Goal: Task Accomplishment & Management: Complete application form

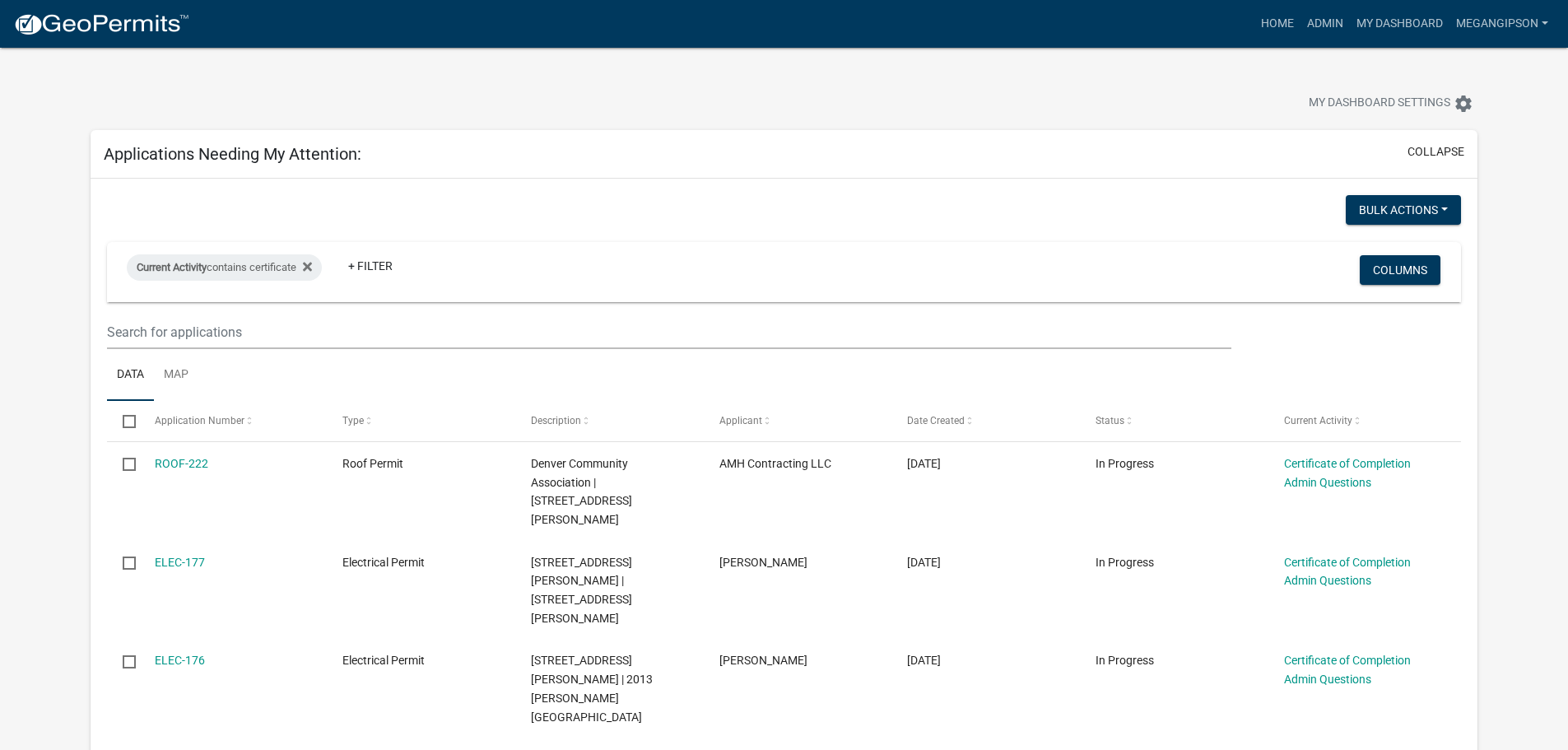
select select "3: 100"
click at [1301, 40] on link "Admin" at bounding box center [1325, 24] width 50 height 31
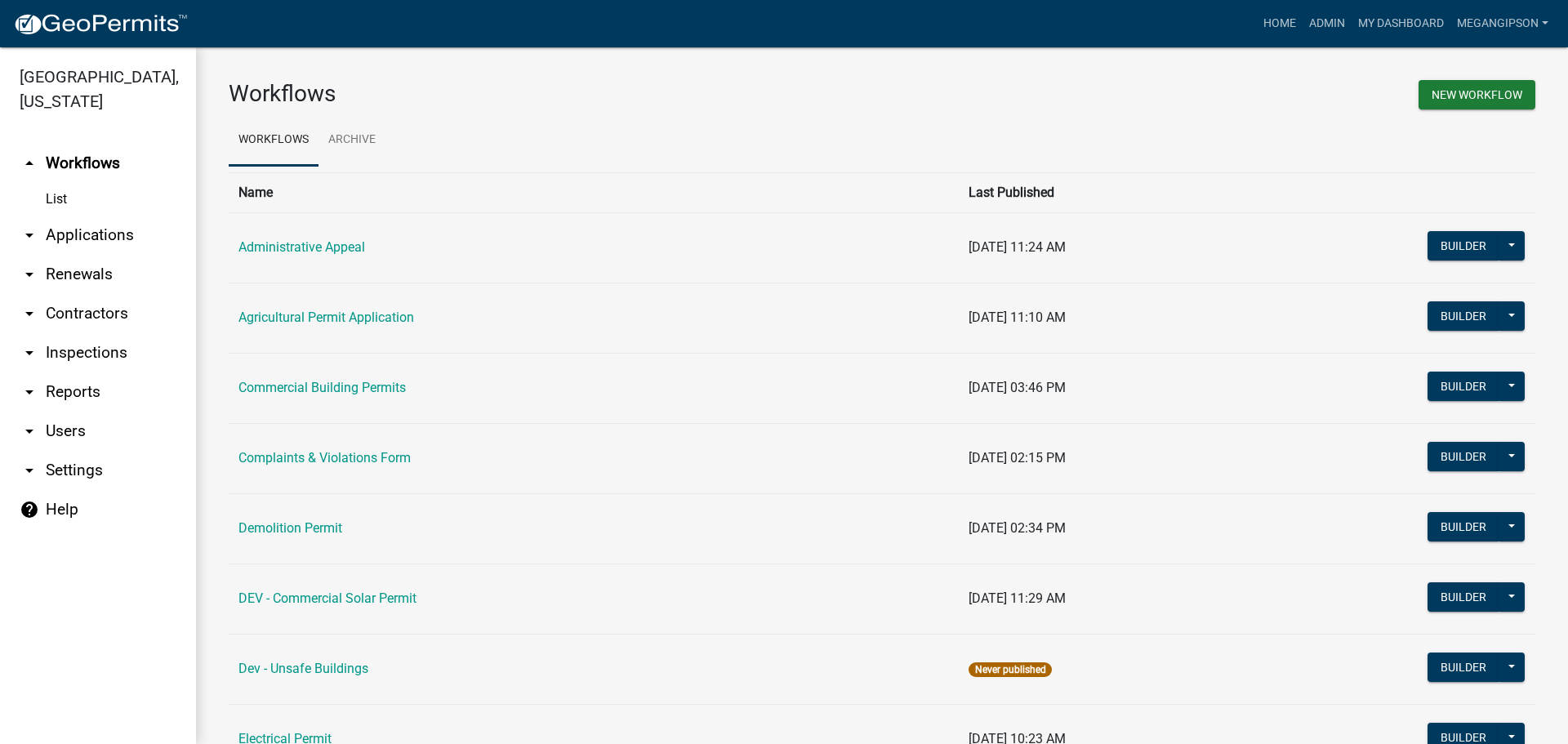
click at [106, 255] on link "arrow_drop_down Applications" at bounding box center [98, 235] width 196 height 39
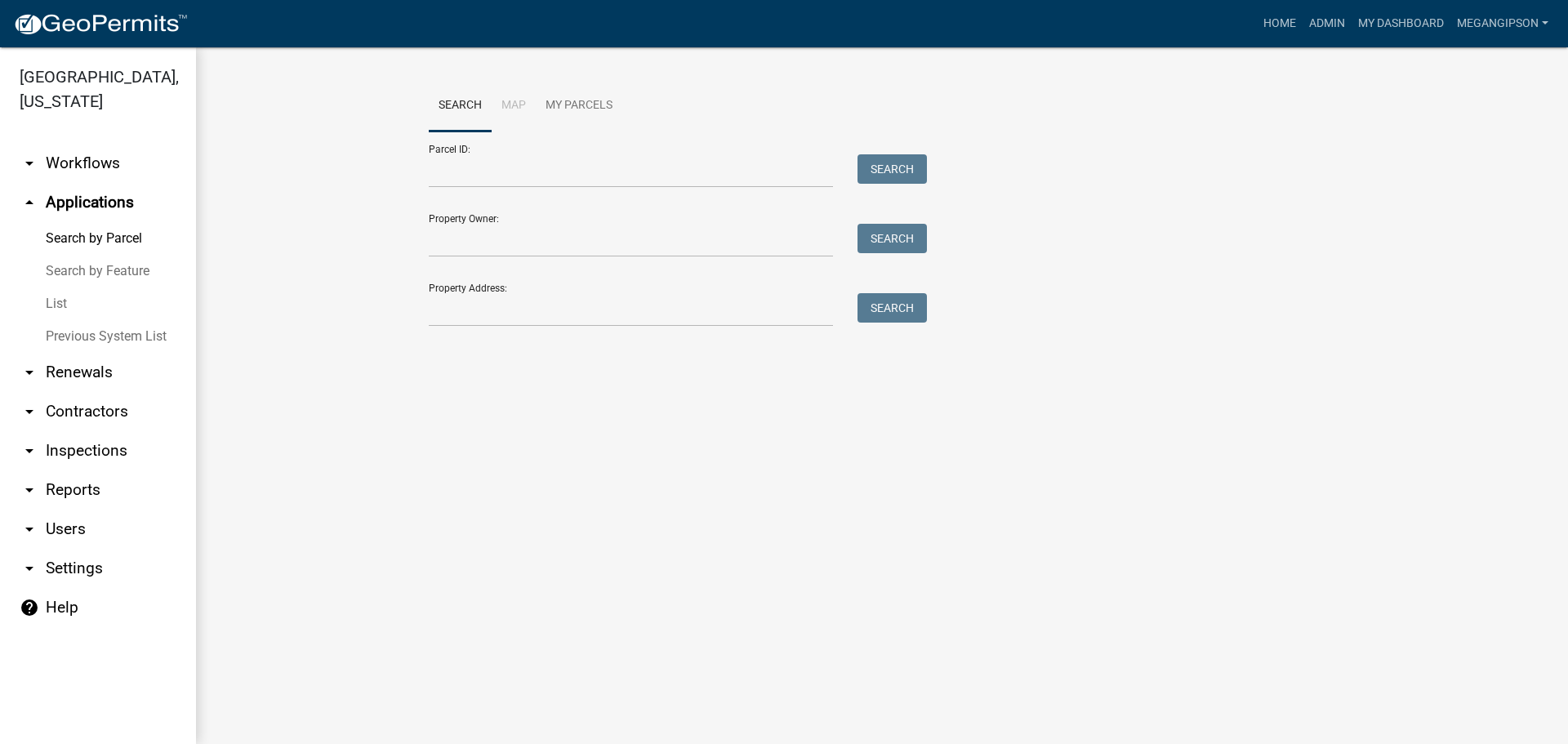
click at [74, 320] on link "List" at bounding box center [98, 303] width 196 height 33
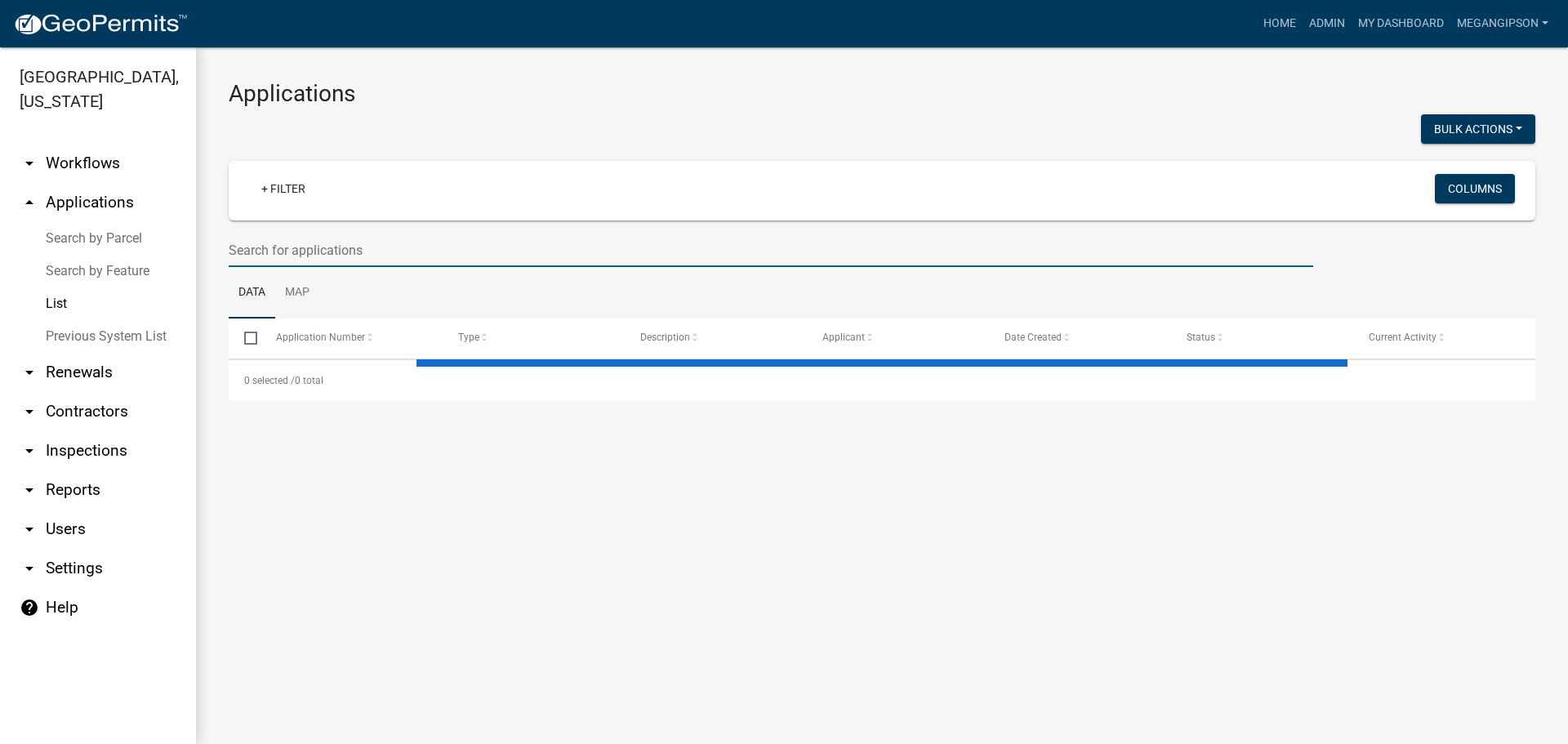
click at [335, 268] on input "text" at bounding box center [771, 250] width 1085 height 33
select select "3: 100"
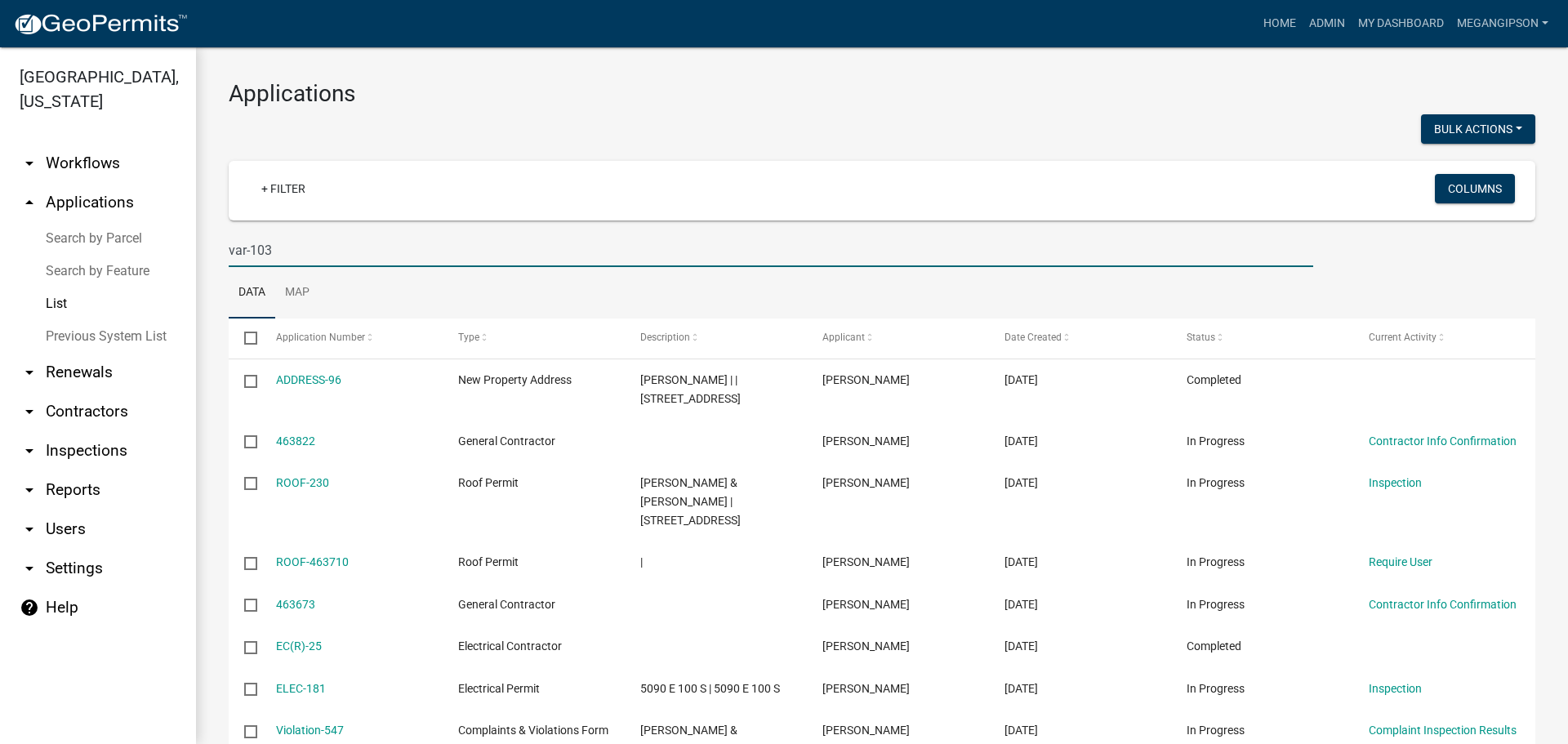
type input "var-103"
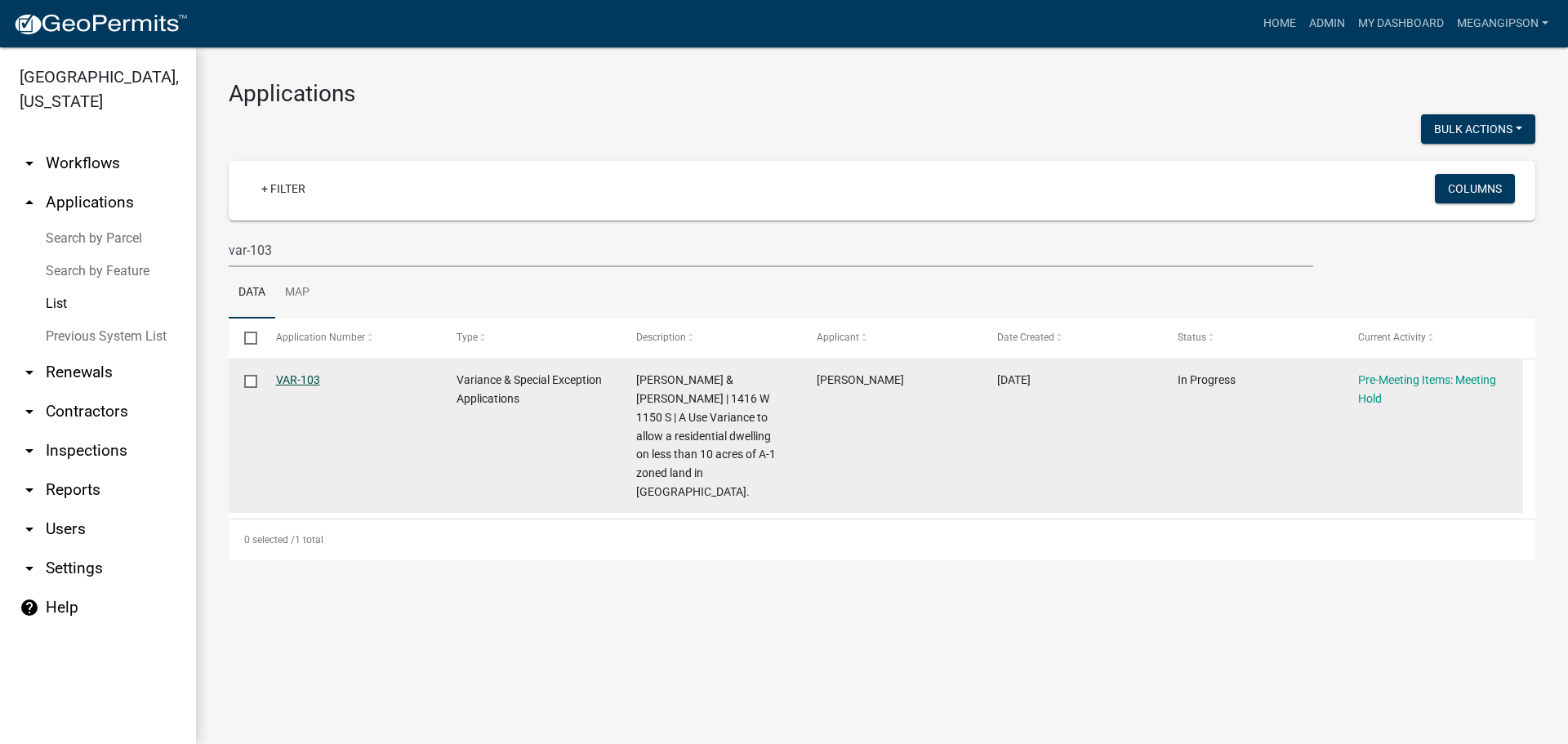
click at [299, 386] on link "VAR-103" at bounding box center [298, 380] width 44 height 13
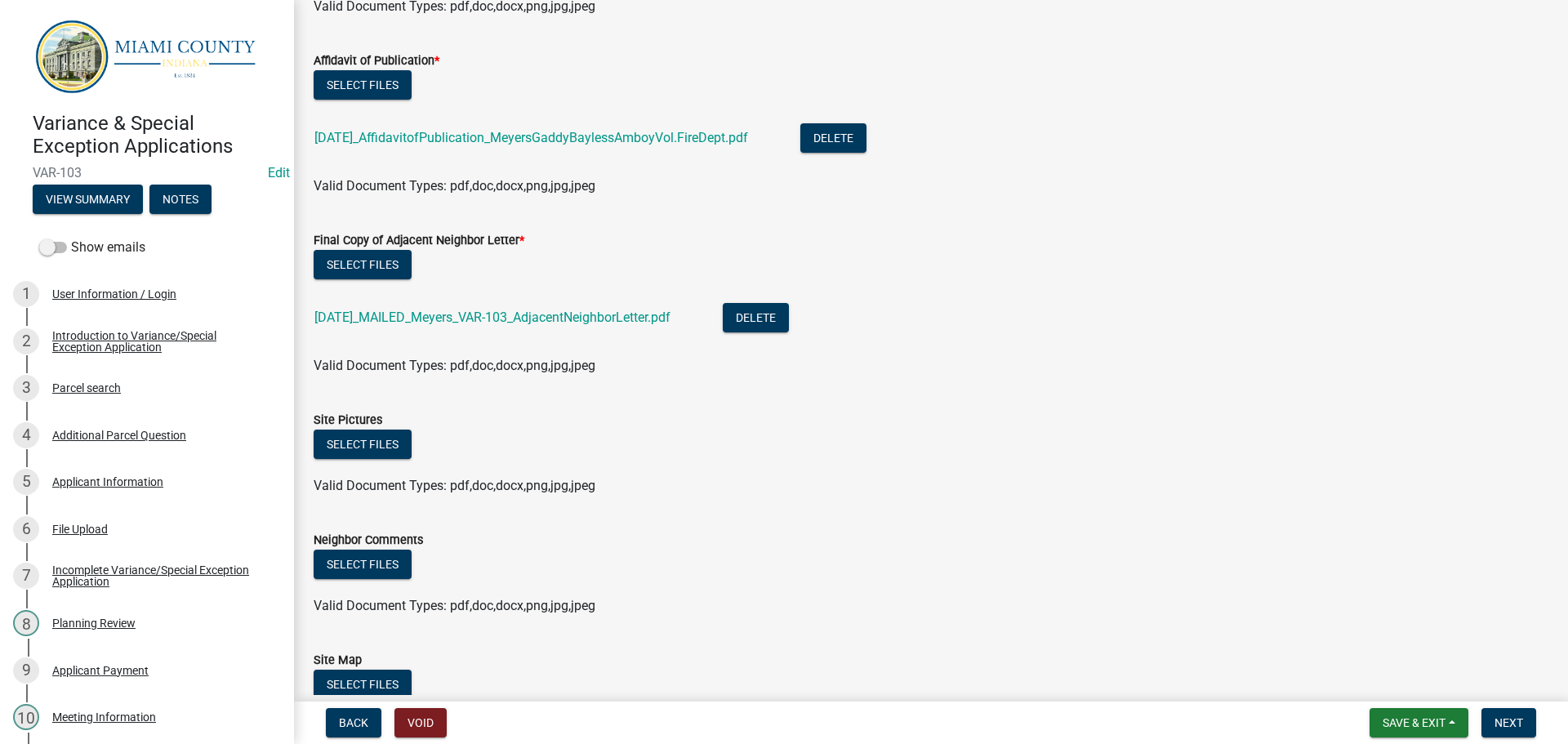
scroll to position [490, 0]
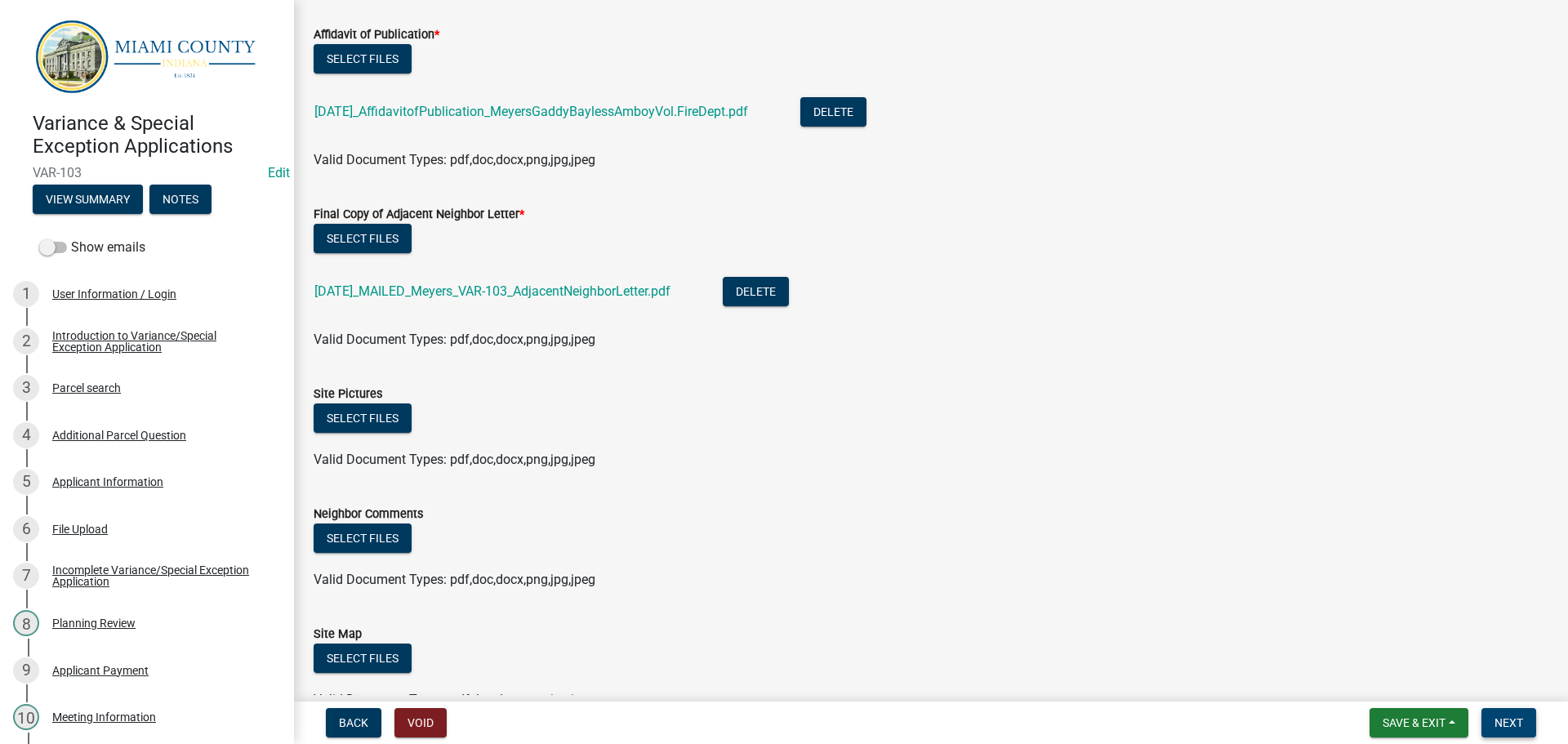
click at [1508, 716] on span "Next" at bounding box center [1509, 723] width 28 height 13
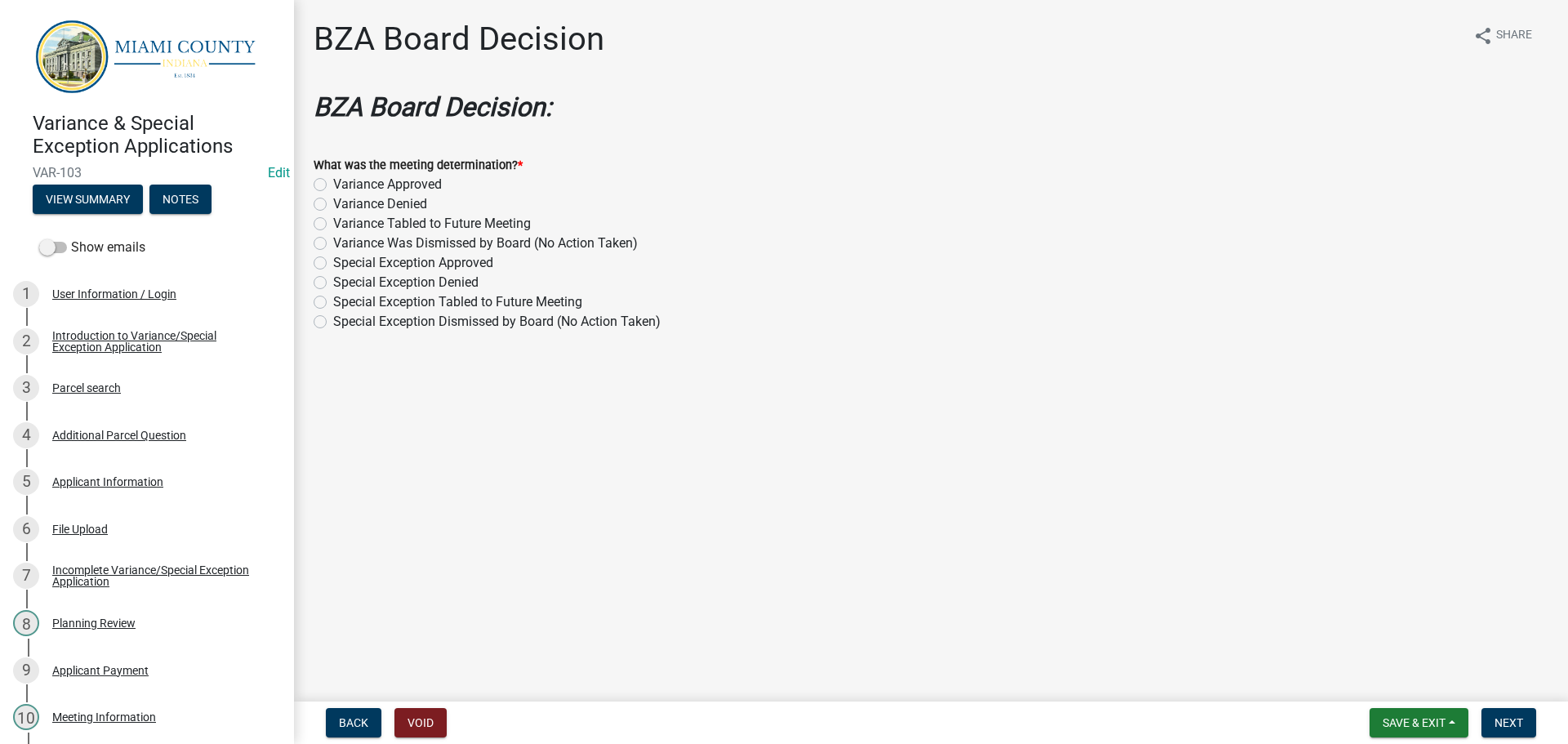
click at [357, 195] on label "Variance Approved" at bounding box center [388, 184] width 109 height 19
click at [344, 186] on input "Variance Approved" at bounding box center [339, 180] width 11 height 11
radio input "true"
click at [1507, 726] on span "Next" at bounding box center [1509, 723] width 28 height 13
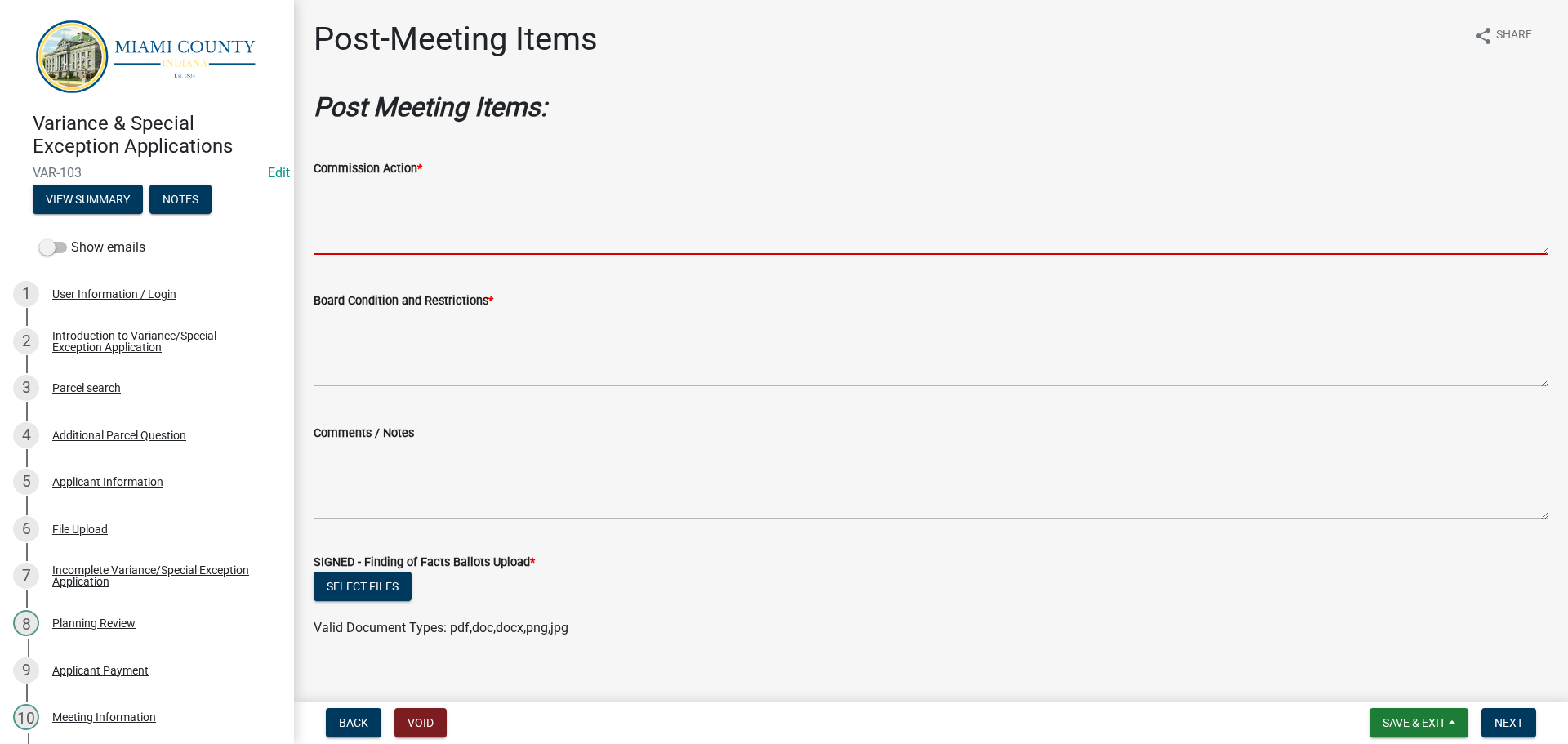
click at [486, 254] on textarea "Commission Action *" at bounding box center [930, 217] width 1235 height 77
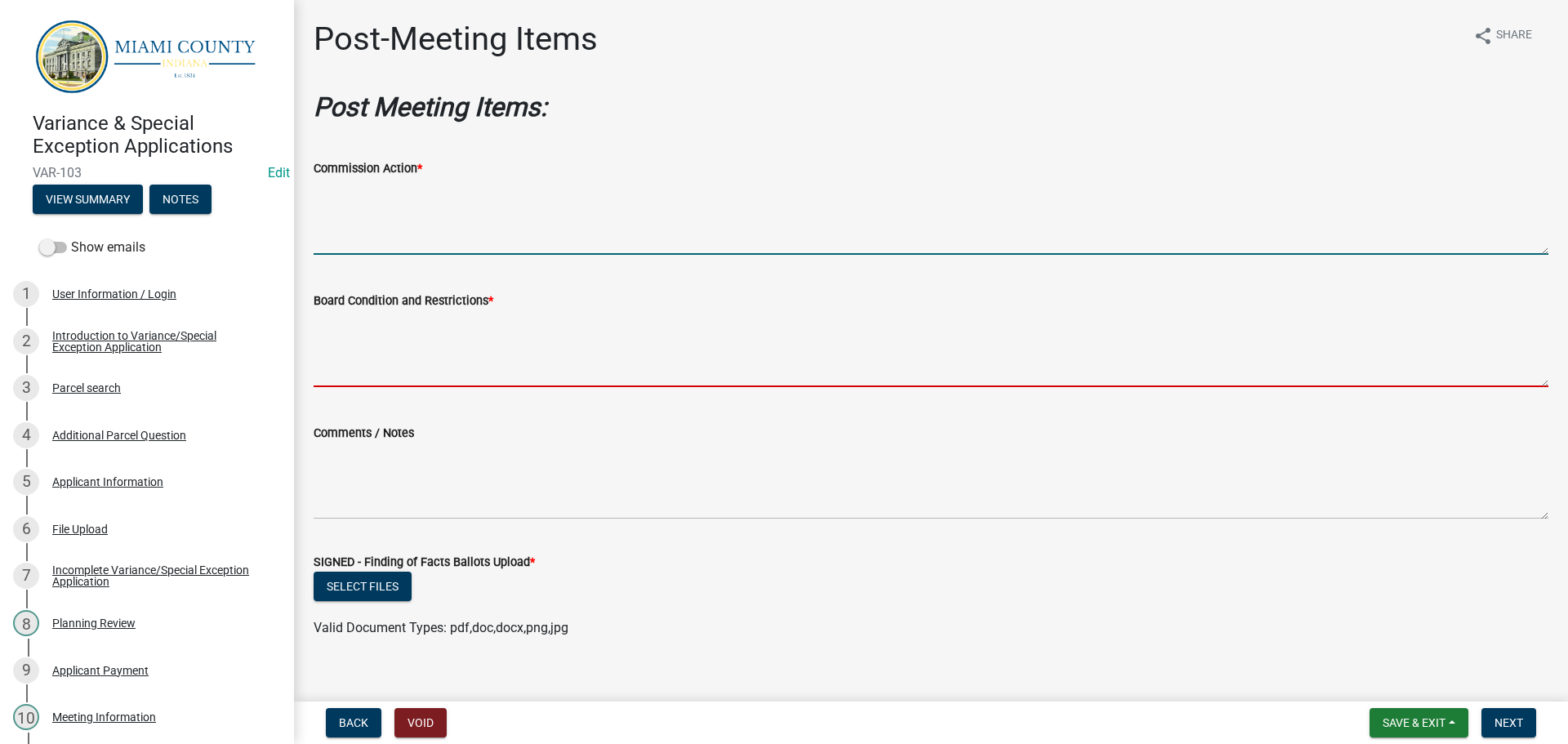
click at [542, 371] on textarea "Board Condition and Restrictions *" at bounding box center [930, 349] width 1235 height 77
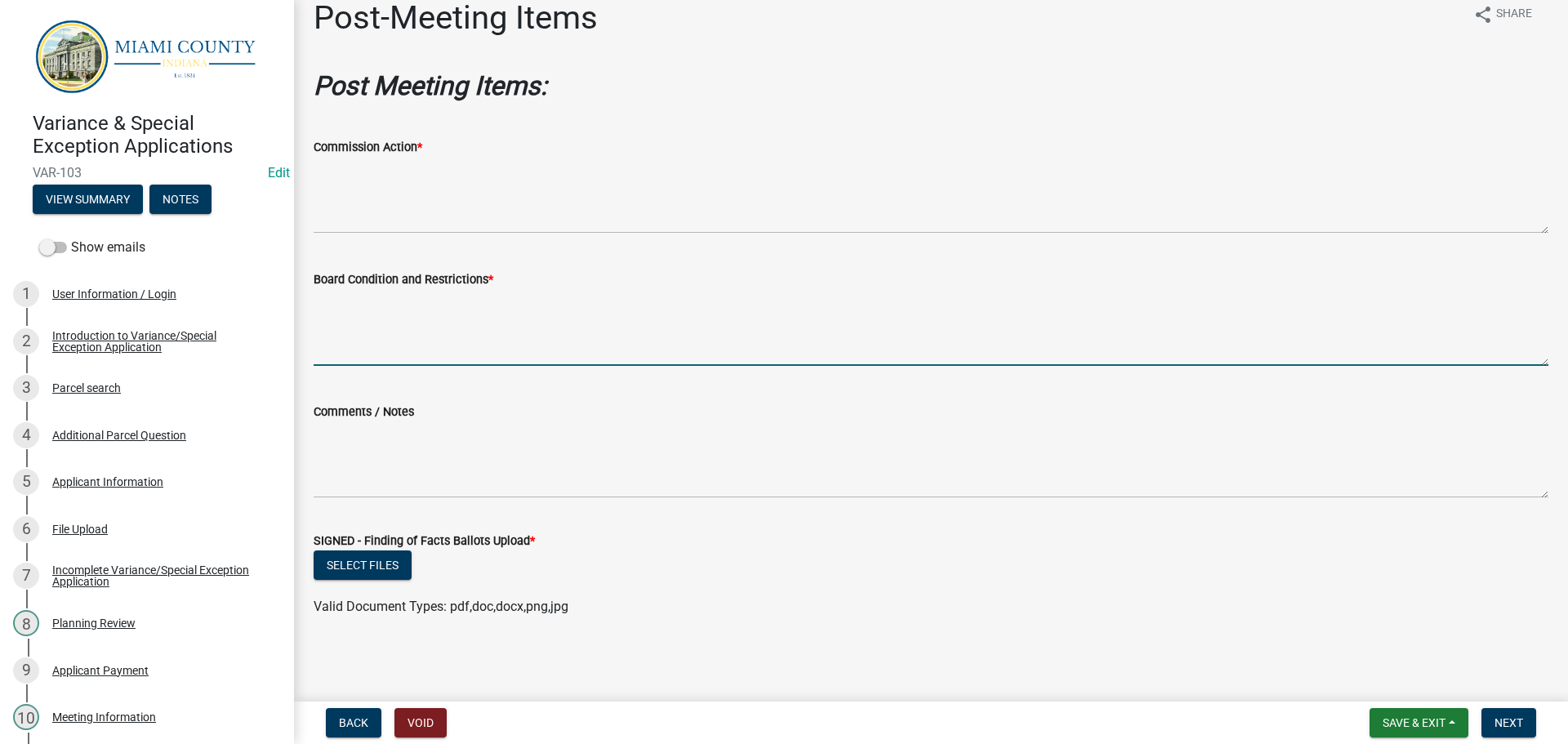
scroll to position [105, 0]
click at [379, 557] on button "Select files" at bounding box center [362, 565] width 98 height 29
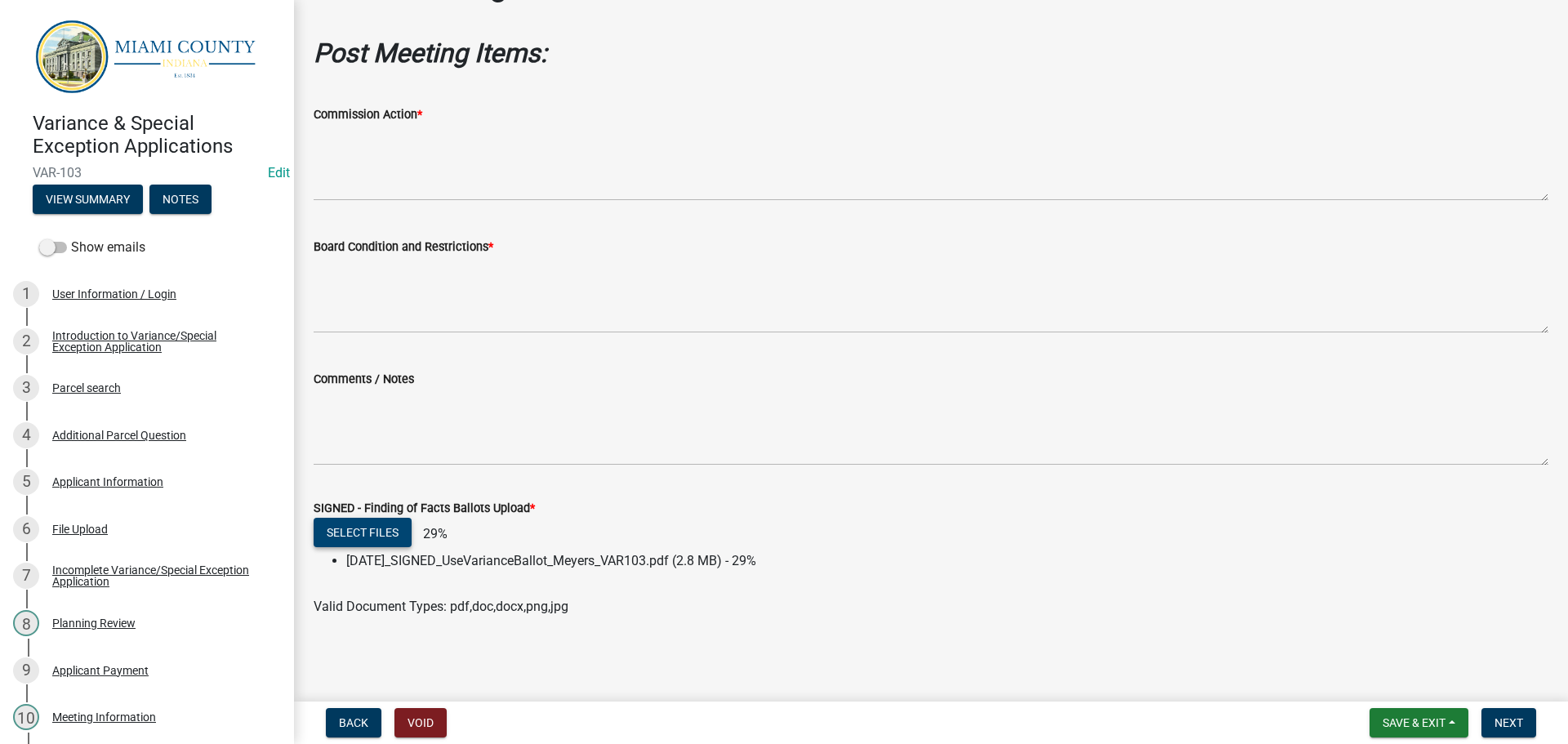
scroll to position [142, 0]
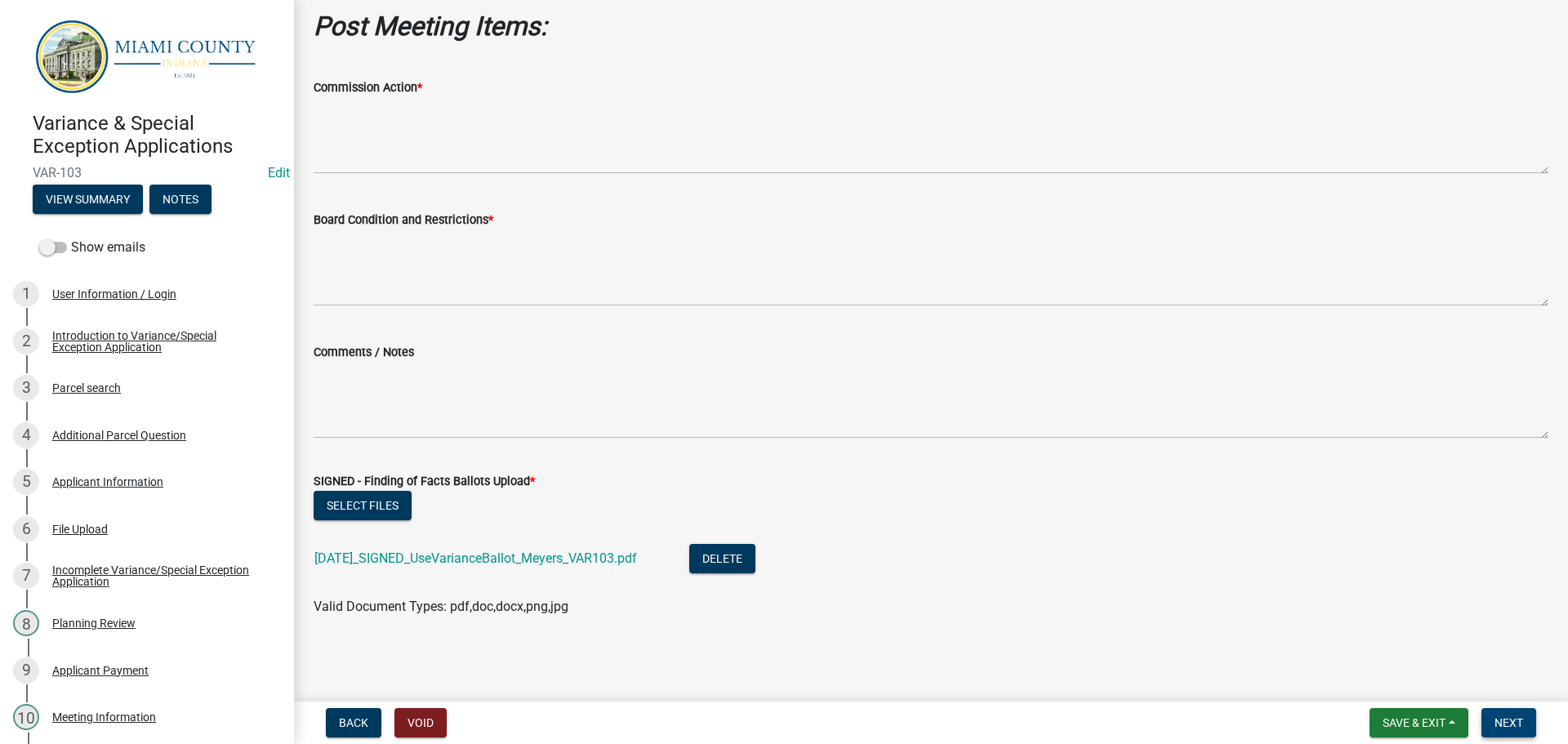
click at [1525, 724] on button "Next" at bounding box center [1508, 722] width 54 height 29
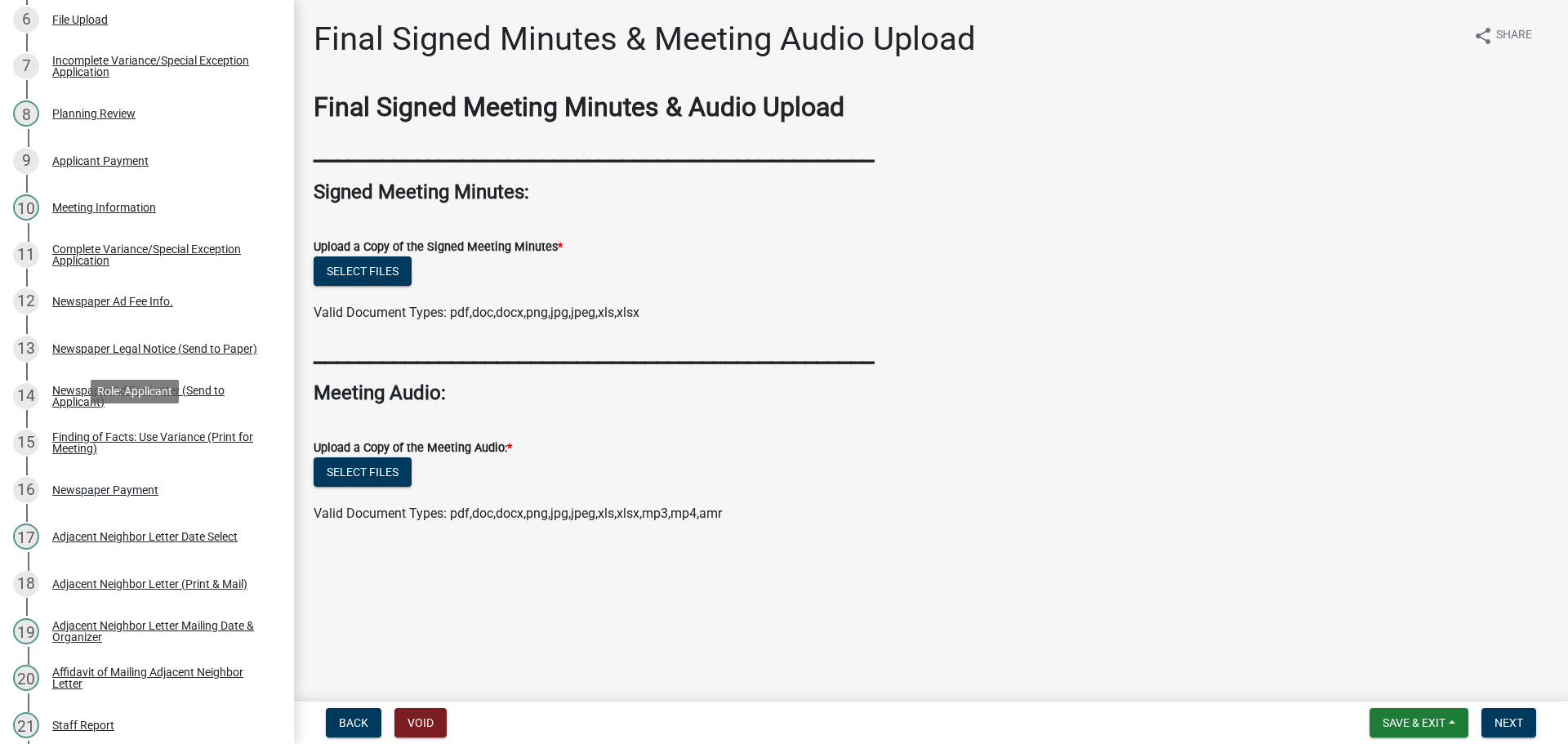
scroll to position [0, 0]
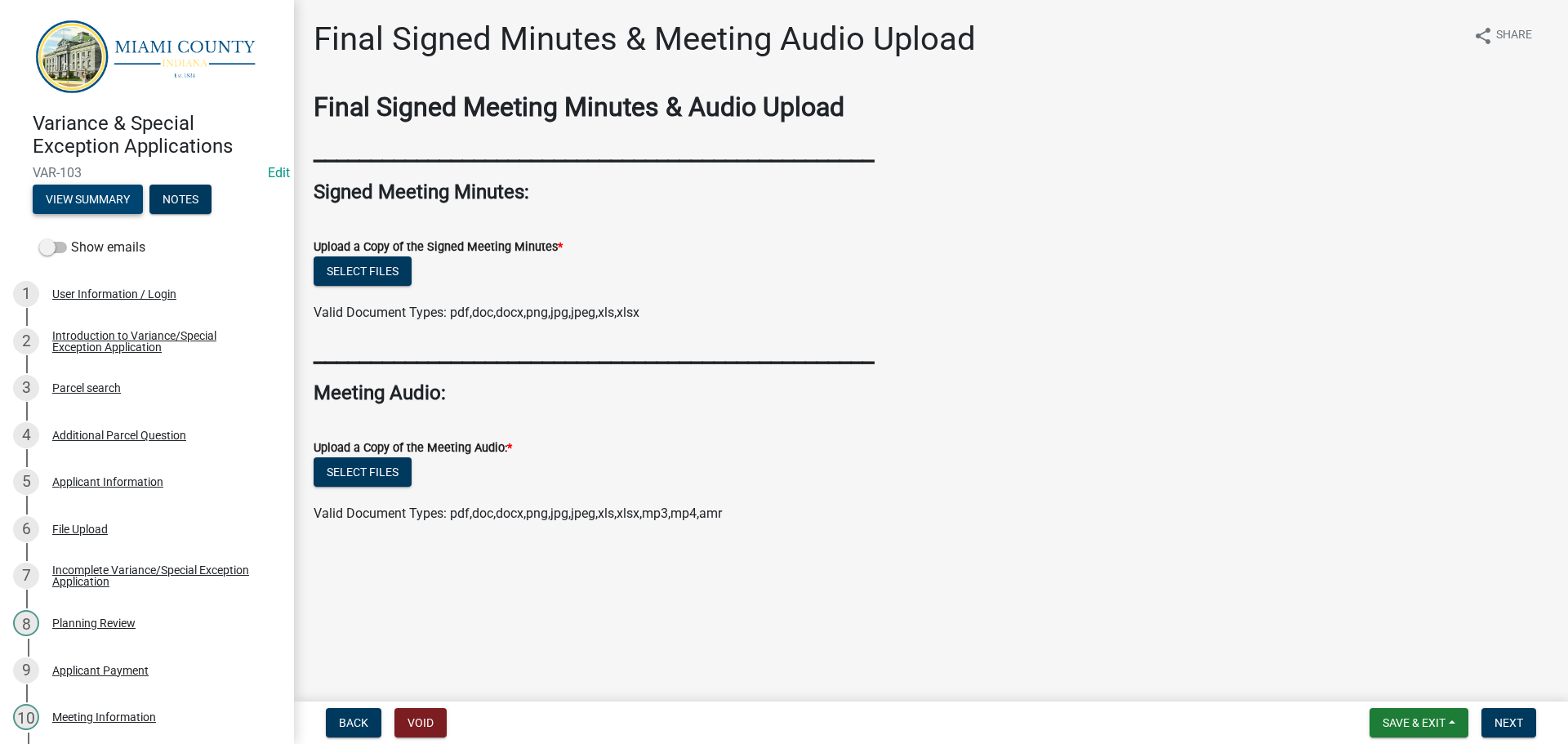
click at [96, 210] on button "View Summary" at bounding box center [88, 199] width 110 height 29
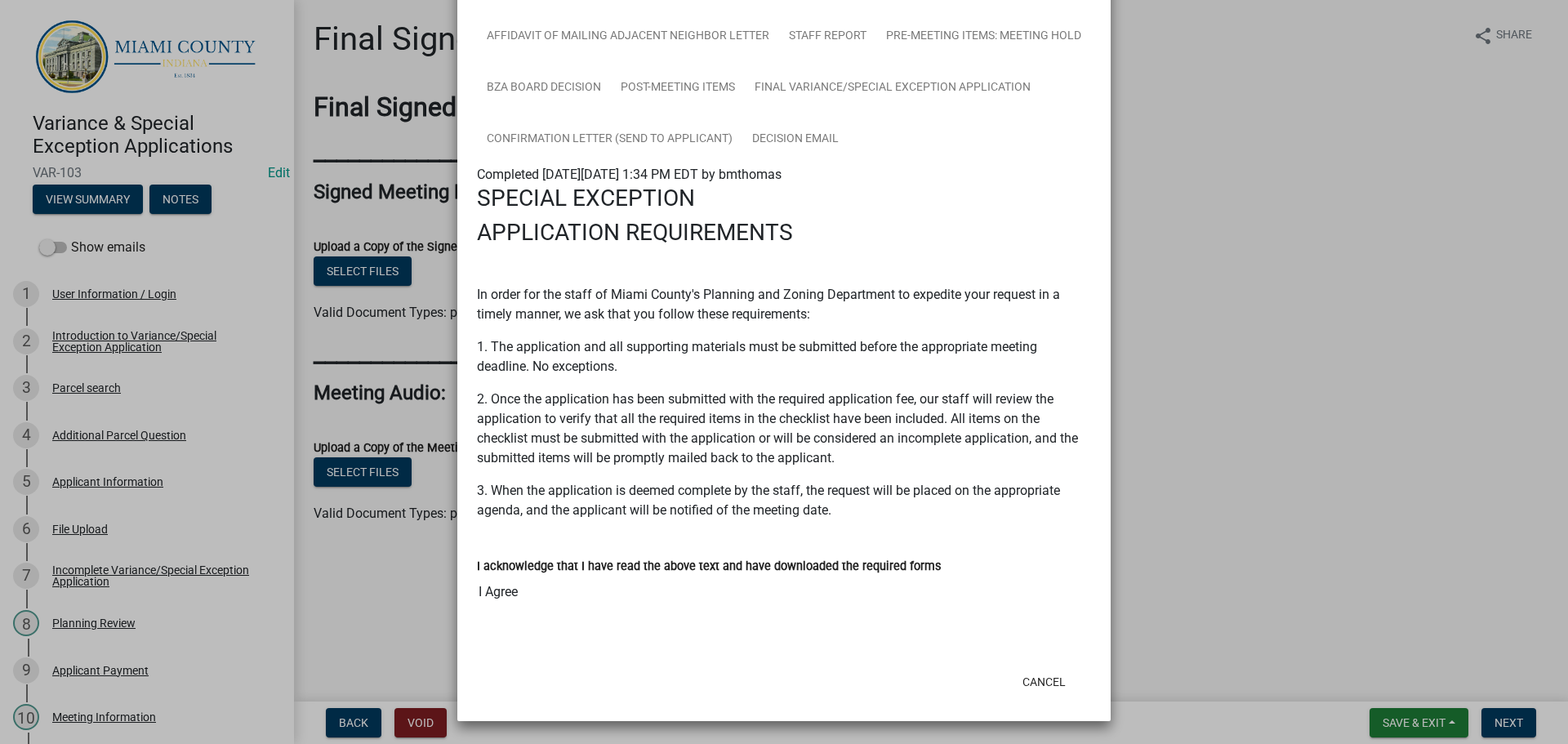
scroll to position [572, 0]
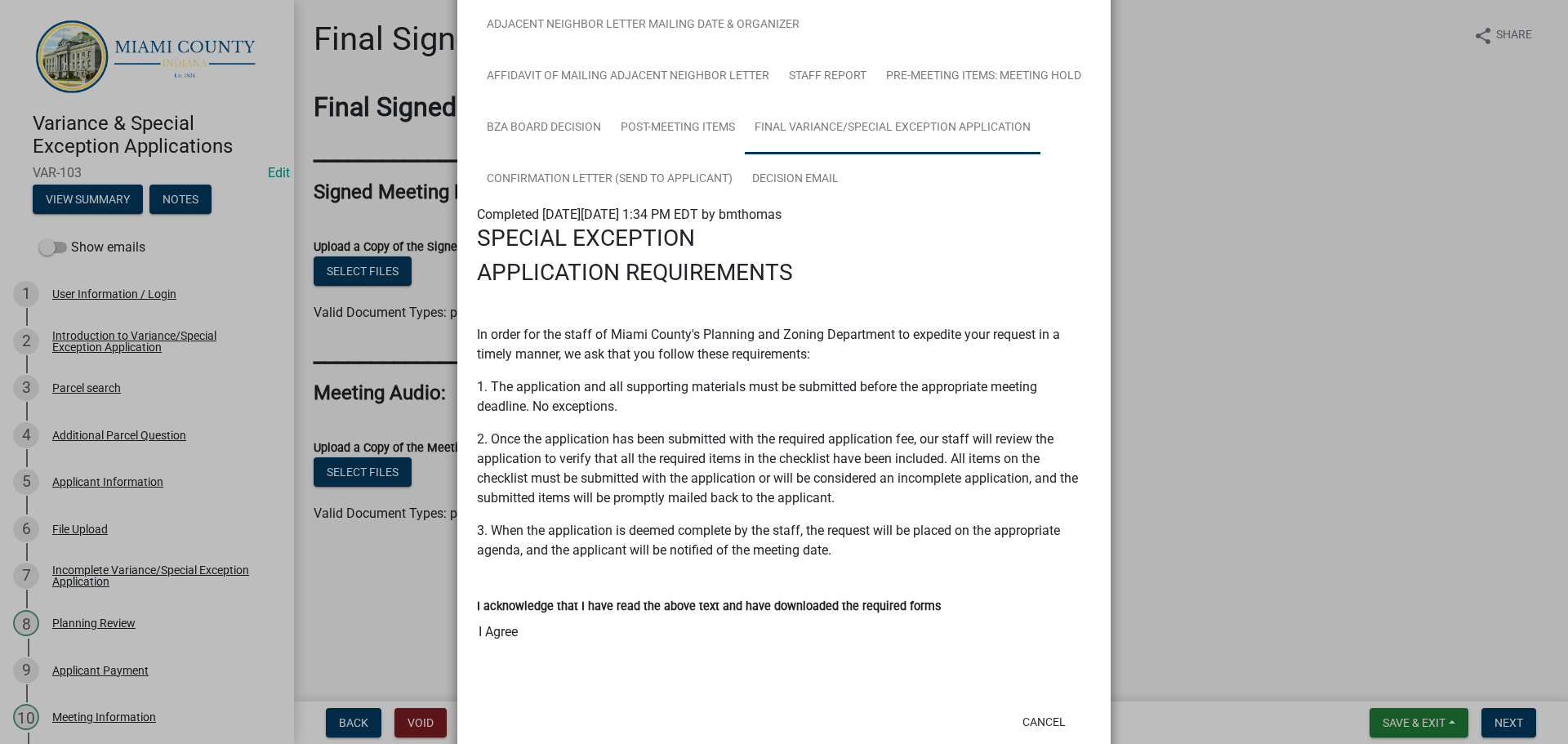
click at [745, 155] on link "Final Variance/Special Exception Application" at bounding box center [893, 128] width 296 height 53
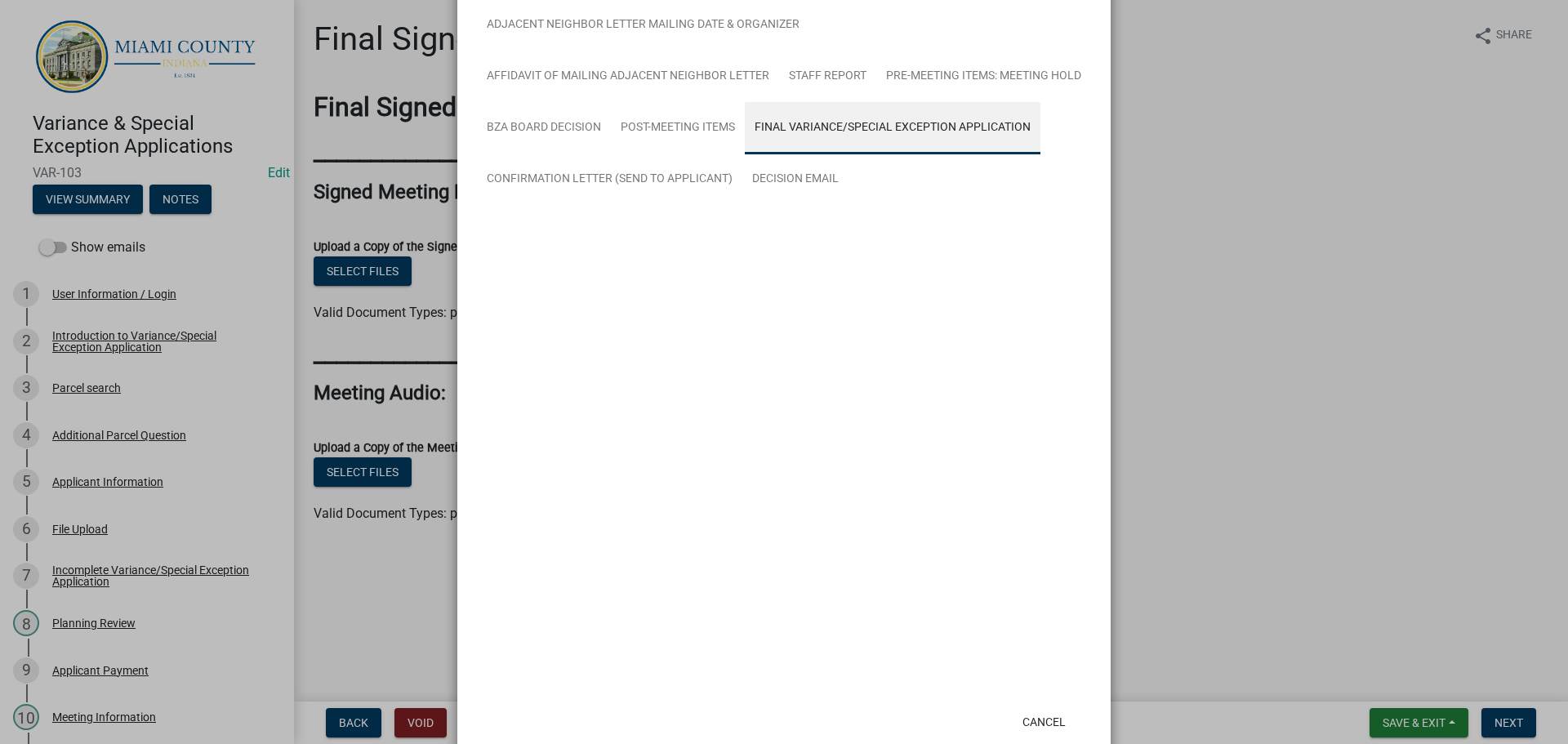
scroll to position [474, 0]
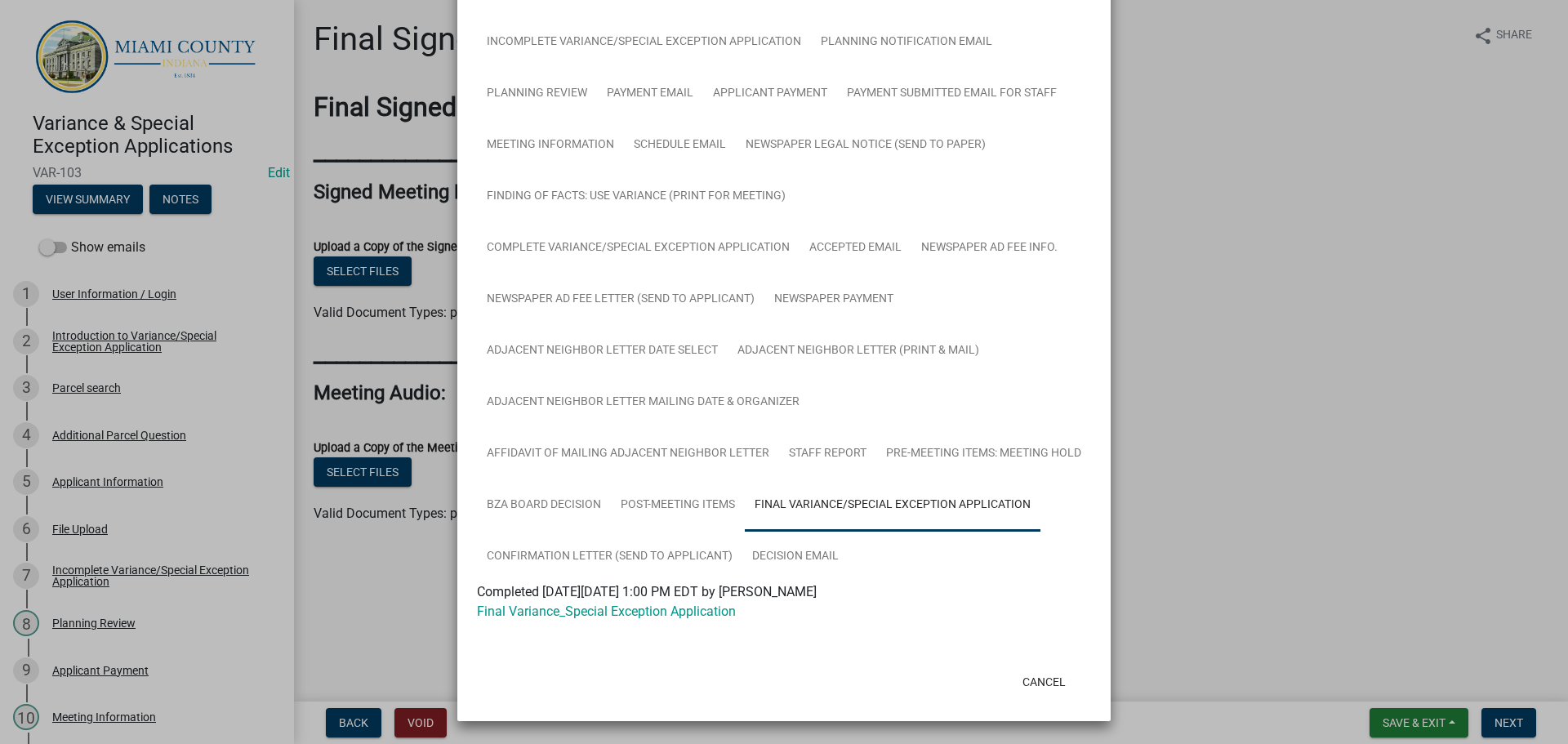
click at [565, 608] on div "Final Variance_Special Exception Application" at bounding box center [784, 611] width 639 height 19
click at [577, 604] on link "Final Variance_Special Exception Application" at bounding box center [607, 611] width 259 height 16
click at [645, 531] on link "Confirmation Letter (Send to Applicant)" at bounding box center [610, 557] width 266 height 53
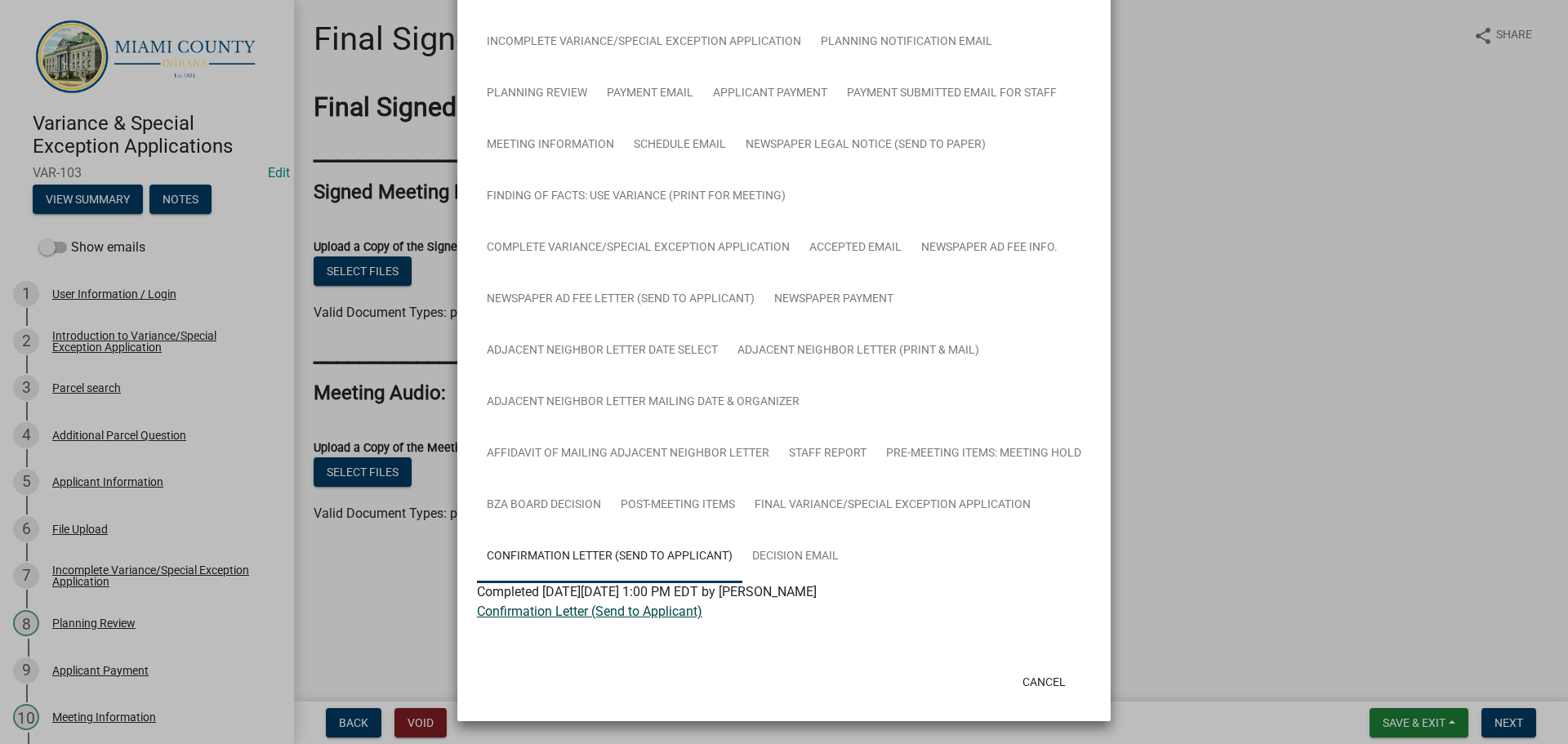
click at [571, 604] on link "Confirmation Letter (Send to Applicant)" at bounding box center [590, 611] width 226 height 16
click at [1039, 680] on button "Cancel" at bounding box center [1044, 681] width 69 height 29
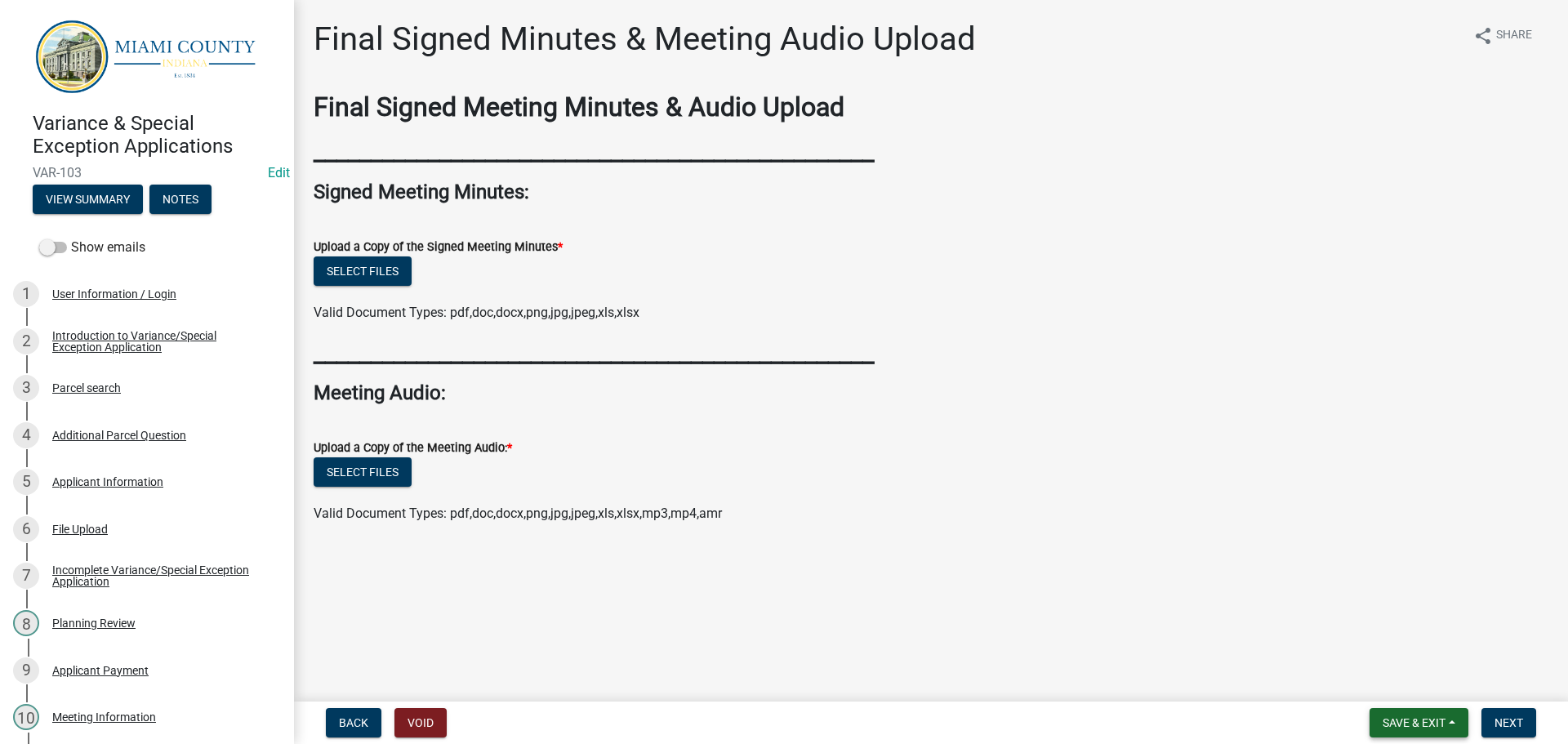
click at [1395, 716] on span "Save & Exit" at bounding box center [1413, 723] width 63 height 13
click at [1347, 662] on button "Save & Exit" at bounding box center [1403, 676] width 130 height 39
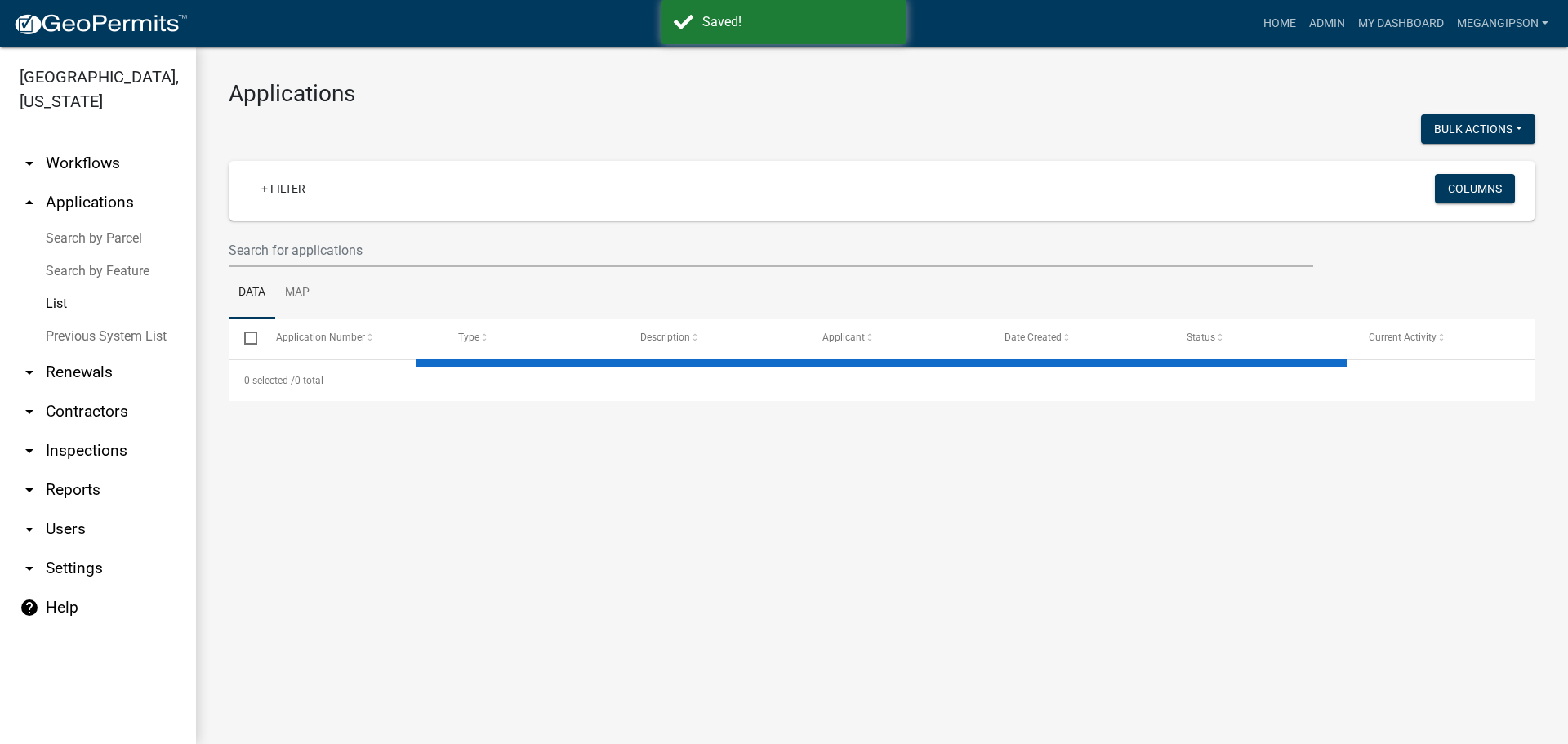
select select "3: 100"
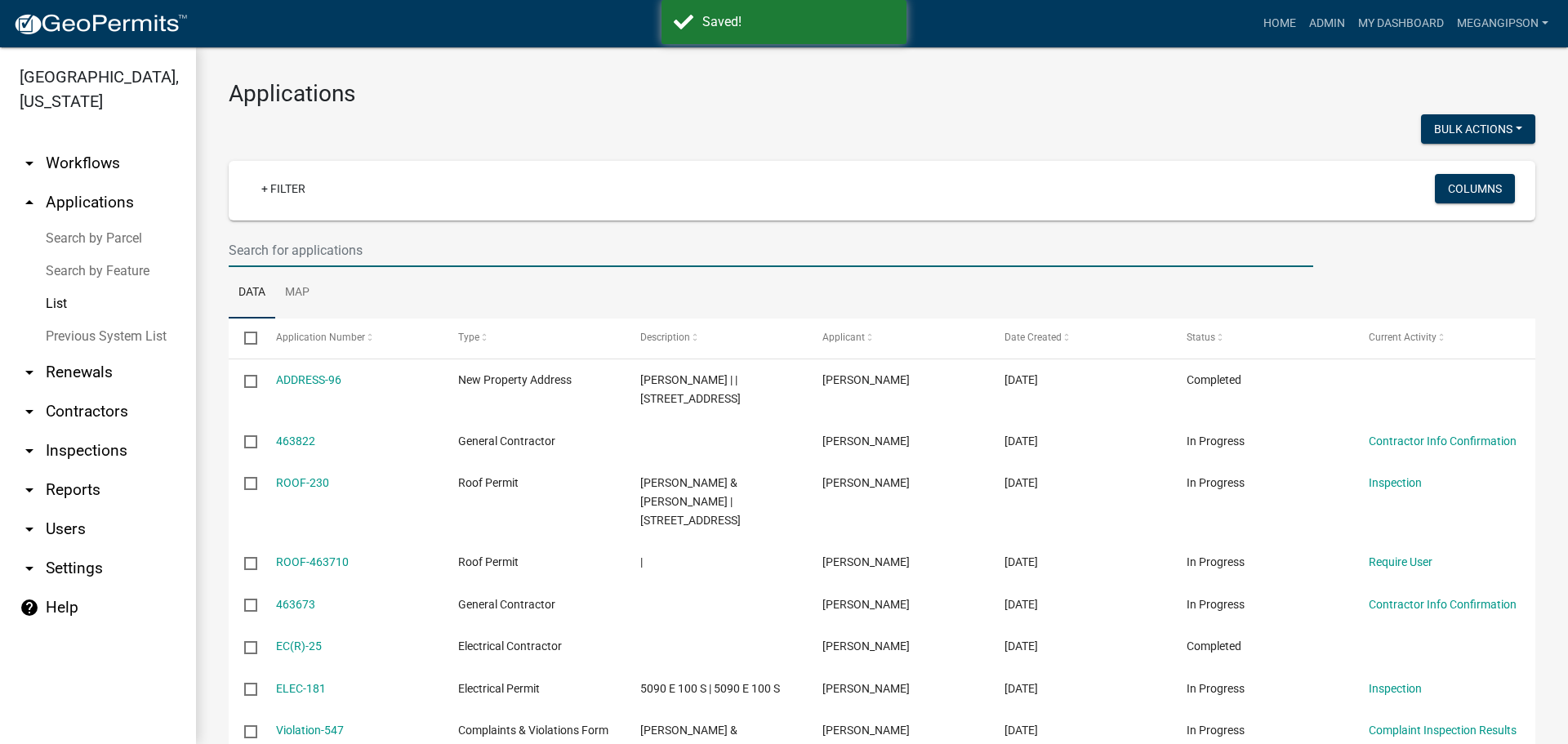
click at [442, 268] on input "text" at bounding box center [771, 250] width 1085 height 33
type input "var-104"
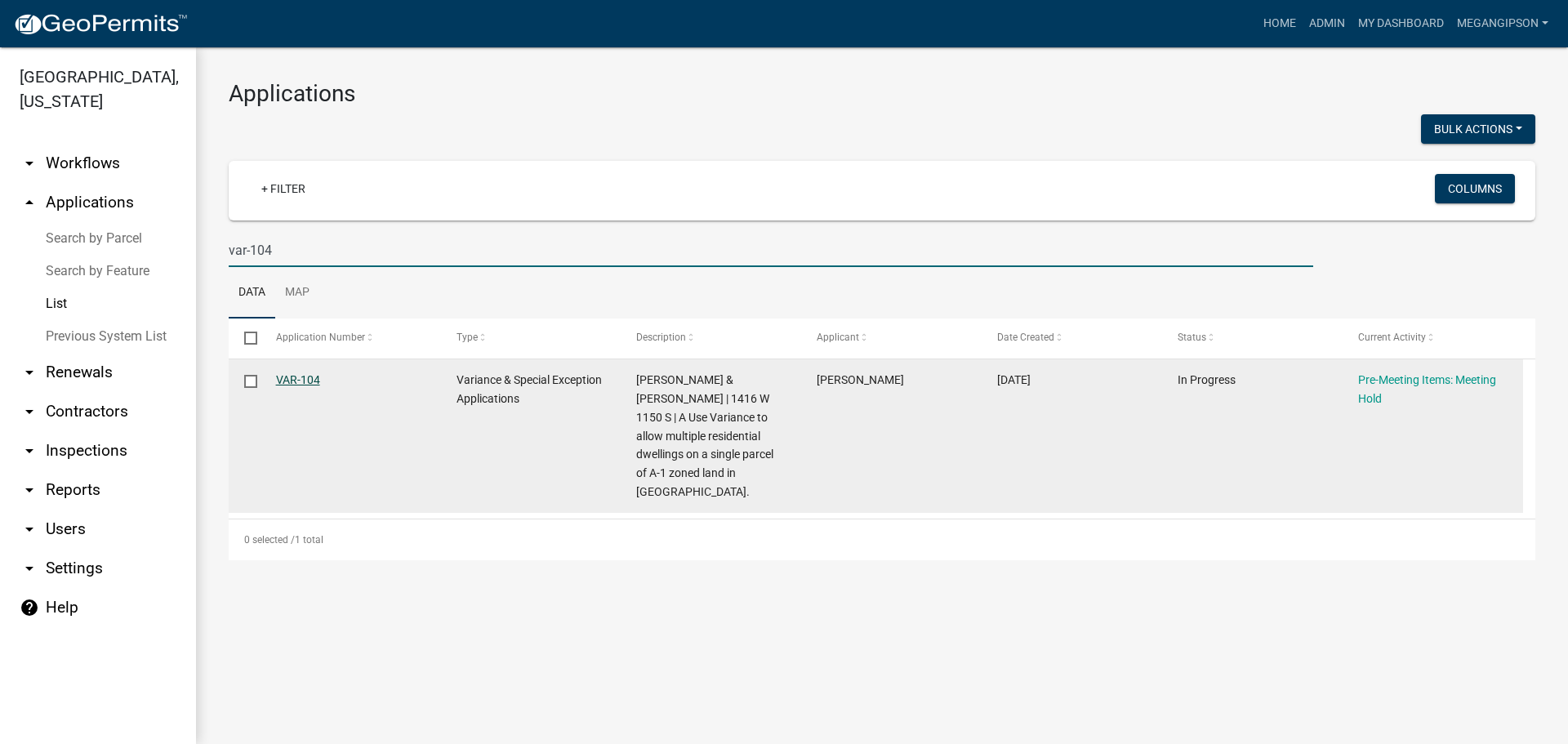
click at [293, 386] on link "VAR-104" at bounding box center [298, 380] width 44 height 13
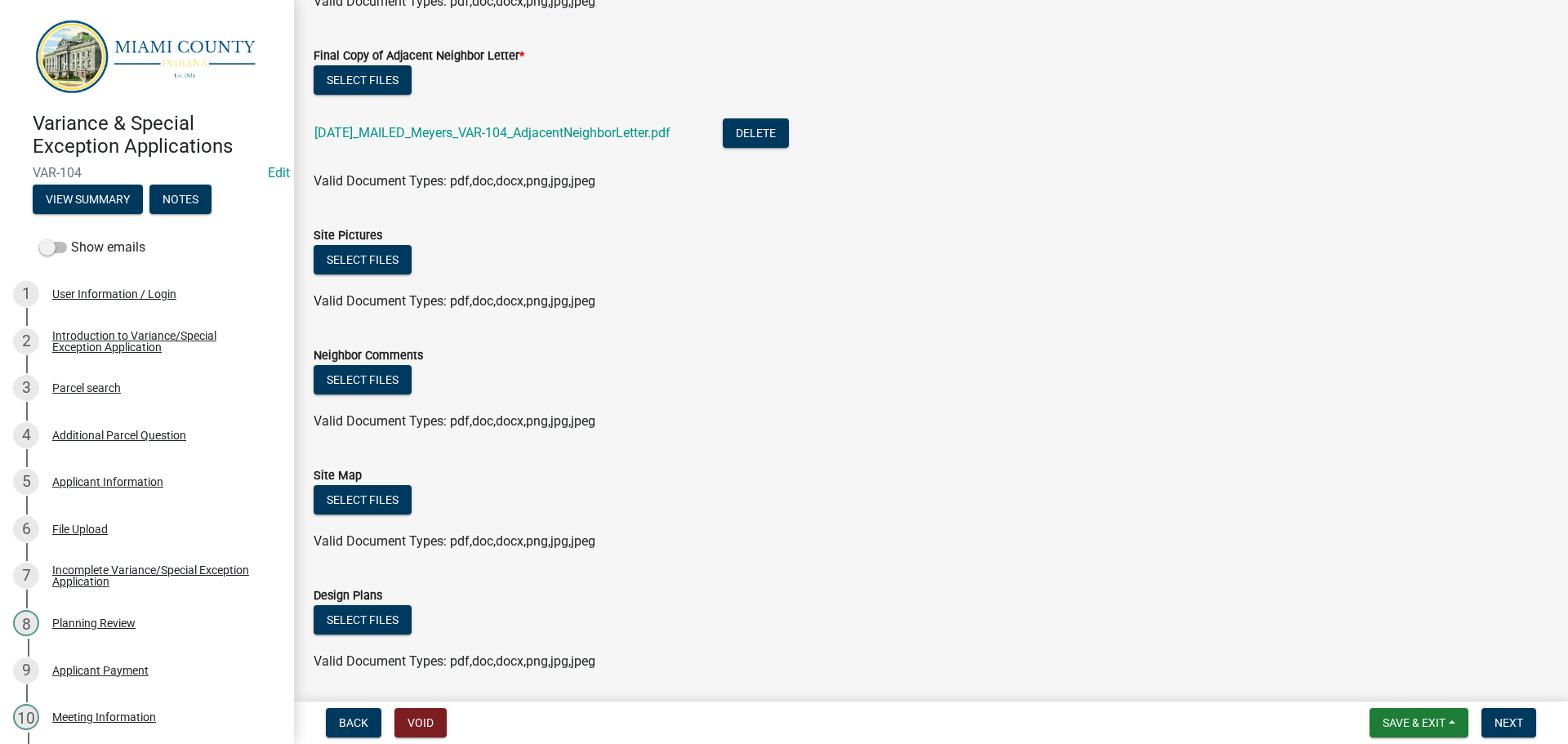
scroll to position [654, 0]
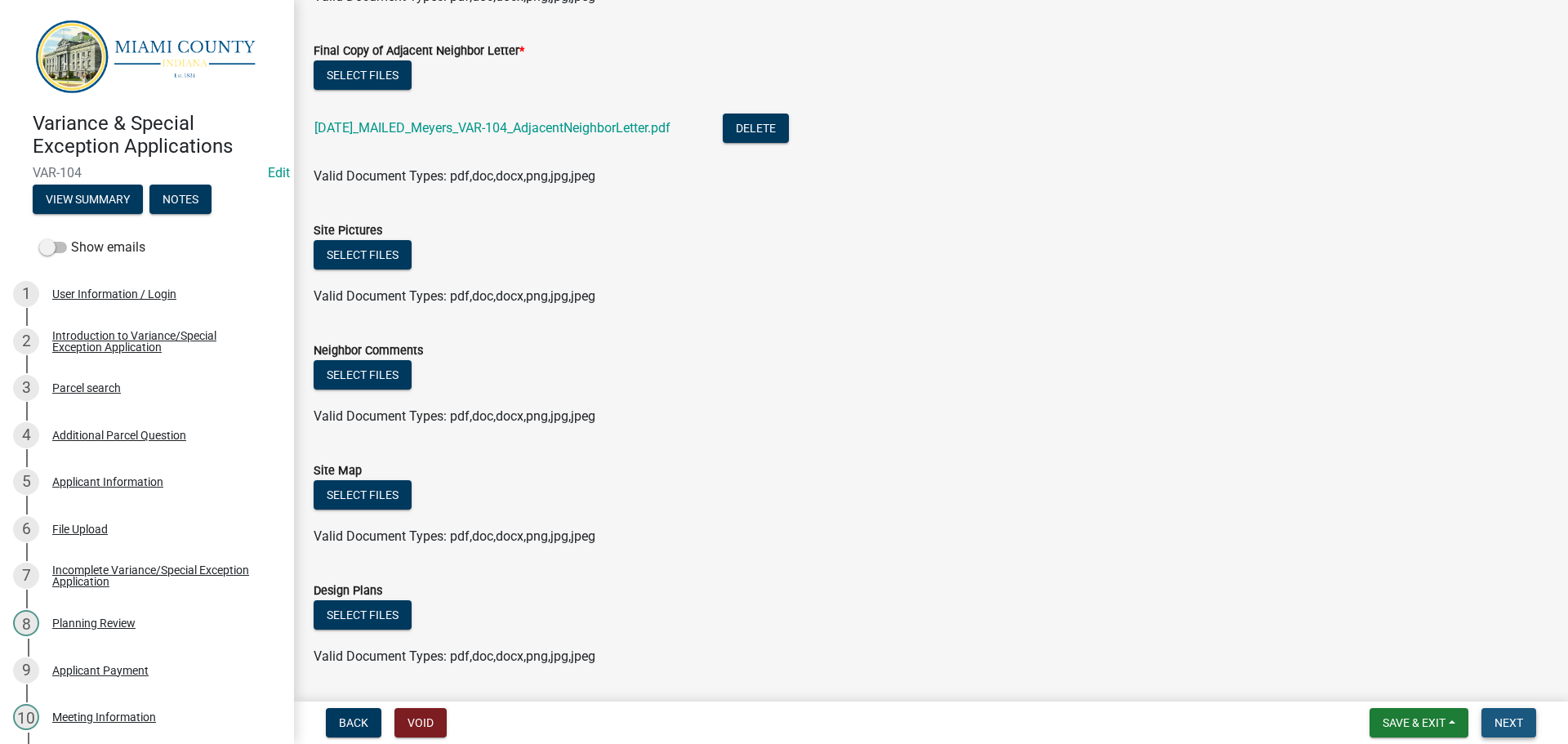
click at [1490, 708] on button "Next" at bounding box center [1508, 722] width 54 height 29
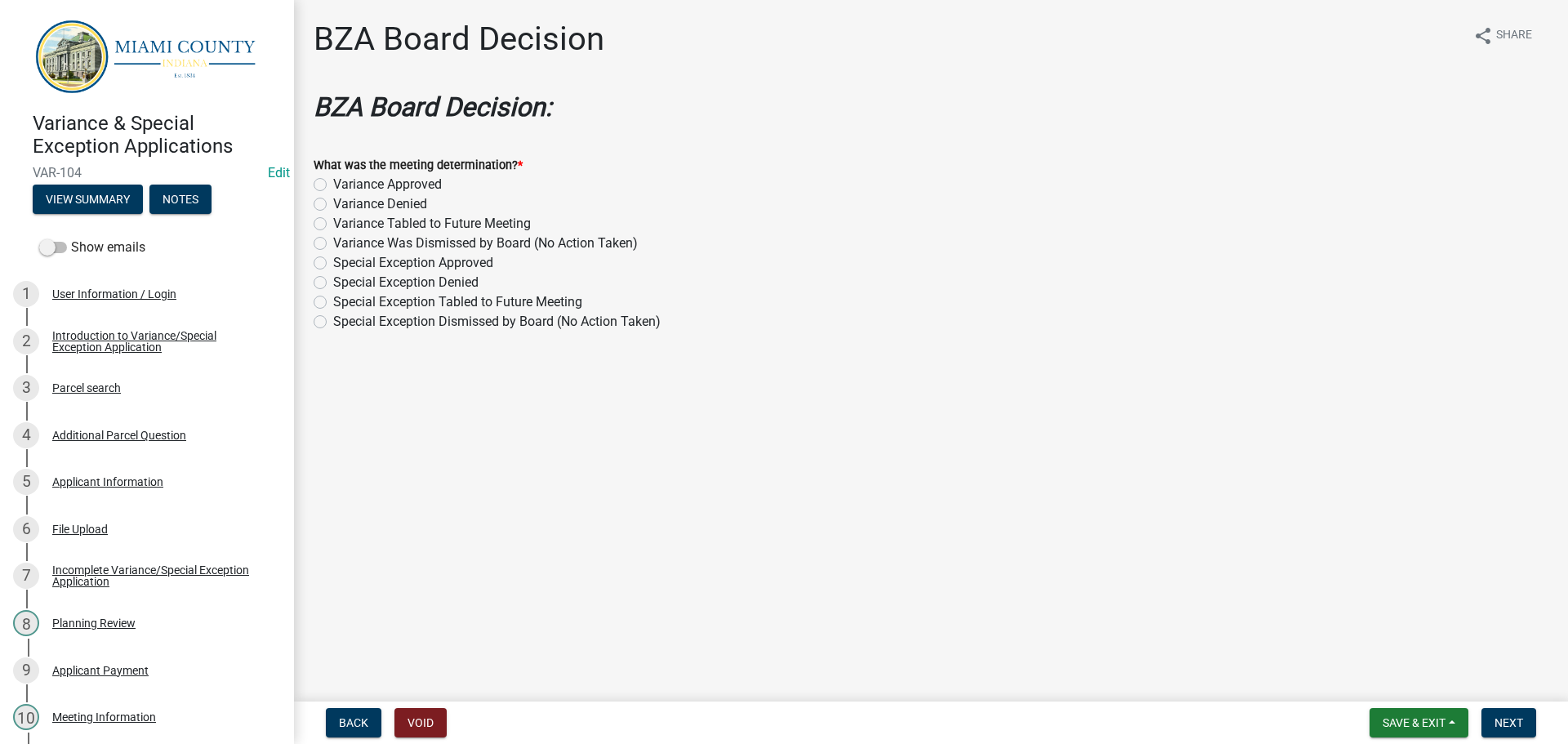
click at [426, 195] on label "Variance Approved" at bounding box center [388, 184] width 109 height 19
click at [344, 186] on input "Variance Approved" at bounding box center [339, 180] width 11 height 11
radio input "true"
click at [1482, 716] on button "Next" at bounding box center [1508, 722] width 54 height 29
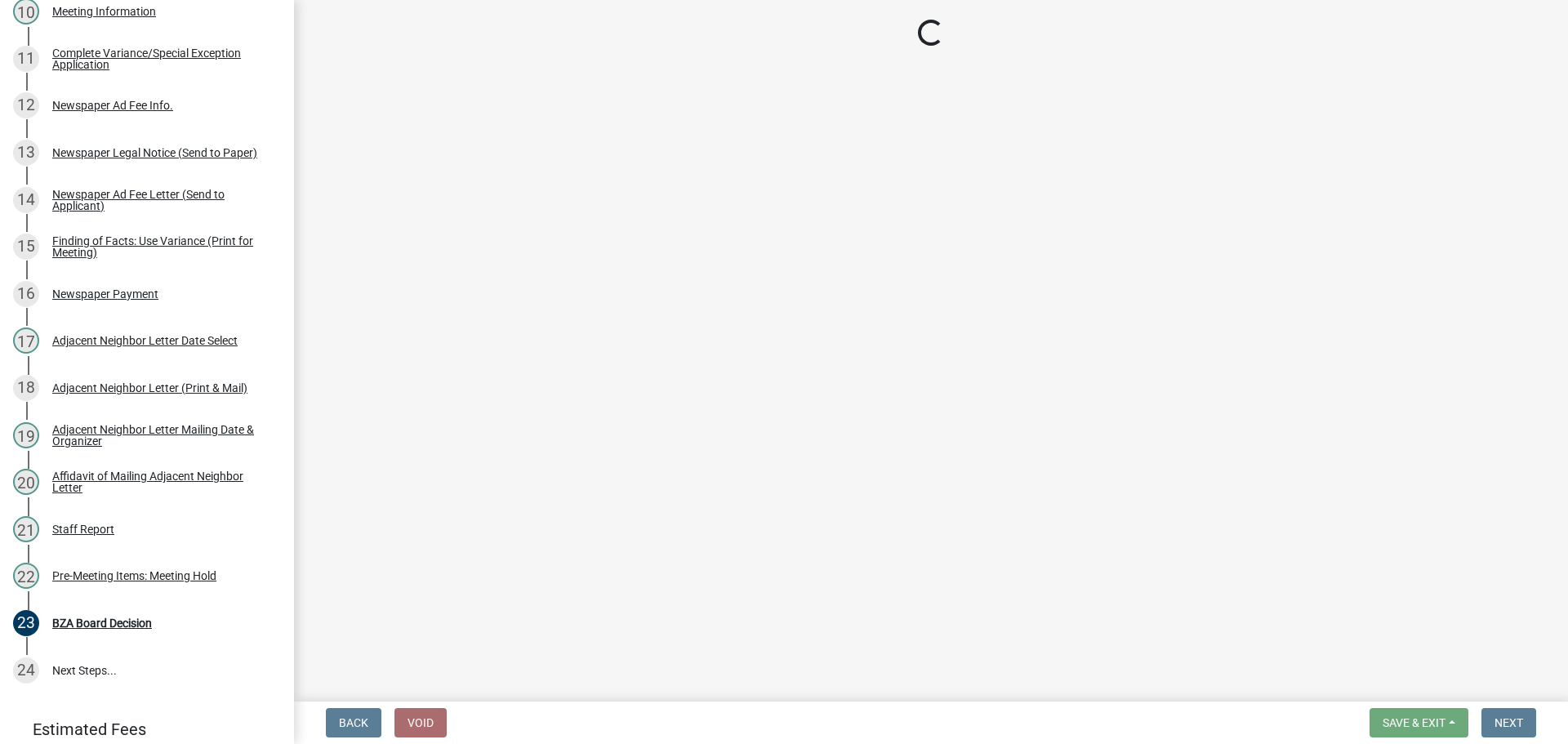
scroll to position [588, 0]
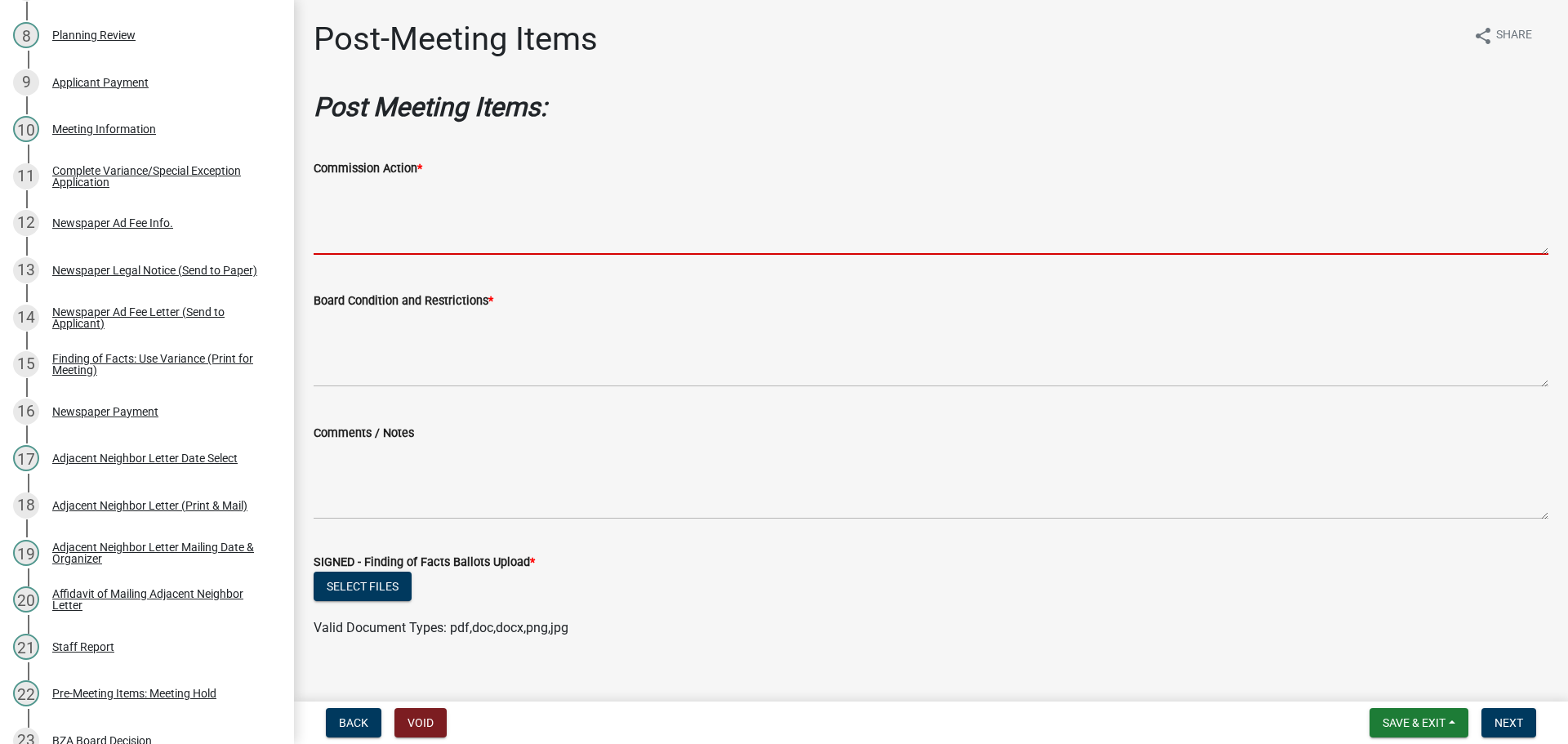
click at [404, 236] on textarea "Commission Action *" at bounding box center [930, 217] width 1235 height 77
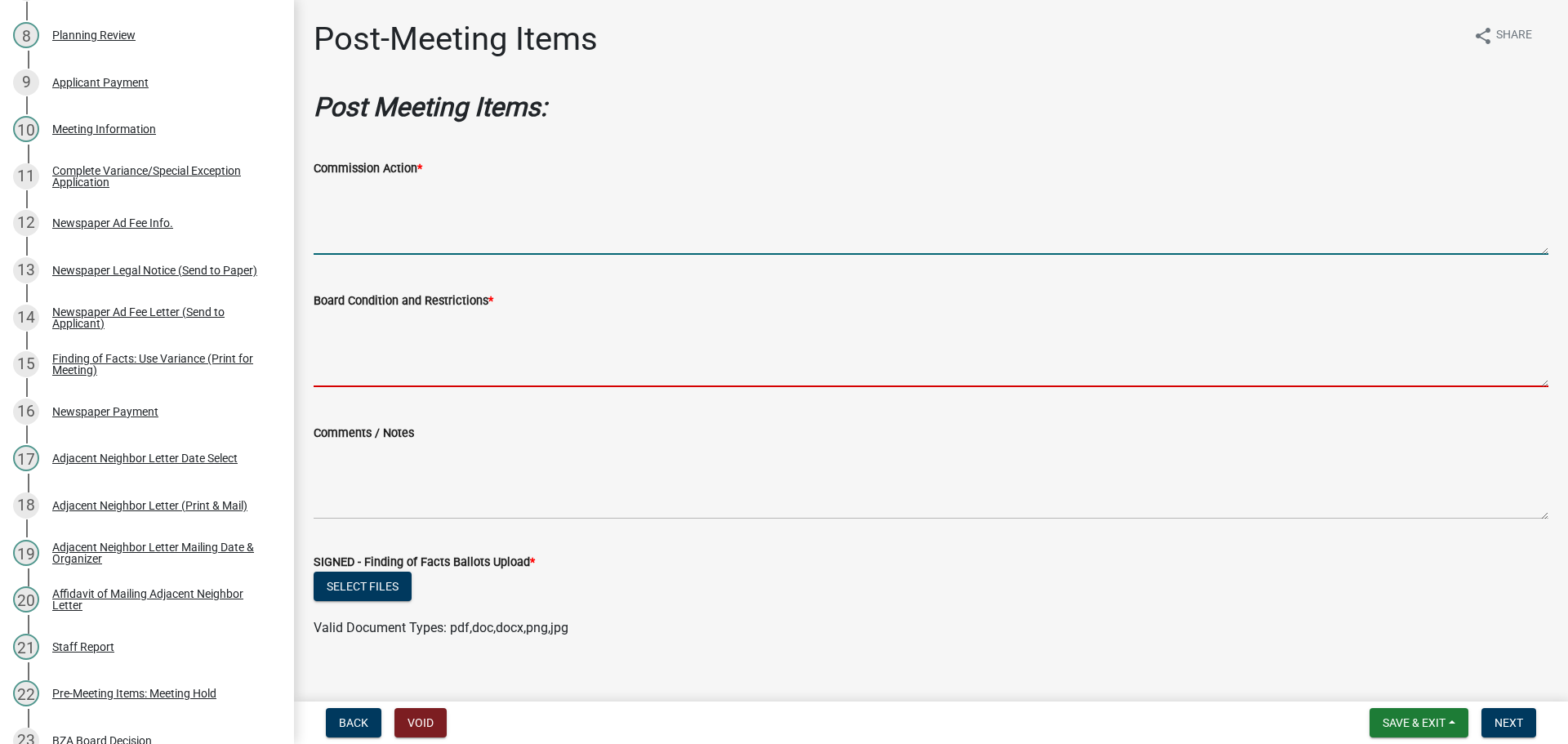
click at [461, 366] on textarea "Board Condition and Restrictions *" at bounding box center [930, 349] width 1235 height 77
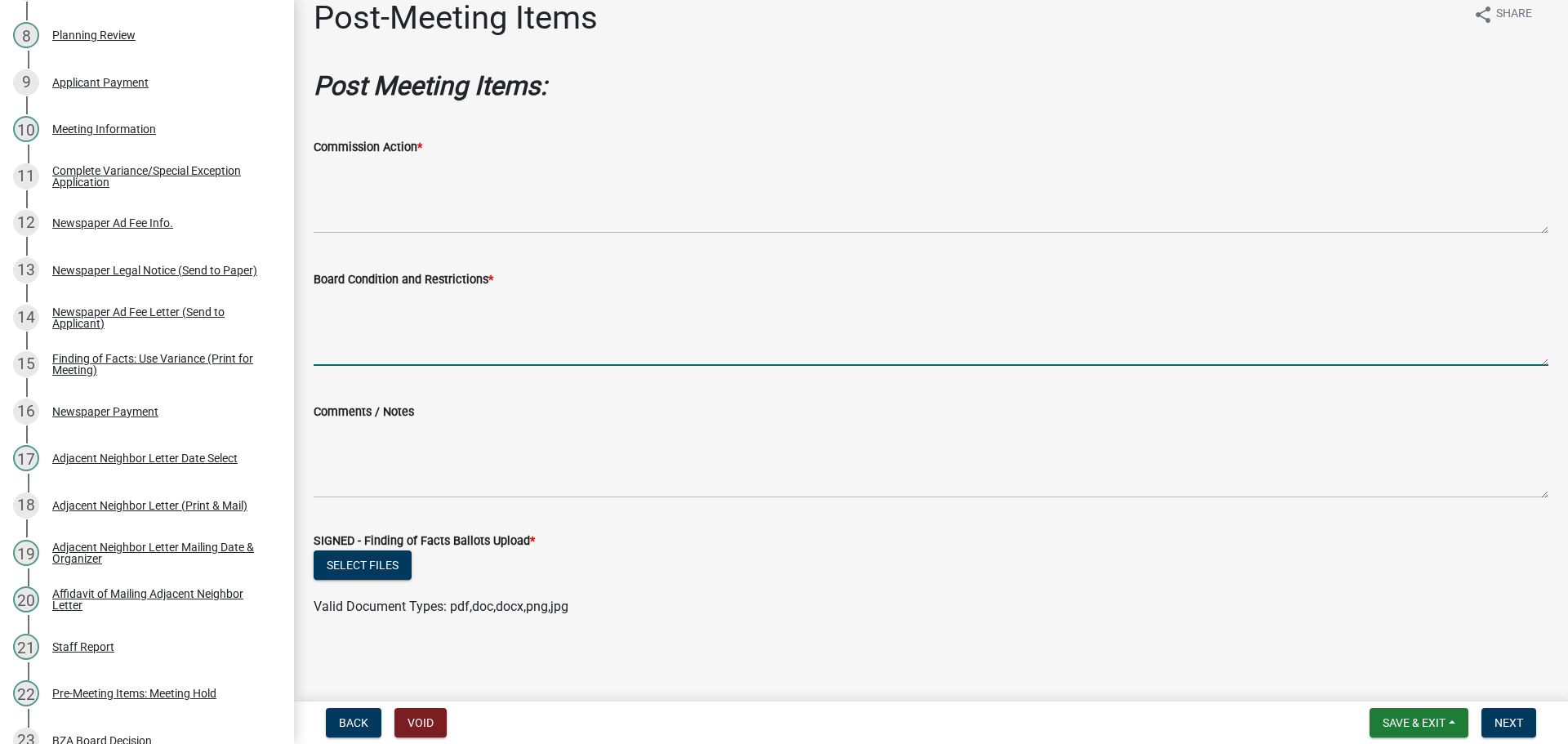
scroll to position [105, 0]
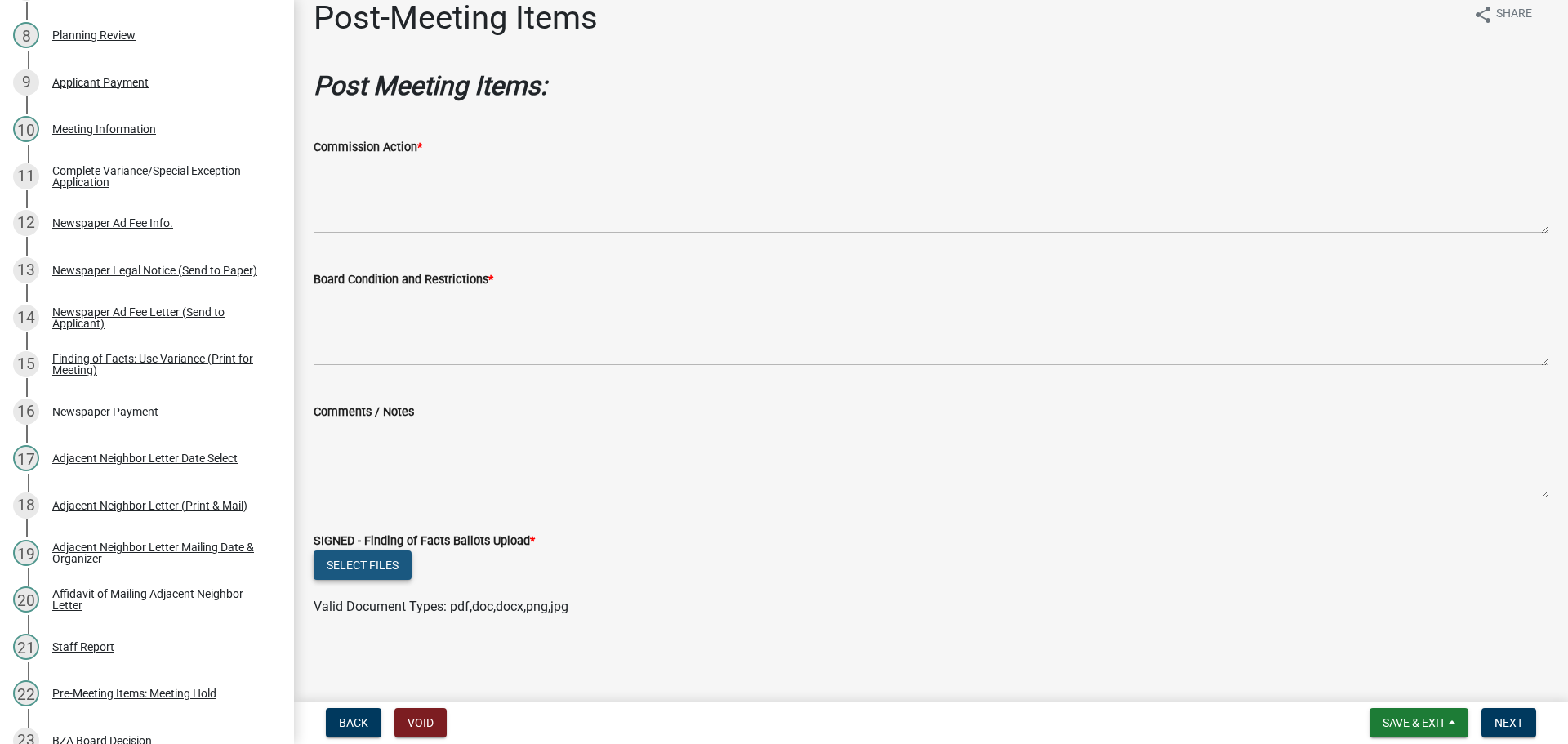
click at [363, 551] on button "Select files" at bounding box center [362, 565] width 98 height 29
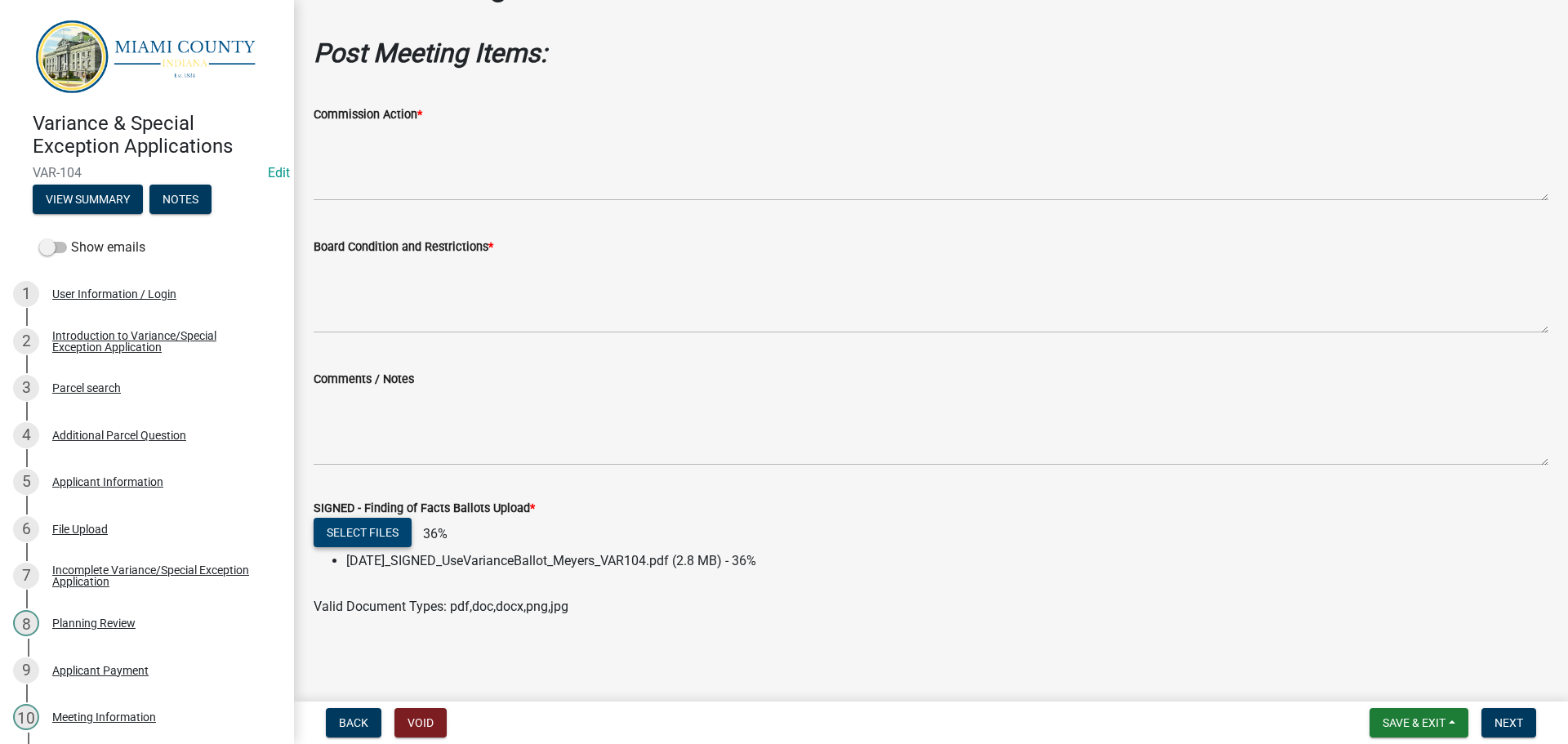
scroll to position [142, 0]
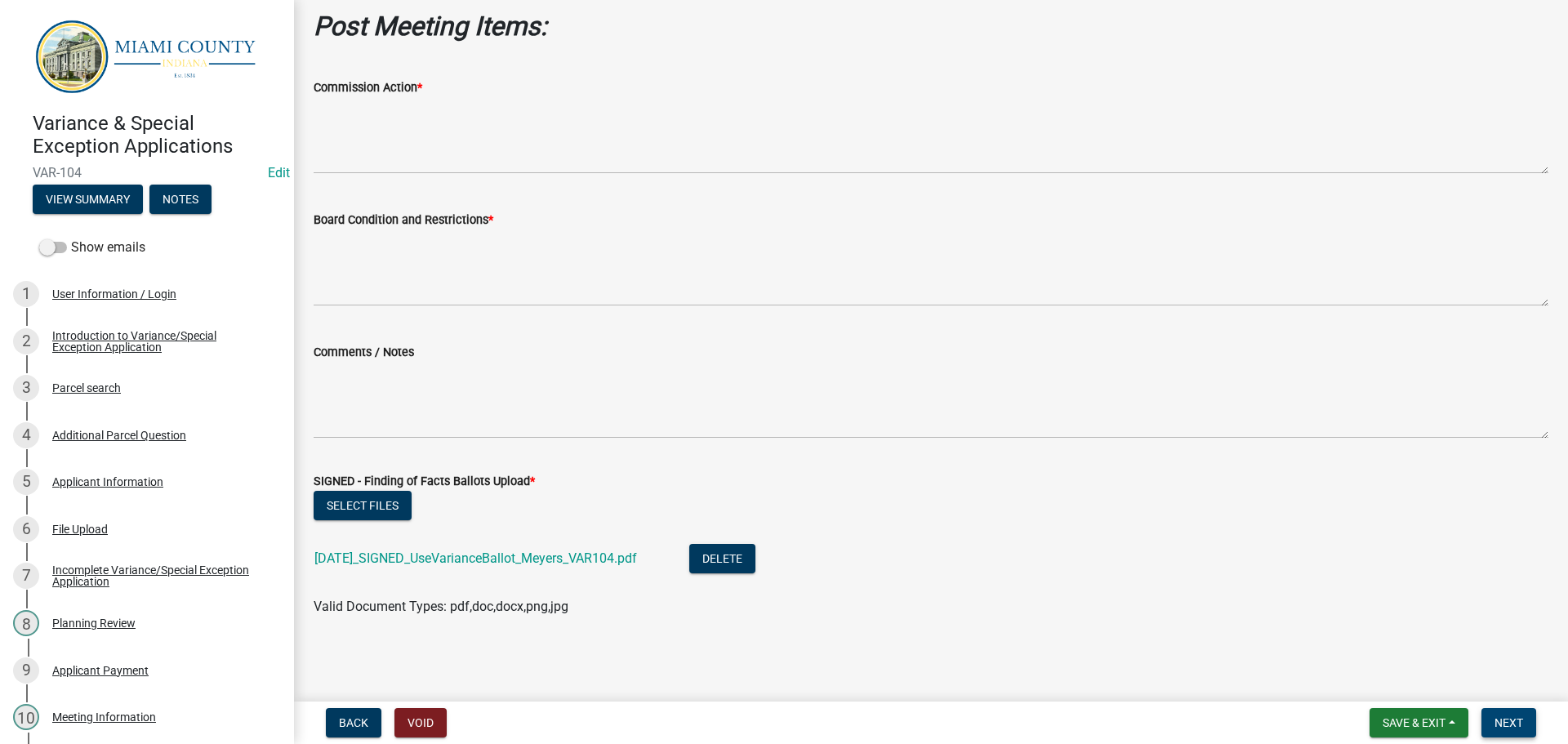
click at [1513, 716] on span "Next" at bounding box center [1509, 723] width 28 height 13
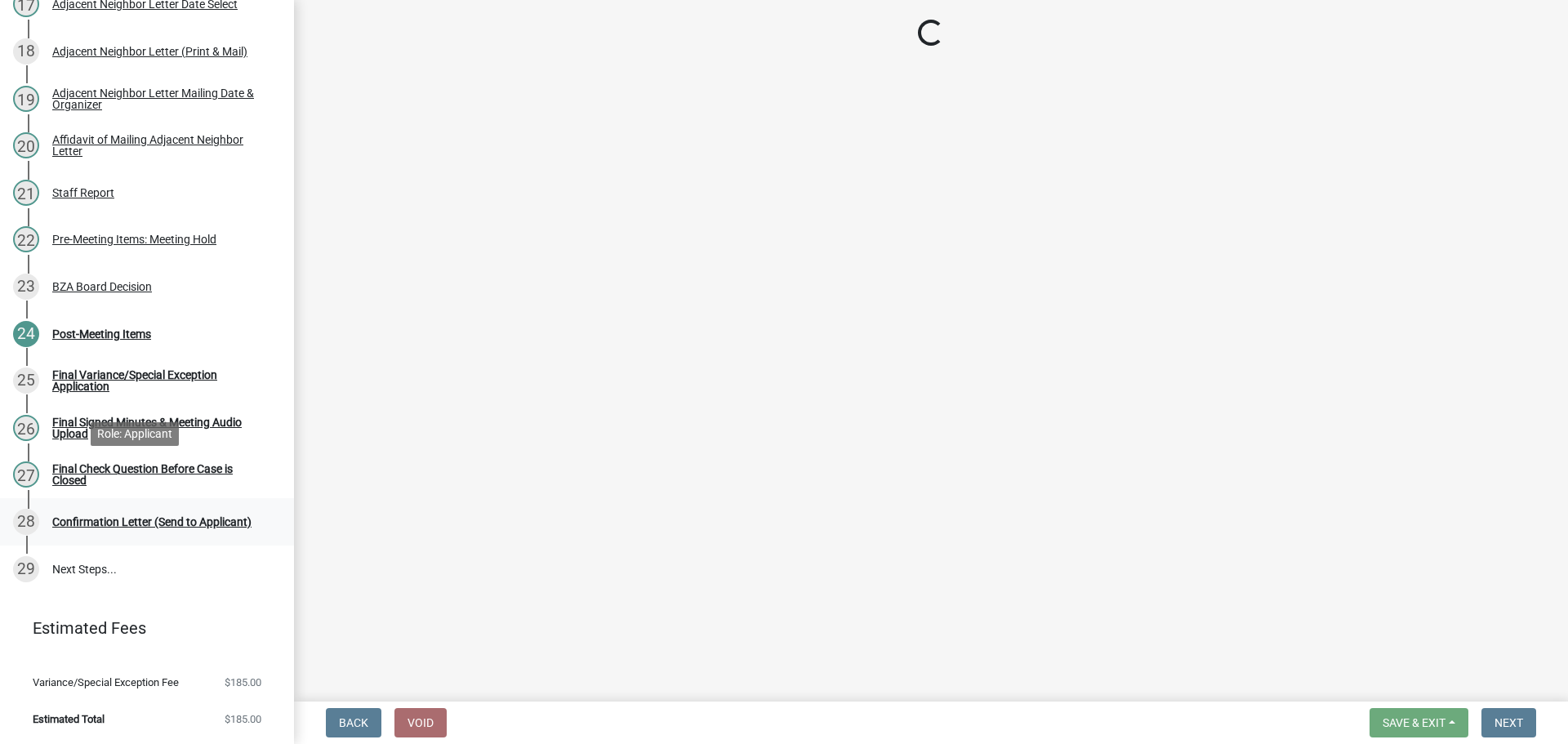
scroll to position [1261, 0]
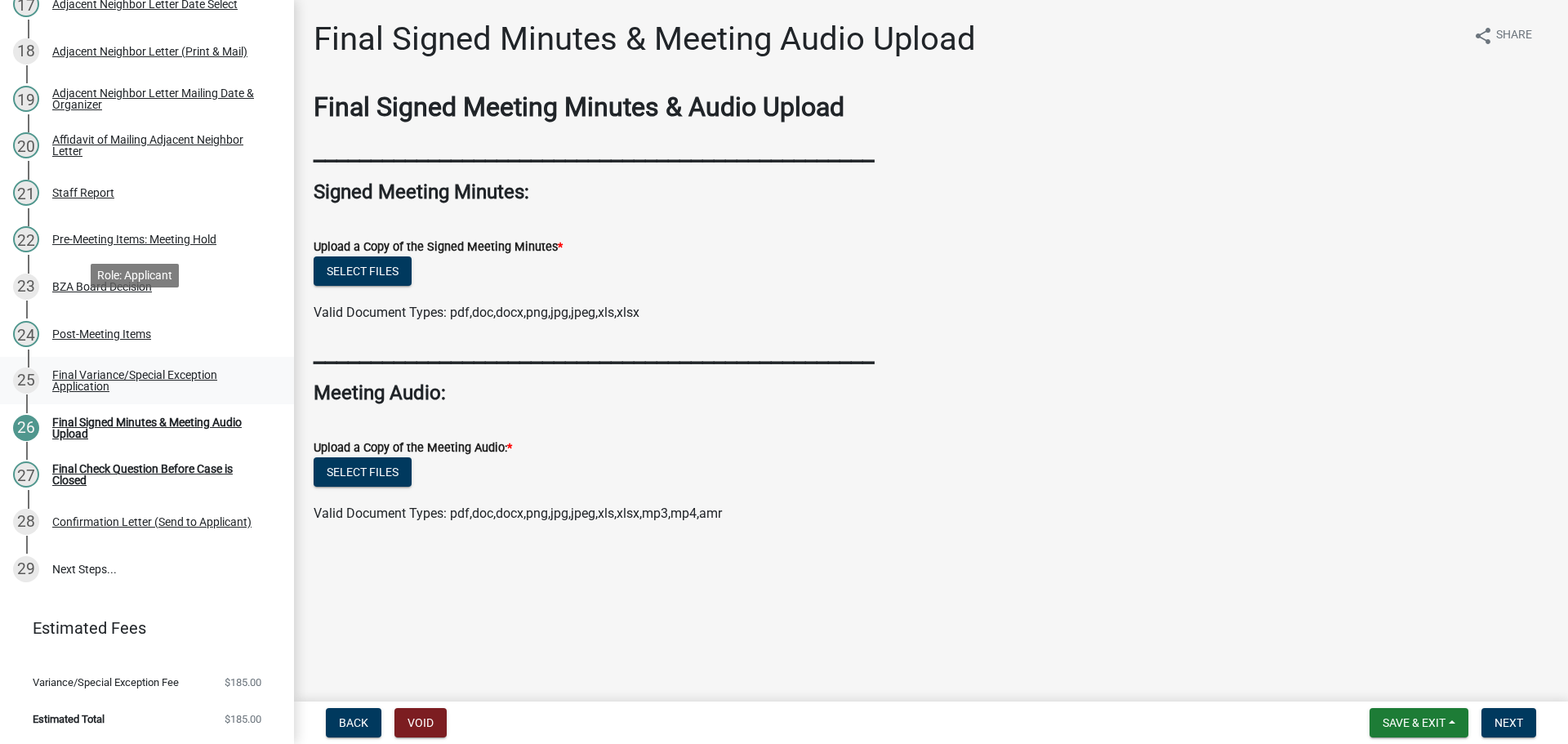
click at [109, 368] on div "25 Final Variance/Special Exception Application" at bounding box center [140, 380] width 255 height 26
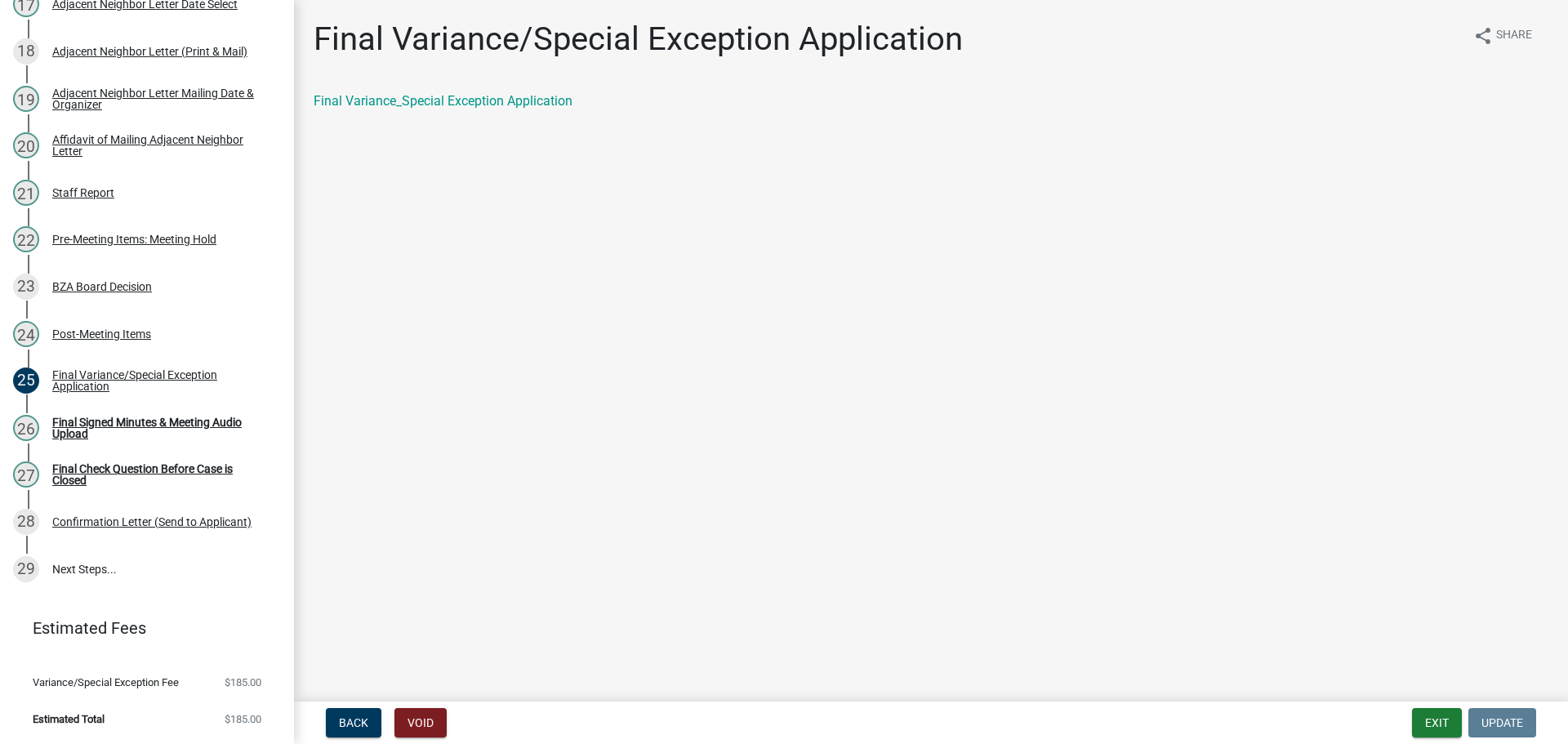
click at [533, 125] on div "Final Variance_Special Exception Application" at bounding box center [931, 107] width 1260 height 33
click at [535, 109] on link "Final Variance_Special Exception Application" at bounding box center [443, 100] width 259 height 16
click at [1419, 727] on button "Exit" at bounding box center [1437, 722] width 50 height 29
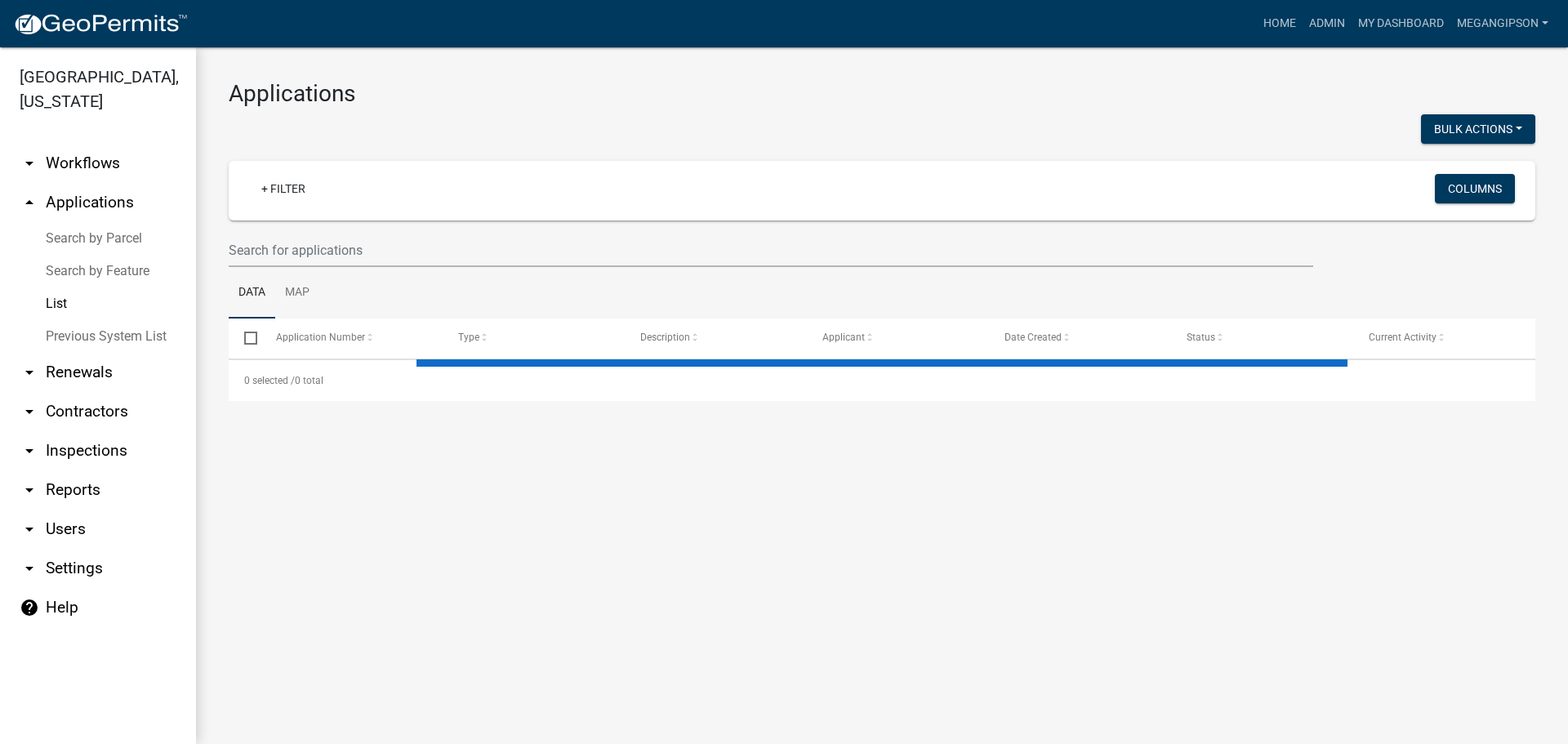
select select "3: 100"
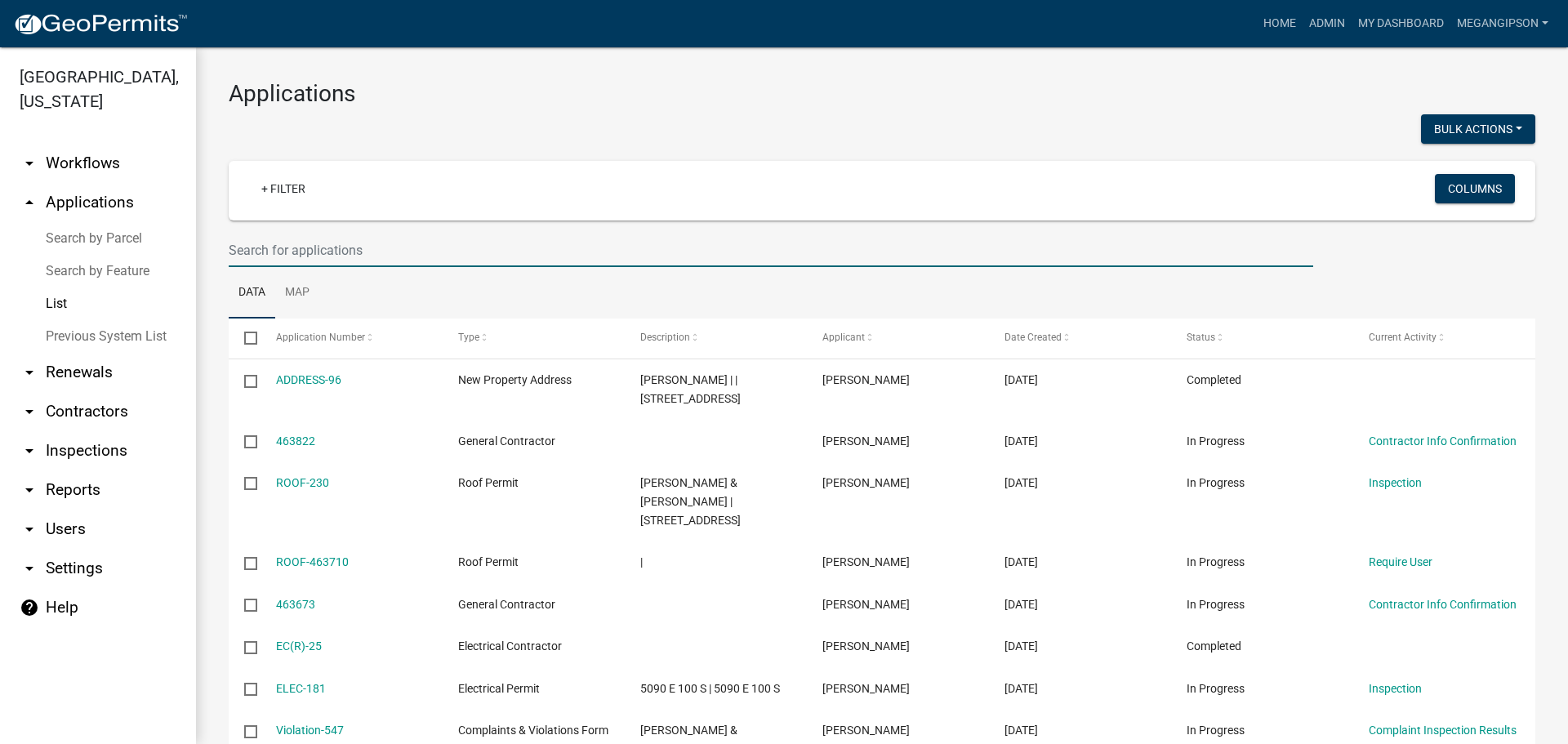
click at [389, 262] on input "text" at bounding box center [771, 250] width 1085 height 33
type input "VAR-105"
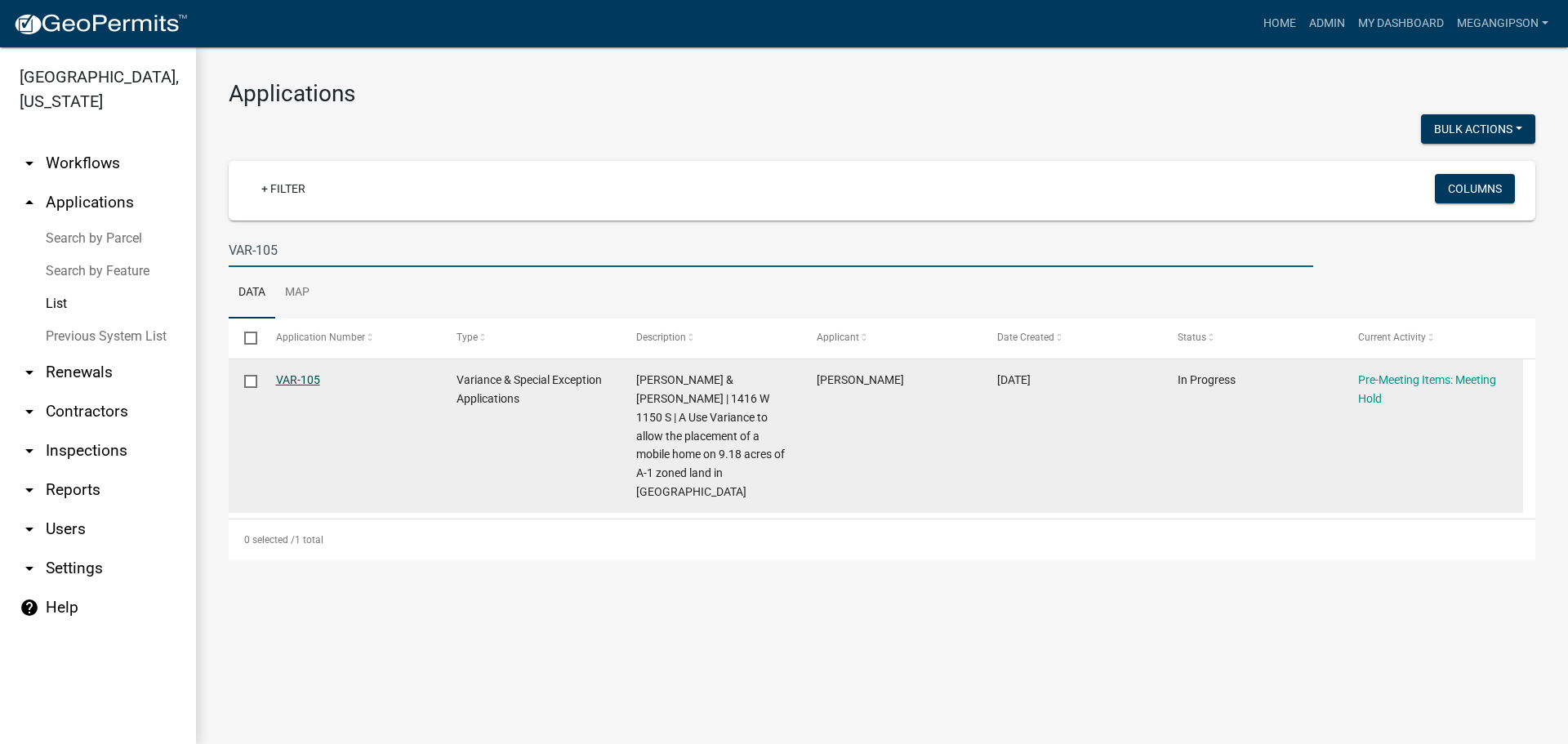
click at [294, 386] on link "VAR-105" at bounding box center [298, 380] width 44 height 13
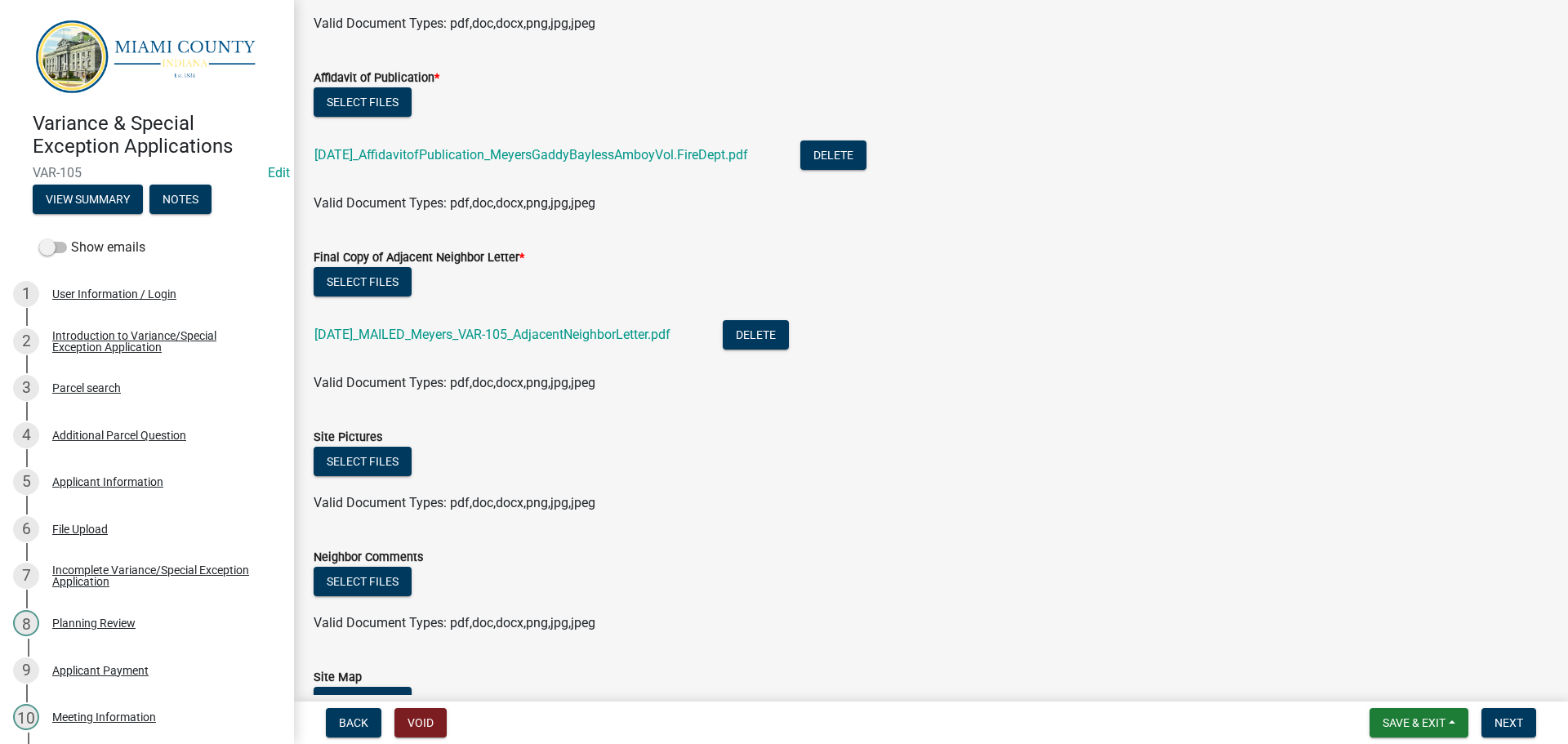
scroll to position [817, 0]
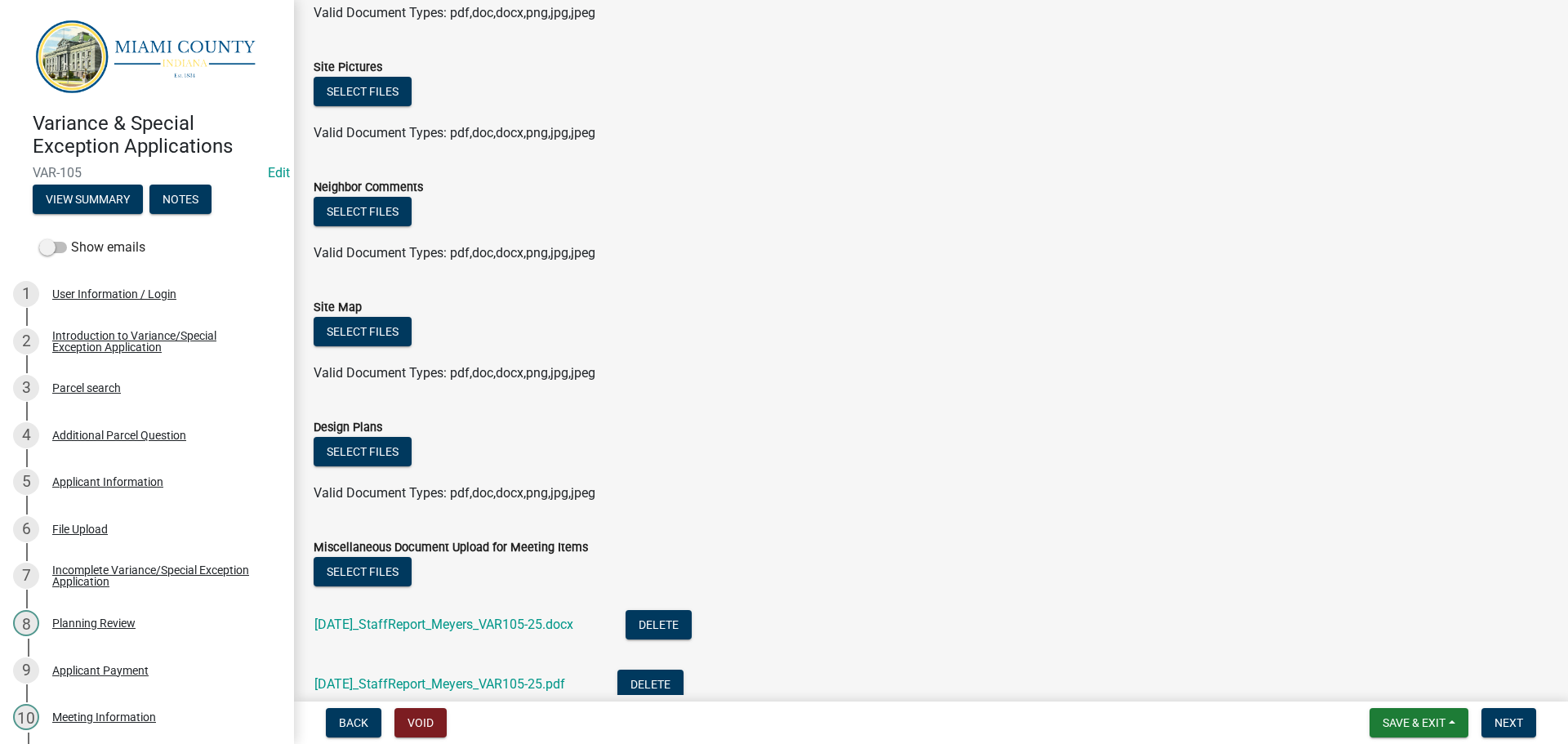
click at [1541, 731] on div "Back Void Save & Exit Save Save & Exit Next" at bounding box center [930, 722] width 1248 height 29
click at [1524, 730] on button "Next" at bounding box center [1508, 722] width 54 height 29
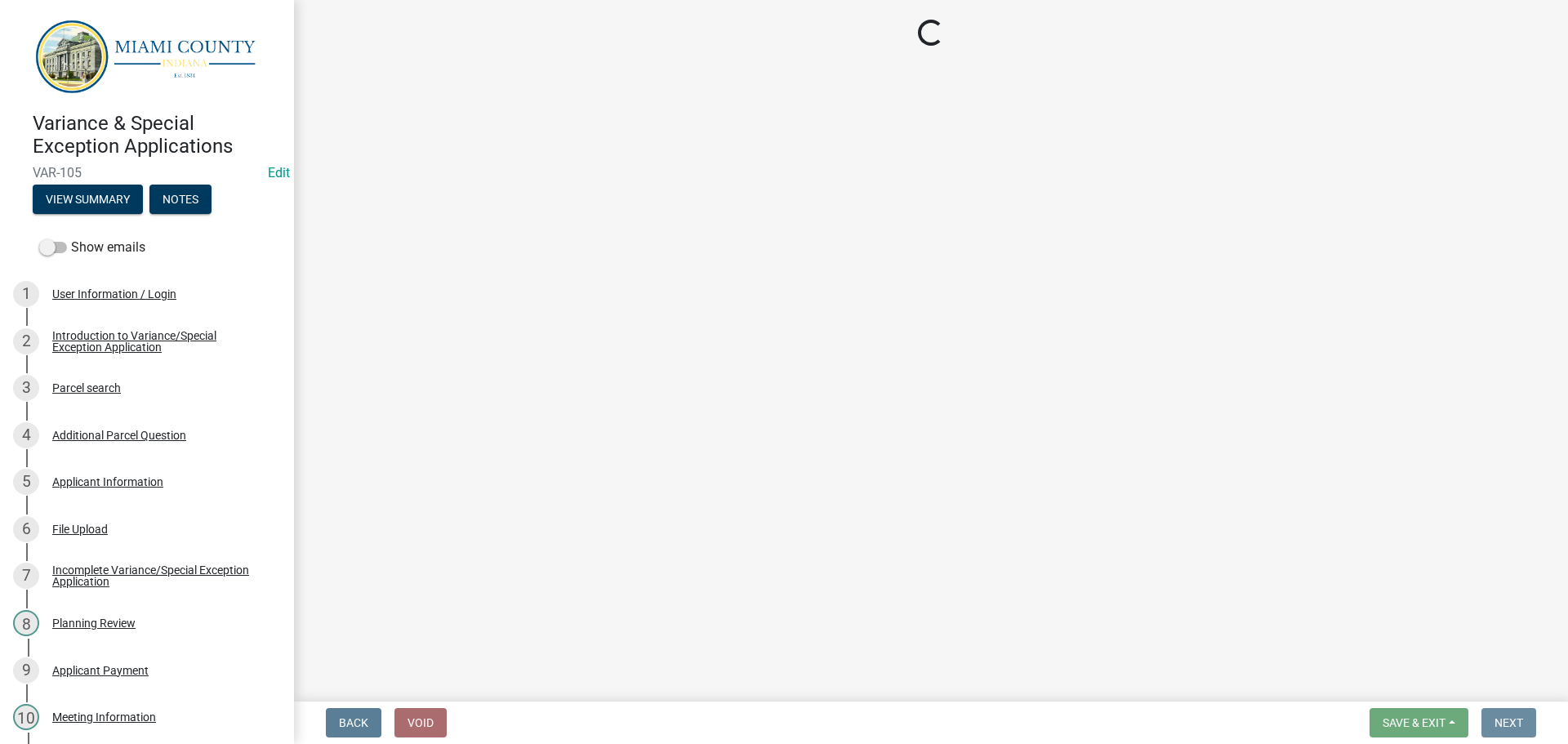
scroll to position [0, 0]
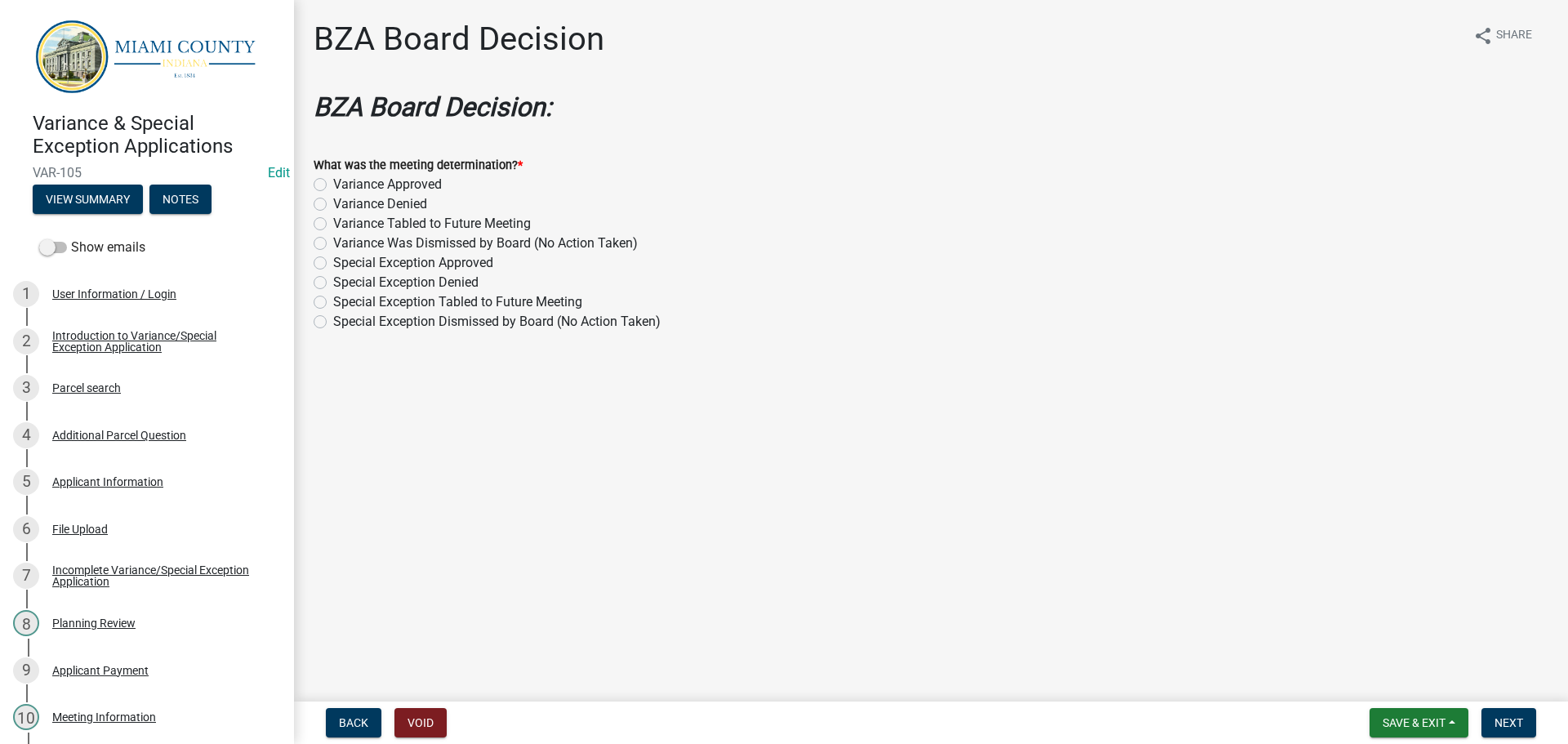
click at [434, 195] on label "Variance Approved" at bounding box center [388, 184] width 109 height 19
click at [344, 186] on input "Variance Approved" at bounding box center [339, 180] width 11 height 11
radio input "true"
click at [1501, 716] on span "Next" at bounding box center [1509, 723] width 28 height 13
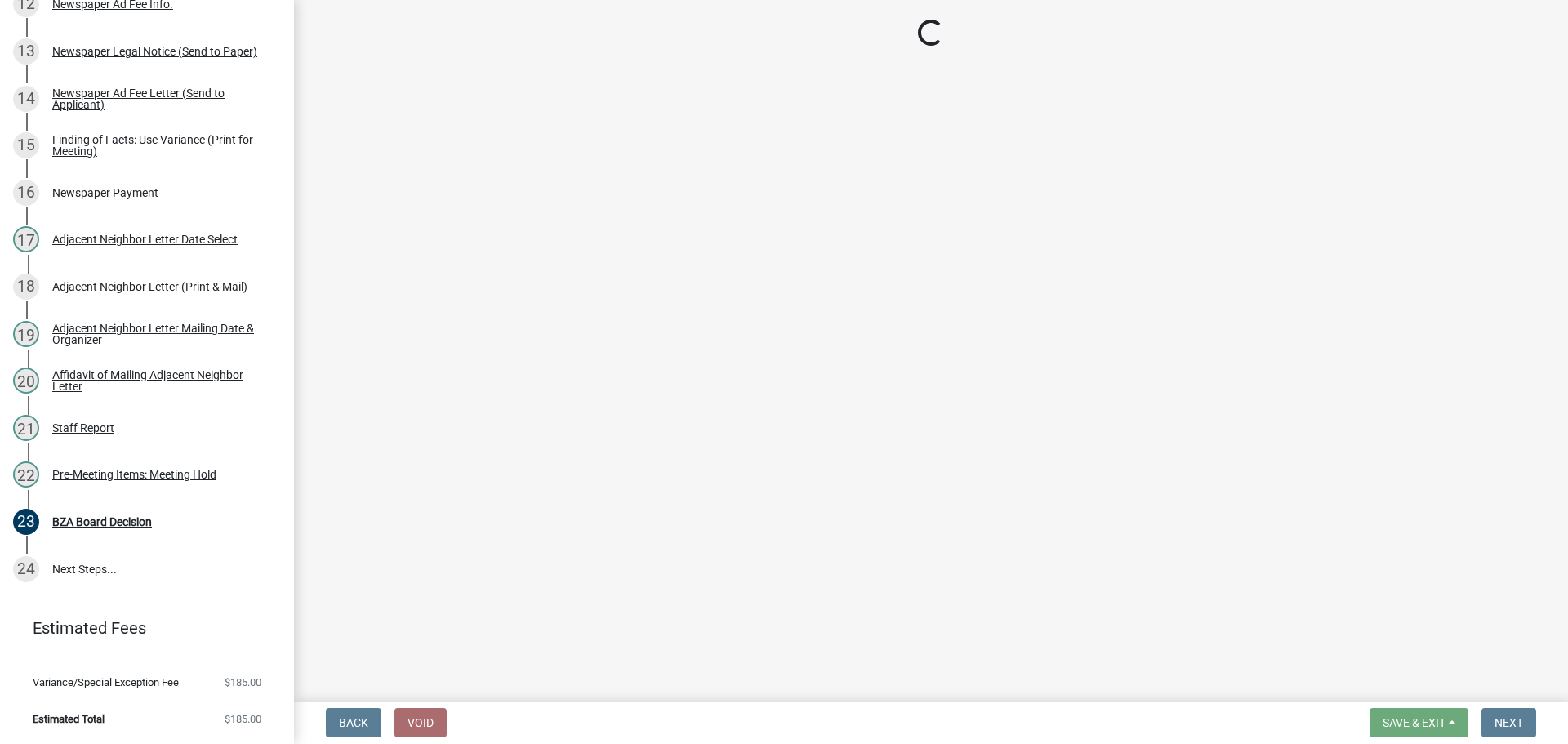
scroll to position [1261, 0]
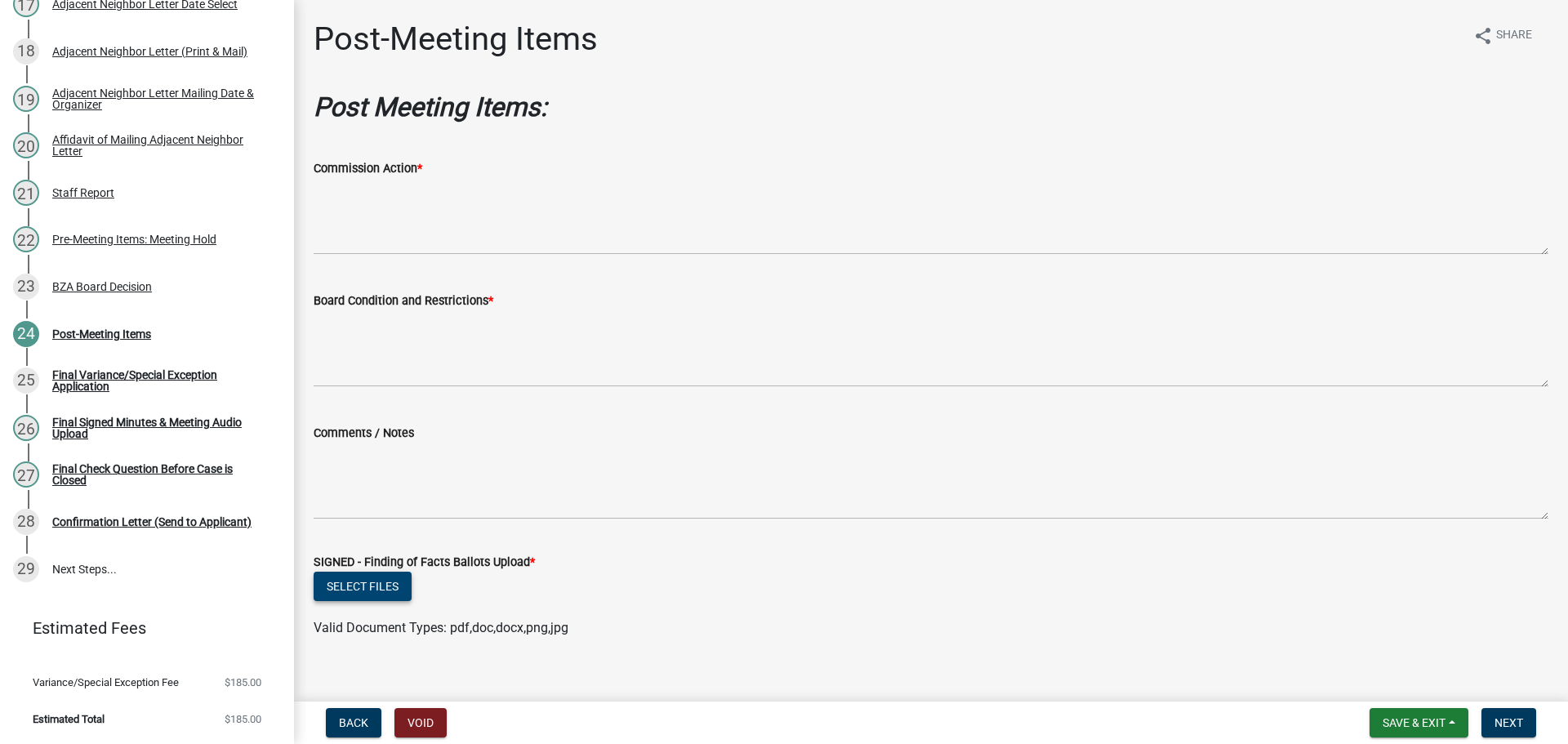
click at [410, 601] on button "Select files" at bounding box center [362, 586] width 98 height 29
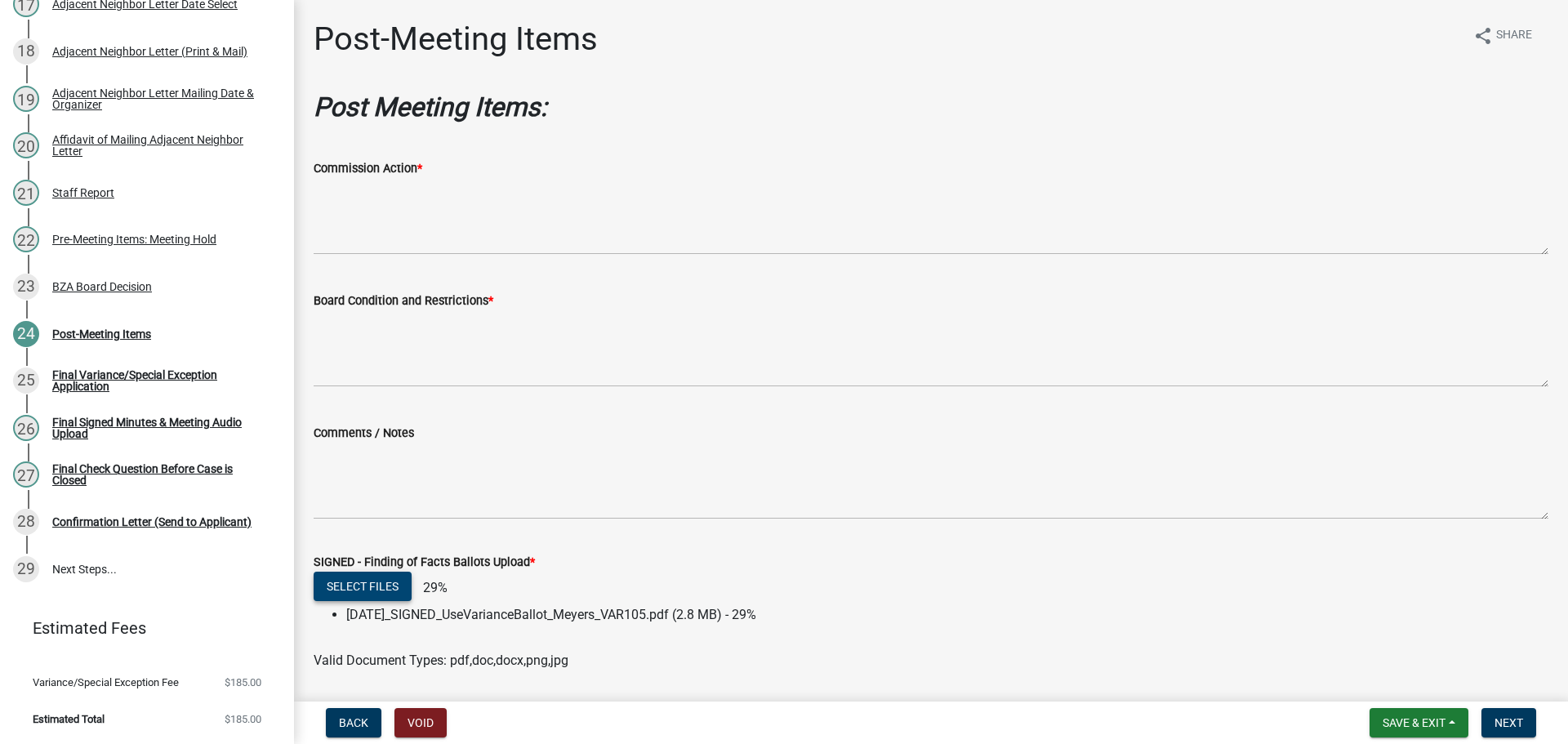
scroll to position [82, 0]
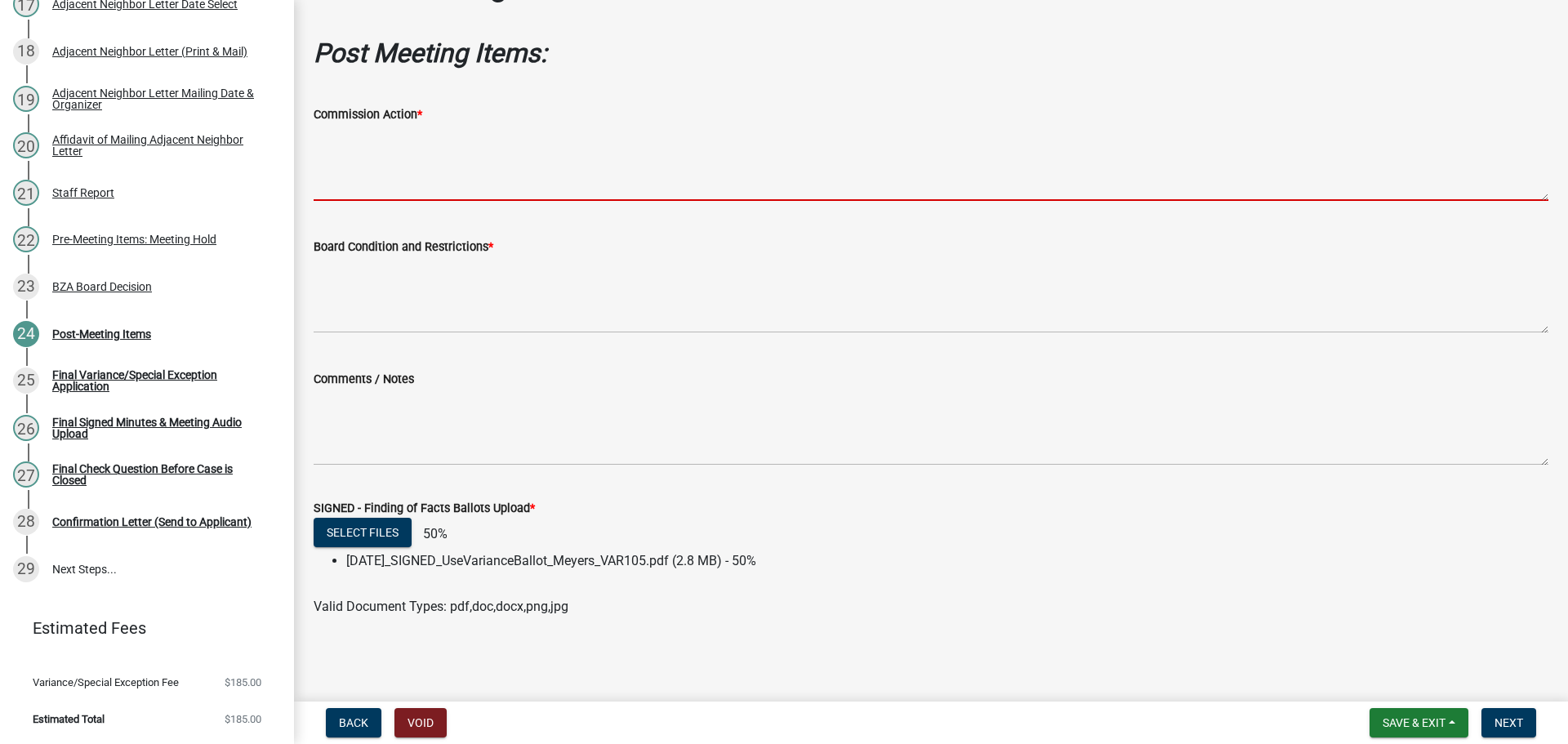
click at [471, 166] on textarea "Commission Action *" at bounding box center [930, 163] width 1235 height 77
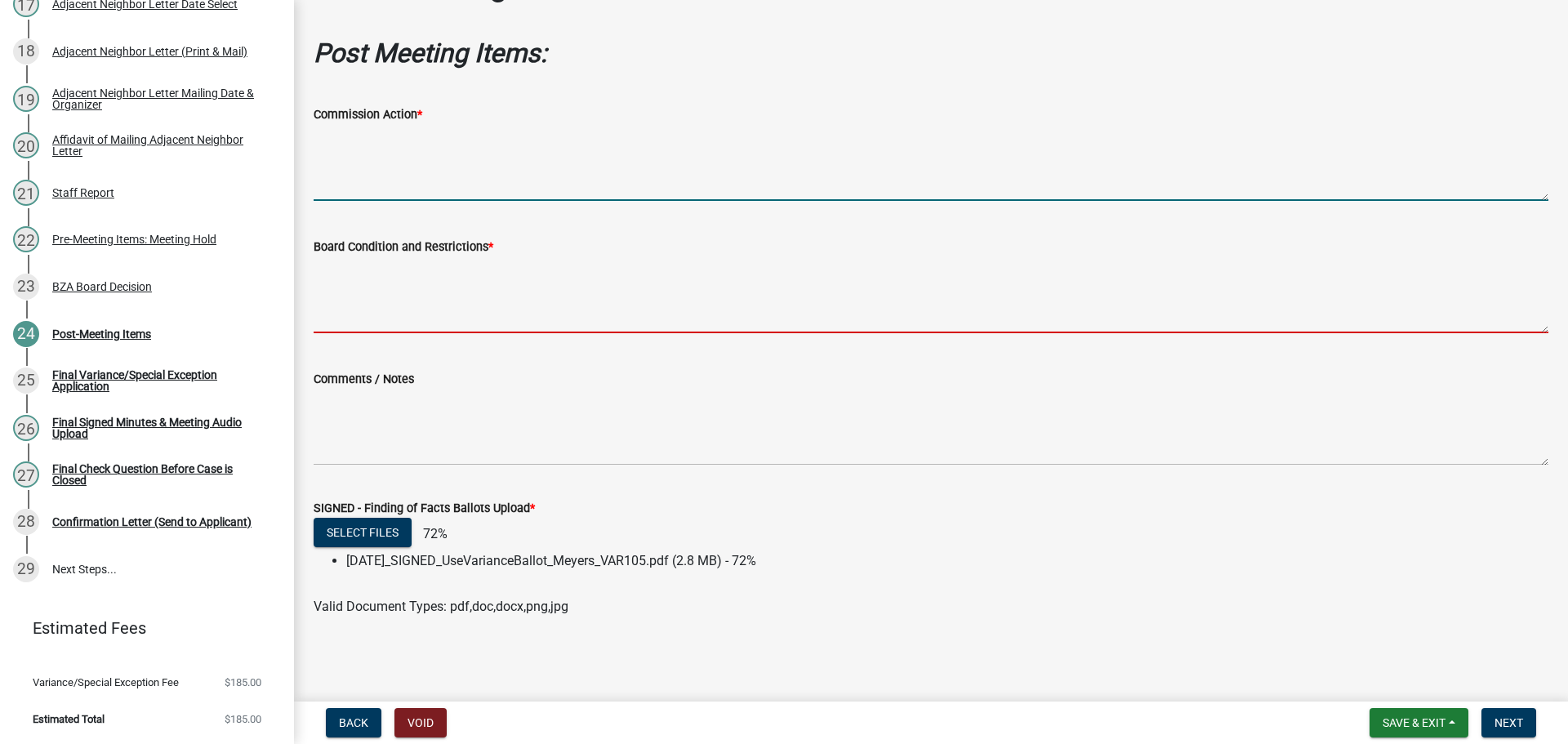
click at [470, 314] on textarea "Board Condition and Restrictions *" at bounding box center [930, 295] width 1235 height 77
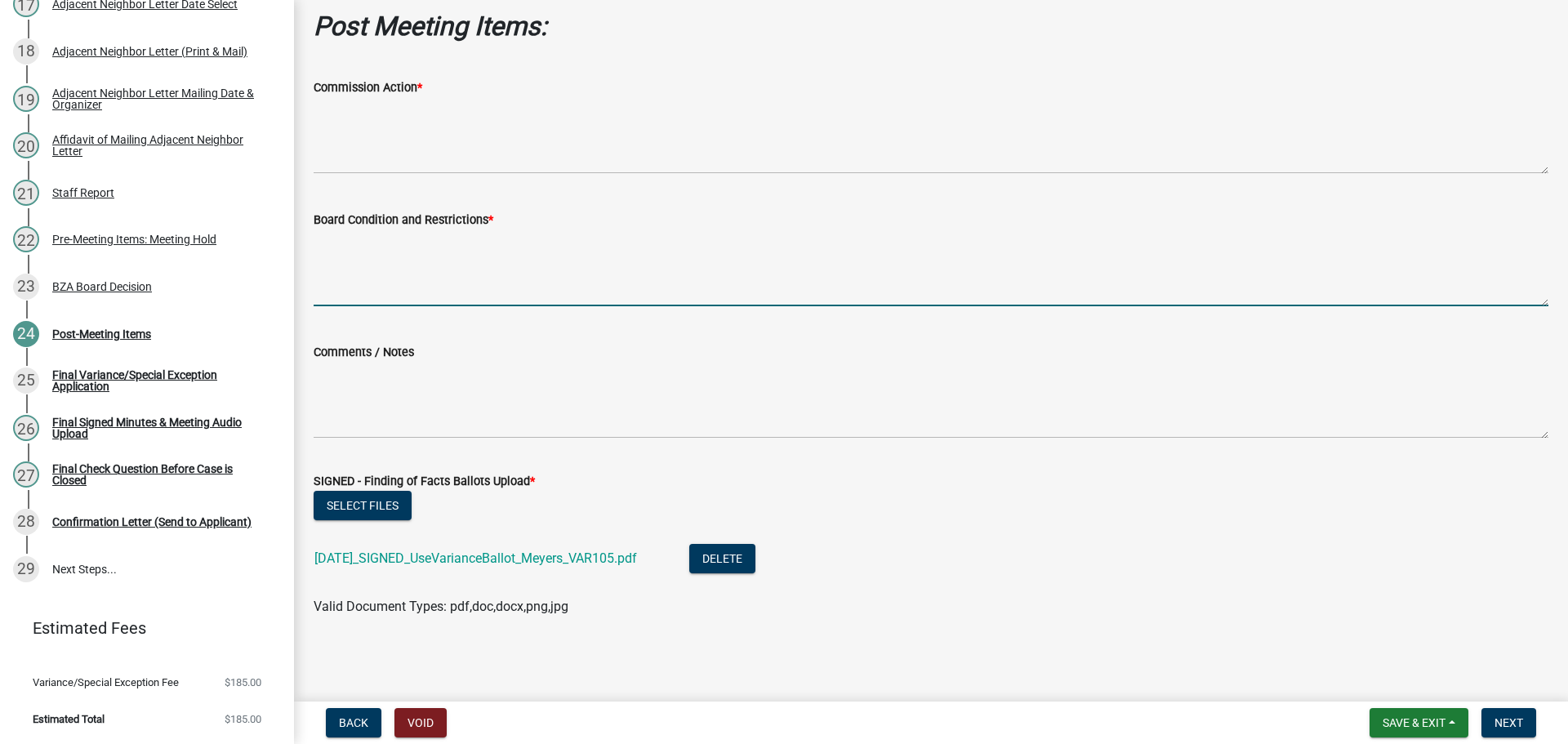
click at [1535, 725] on form "Save & Exit Save Save & Exit Next" at bounding box center [1453, 722] width 180 height 29
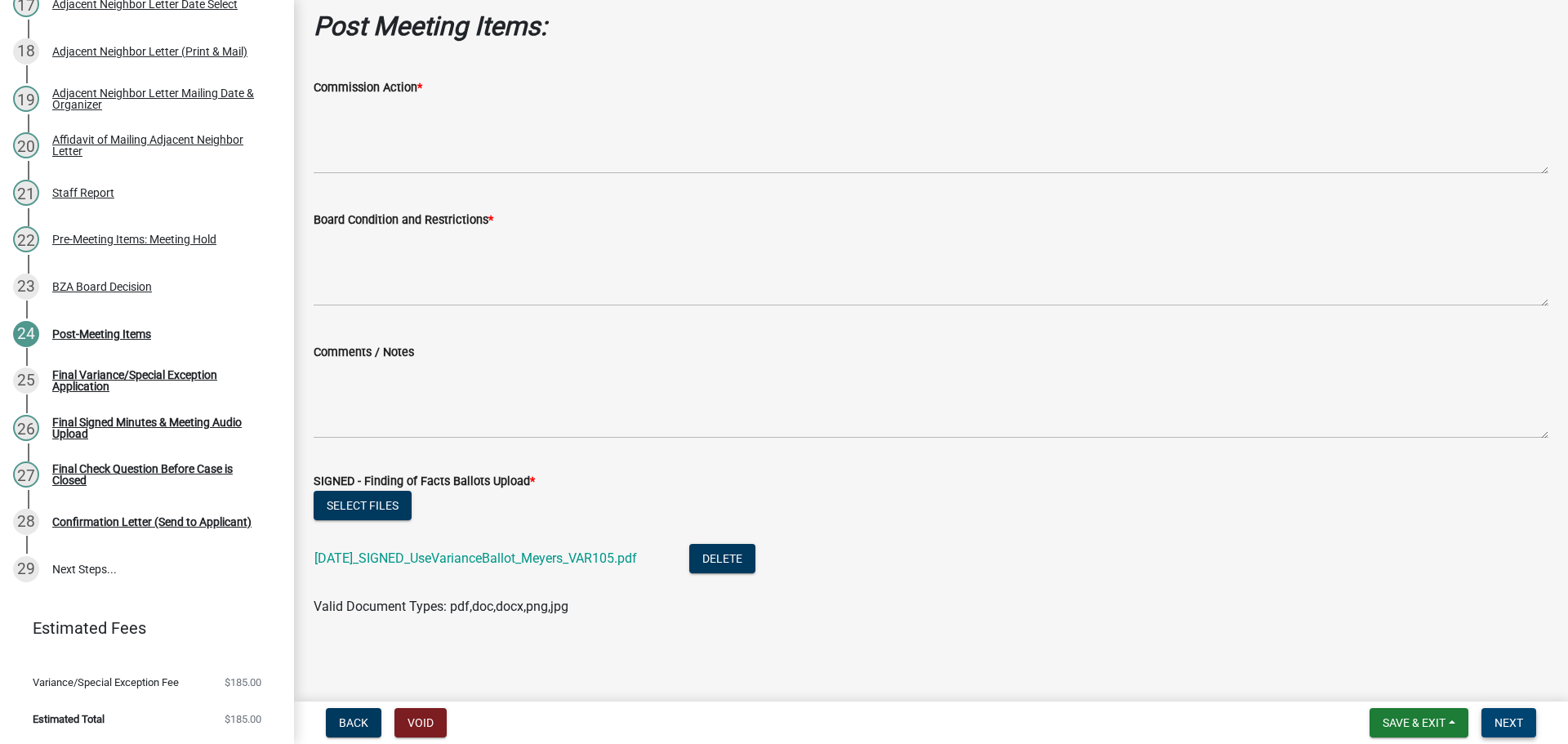
click at [1517, 726] on span "Next" at bounding box center [1509, 723] width 28 height 13
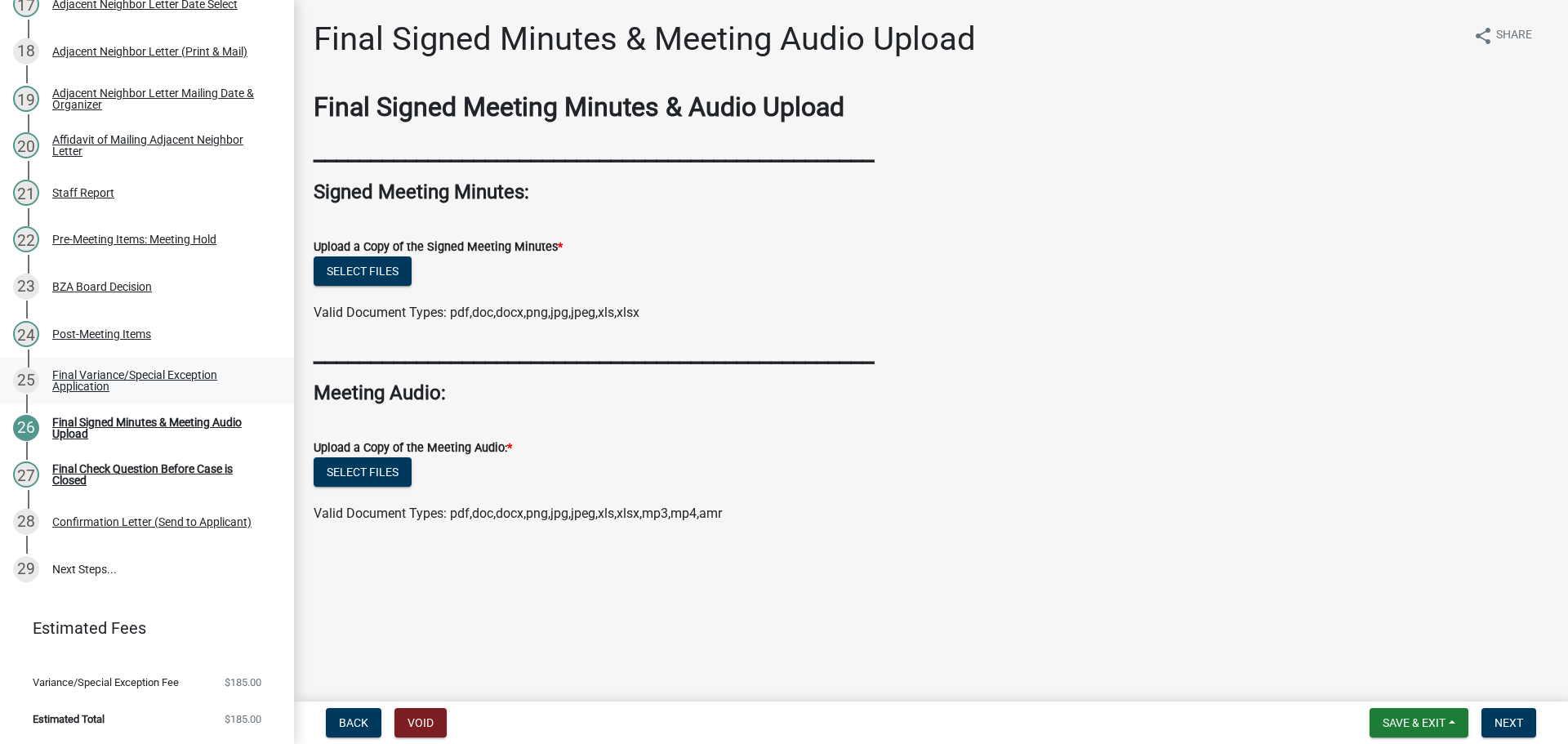
click at [157, 369] on div "Final Variance/Special Exception Application" at bounding box center [160, 380] width 216 height 23
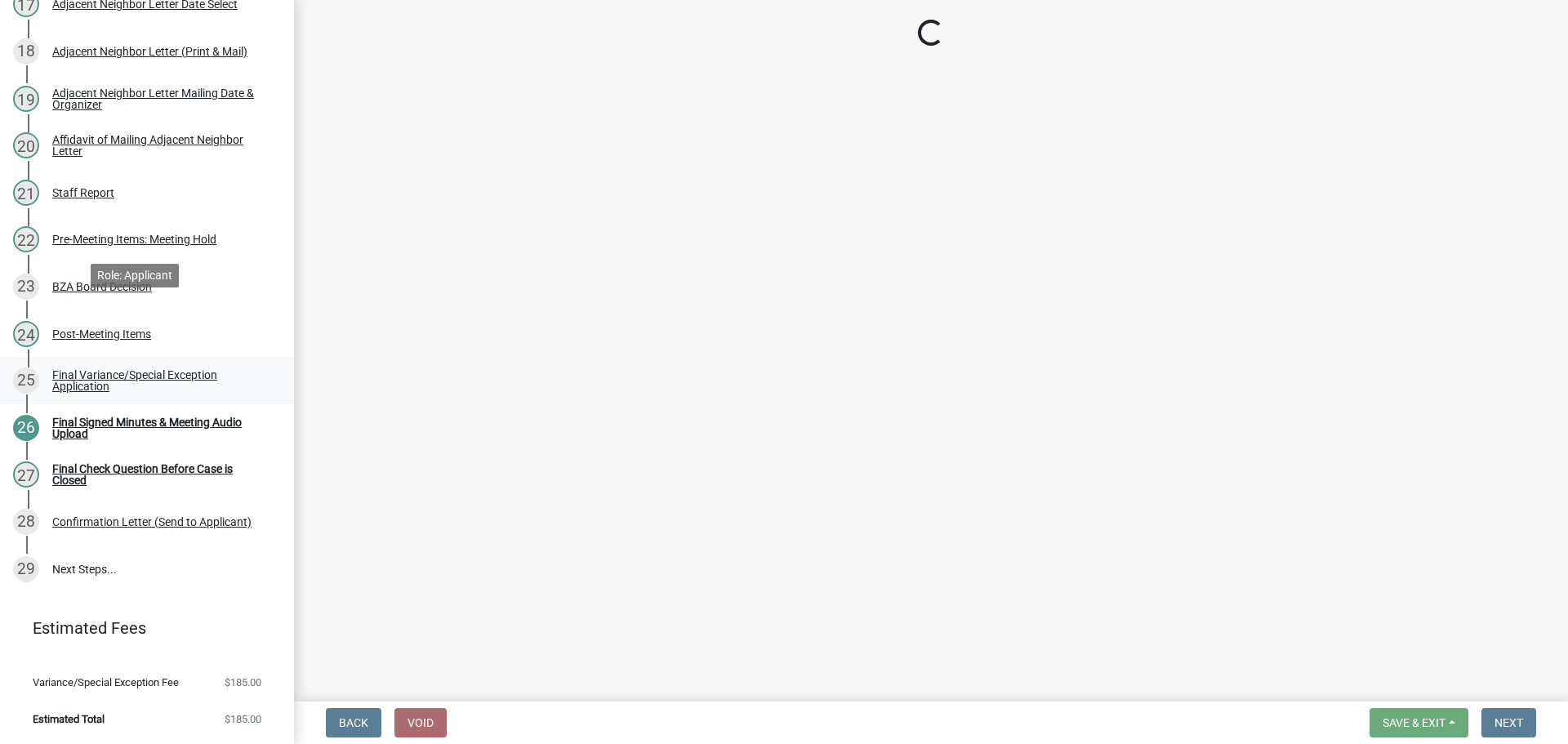
click at [154, 369] on div "Final Variance/Special Exception Application" at bounding box center [160, 380] width 216 height 23
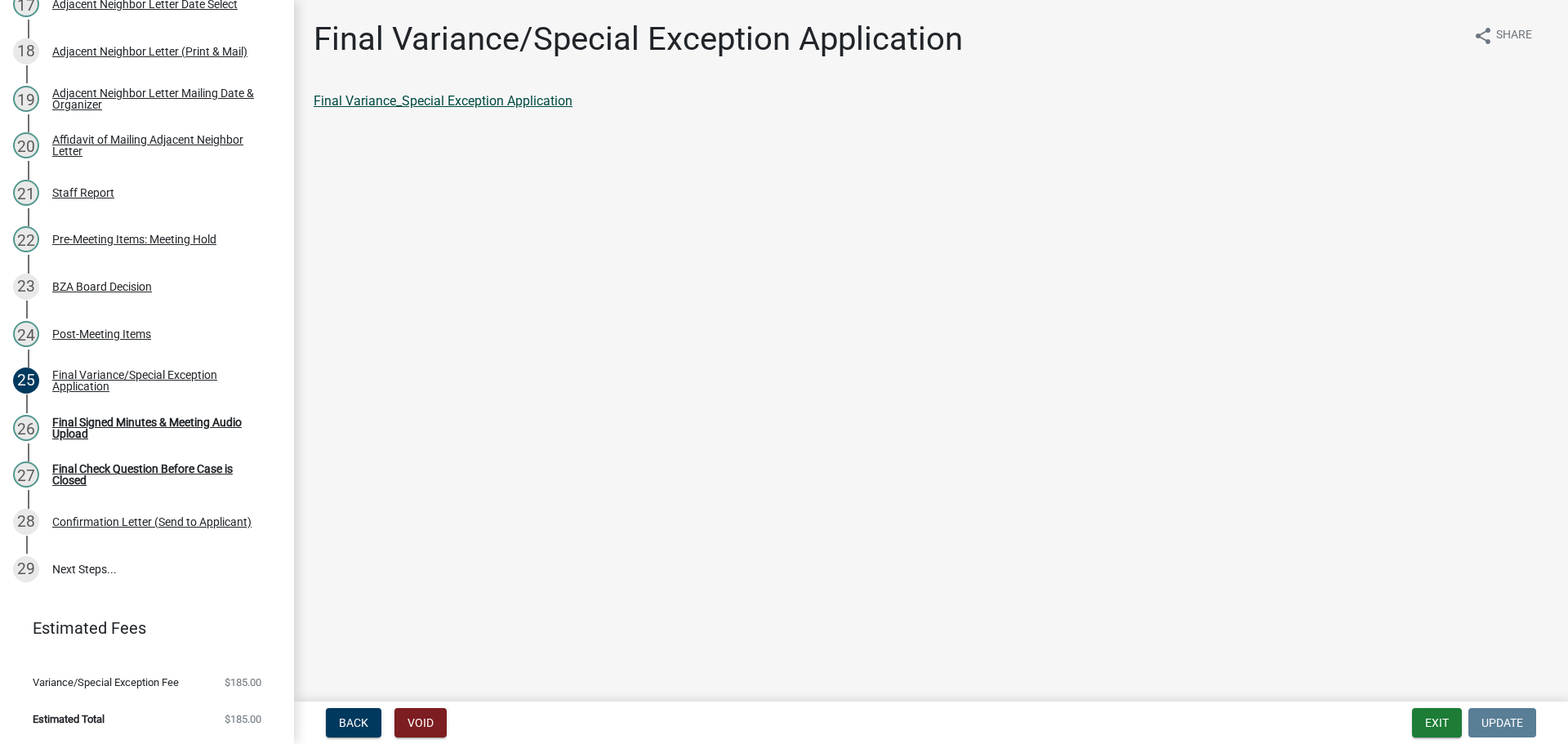
click at [455, 106] on link "Final Variance_Special Exception Application" at bounding box center [443, 100] width 259 height 16
click at [141, 329] on div "Post-Meeting Items" at bounding box center [102, 334] width 99 height 12
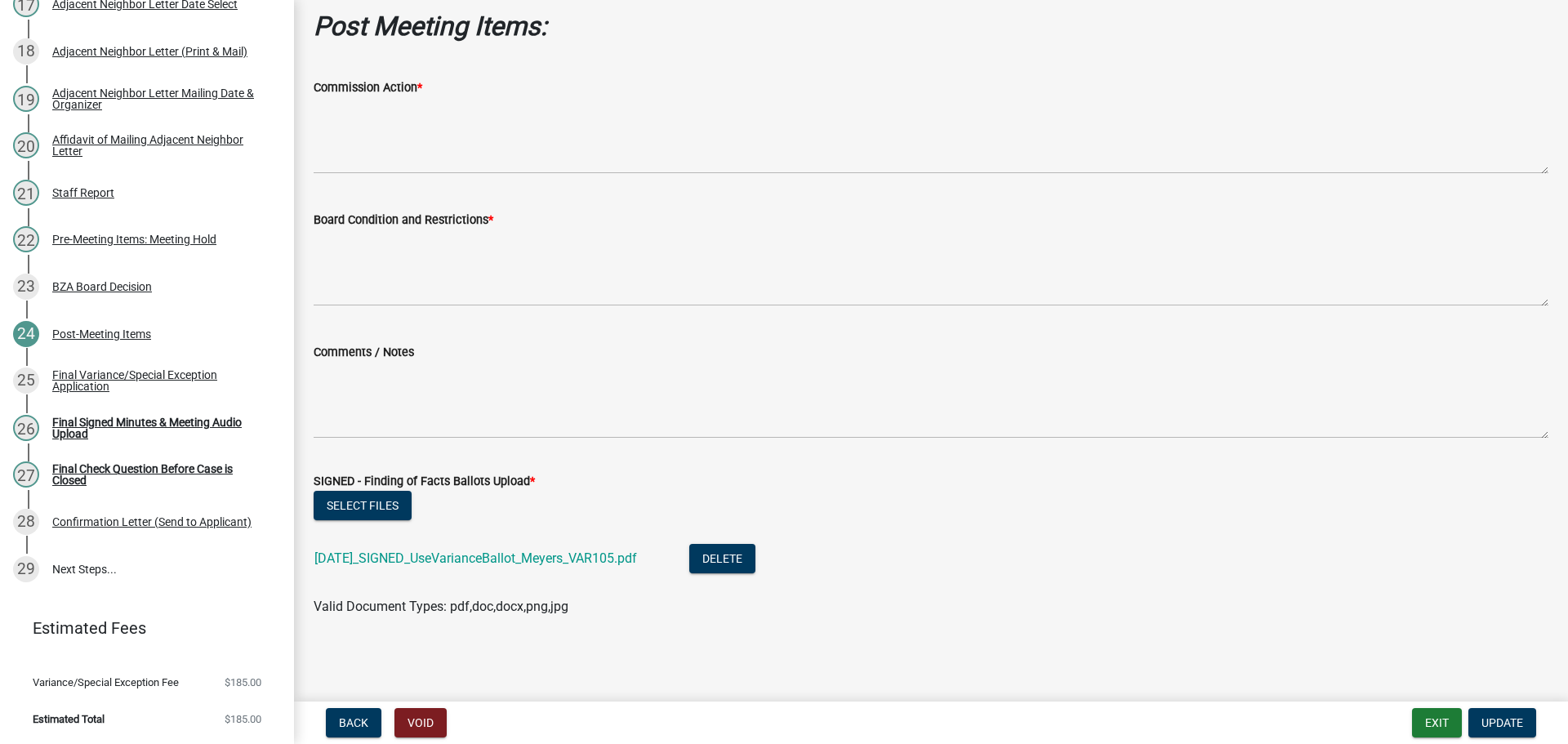
scroll to position [172, 0]
click at [628, 555] on div "8.13.25_SIGNED_UseVarianceBallot_Meyers_VAR105.pdf" at bounding box center [488, 561] width 349 height 33
click at [624, 551] on link "8.13.25_SIGNED_UseVarianceBallot_Meyers_VAR105.pdf" at bounding box center [476, 558] width 323 height 16
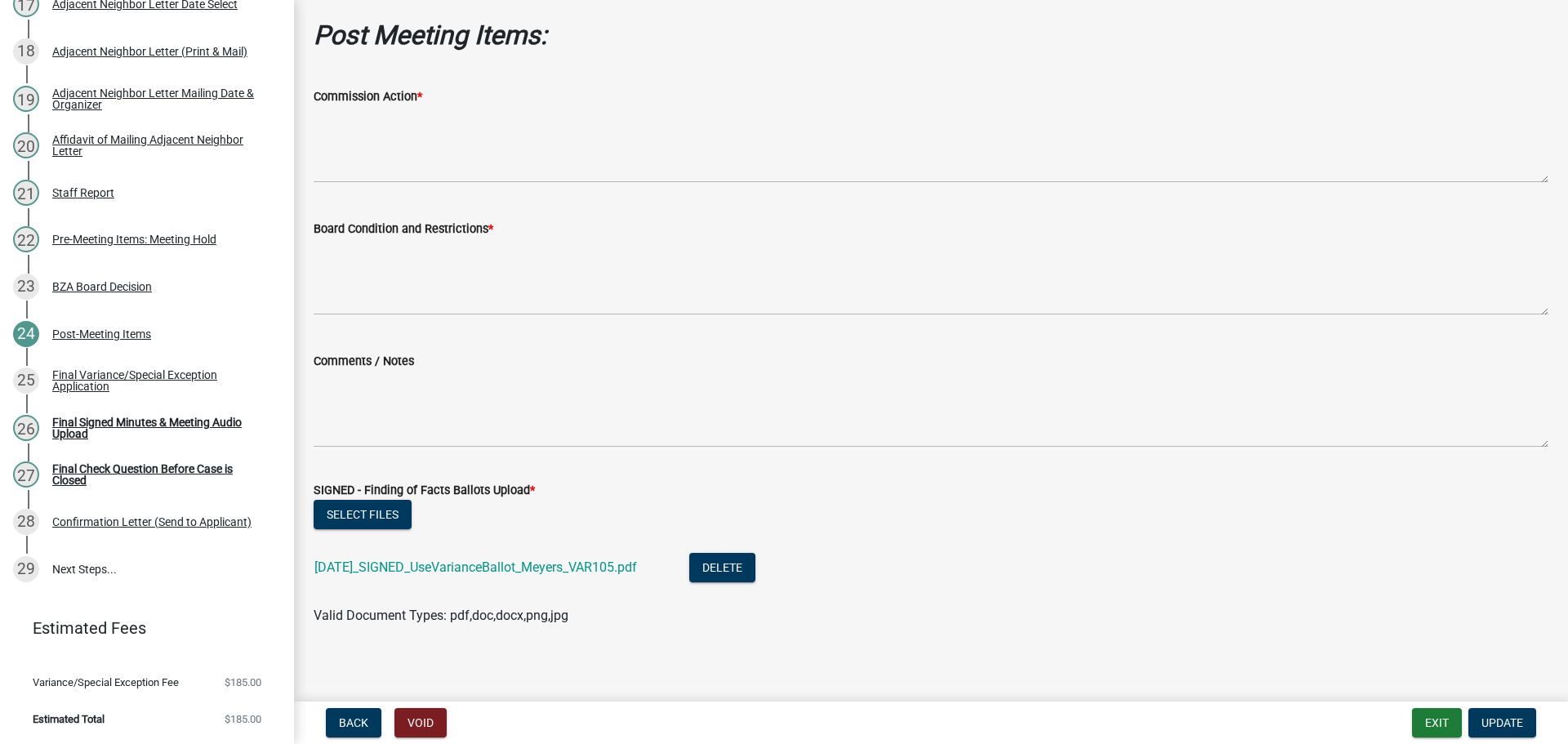
scroll to position [0, 0]
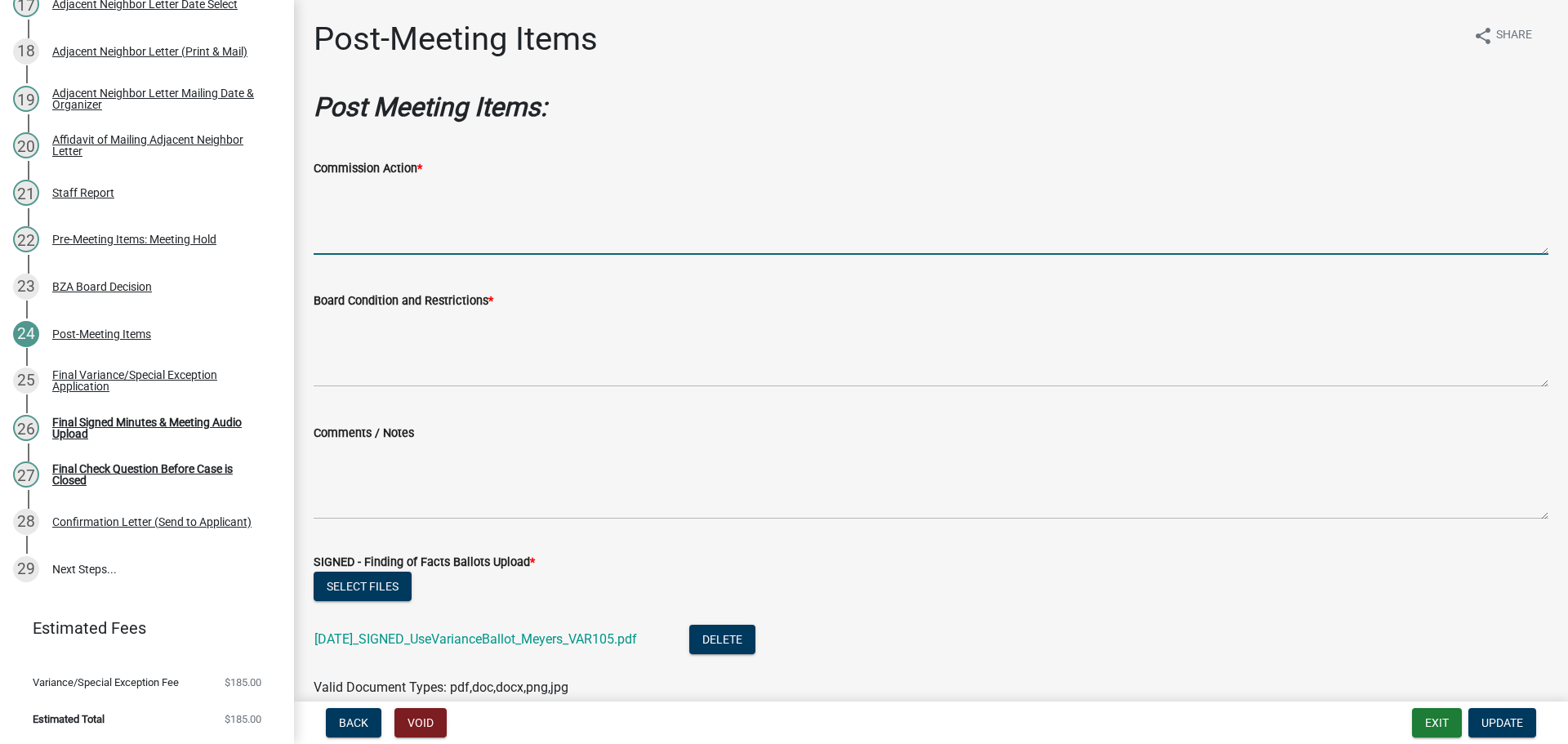
click at [410, 255] on textarea "Commission Action *" at bounding box center [930, 217] width 1235 height 77
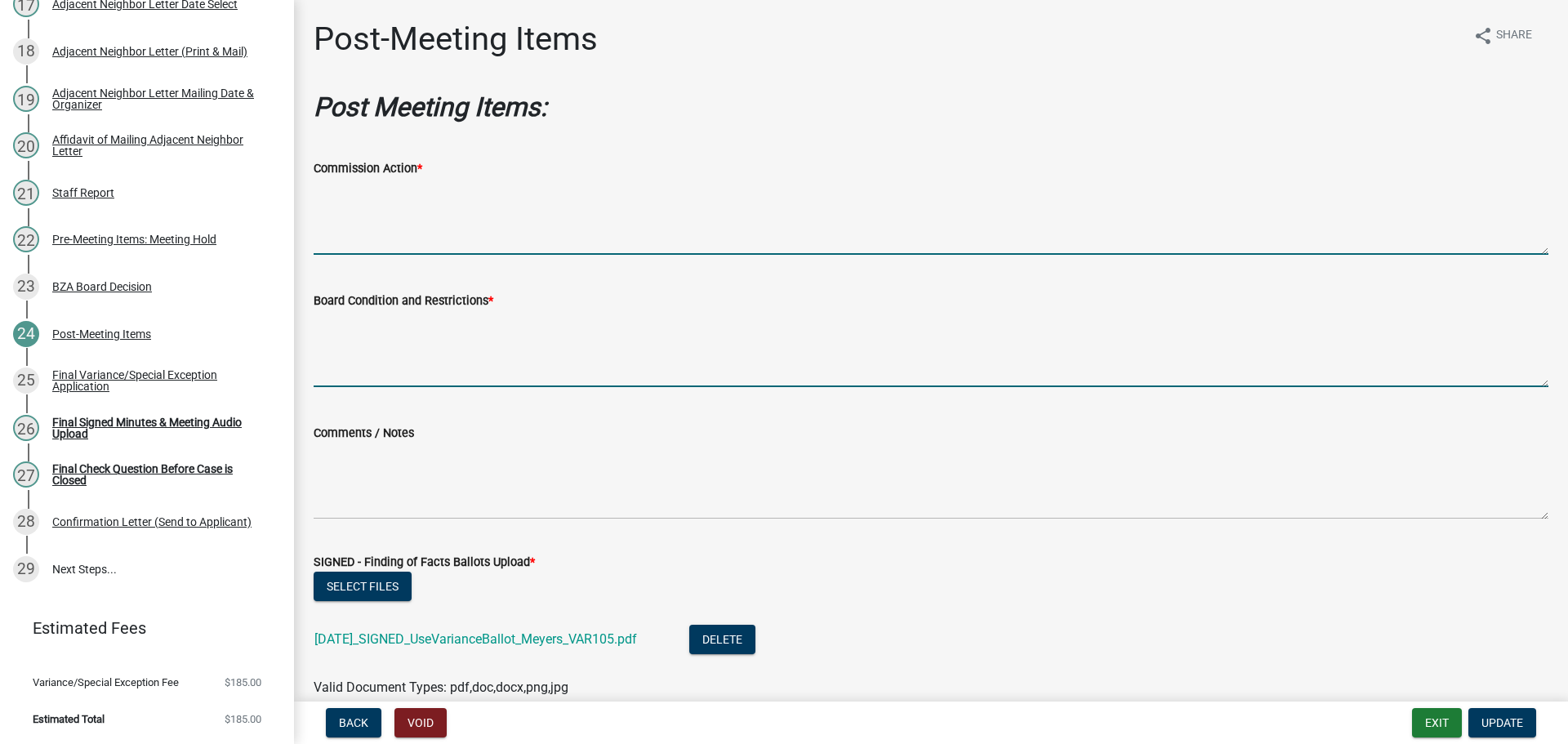
click at [377, 357] on textarea "Board Condition and Restrictions *" at bounding box center [930, 349] width 1235 height 77
click at [400, 232] on textarea "Commission Action *" at bounding box center [930, 217] width 1235 height 77
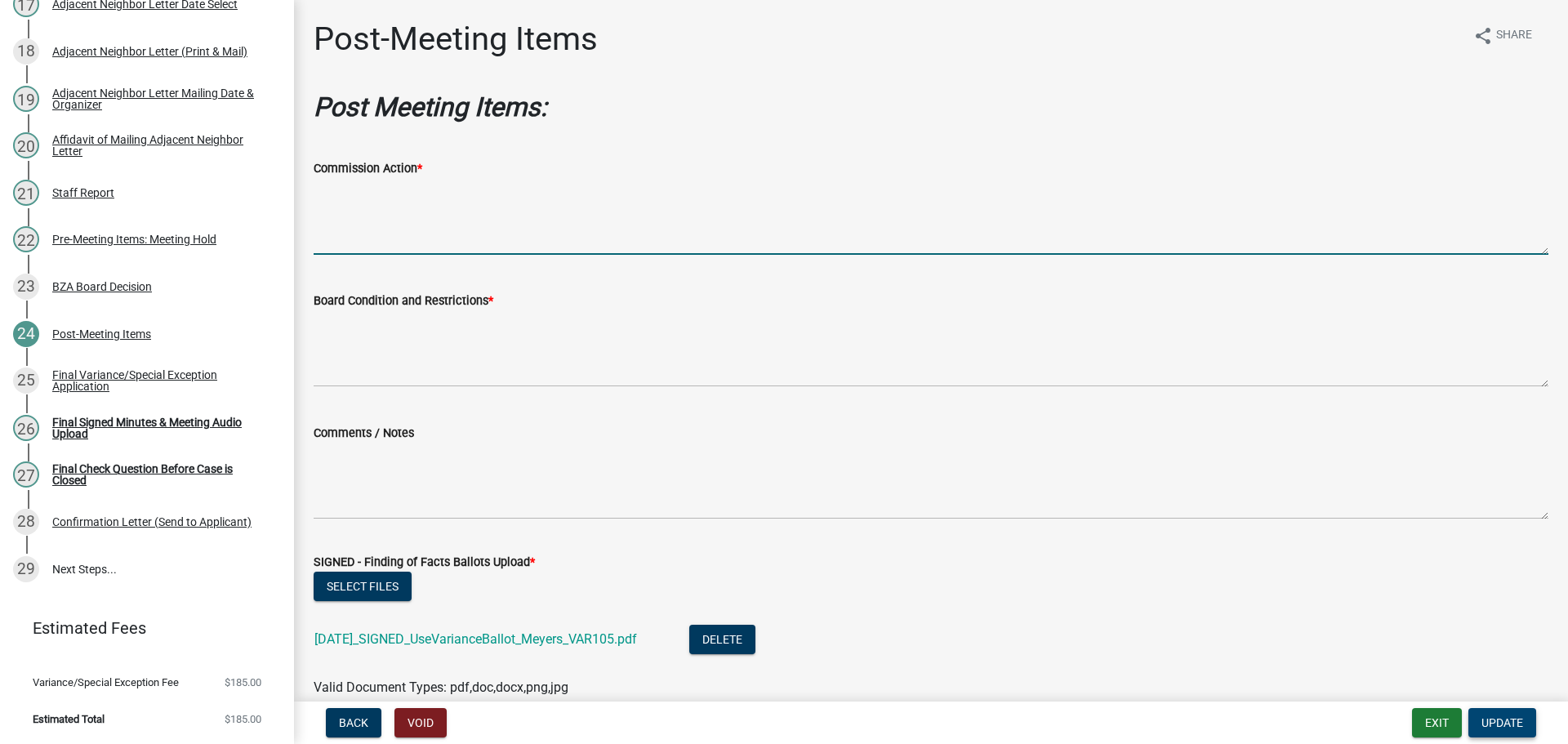
click at [1497, 721] on span "Update" at bounding box center [1502, 723] width 42 height 13
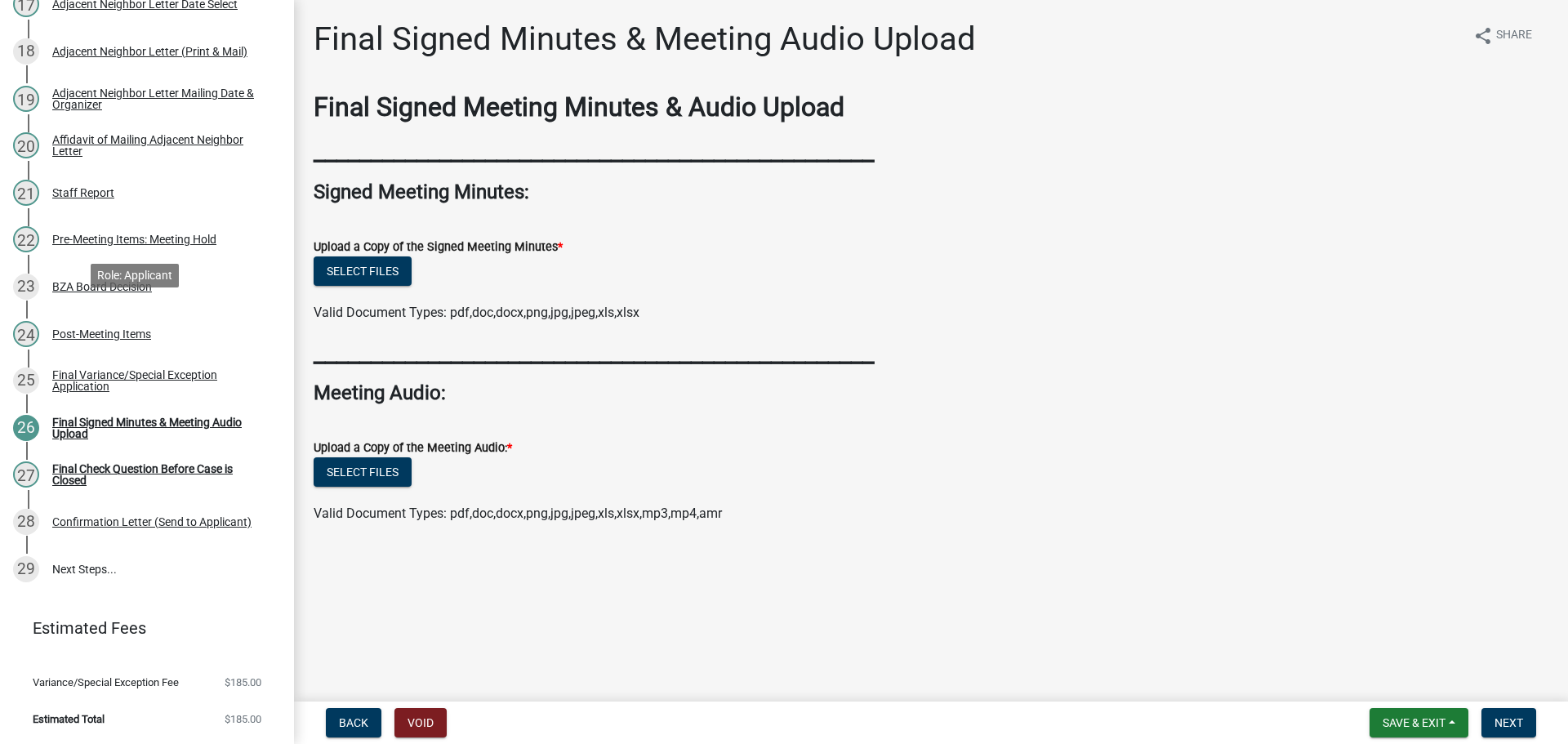
click at [155, 369] on div "Final Variance/Special Exception Application" at bounding box center [160, 380] width 216 height 23
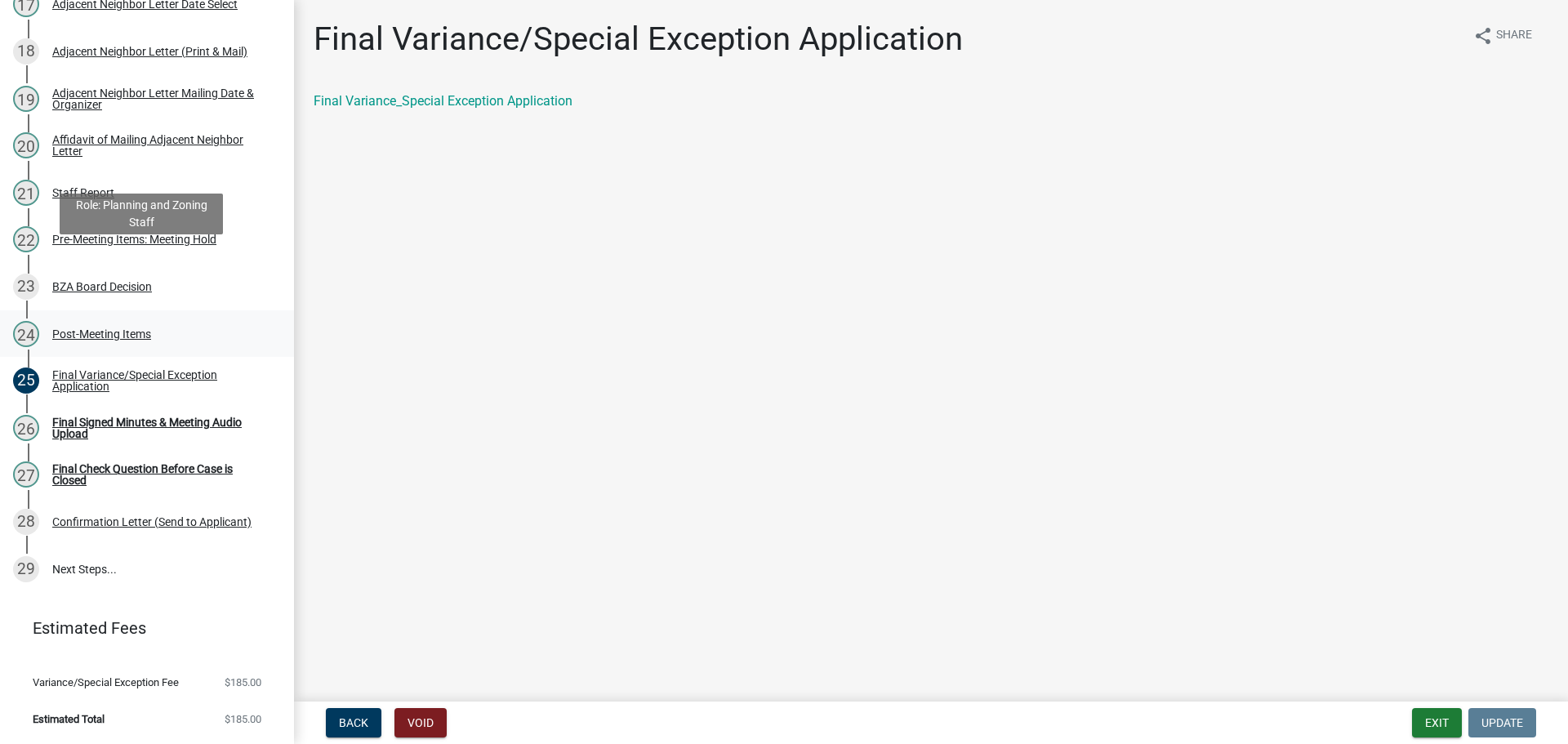
click at [147, 329] on div "Post-Meeting Items" at bounding box center [102, 334] width 99 height 12
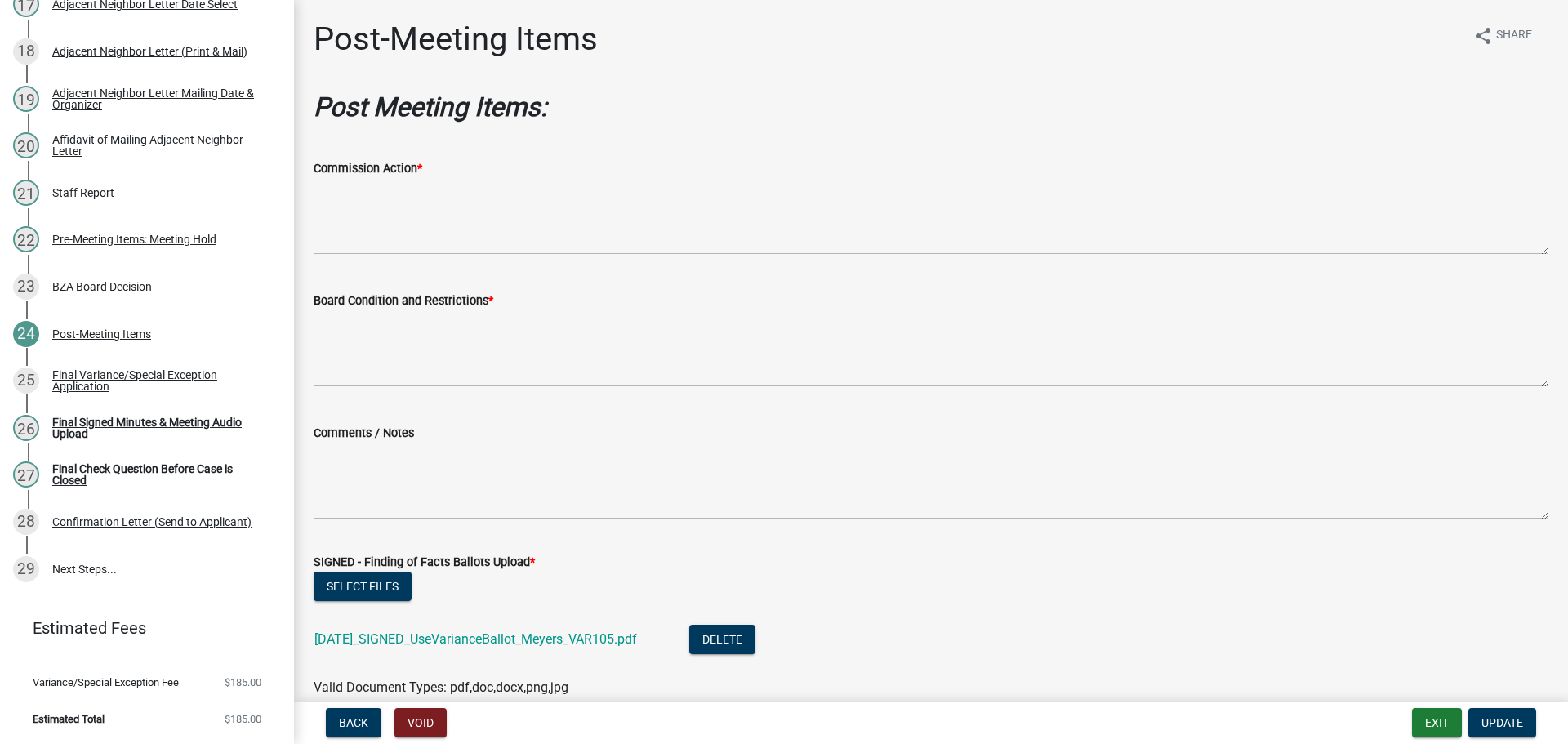
scroll to position [172, 0]
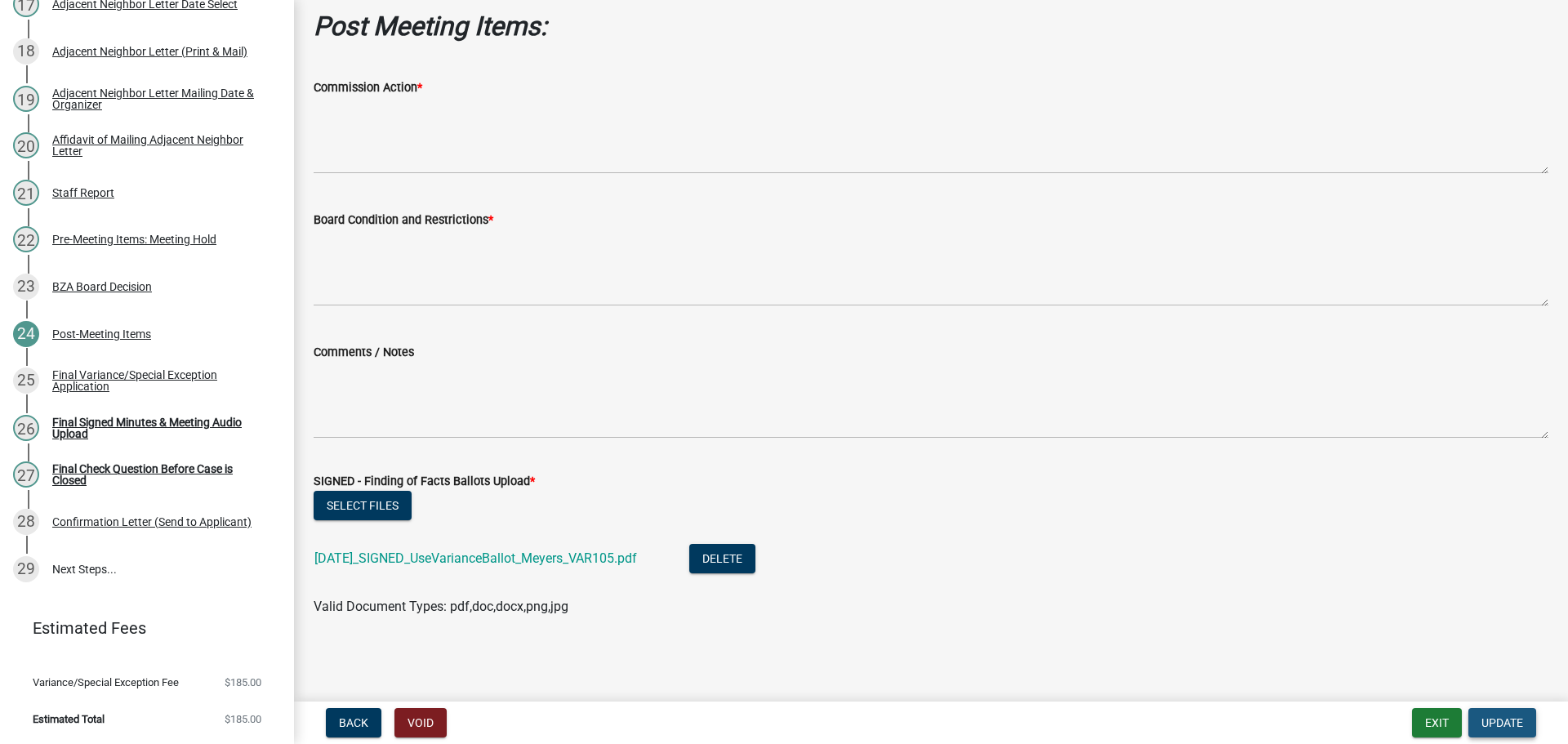
click at [1515, 721] on span "Update" at bounding box center [1502, 723] width 42 height 13
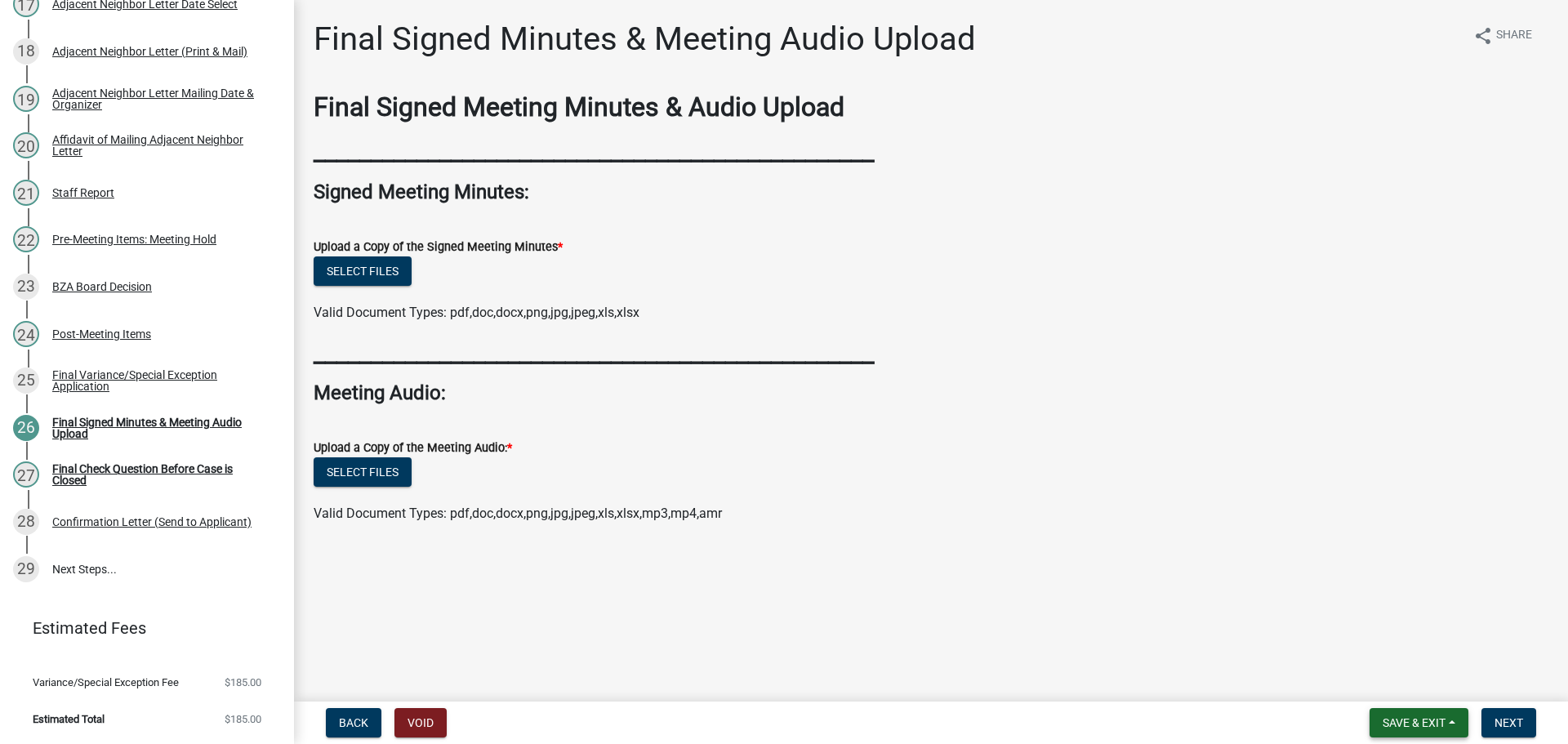
click at [1432, 724] on span "Save & Exit" at bounding box center [1413, 723] width 63 height 13
click at [1386, 677] on button "Save & Exit" at bounding box center [1403, 676] width 130 height 39
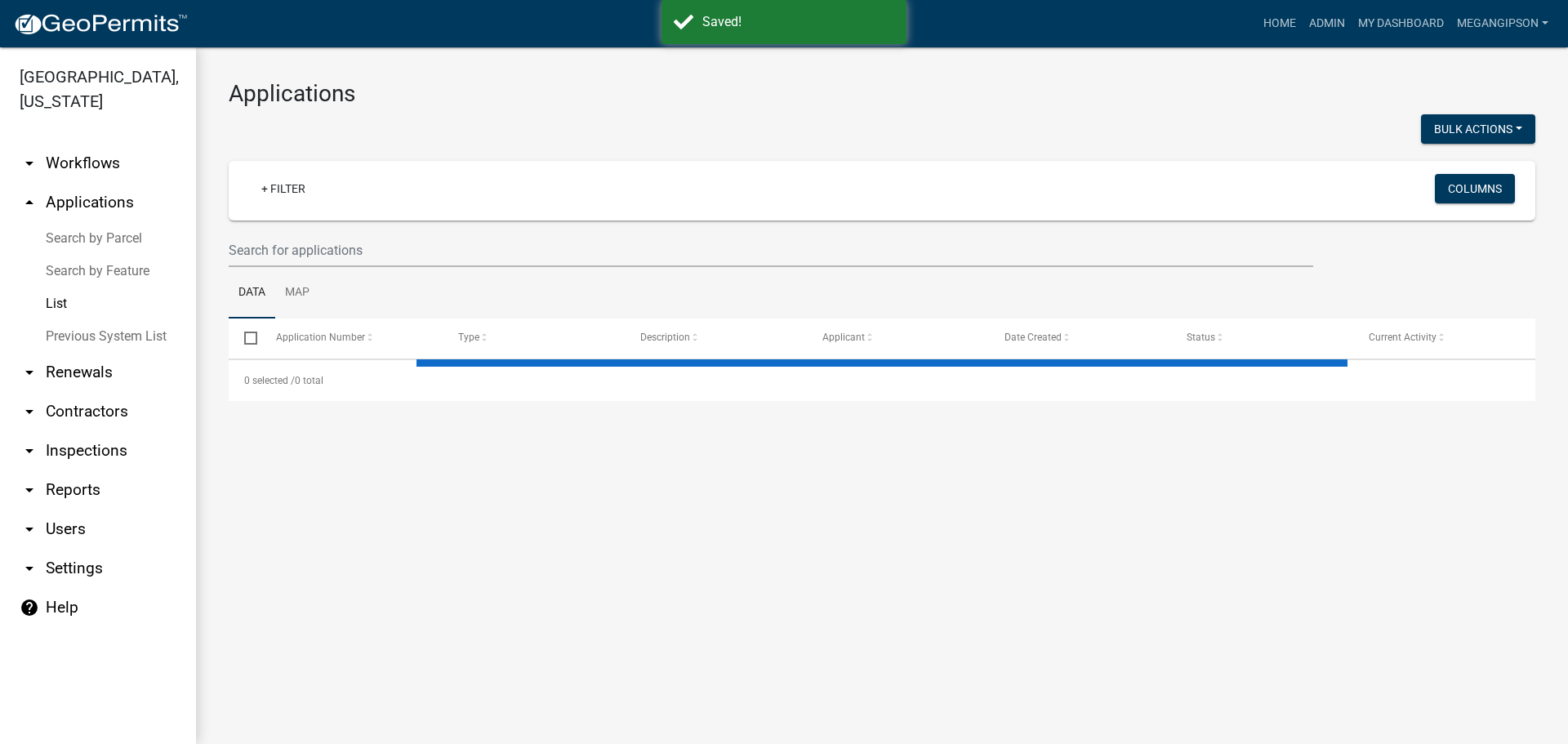
select select "3: 100"
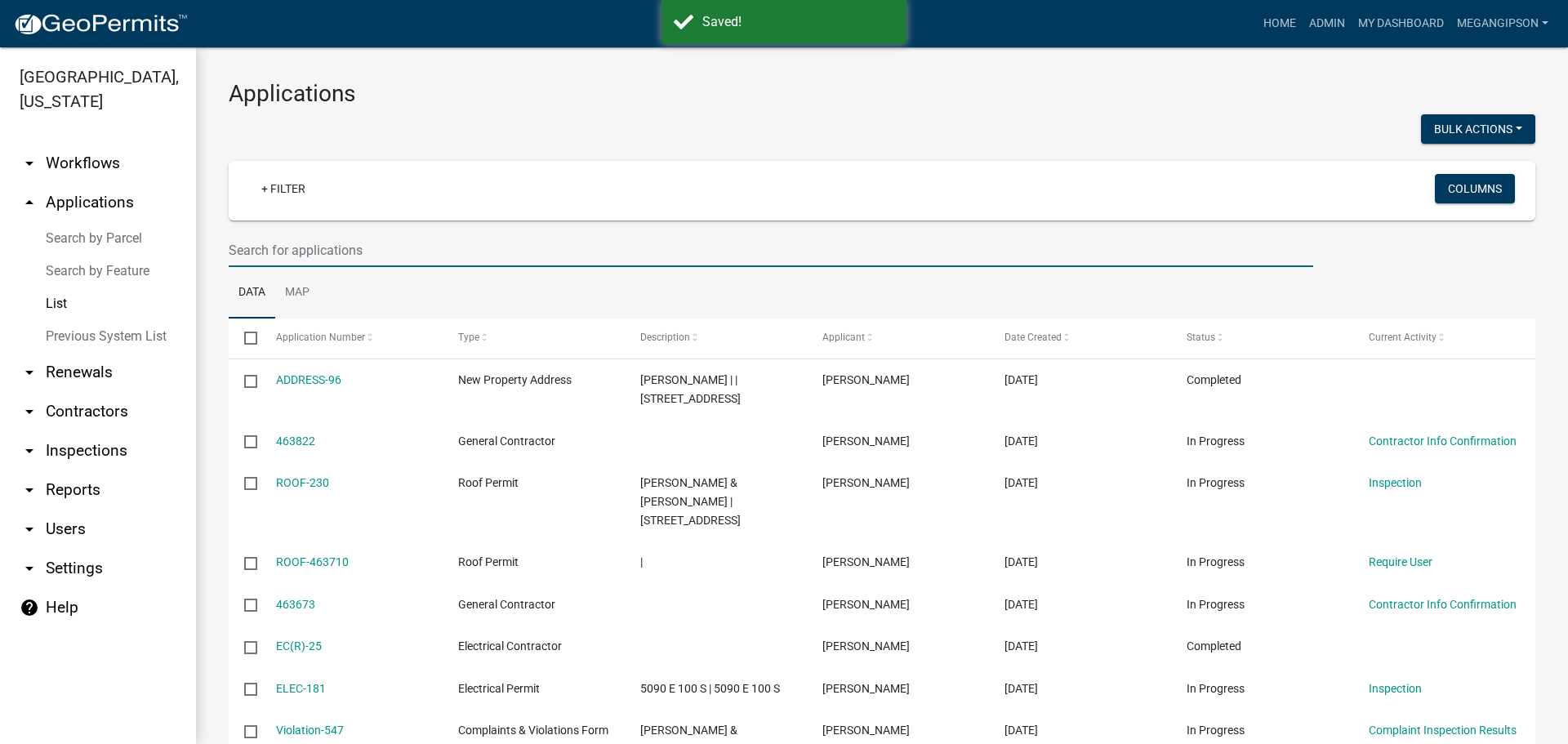
click at [370, 259] on input "text" at bounding box center [771, 250] width 1085 height 33
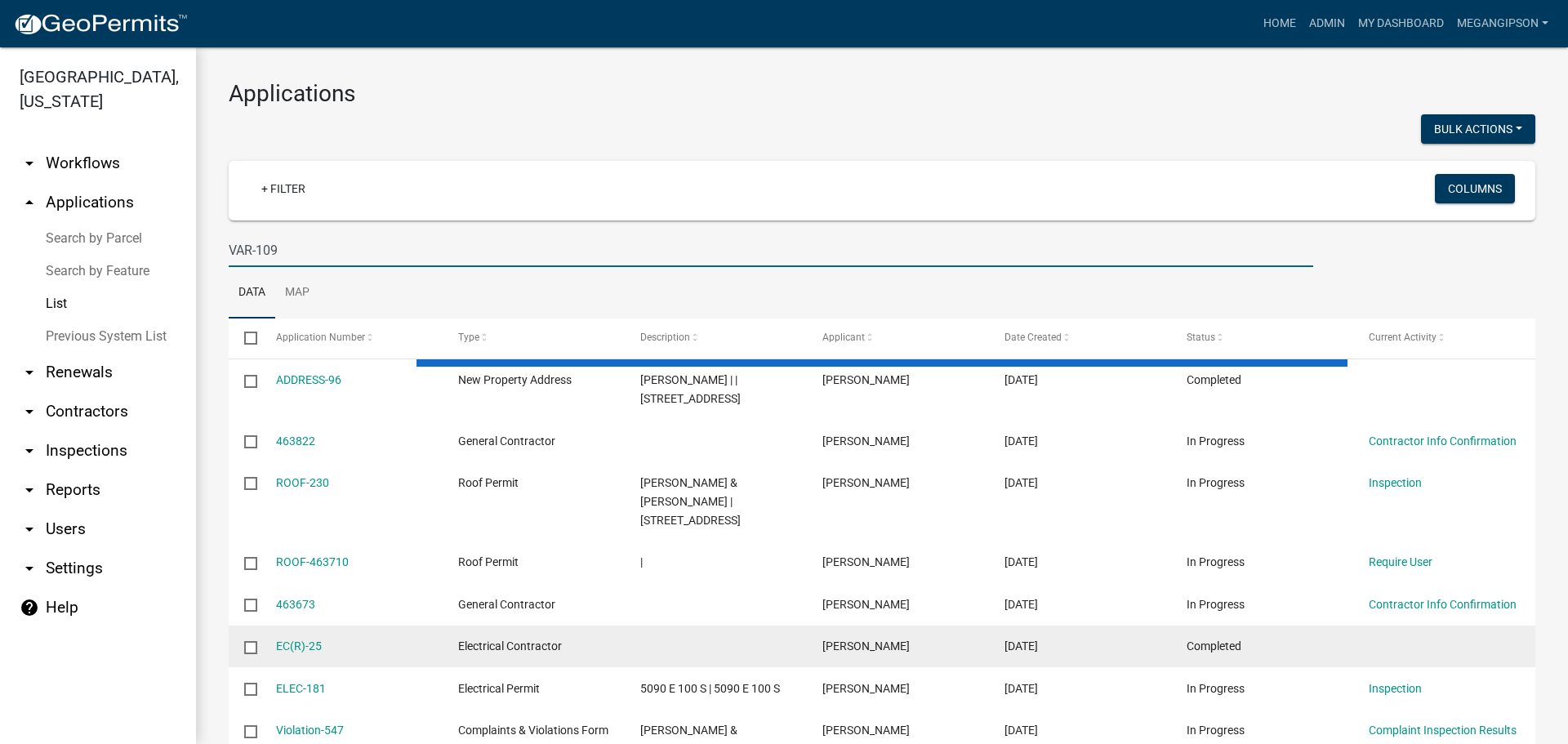
type input "VAR-109"
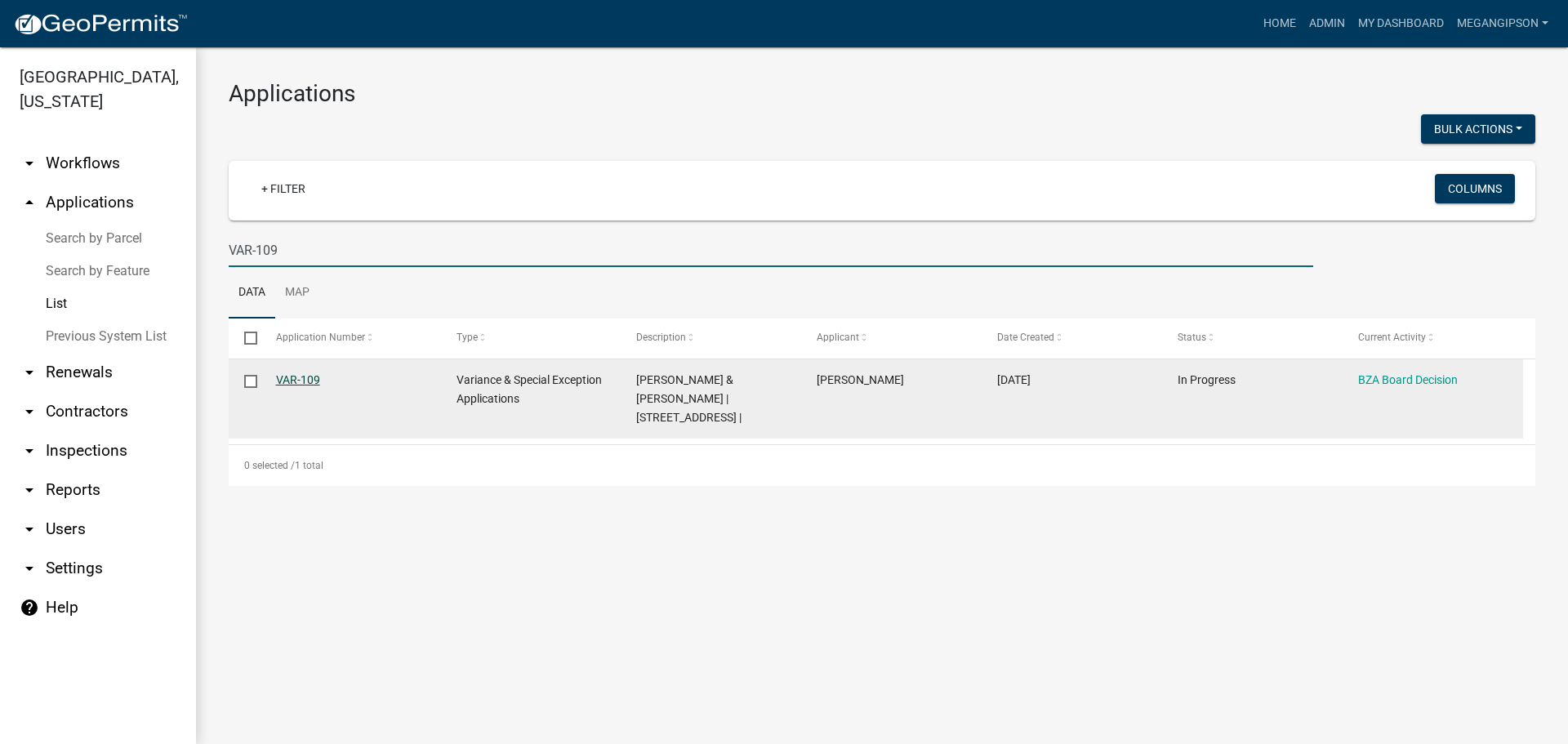
click at [303, 386] on link "VAR-109" at bounding box center [298, 380] width 44 height 13
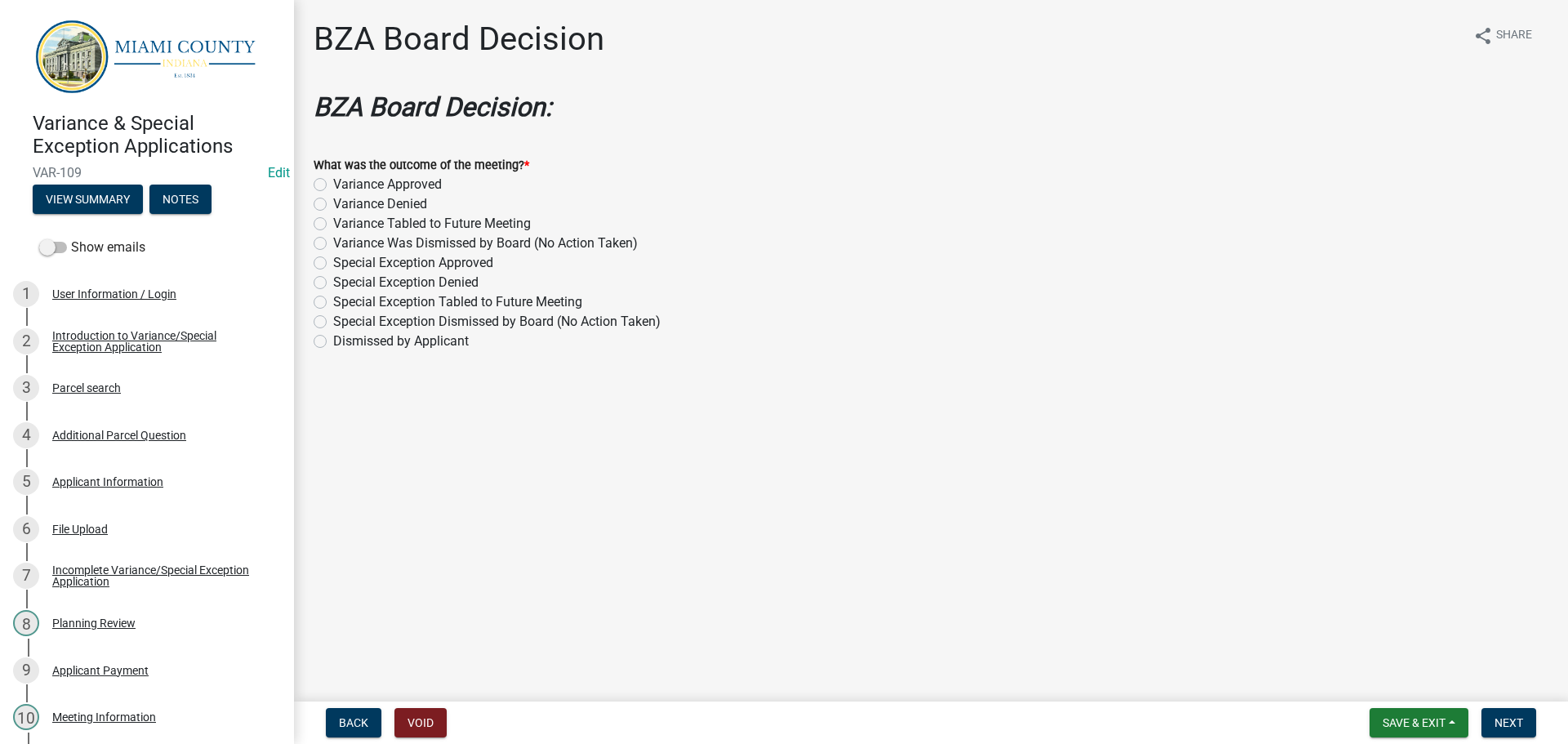
click at [410, 195] on label "Variance Approved" at bounding box center [388, 184] width 109 height 19
click at [344, 186] on input "Variance Approved" at bounding box center [339, 180] width 11 height 11
radio input "true"
click at [1500, 716] on span "Next" at bounding box center [1509, 723] width 28 height 13
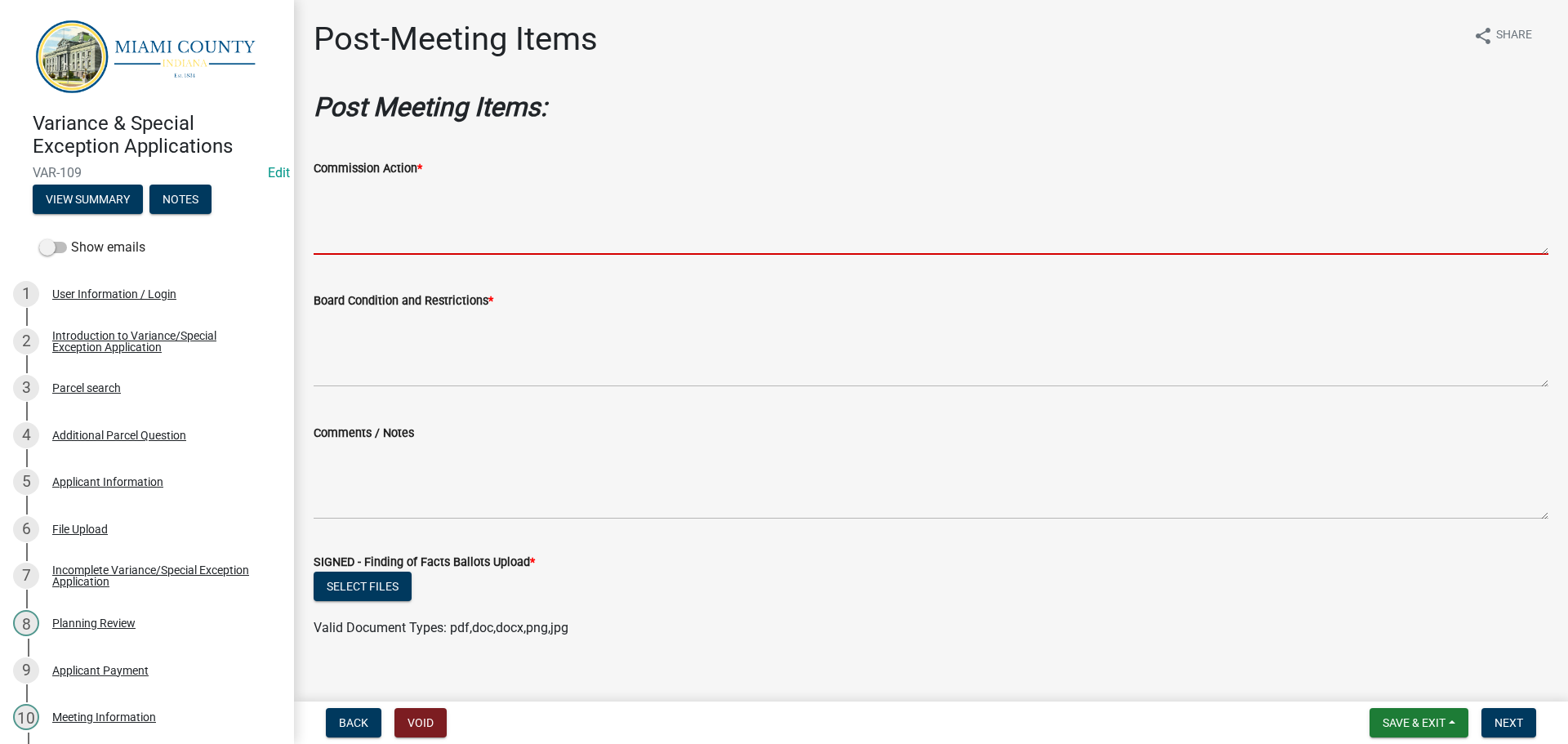
click at [606, 255] on textarea "Commission Action *" at bounding box center [930, 217] width 1235 height 77
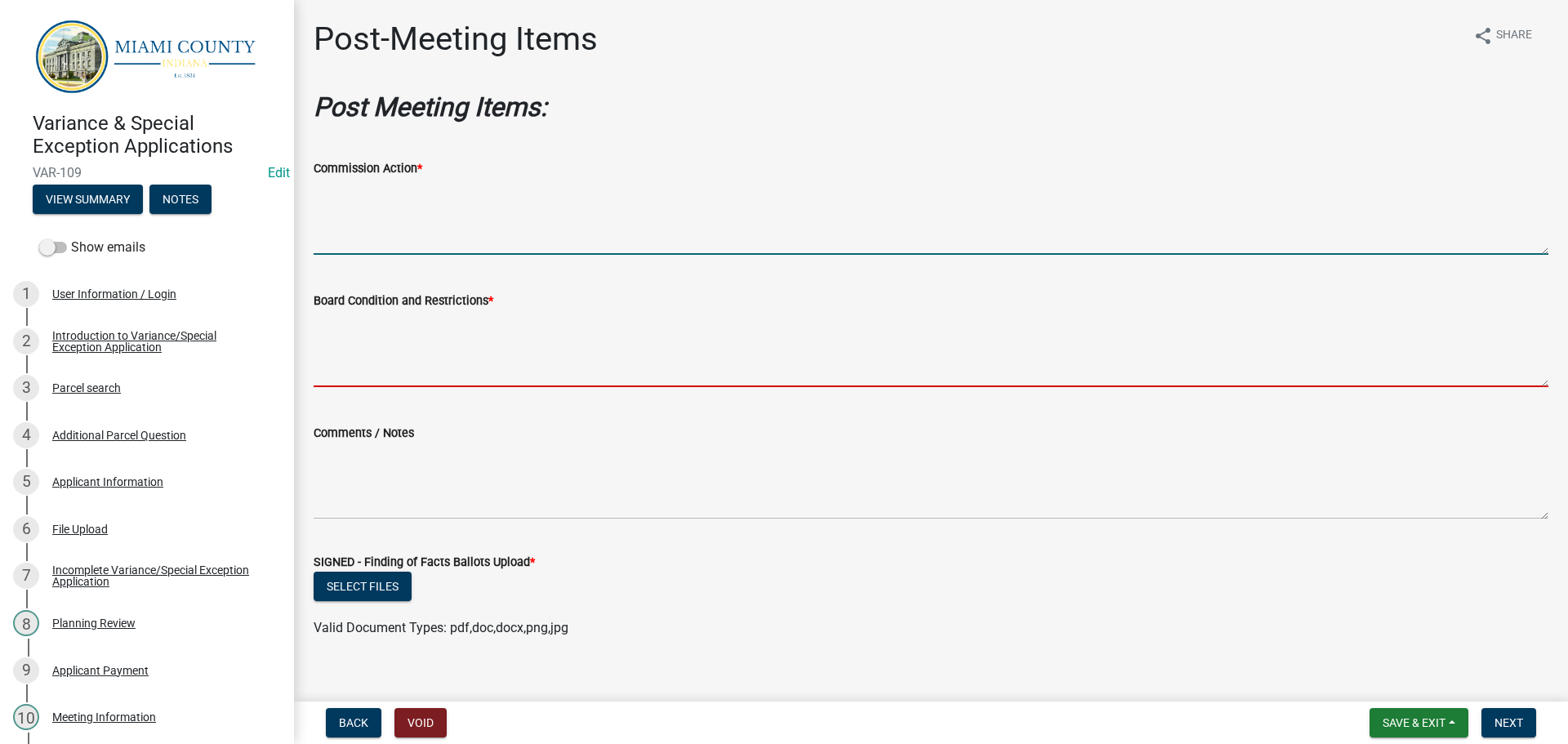
click at [487, 387] on textarea "Board Condition and Restrictions *" at bounding box center [930, 349] width 1235 height 77
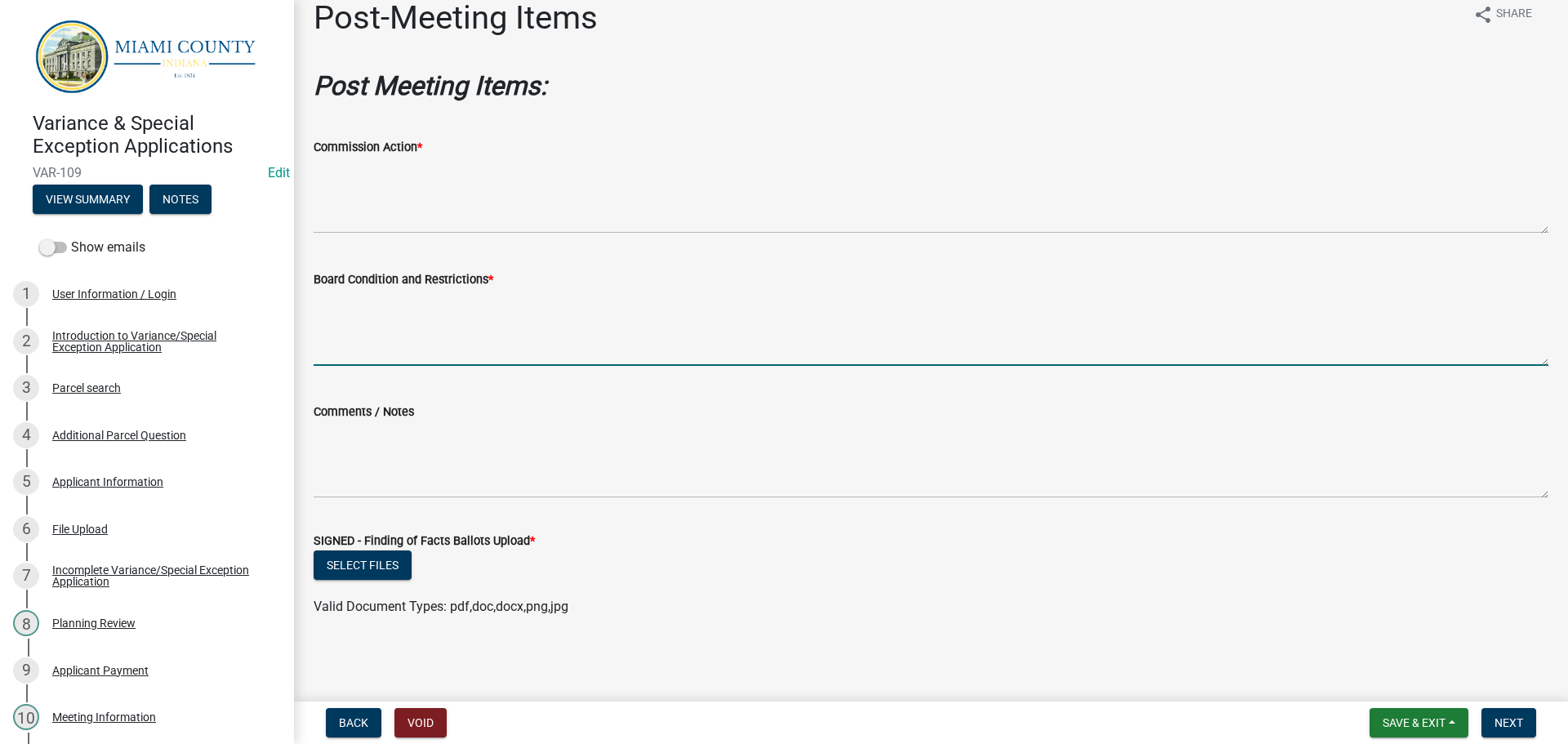
scroll to position [105, 0]
click at [375, 551] on button "Select files" at bounding box center [362, 565] width 98 height 29
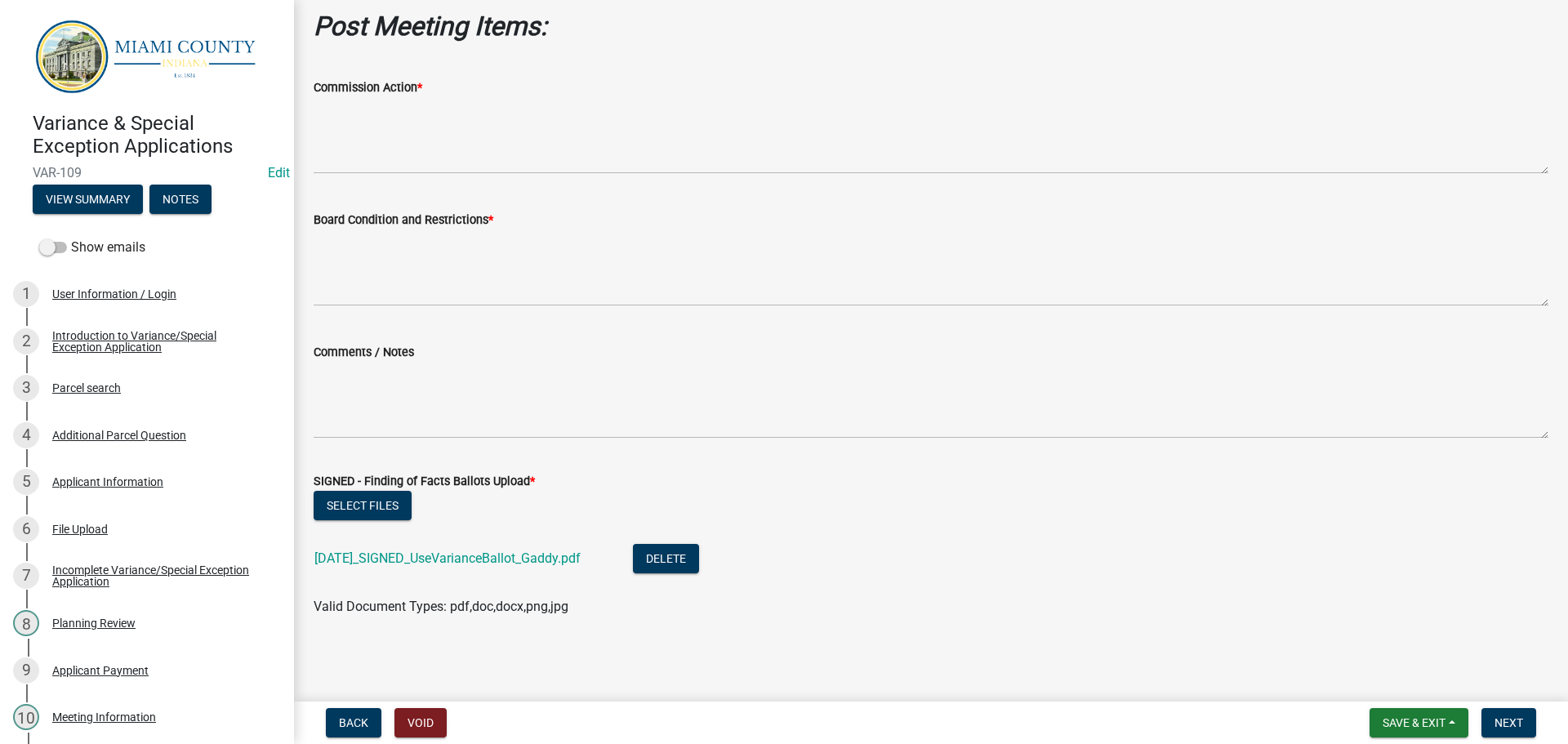
click at [582, 589] on li "8.13.25_SIGNED_UseVarianceBallot_Gaddy.pdf Delete" at bounding box center [930, 560] width 1235 height 59
click at [567, 566] on link "8.13.25_SIGNED_UseVarianceBallot_Gaddy.pdf" at bounding box center [447, 558] width 267 height 16
click at [1491, 708] on button "Next" at bounding box center [1508, 722] width 54 height 29
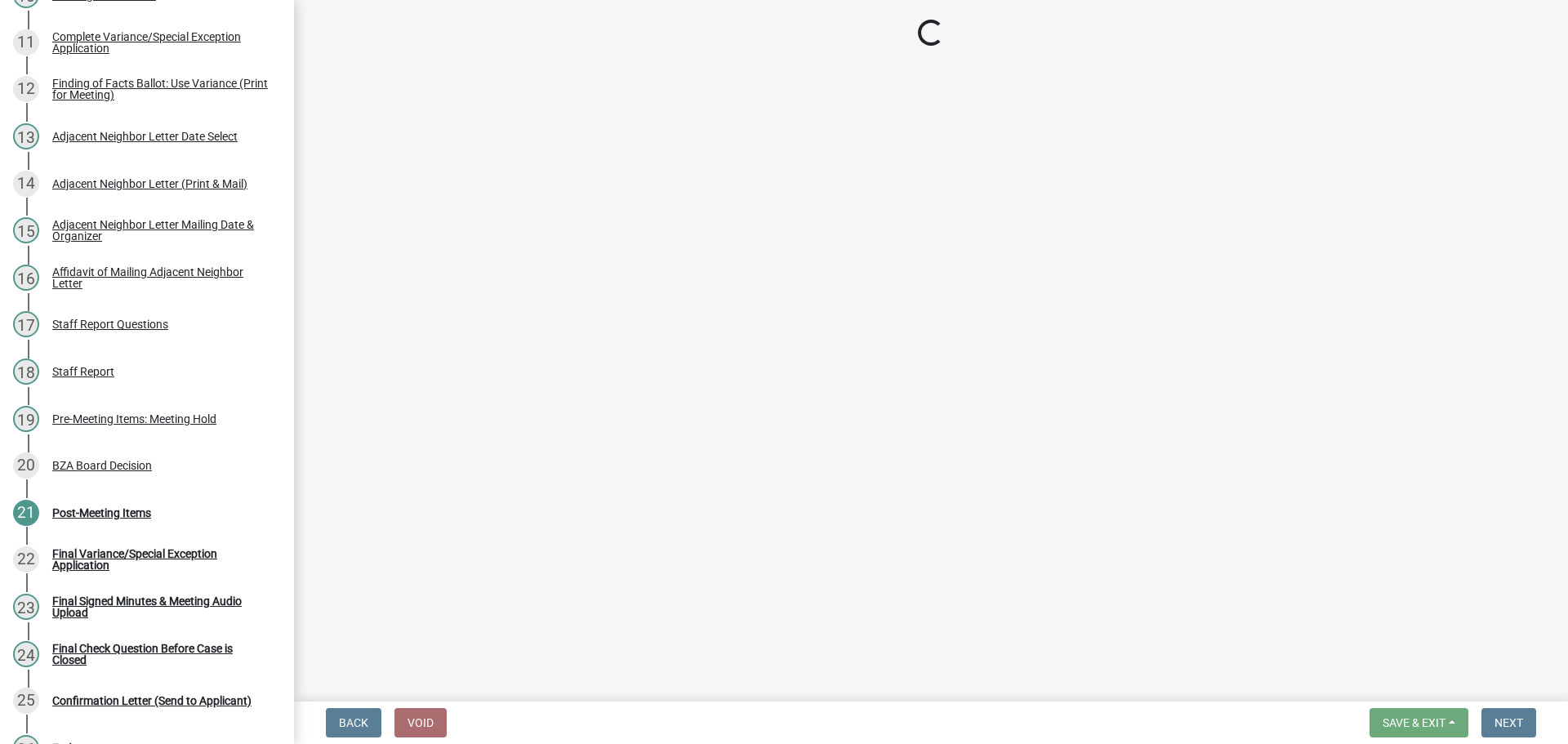
scroll to position [1103, 0]
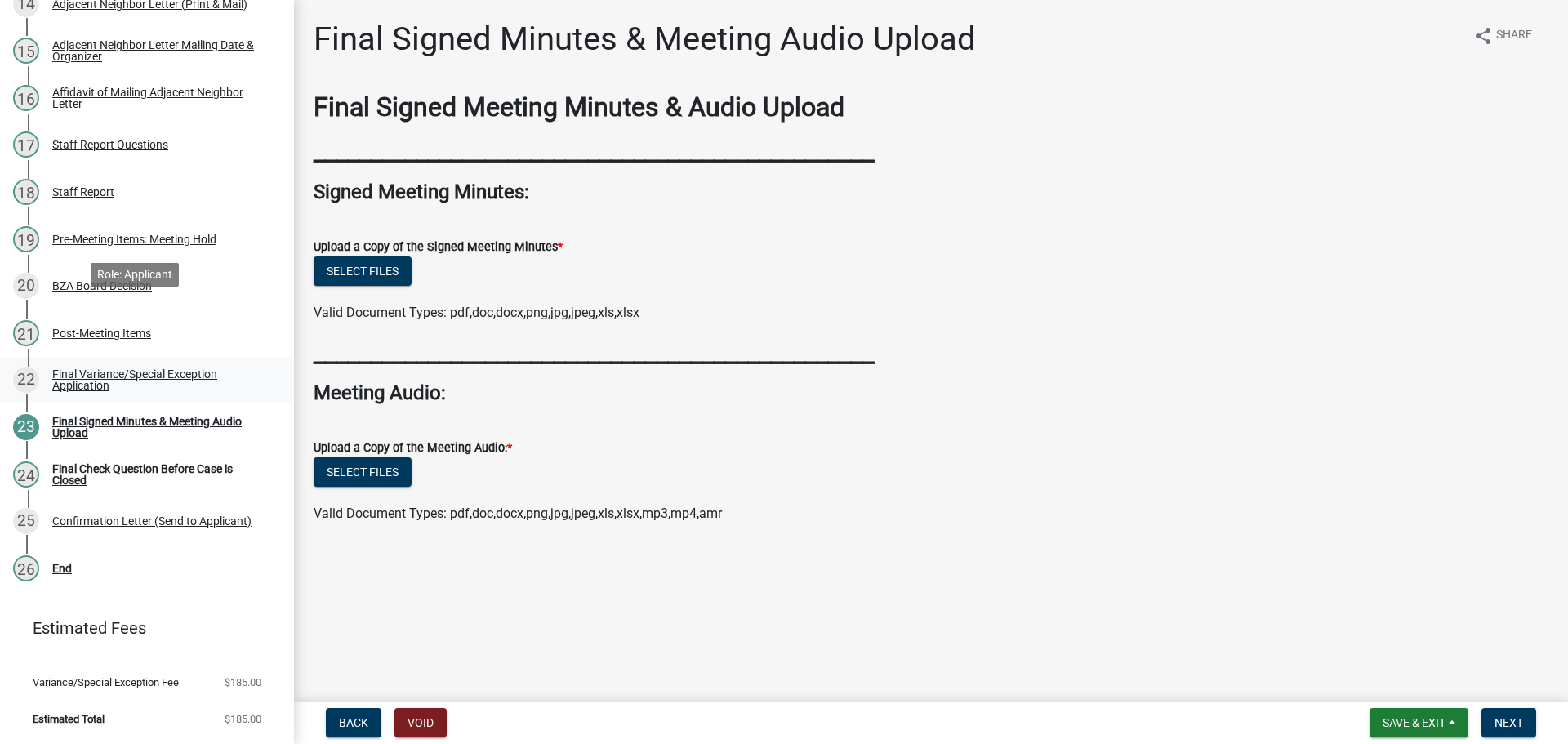
click at [153, 369] on div "Final Variance/Special Exception Application" at bounding box center [160, 380] width 216 height 23
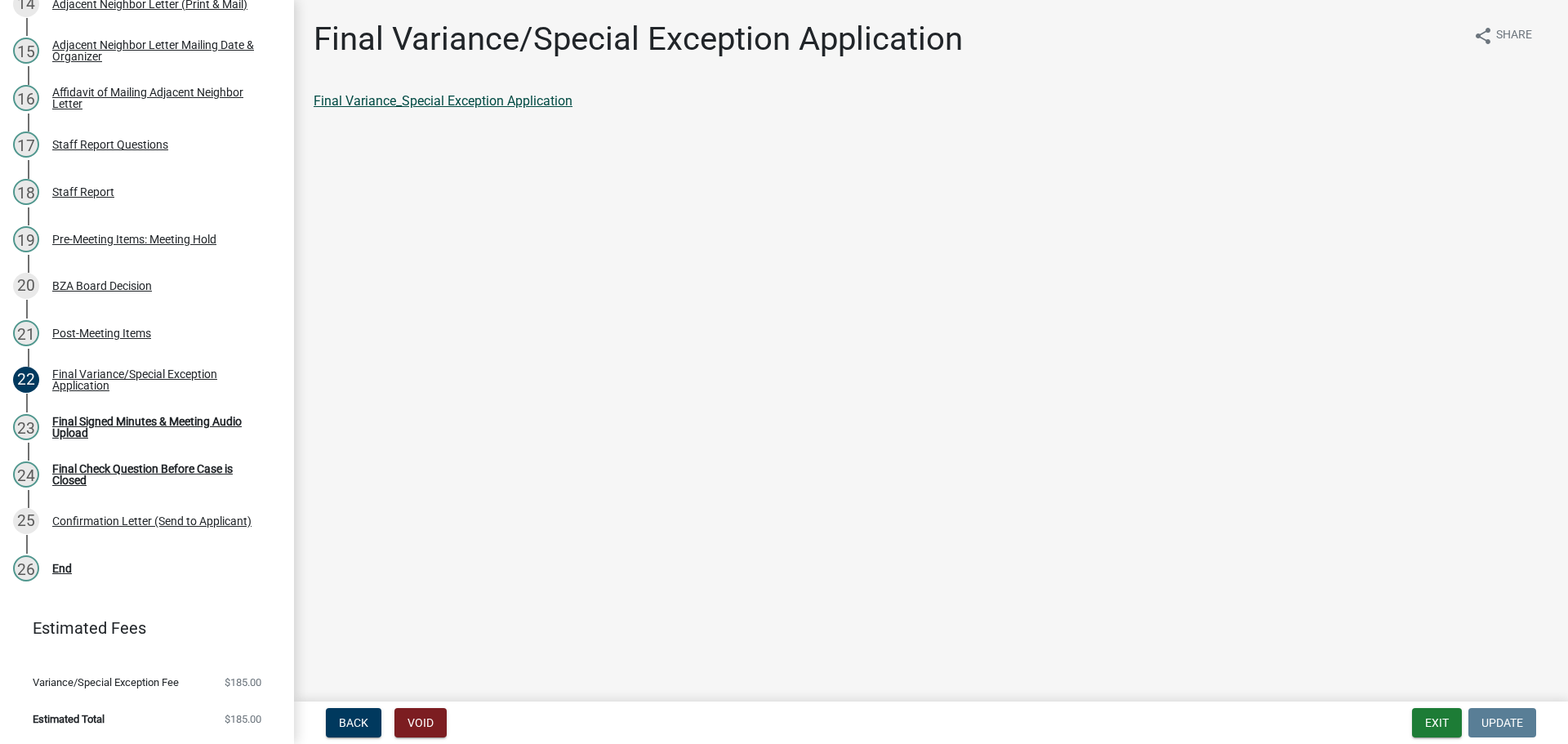
click at [445, 109] on link "Final Variance_Special Exception Application" at bounding box center [443, 100] width 259 height 16
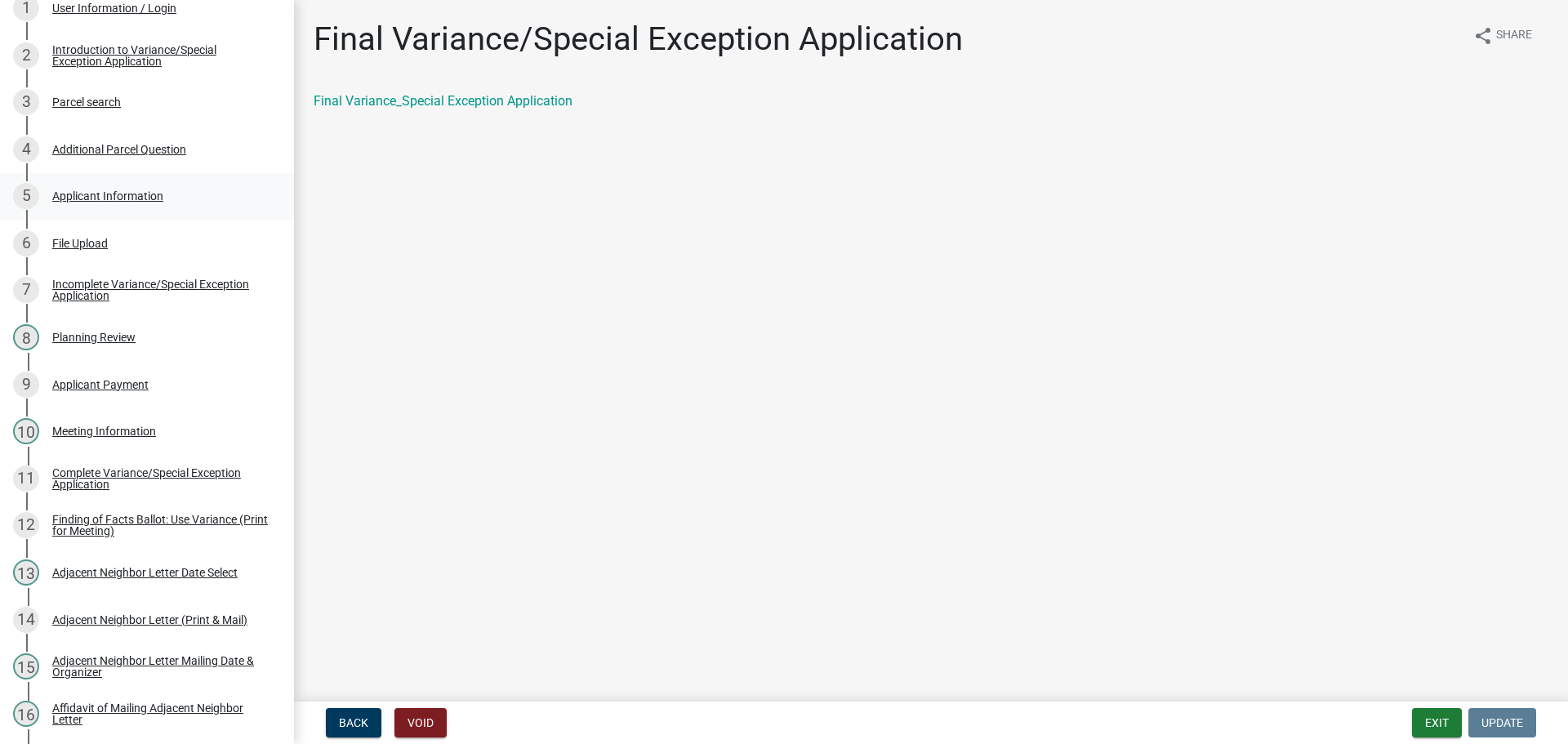
scroll to position [0, 0]
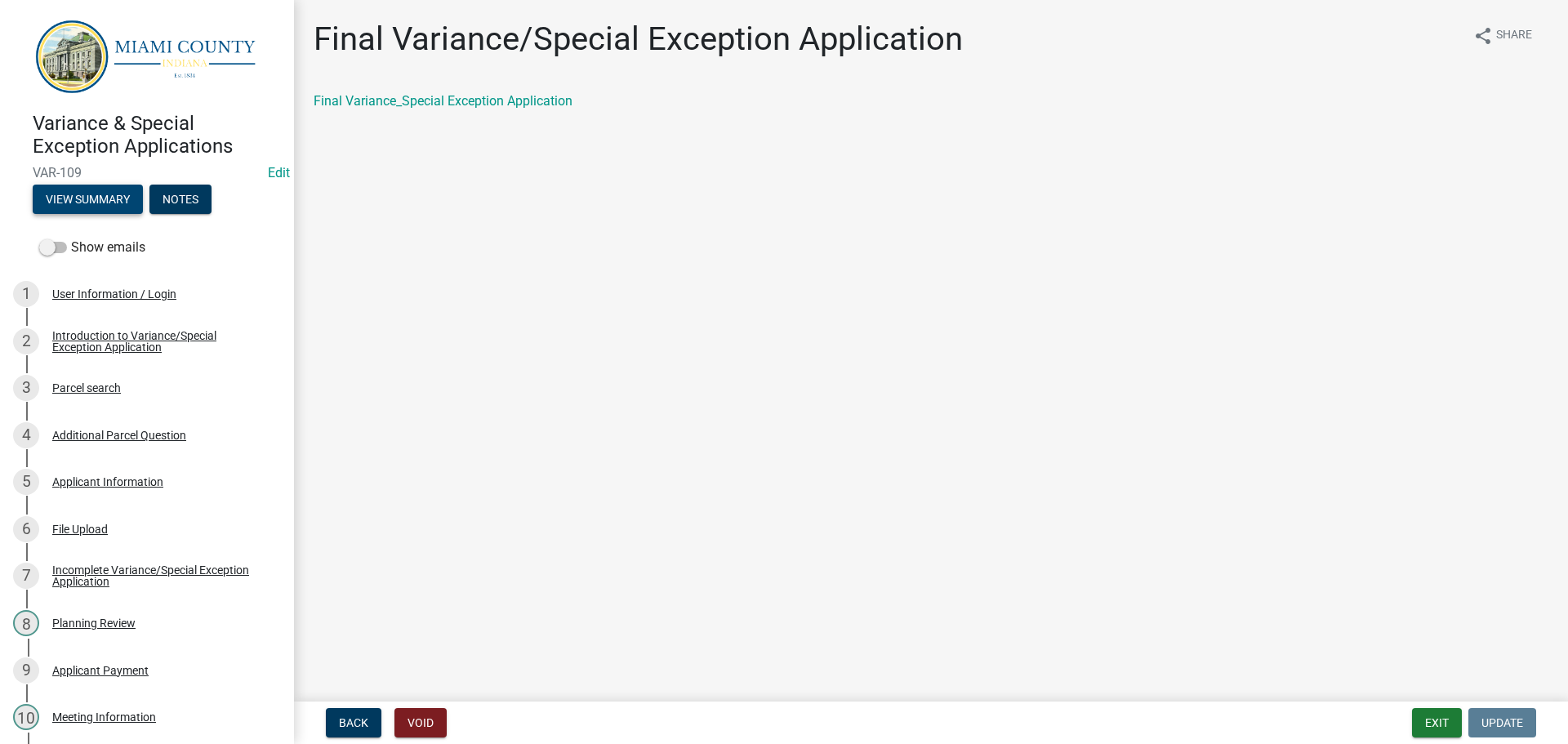
click at [123, 196] on button "View Summary" at bounding box center [88, 199] width 110 height 29
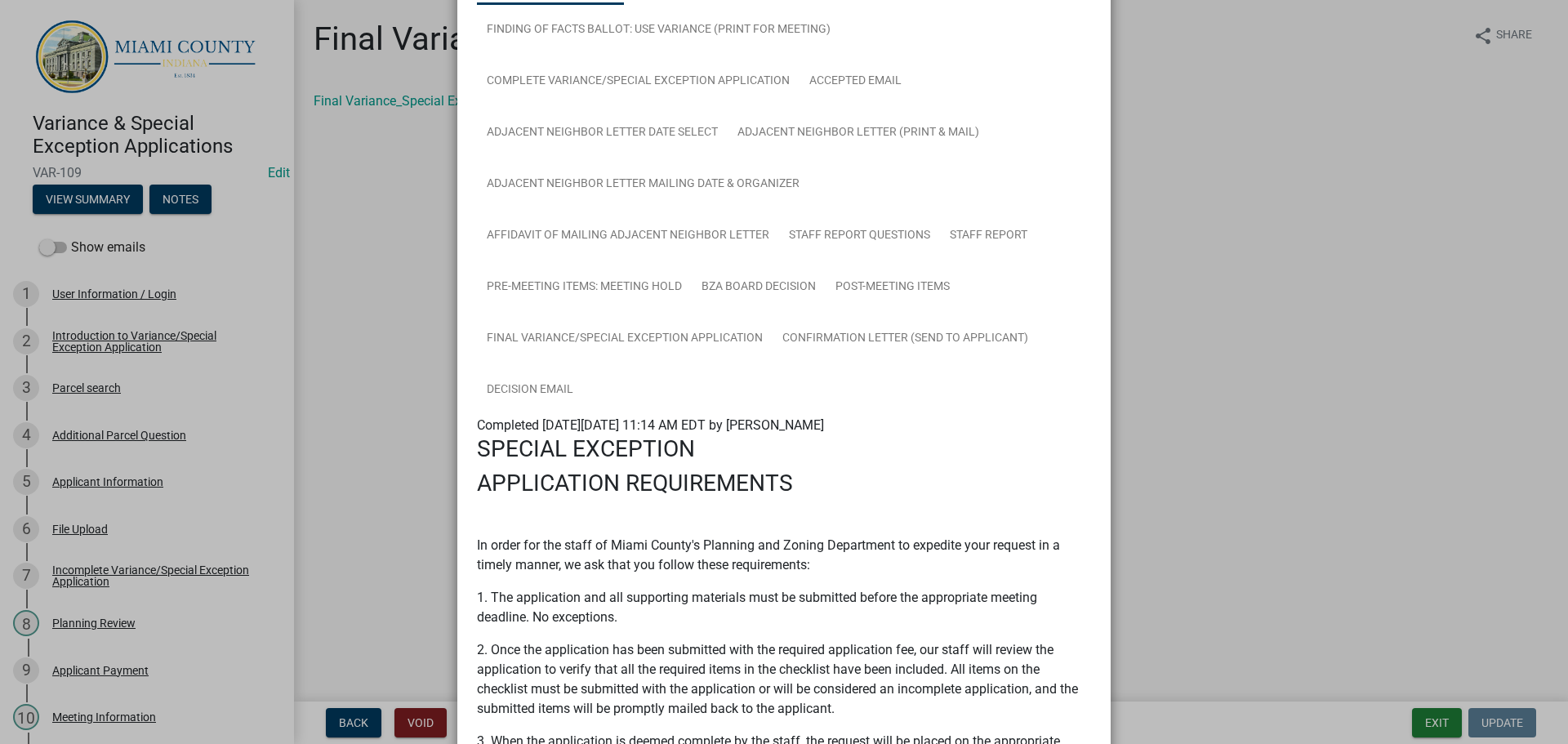
scroll to position [490, 0]
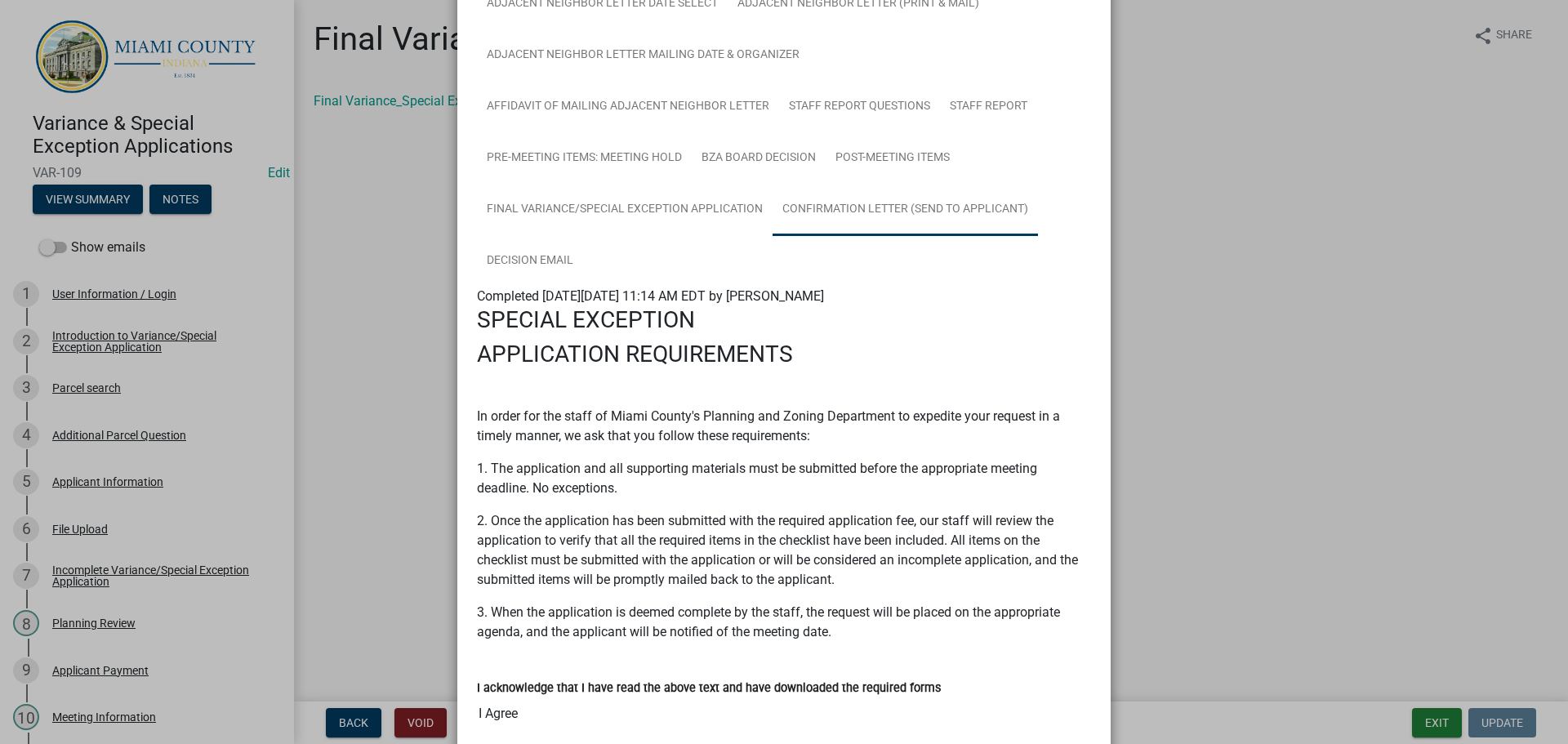
click at [772, 236] on link "Confirmation Letter (Send to Applicant)" at bounding box center [905, 210] width 266 height 53
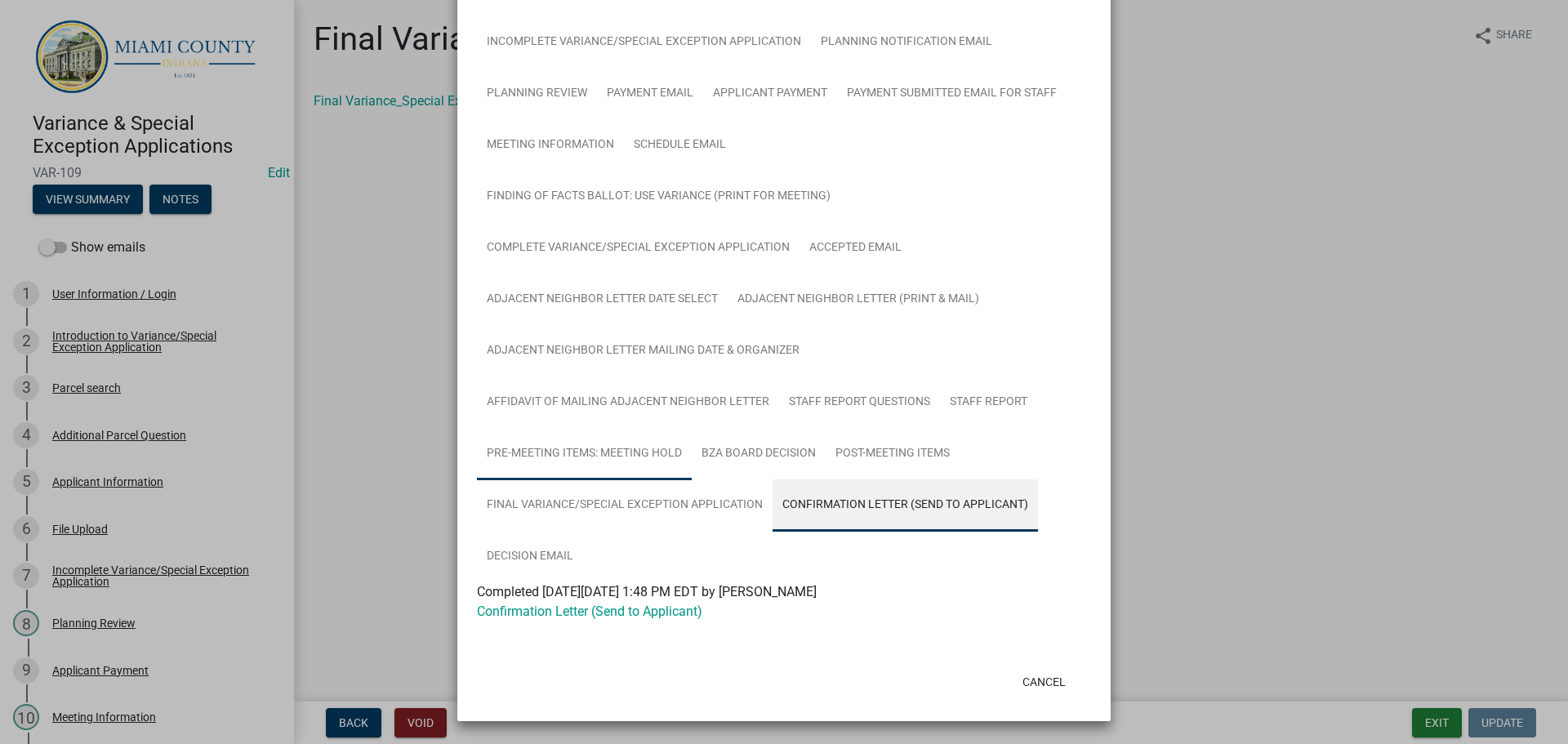
scroll to position [301, 0]
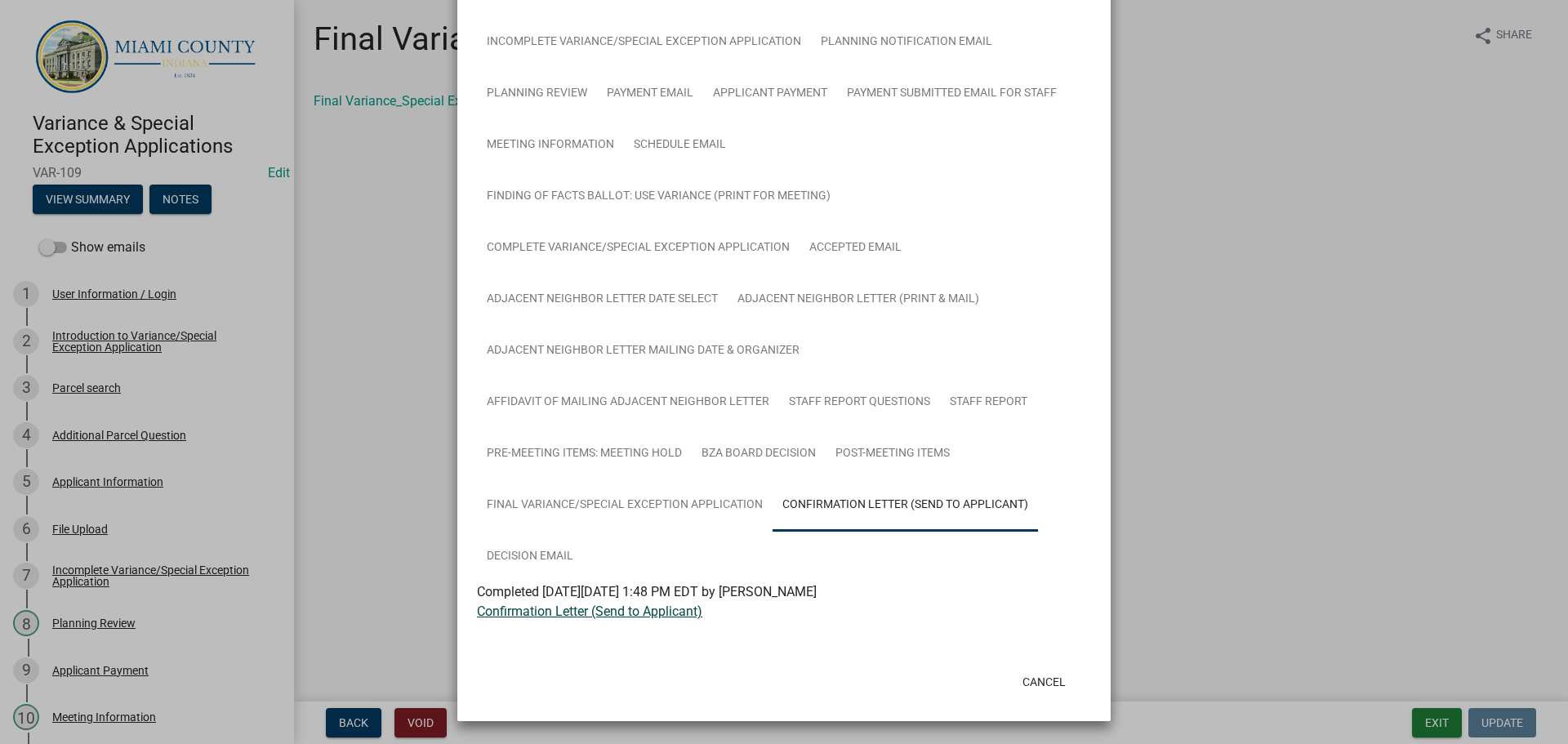
click at [588, 604] on link "Confirmation Letter (Send to Applicant)" at bounding box center [590, 611] width 226 height 16
drag, startPoint x: 1015, startPoint y: 662, endPoint x: 1050, endPoint y: 634, distance: 44.8
click at [1015, 667] on button "Cancel" at bounding box center [1044, 681] width 69 height 29
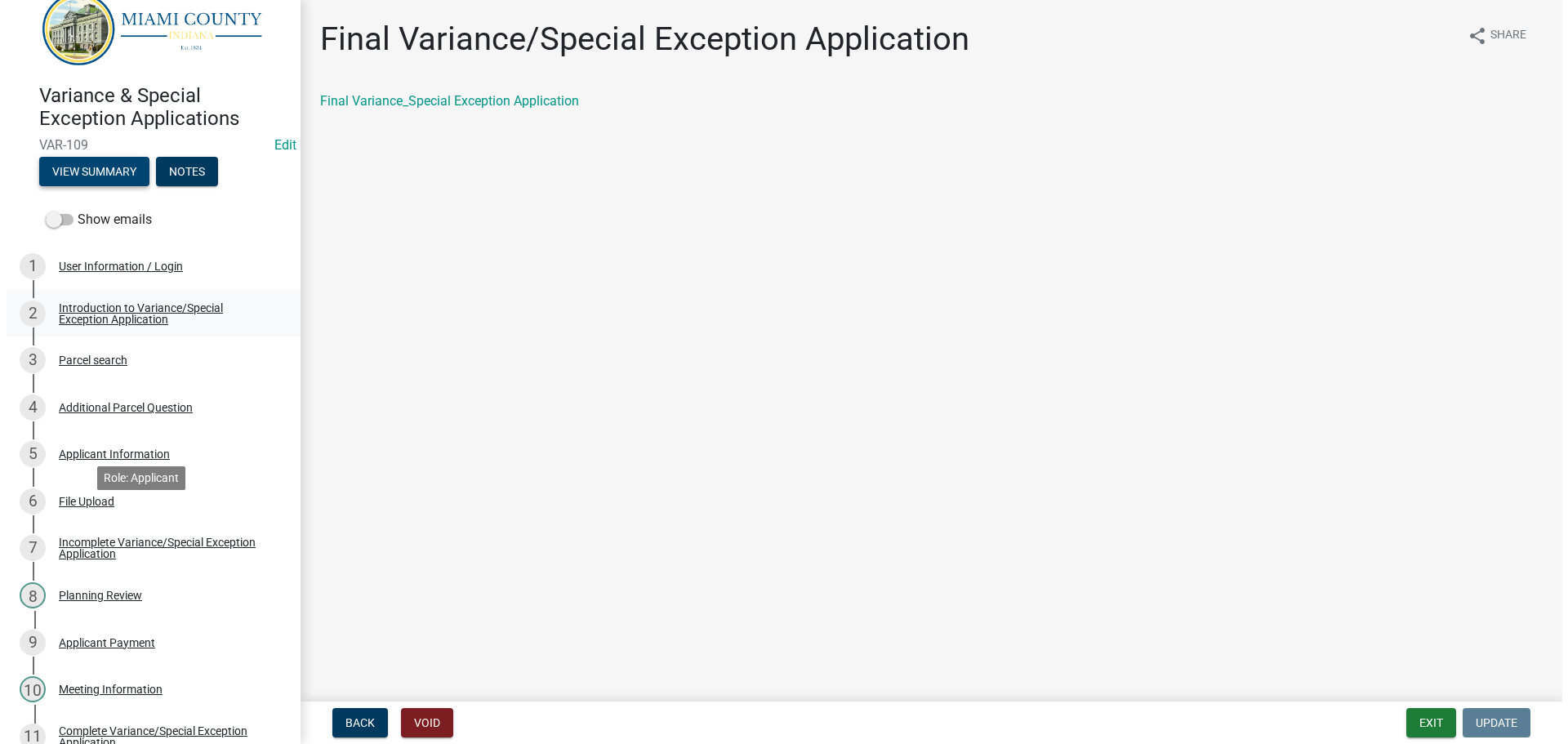
scroll to position [0, 0]
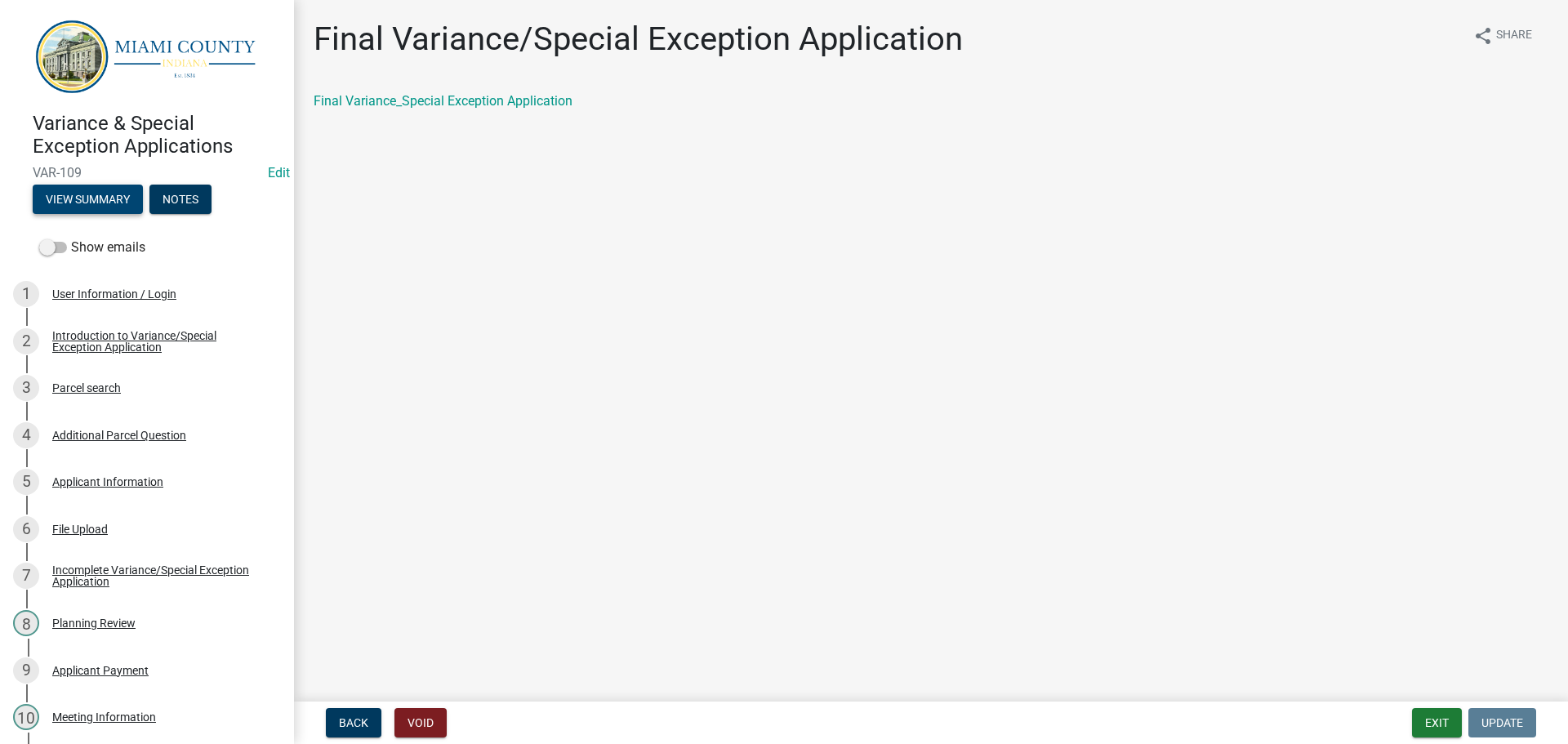
click at [128, 214] on button "View Summary" at bounding box center [88, 199] width 110 height 29
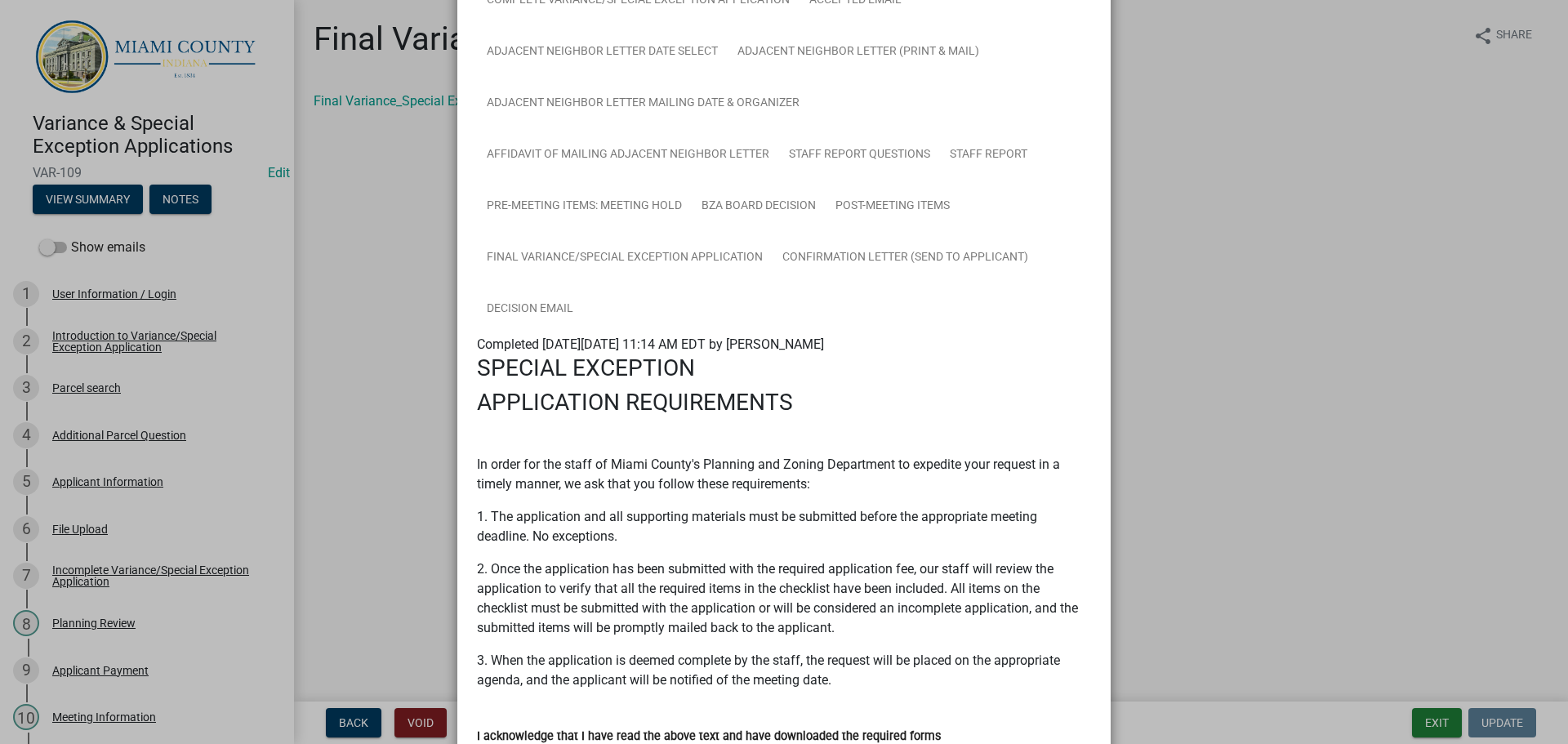
scroll to position [770, 0]
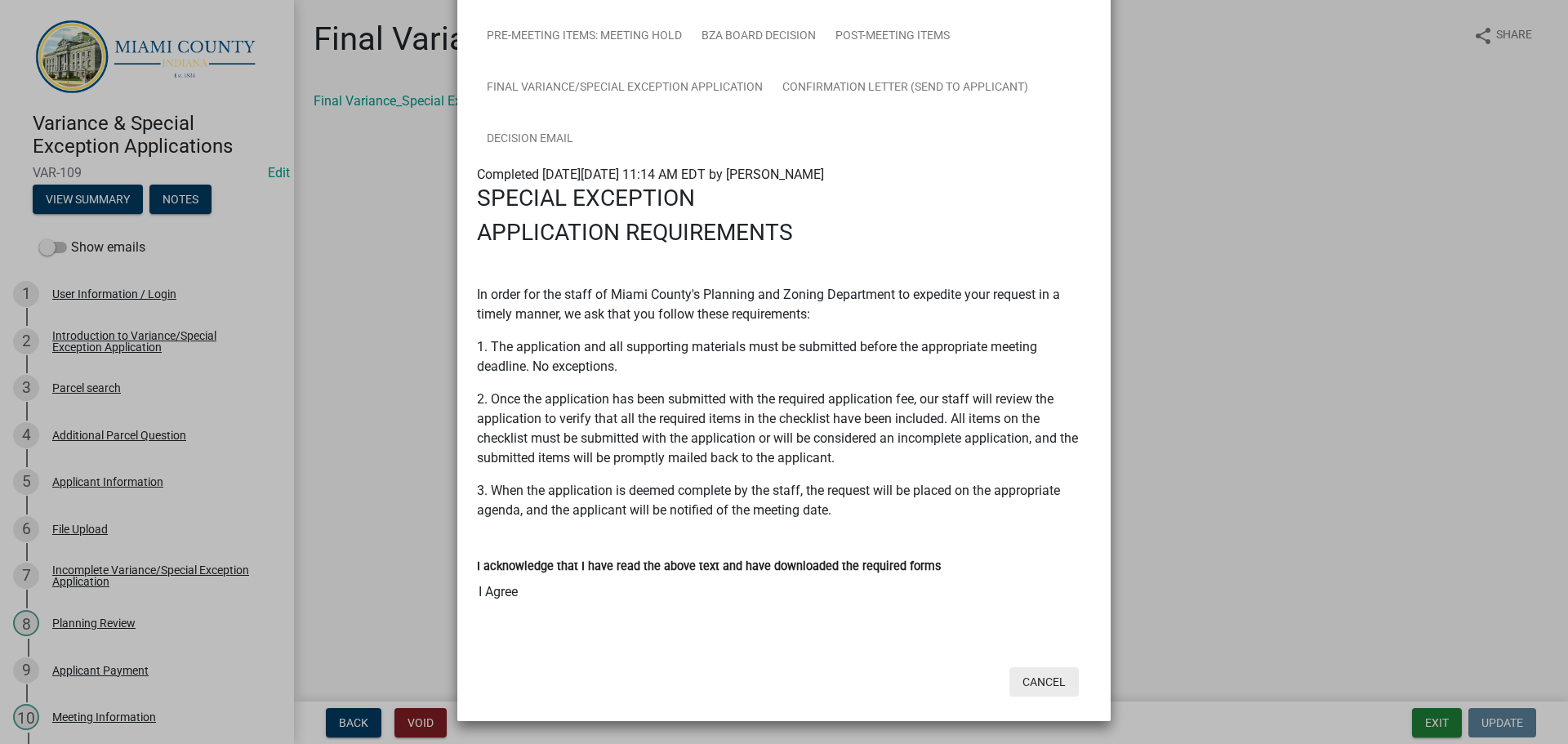
click at [1025, 684] on button "Cancel" at bounding box center [1044, 681] width 69 height 29
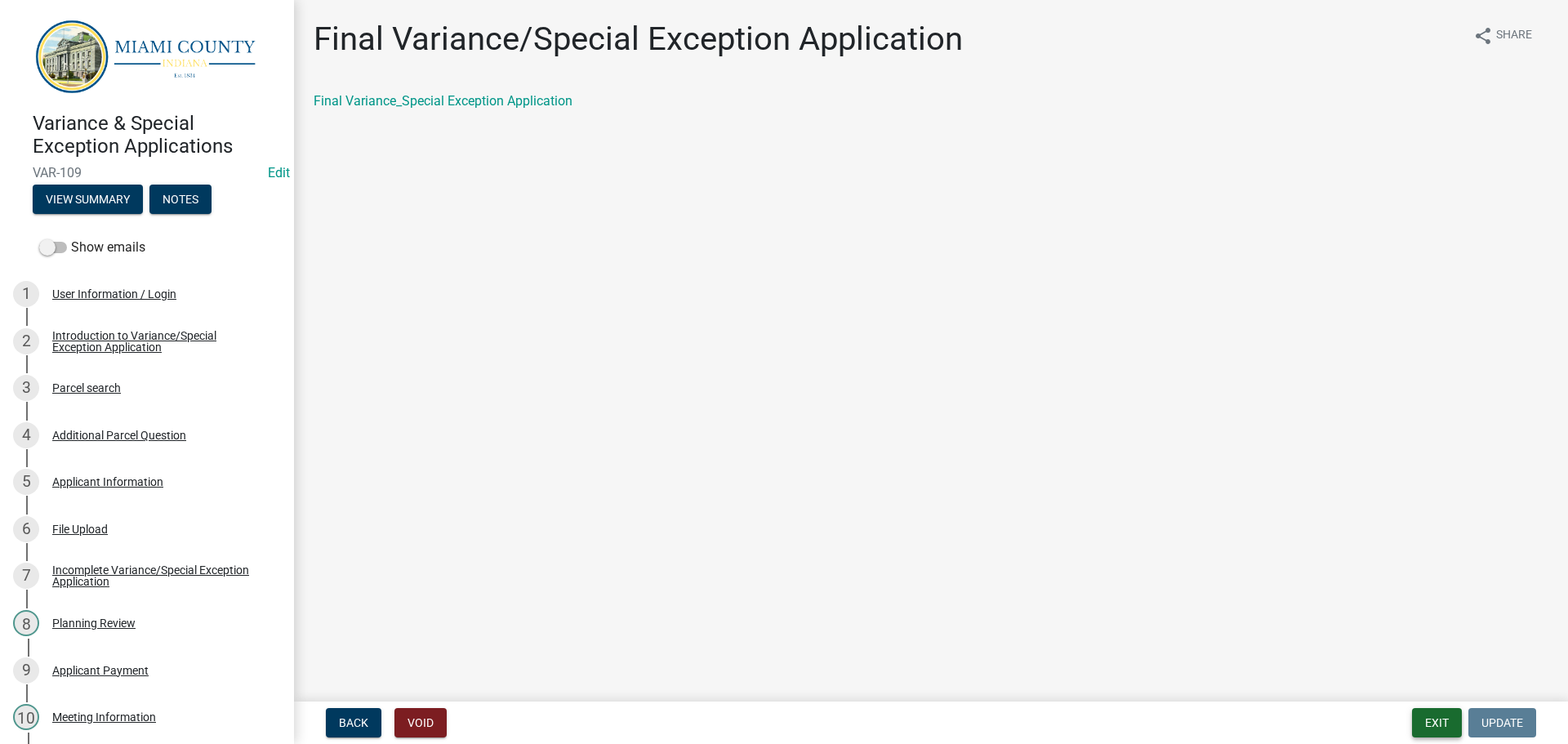
click at [1418, 716] on button "Exit" at bounding box center [1437, 722] width 50 height 29
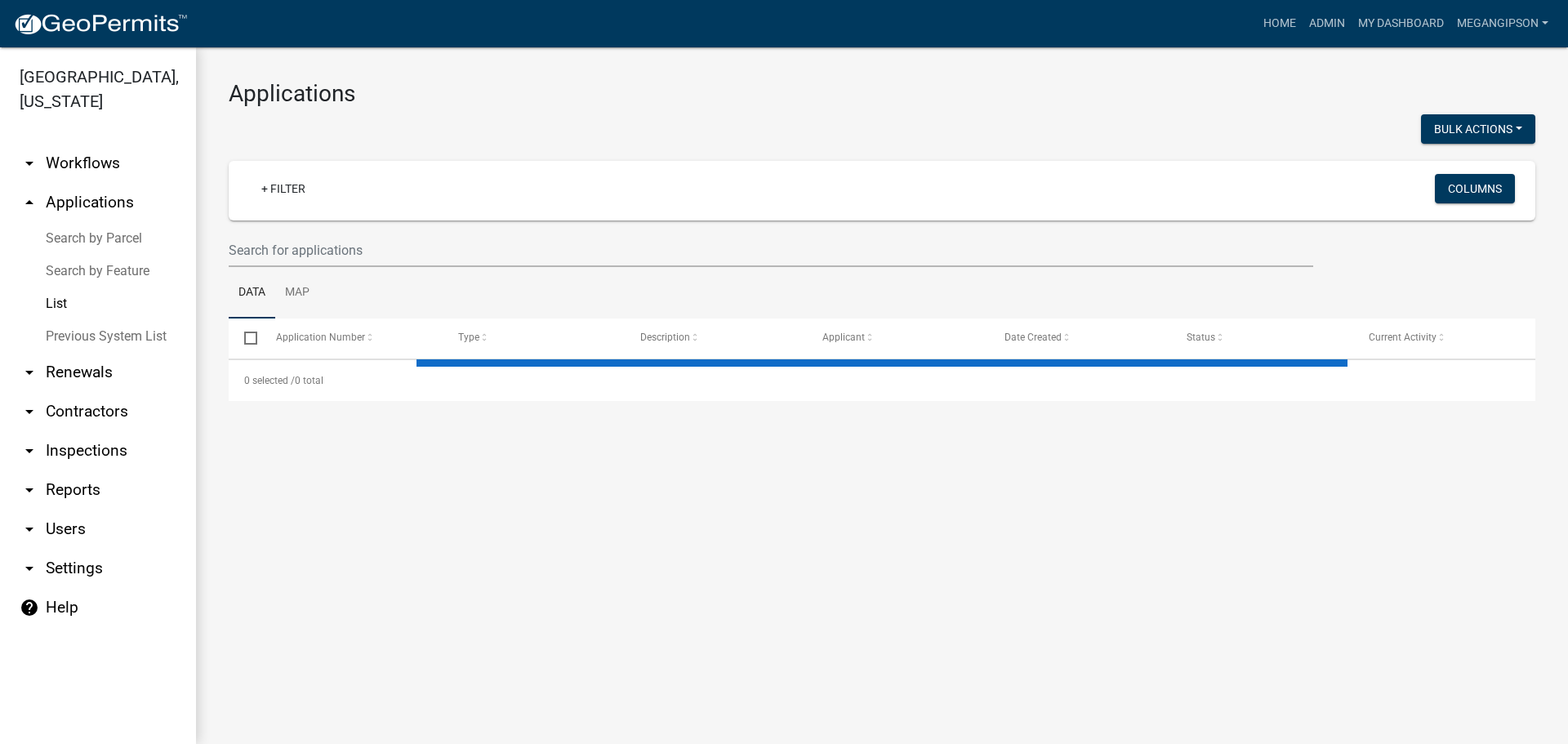
select select "3: 100"
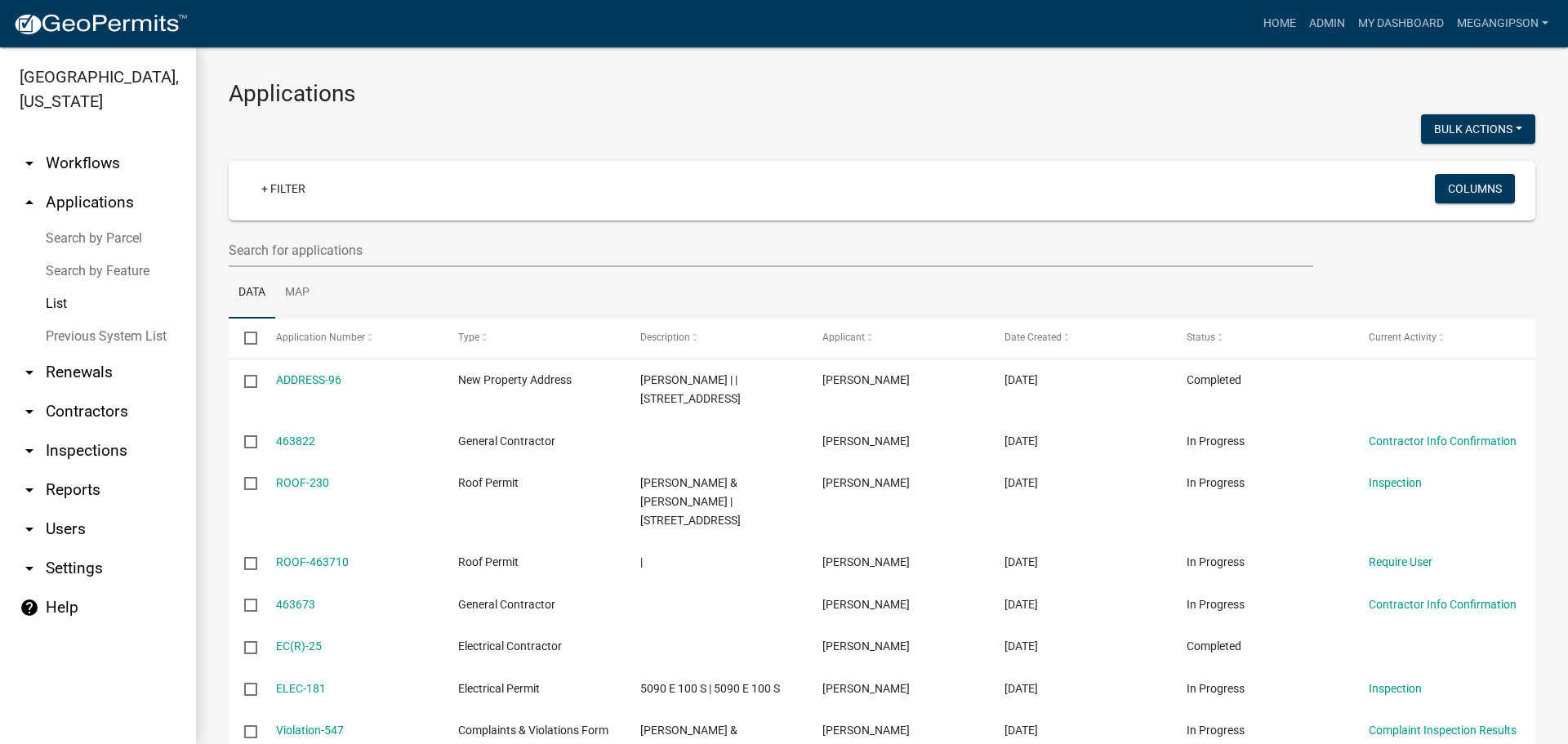
click at [441, 249] on wm-filter-builder "+ Filter Columns" at bounding box center [882, 213] width 1306 height 106
click at [415, 258] on input "text" at bounding box center [771, 250] width 1085 height 33
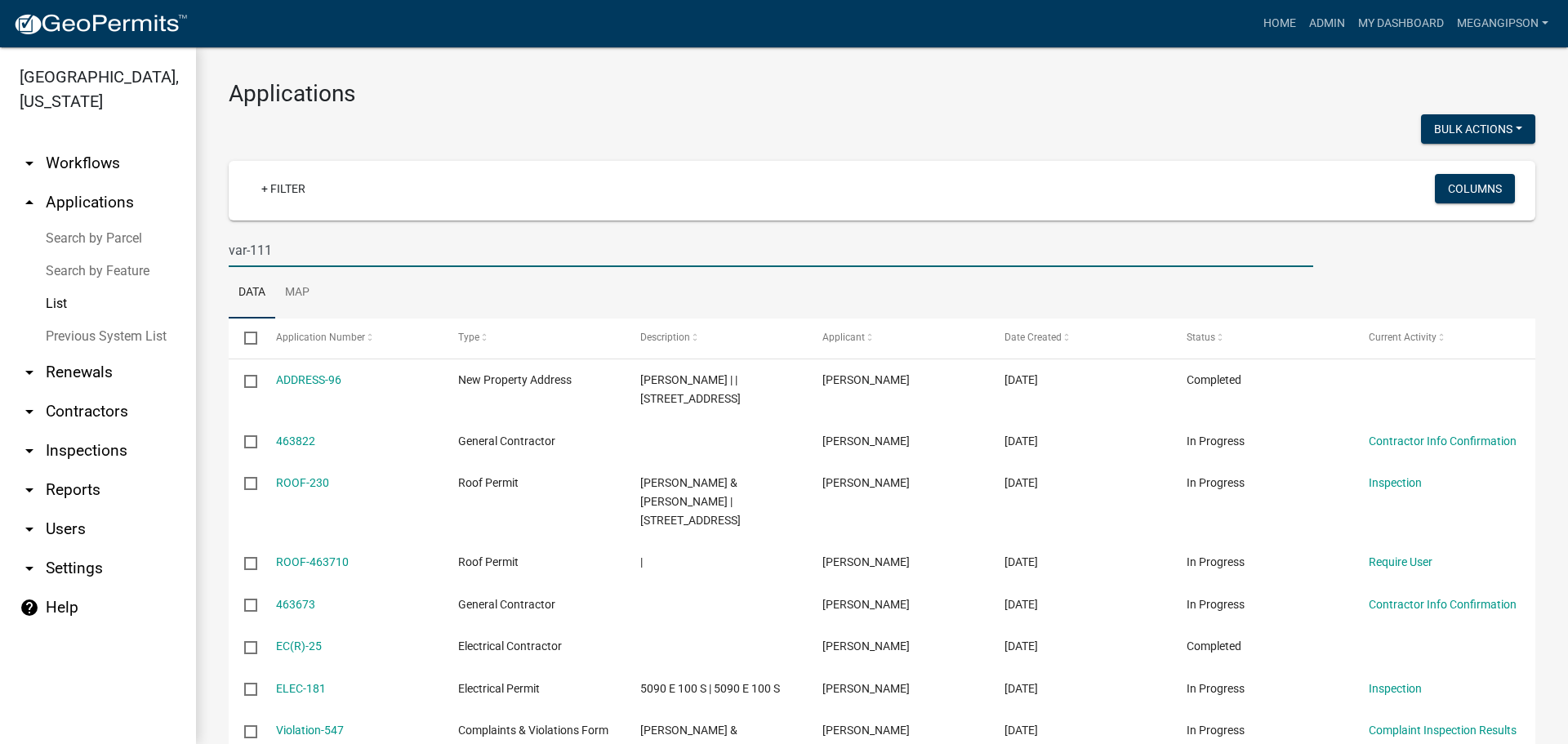
type input "var-111"
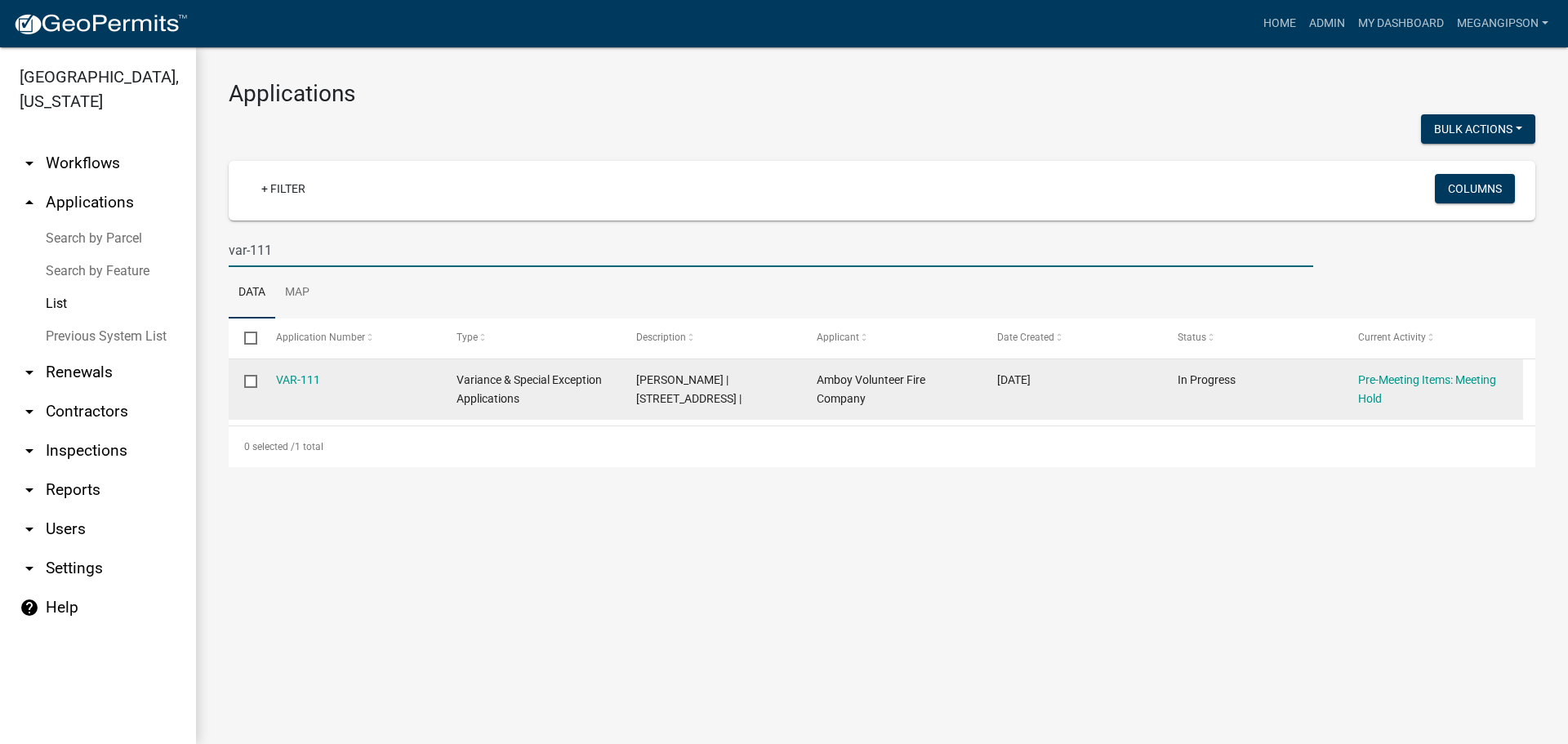
click at [303, 390] on div "VAR-111" at bounding box center [350, 380] width 150 height 18
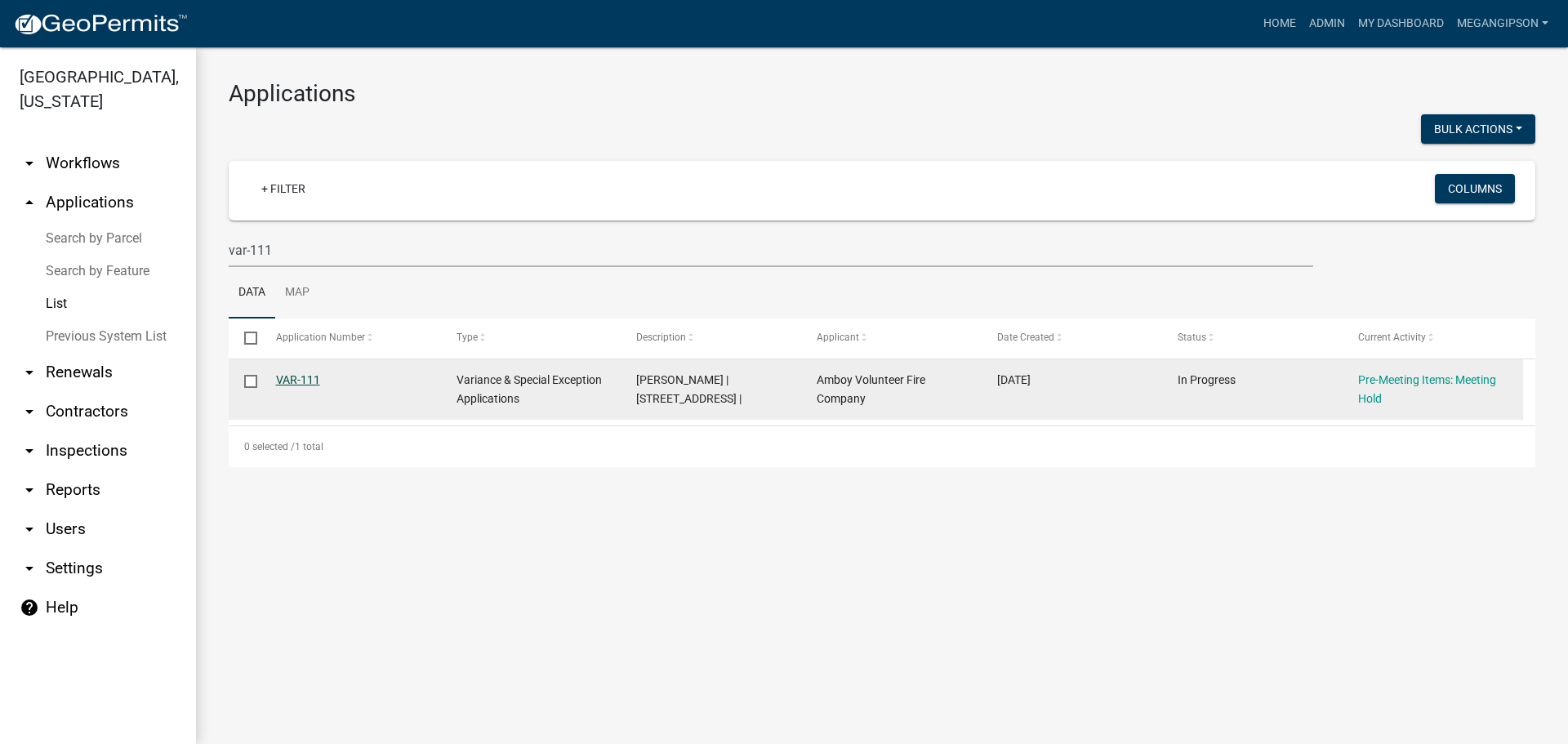
click at [307, 386] on link "VAR-111" at bounding box center [298, 380] width 44 height 13
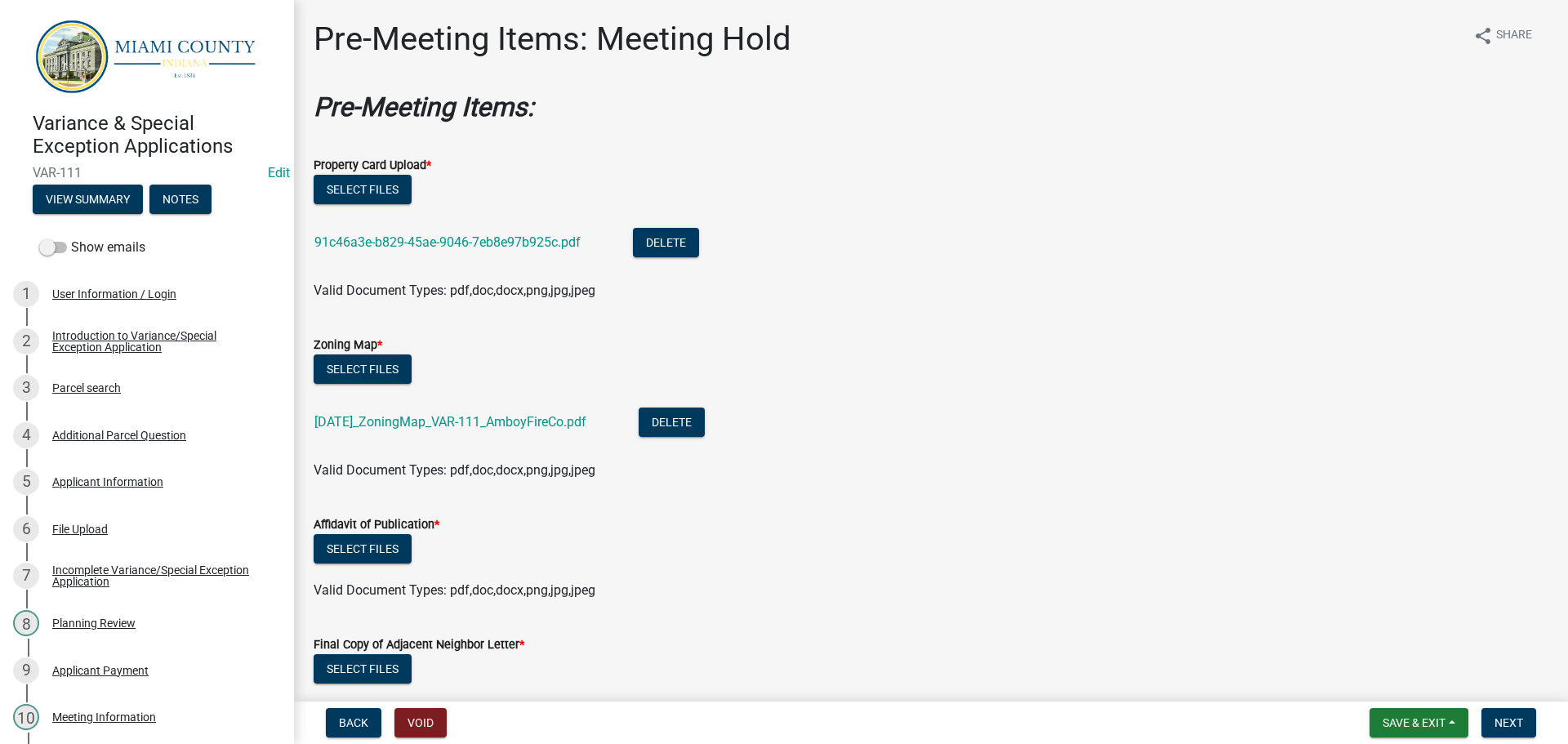
scroll to position [490, 0]
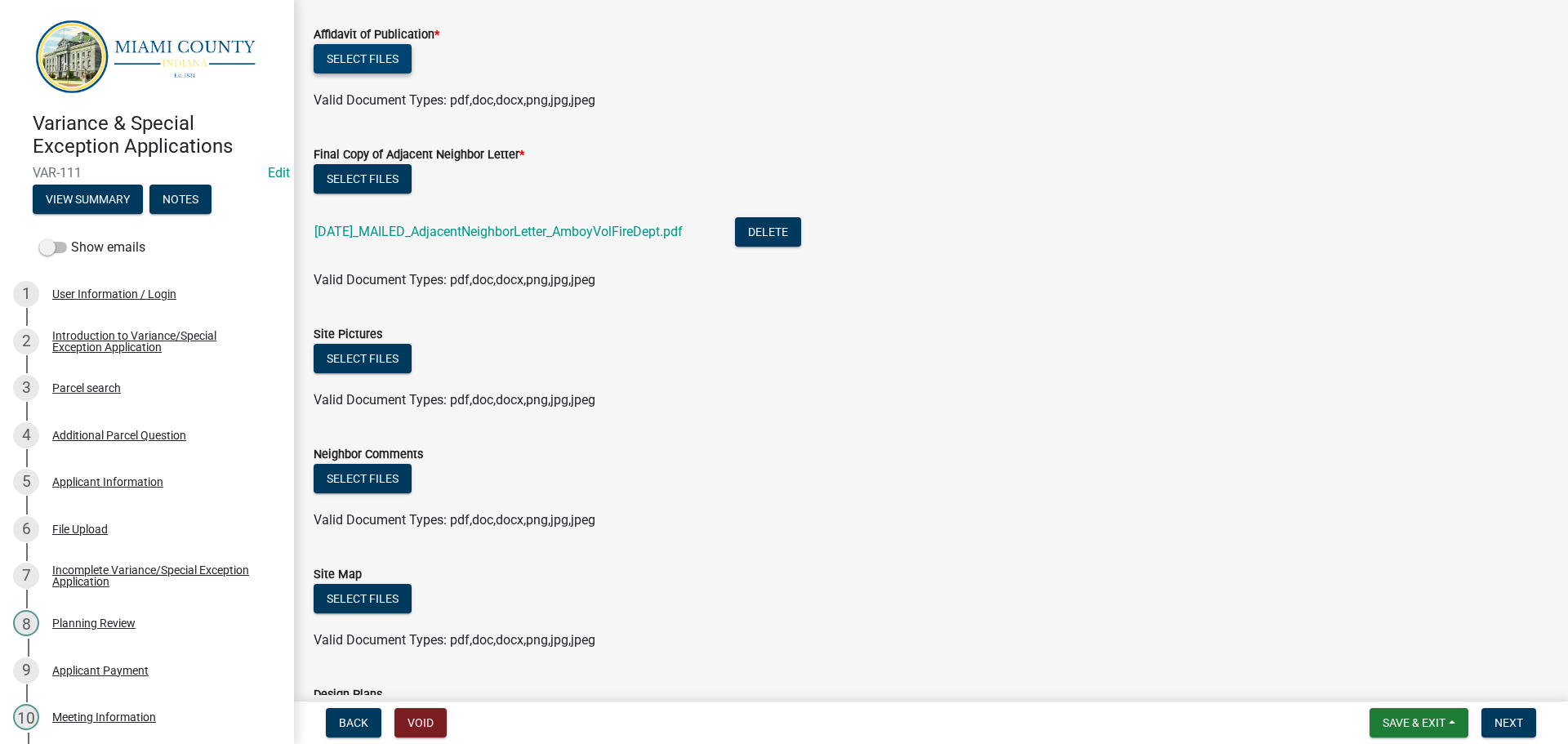
click at [374, 74] on button "Select files" at bounding box center [362, 59] width 98 height 29
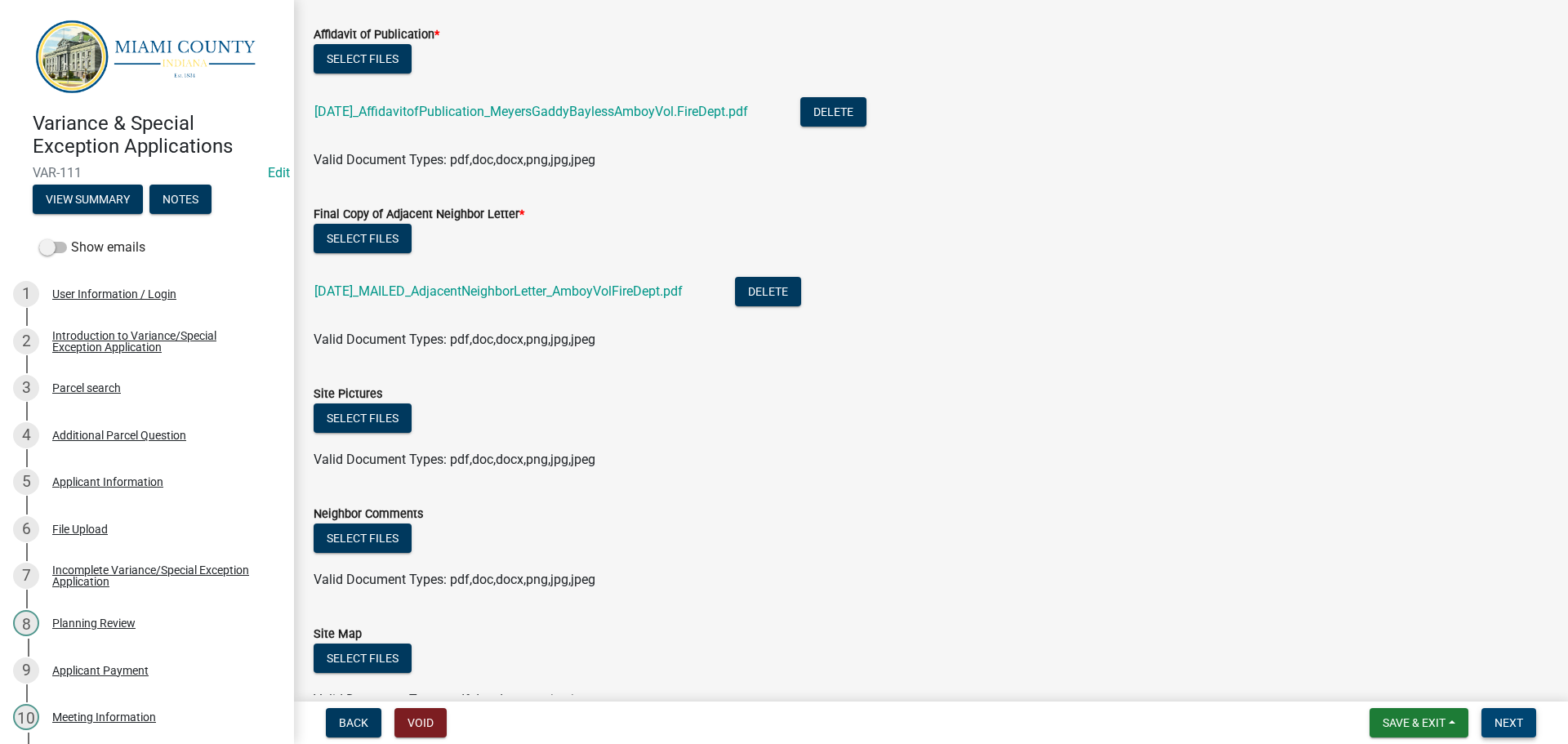
drag, startPoint x: 1498, startPoint y: 715, endPoint x: 1459, endPoint y: 703, distance: 40.8
click at [1498, 716] on span "Next" at bounding box center [1509, 723] width 28 height 13
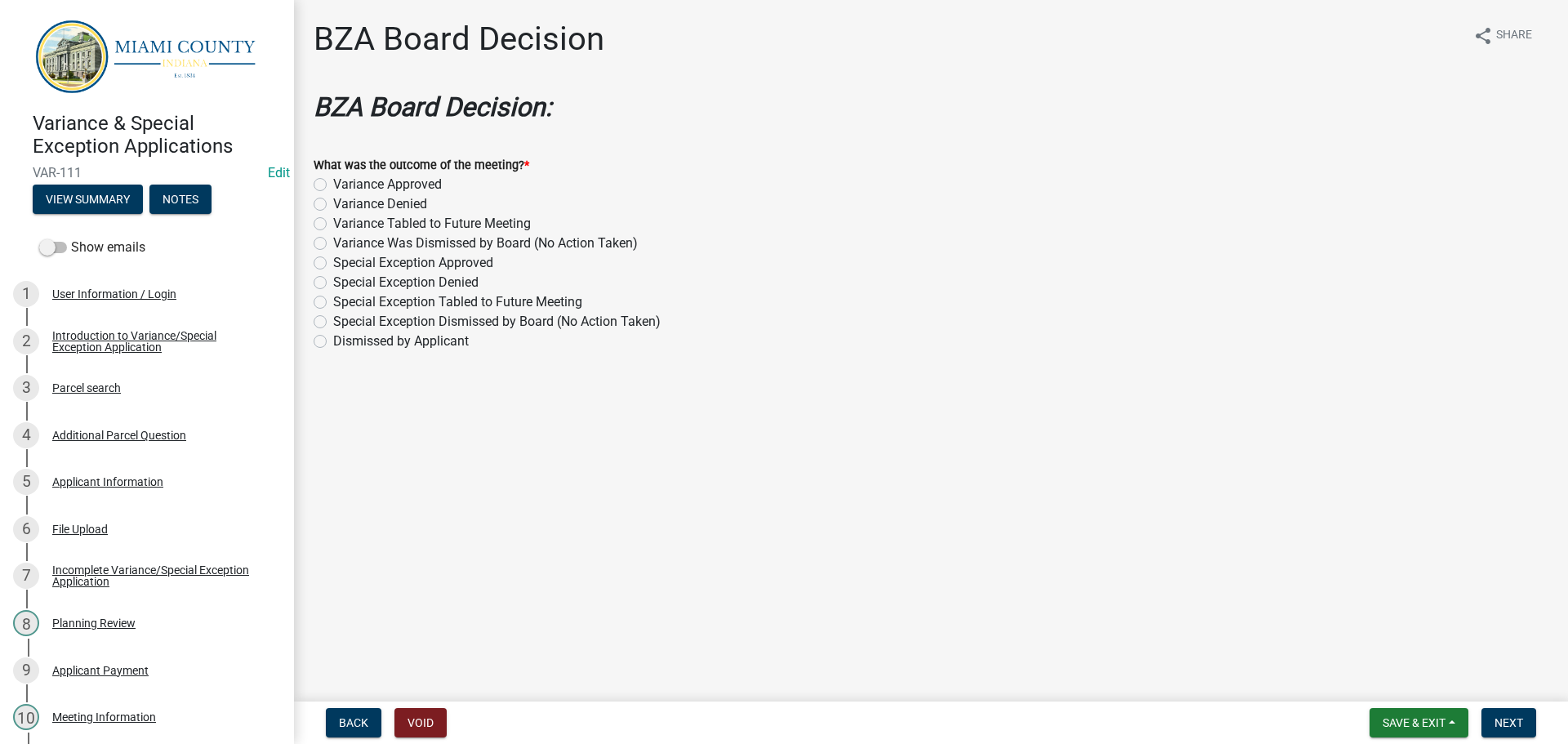
click at [412, 195] on label "Variance Approved" at bounding box center [388, 184] width 109 height 19
click at [344, 186] on input "Variance Approved" at bounding box center [339, 180] width 11 height 11
radio input "true"
click at [1494, 716] on span "Next" at bounding box center [1509, 723] width 28 height 13
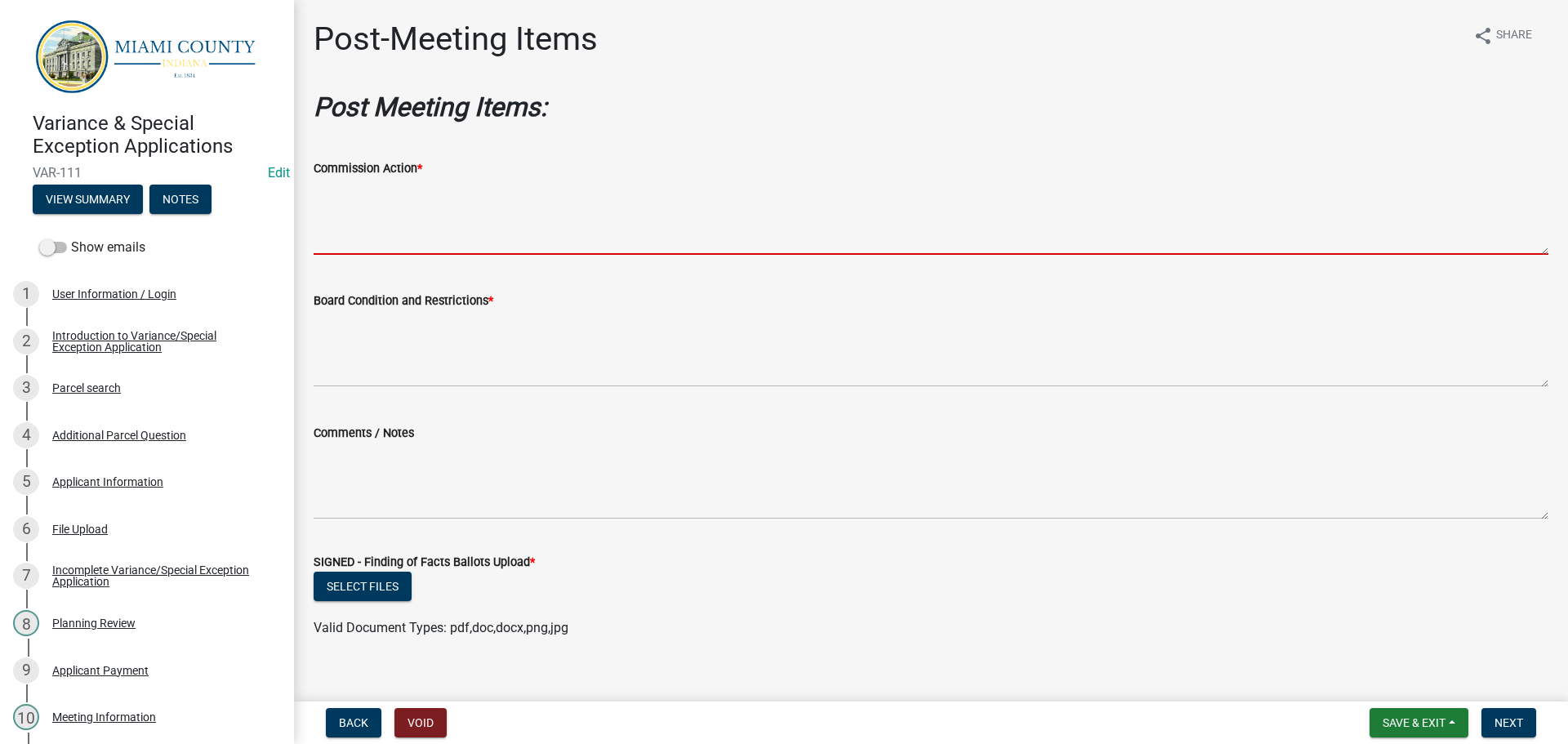
click at [415, 229] on textarea "Commission Action *" at bounding box center [930, 217] width 1235 height 77
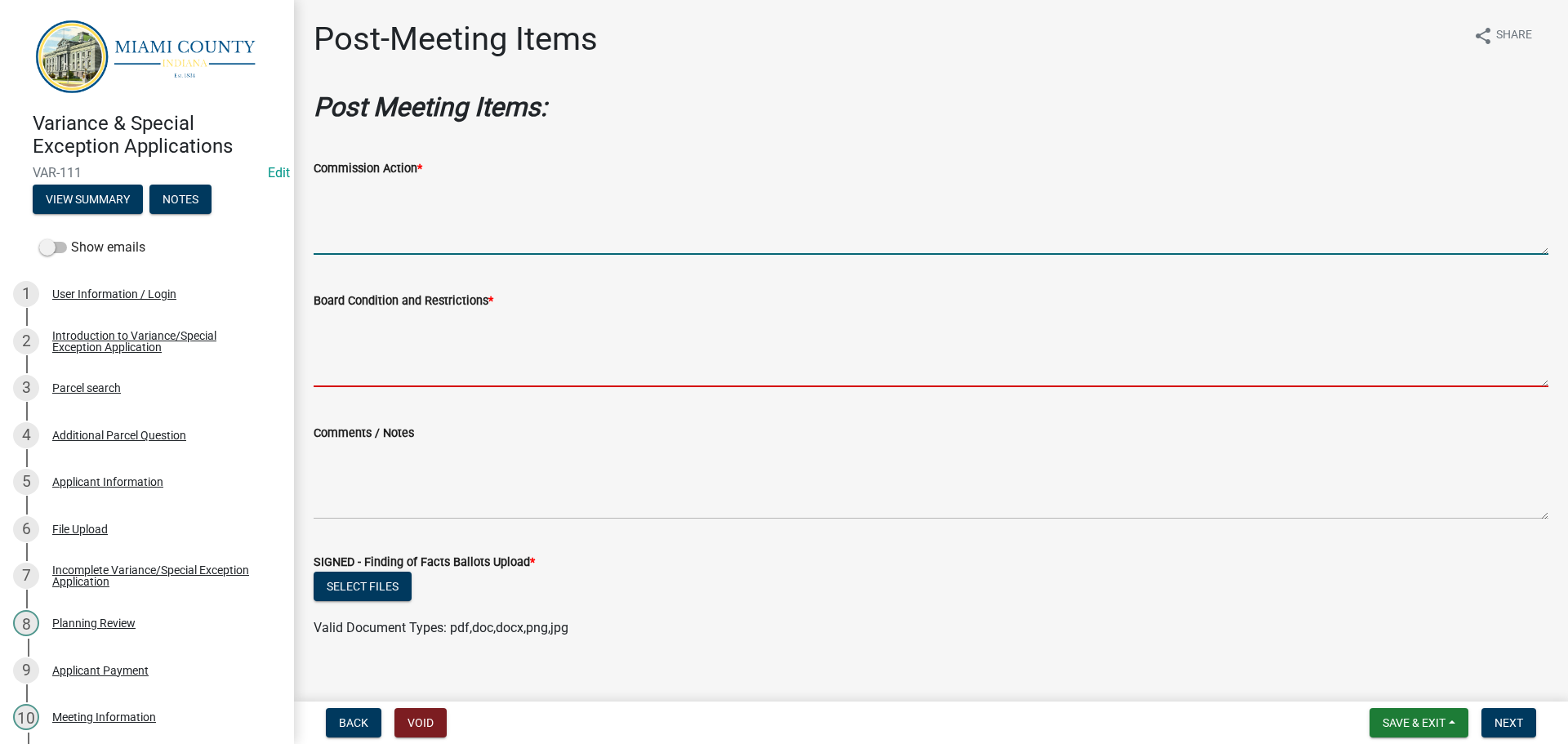
click at [435, 375] on textarea "Board Condition and Restrictions *" at bounding box center [930, 349] width 1235 height 77
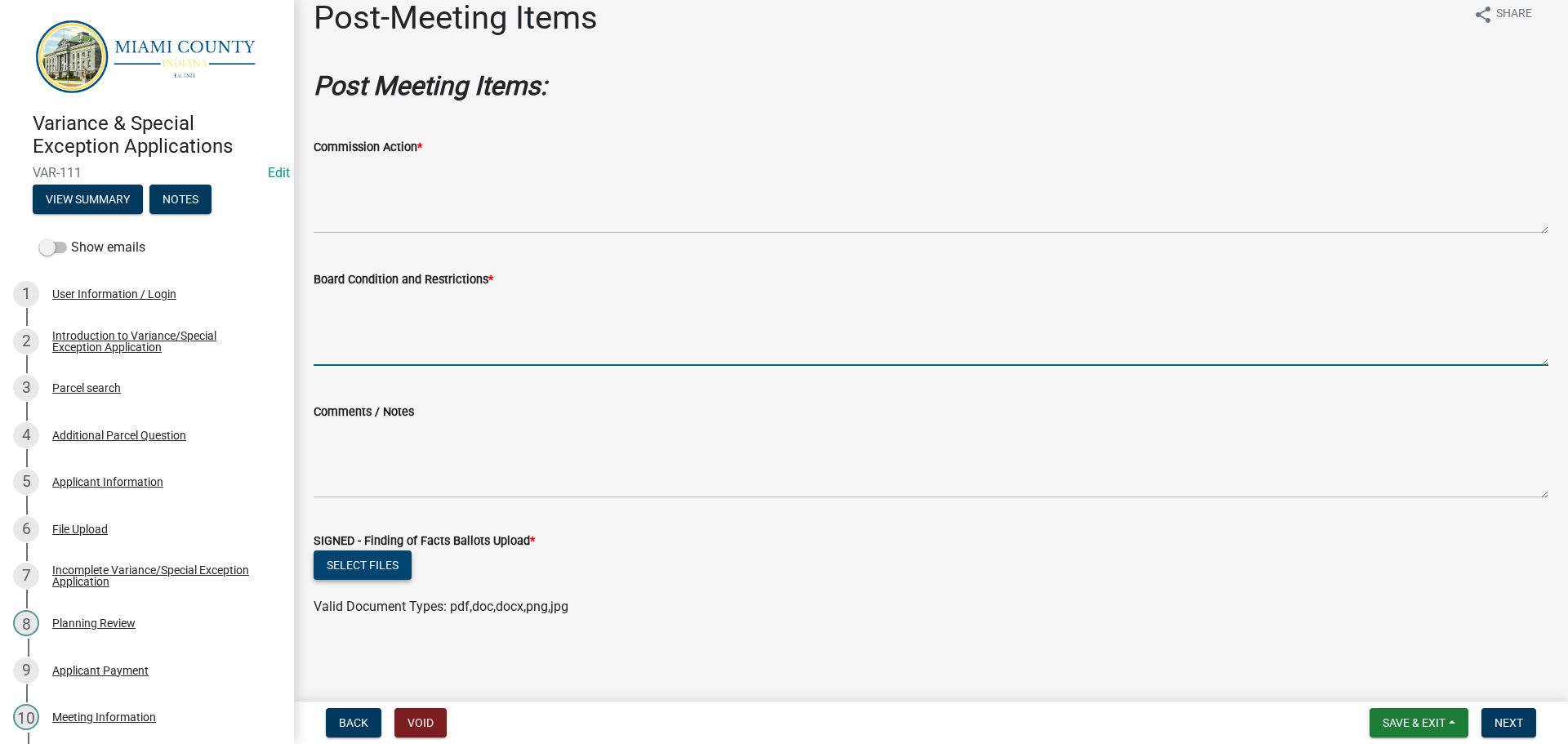
scroll to position [105, 0]
click at [392, 554] on button "Select files" at bounding box center [362, 565] width 98 height 29
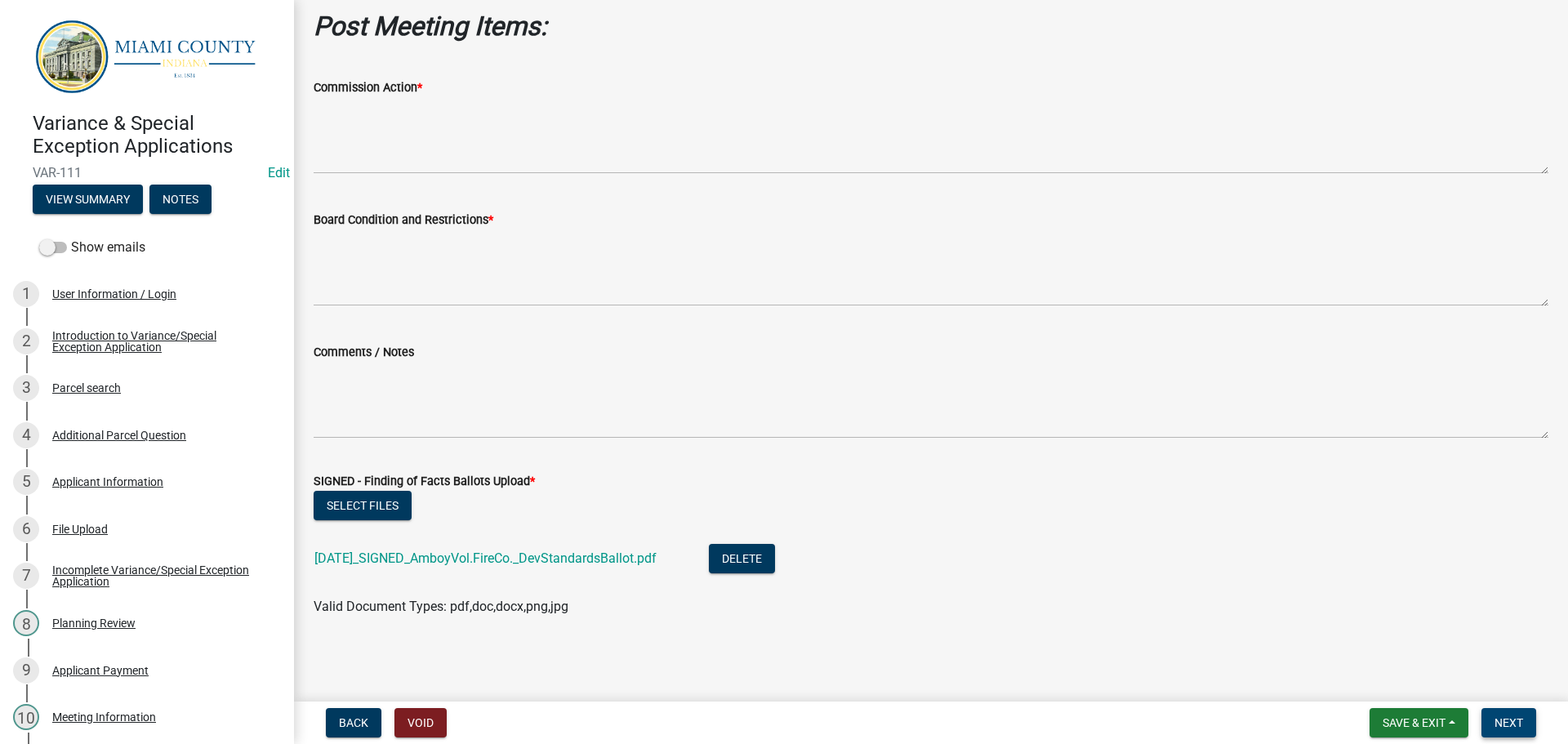
click at [1501, 716] on span "Next" at bounding box center [1509, 723] width 28 height 13
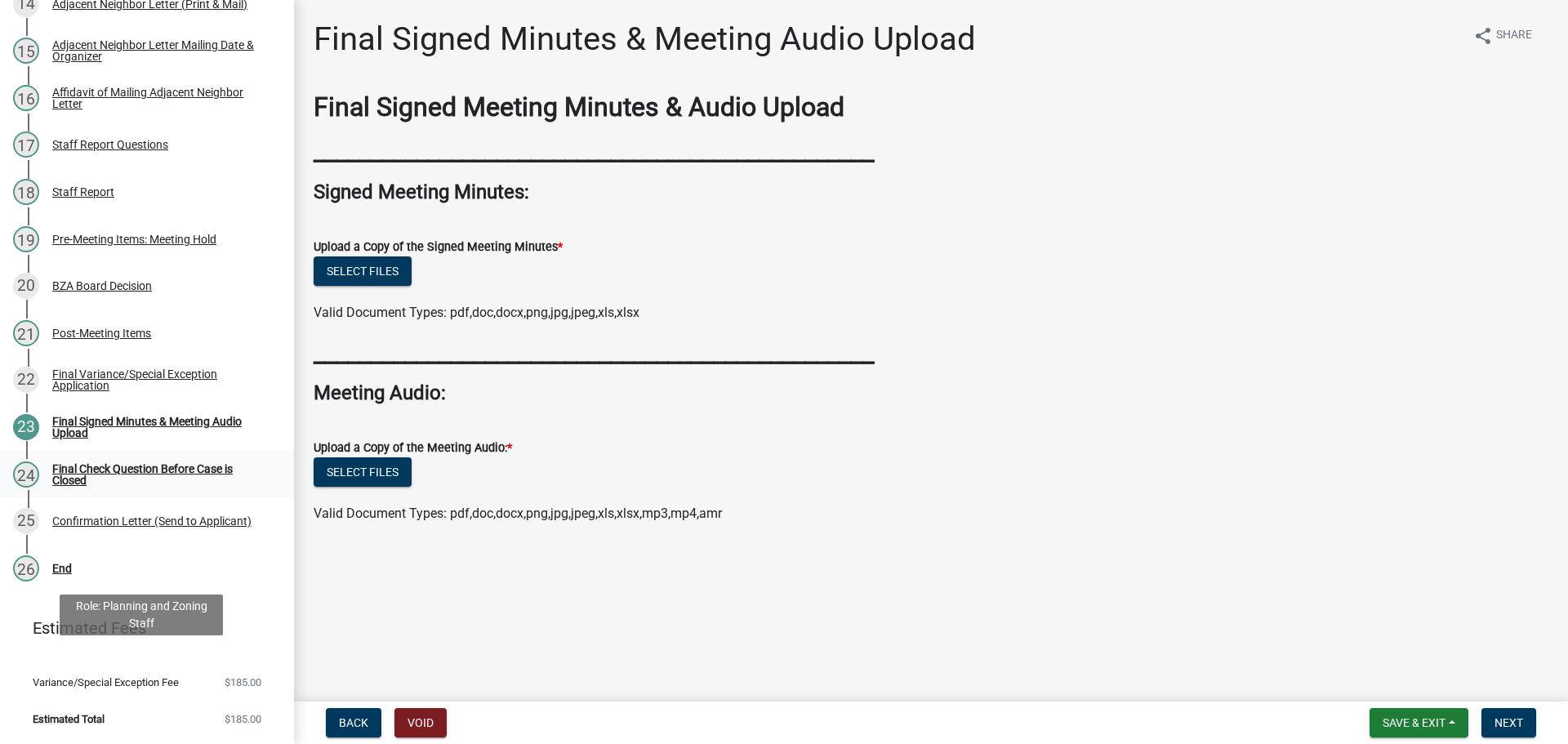
scroll to position [867, 0]
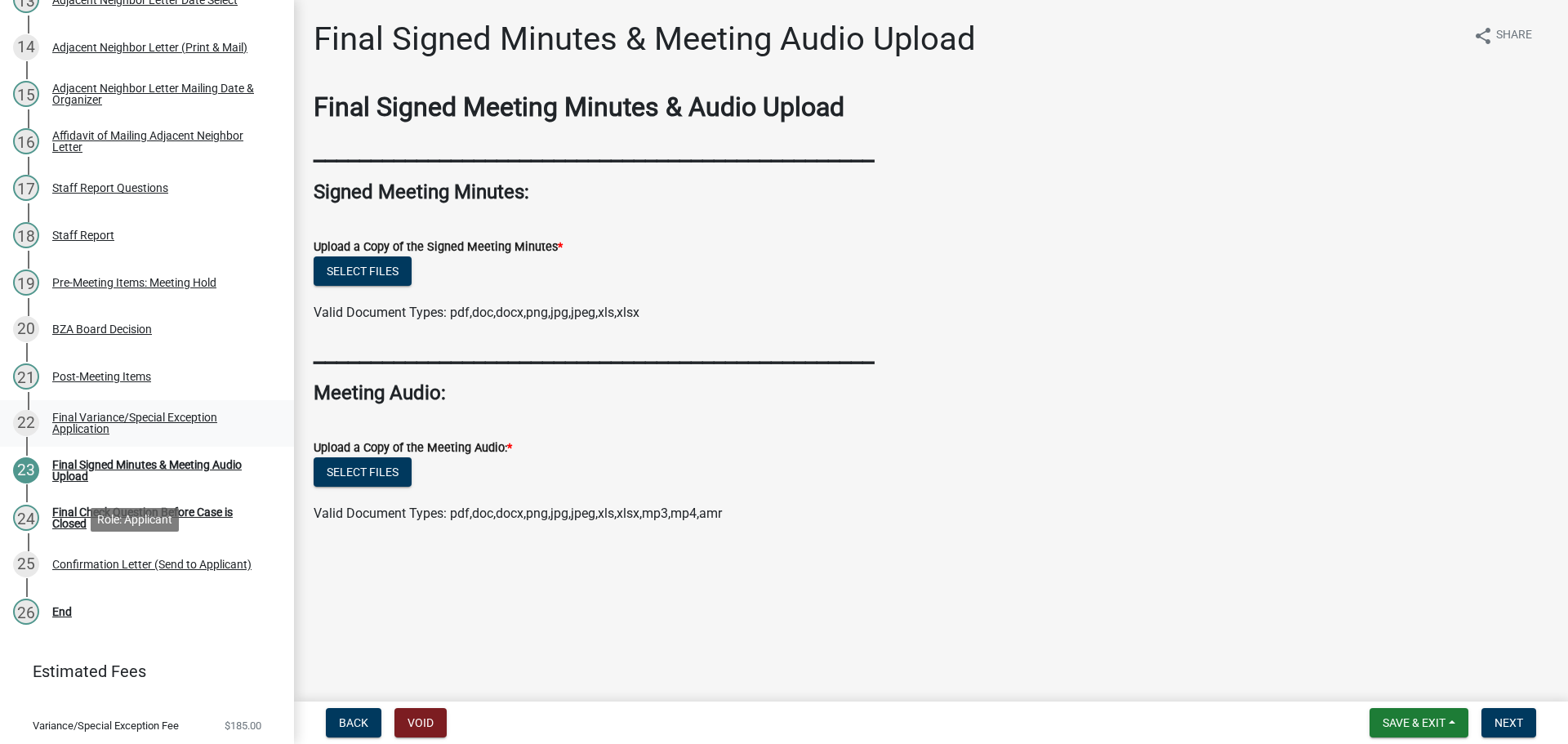
click at [139, 435] on div "Final Variance/Special Exception Application" at bounding box center [160, 422] width 216 height 23
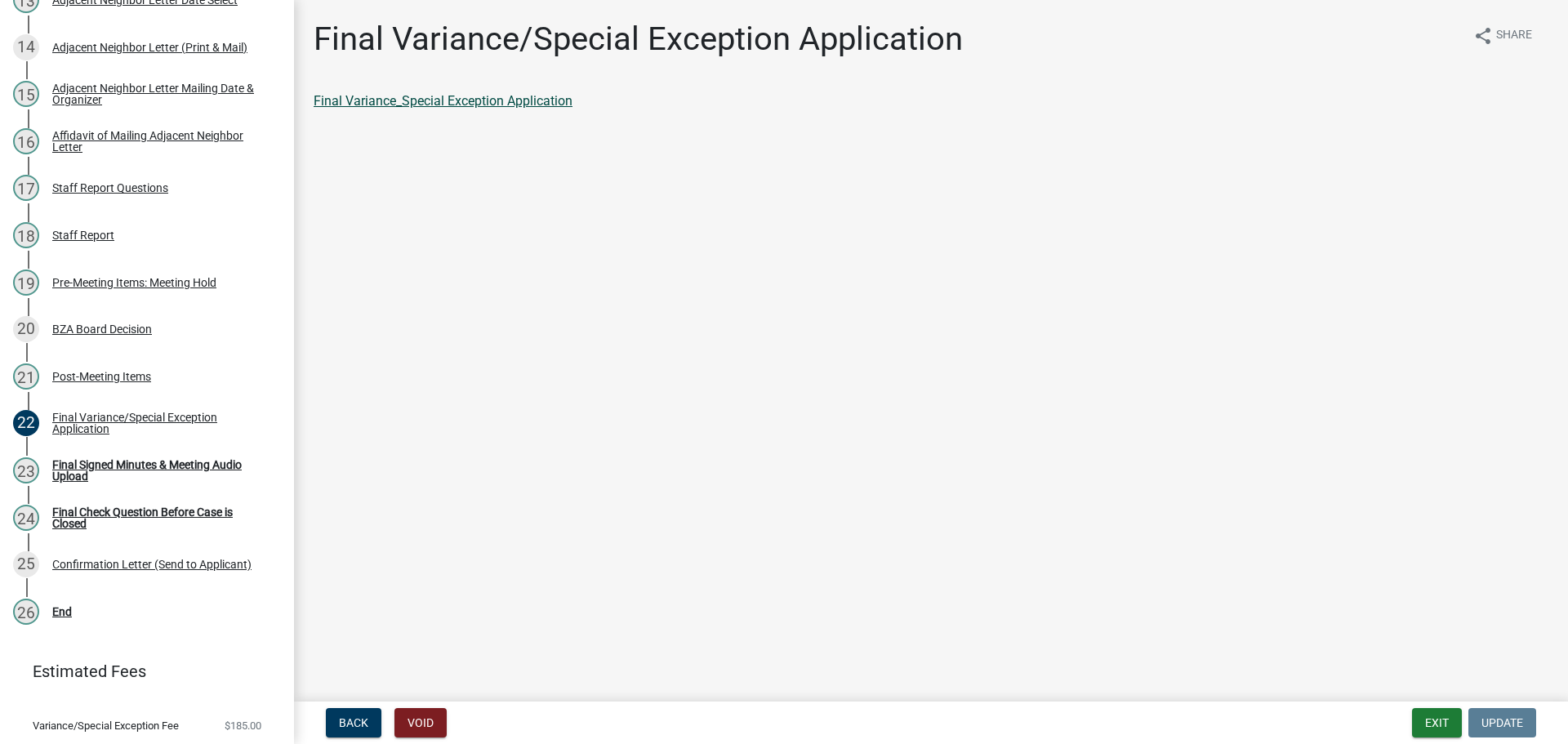
click at [461, 106] on link "Final Variance_Special Exception Application" at bounding box center [443, 100] width 259 height 16
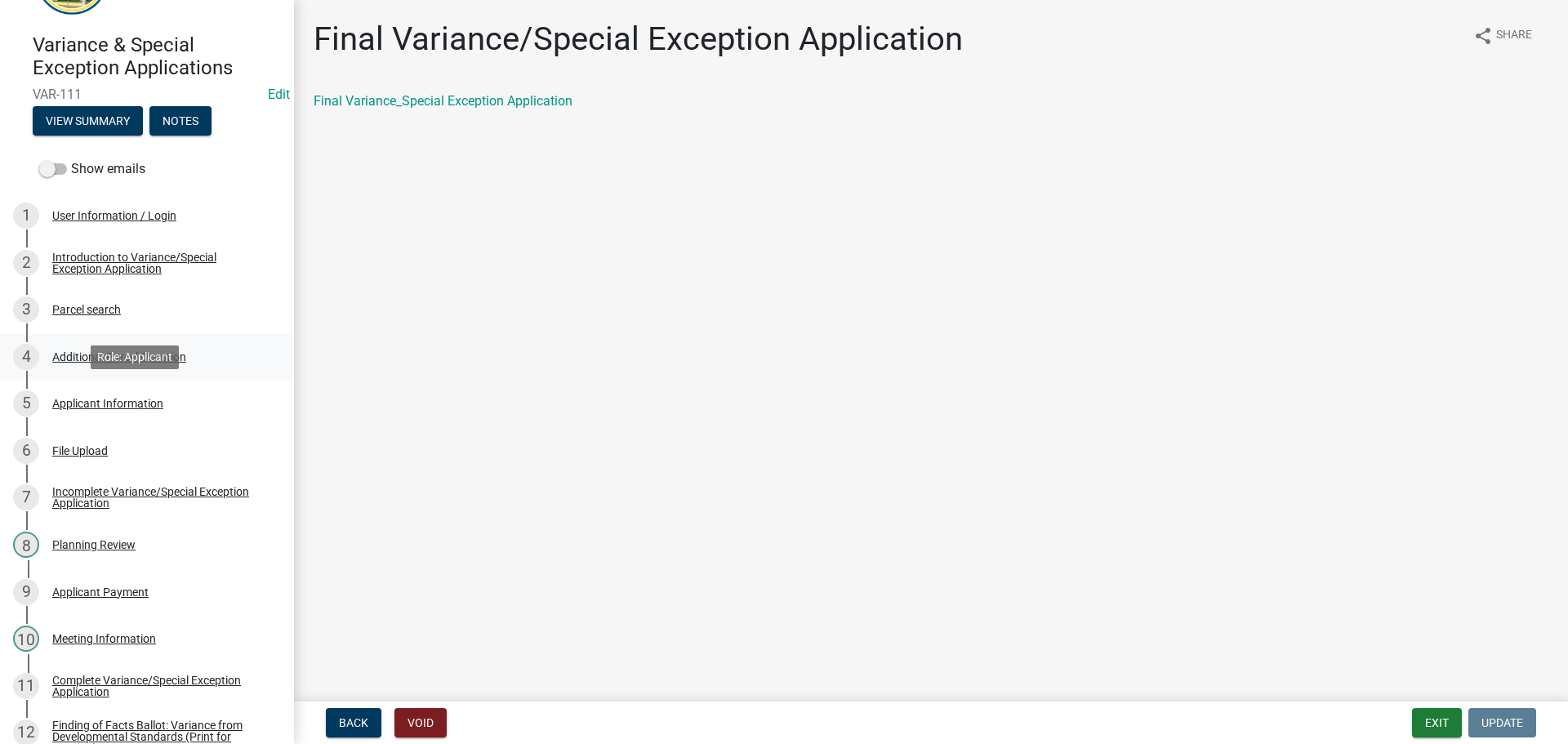
scroll to position [0, 0]
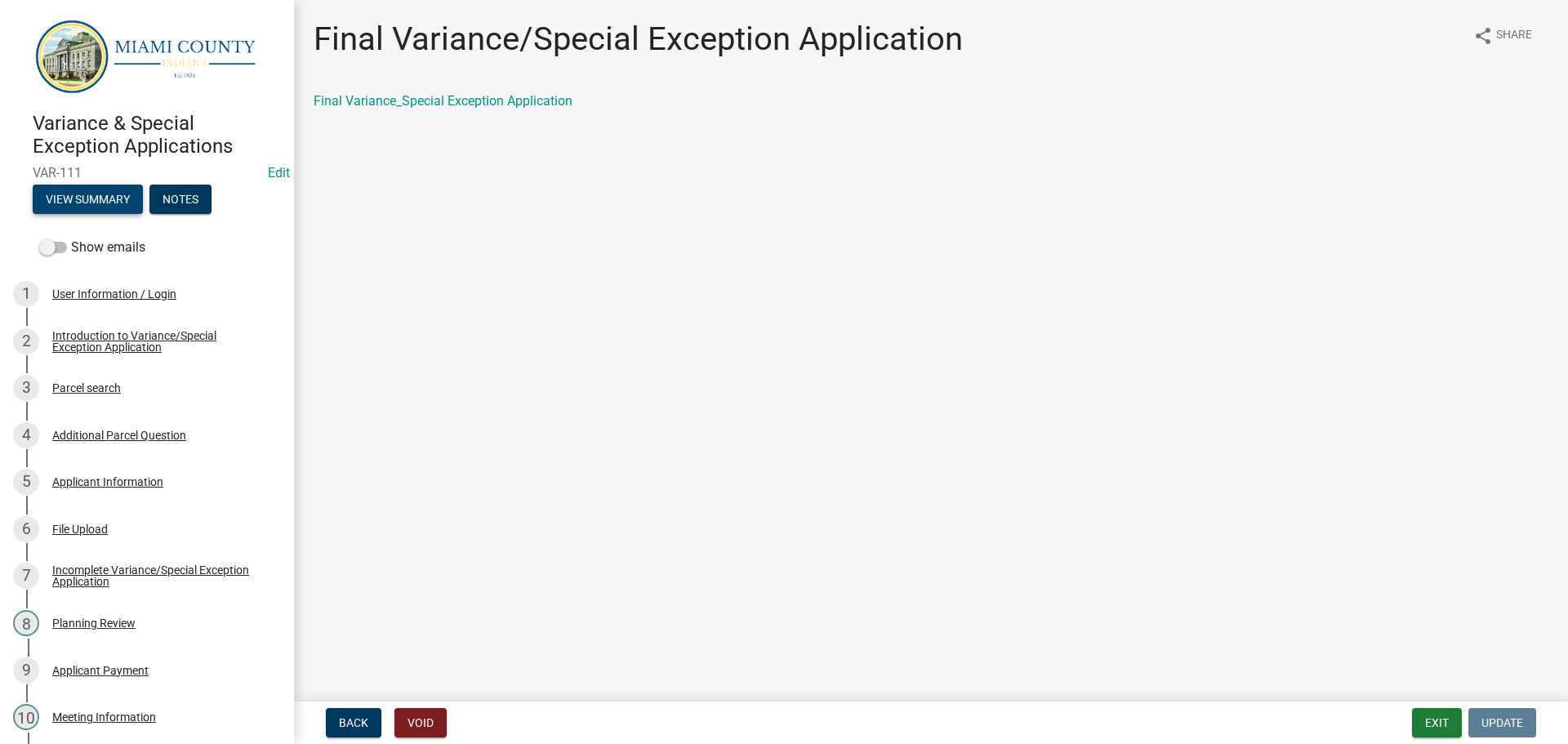
click at [87, 214] on button "View Summary" at bounding box center [88, 199] width 110 height 29
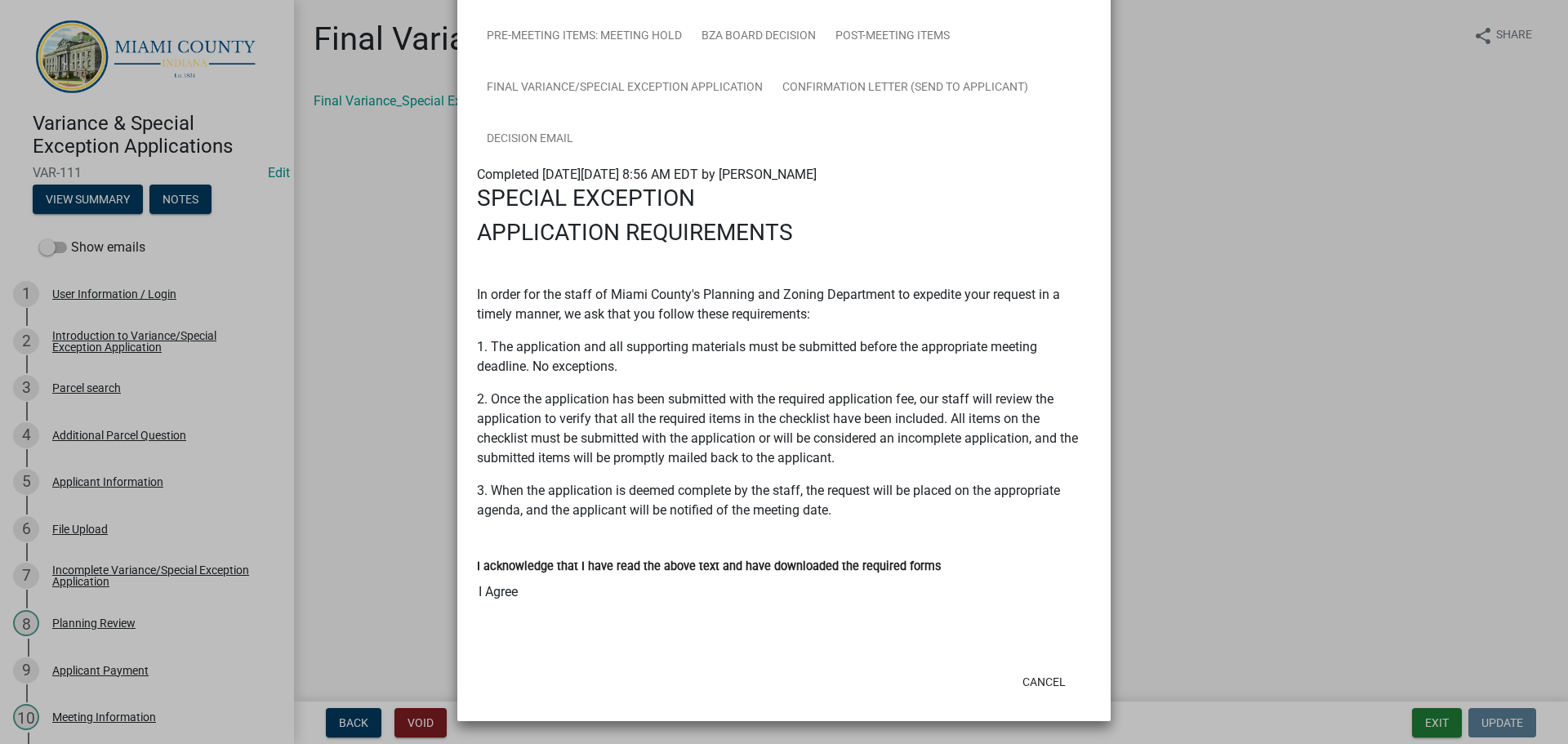
scroll to position [327, 0]
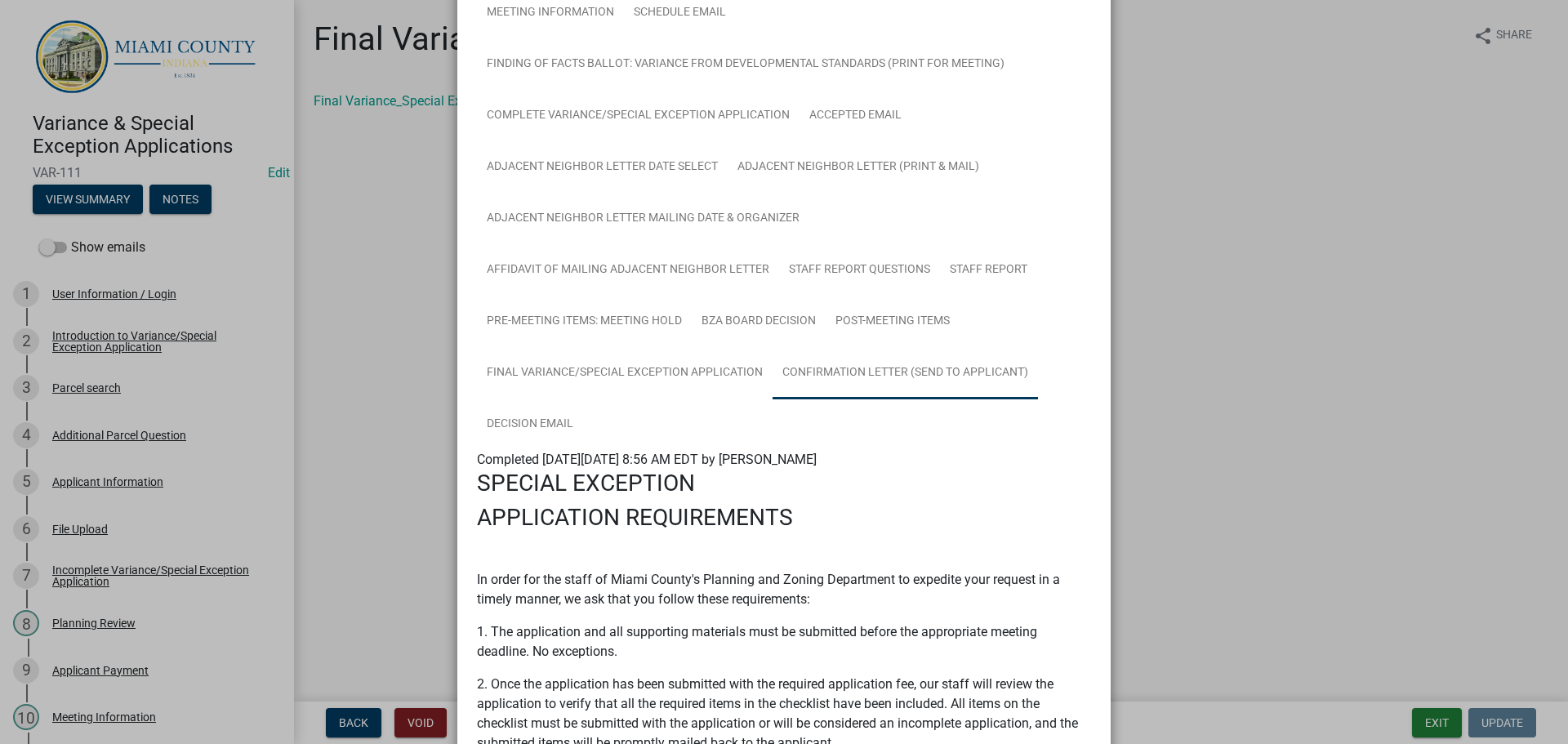
click at [772, 400] on link "Confirmation Letter (Send to Applicant)" at bounding box center [905, 373] width 266 height 53
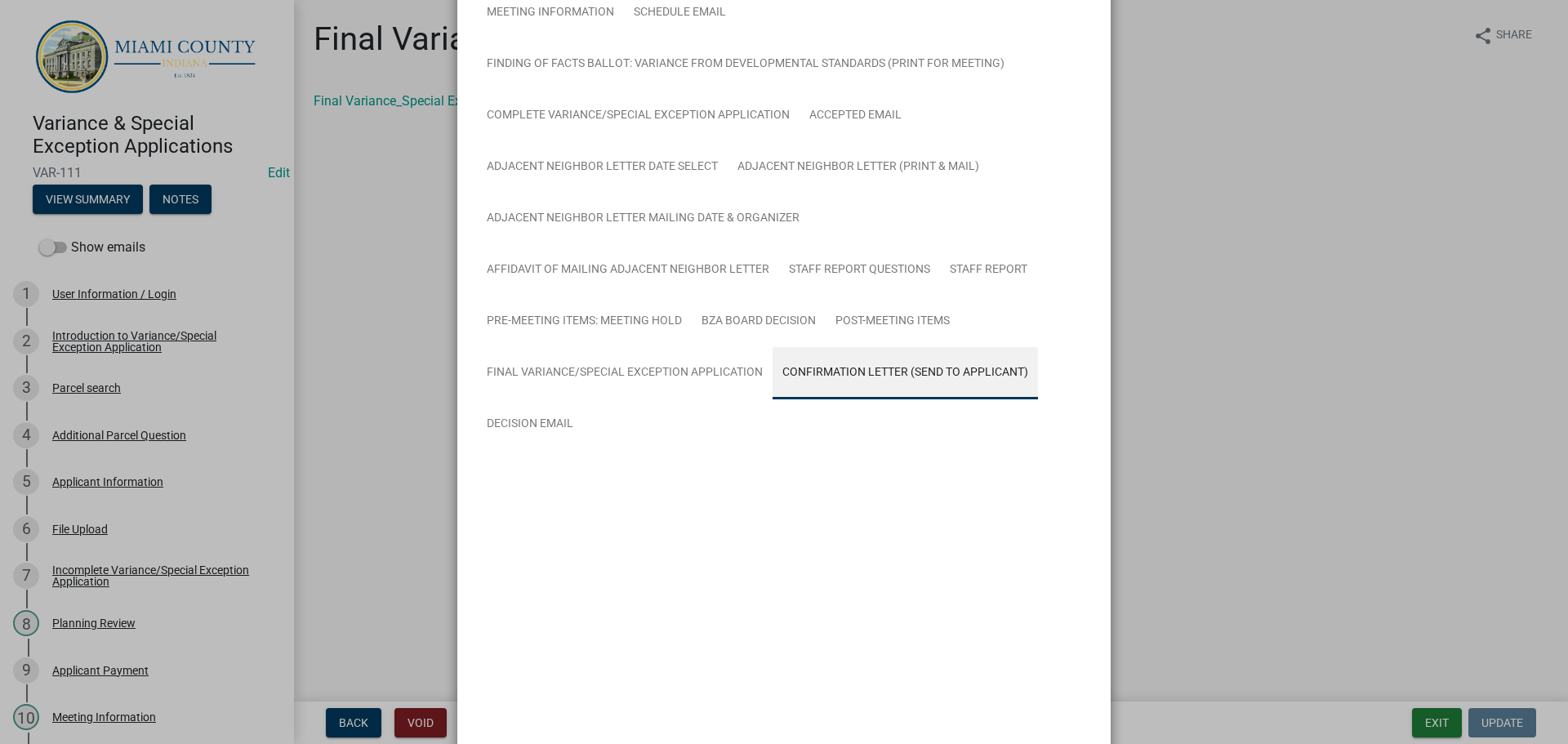
scroll to position [301, 0]
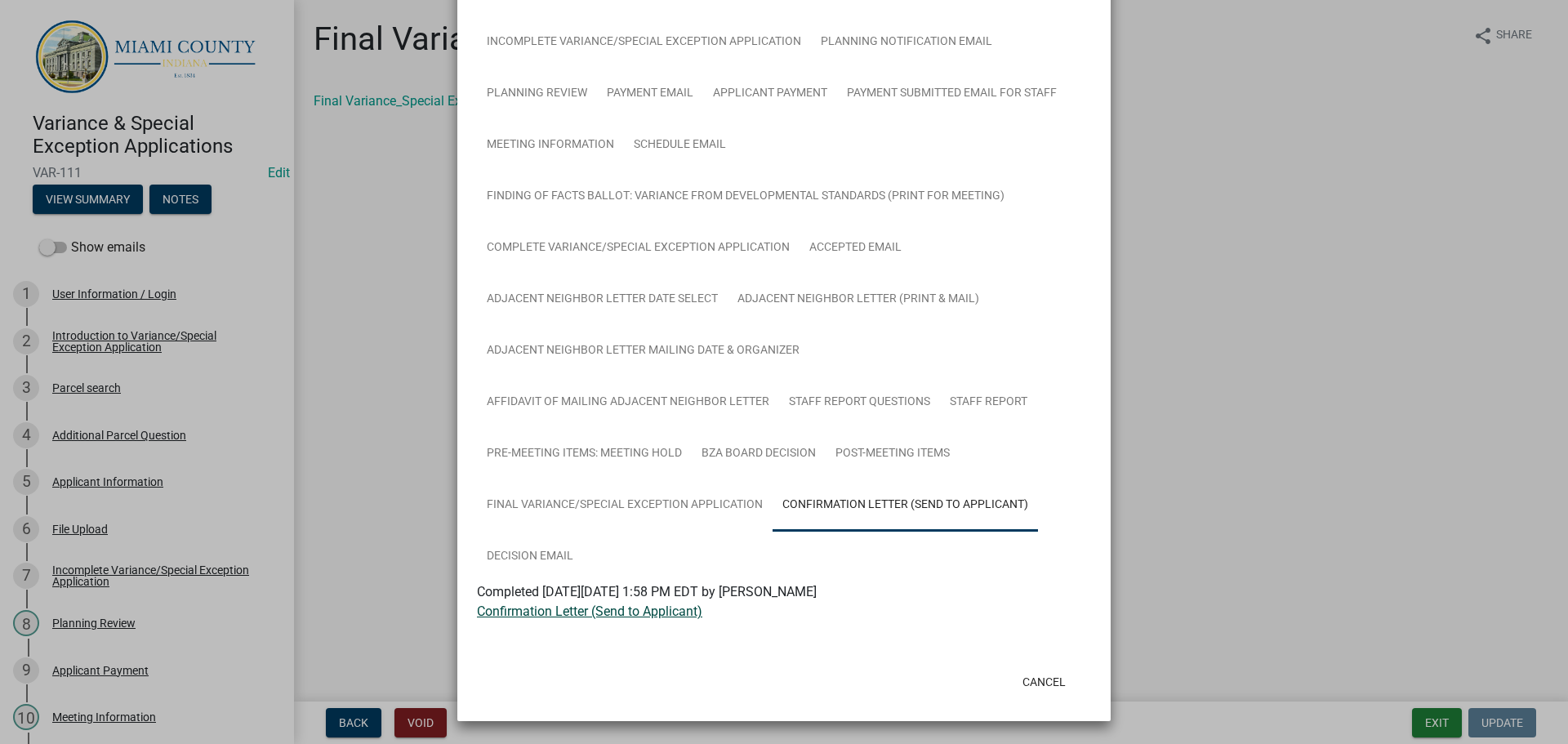
click at [597, 604] on link "Confirmation Letter (Send to Applicant)" at bounding box center [590, 611] width 226 height 16
click at [826, 469] on link "Post-Meeting Items" at bounding box center [893, 454] width 134 height 53
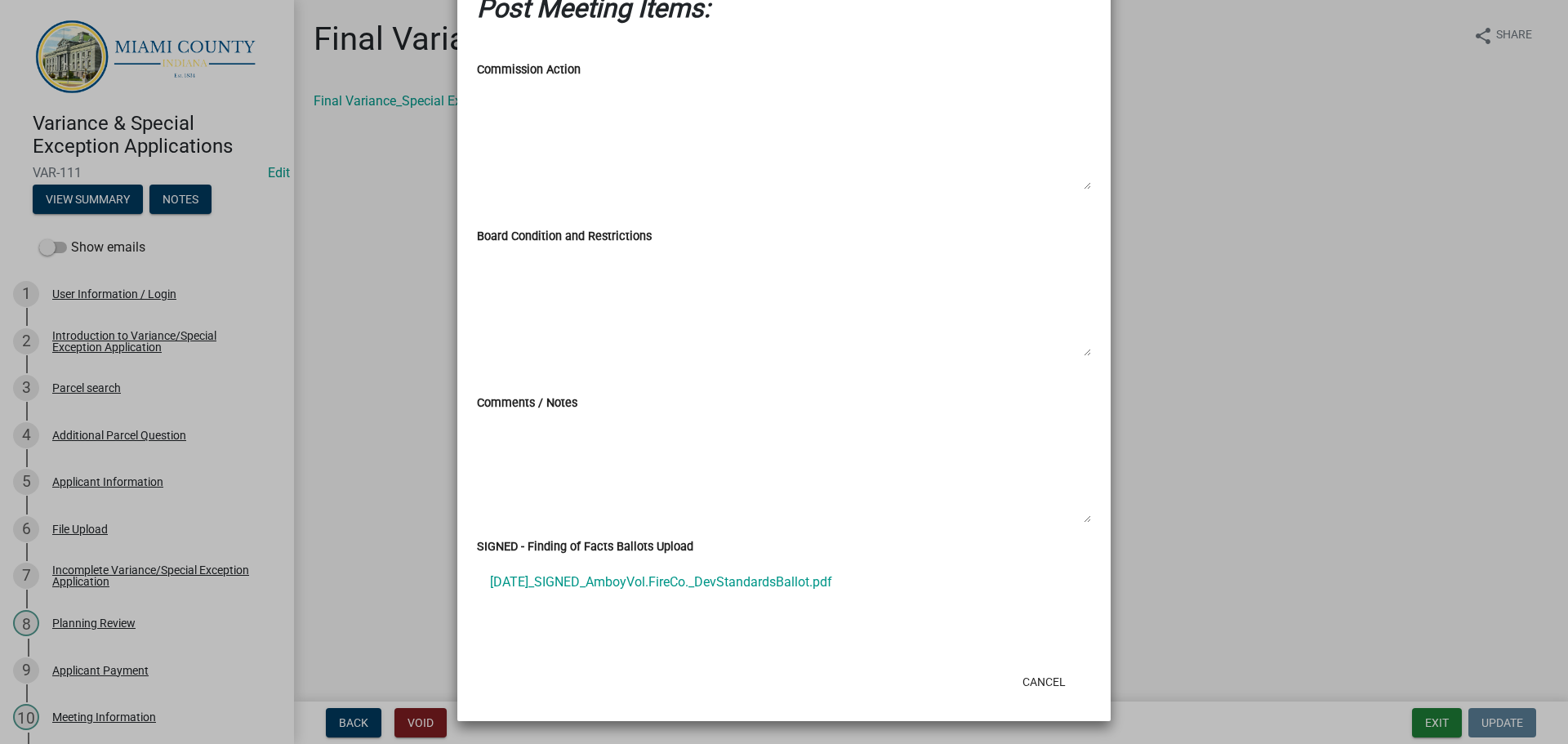
scroll to position [986, 0]
click at [593, 572] on link "8.13.25_SIGNED_AmboyVol.FireCo._DevStandardsBallot.pdf" at bounding box center [784, 582] width 614 height 39
click at [1041, 670] on button "Cancel" at bounding box center [1044, 681] width 69 height 29
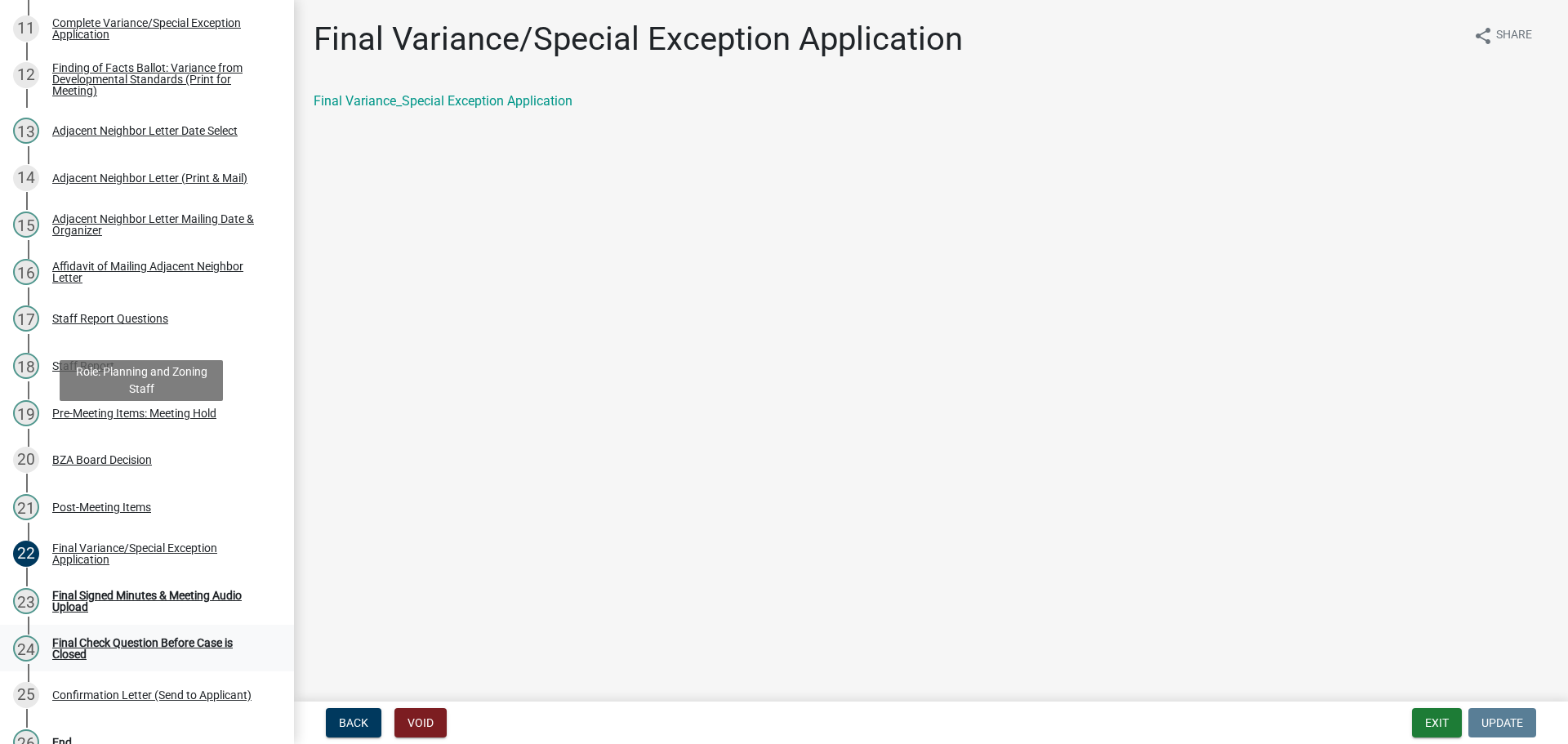
scroll to position [1112, 0]
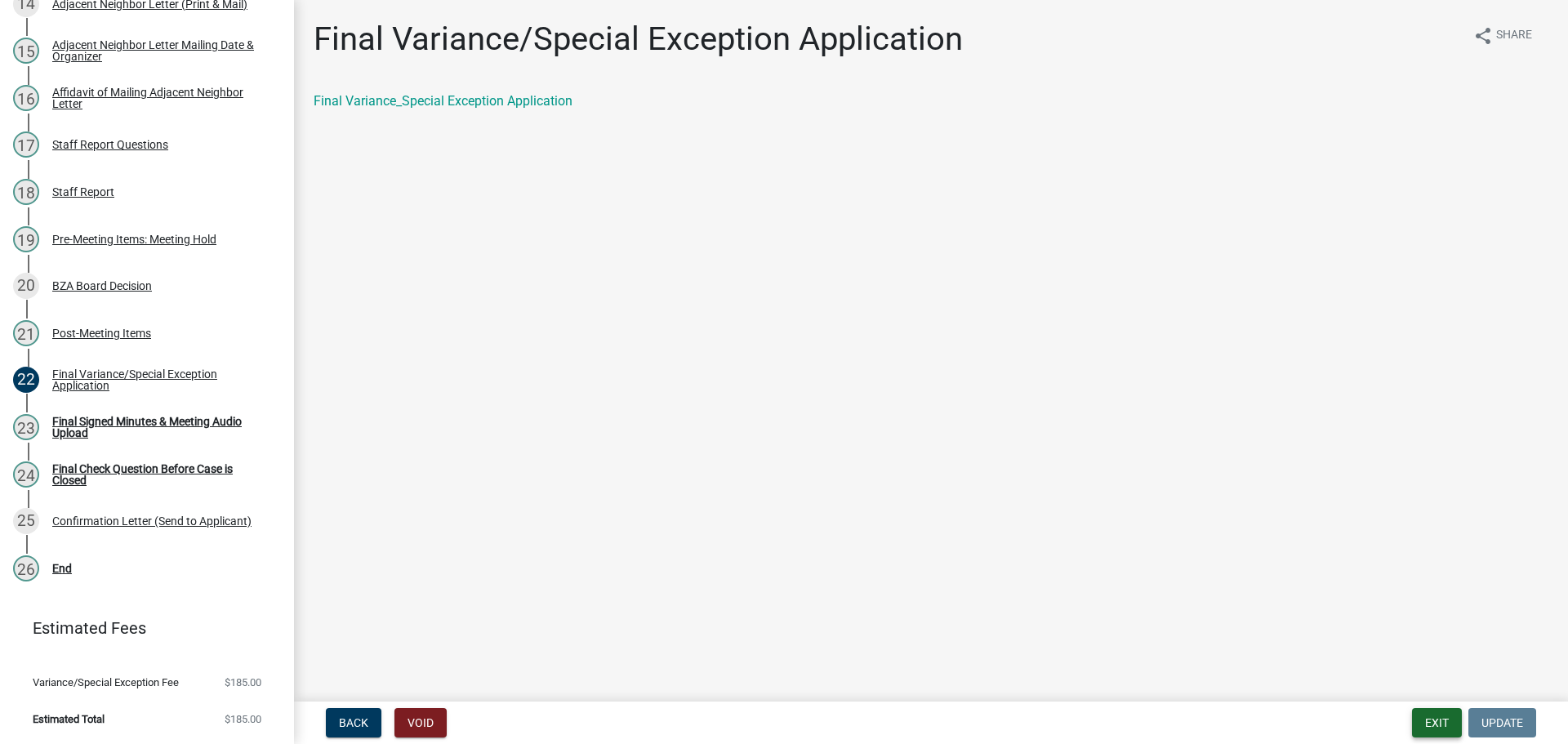
click at [1440, 725] on button "Exit" at bounding box center [1437, 722] width 50 height 29
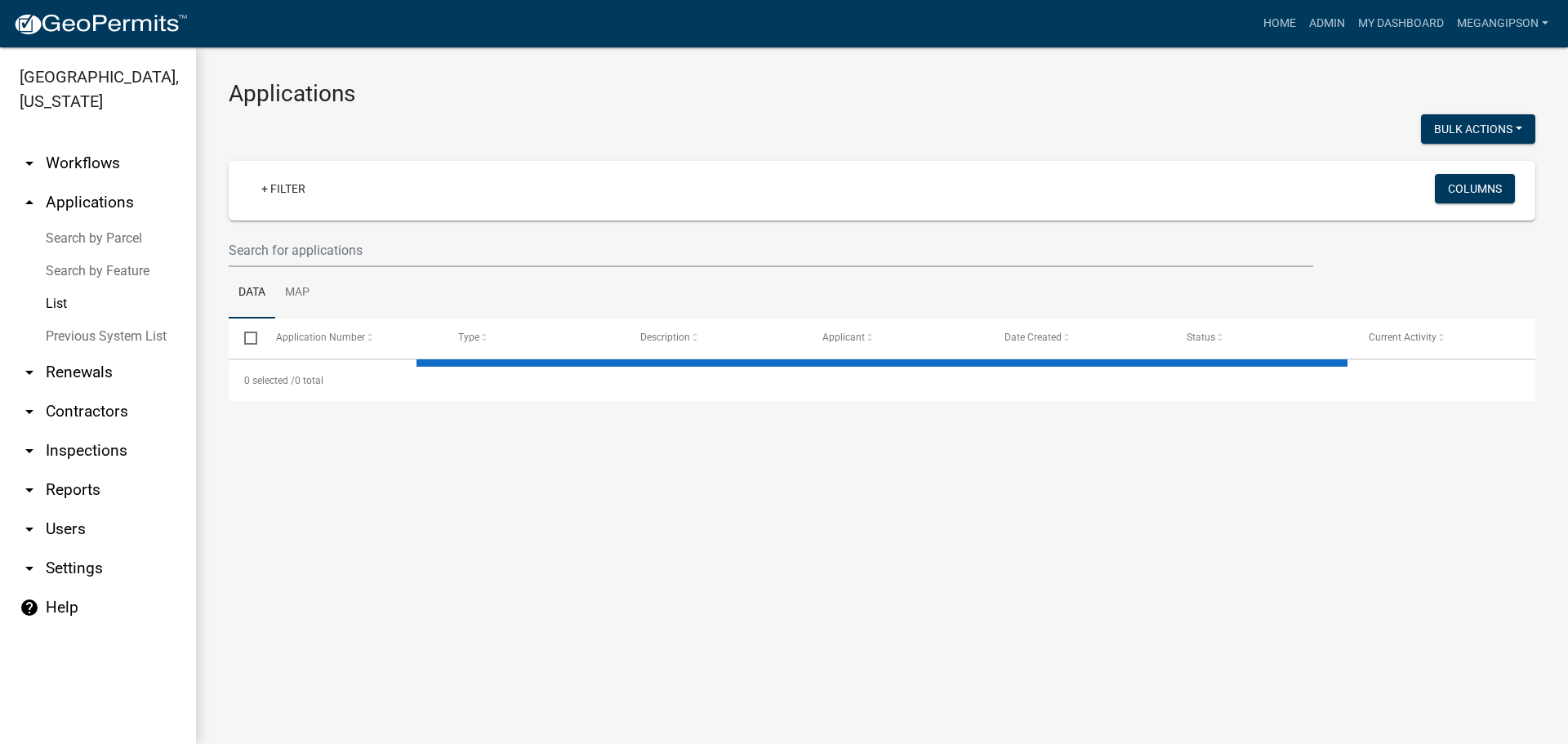
select select "3: 100"
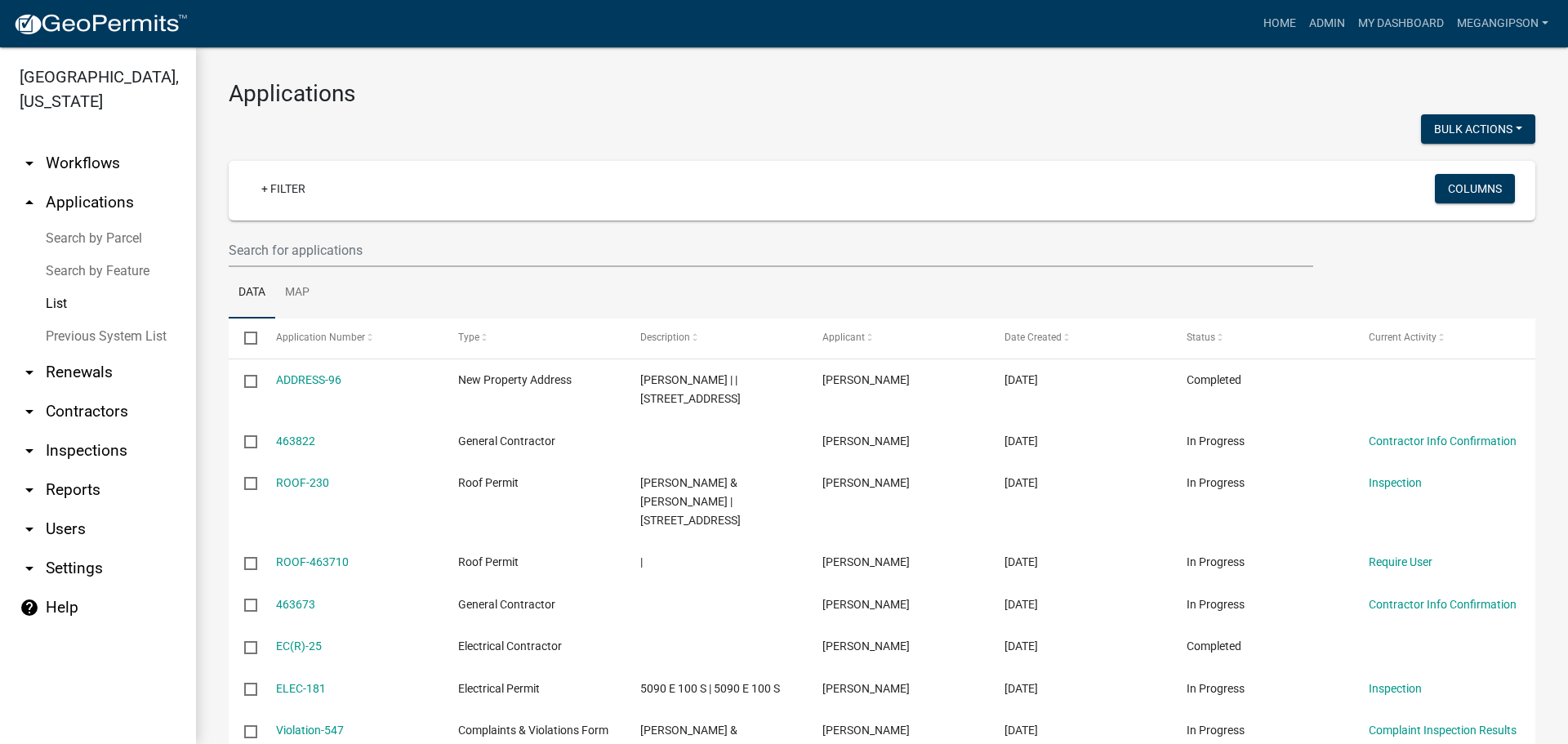
click at [512, 127] on div at bounding box center [549, 131] width 665 height 33
click at [319, 268] on input "text" at bounding box center [771, 250] width 1085 height 33
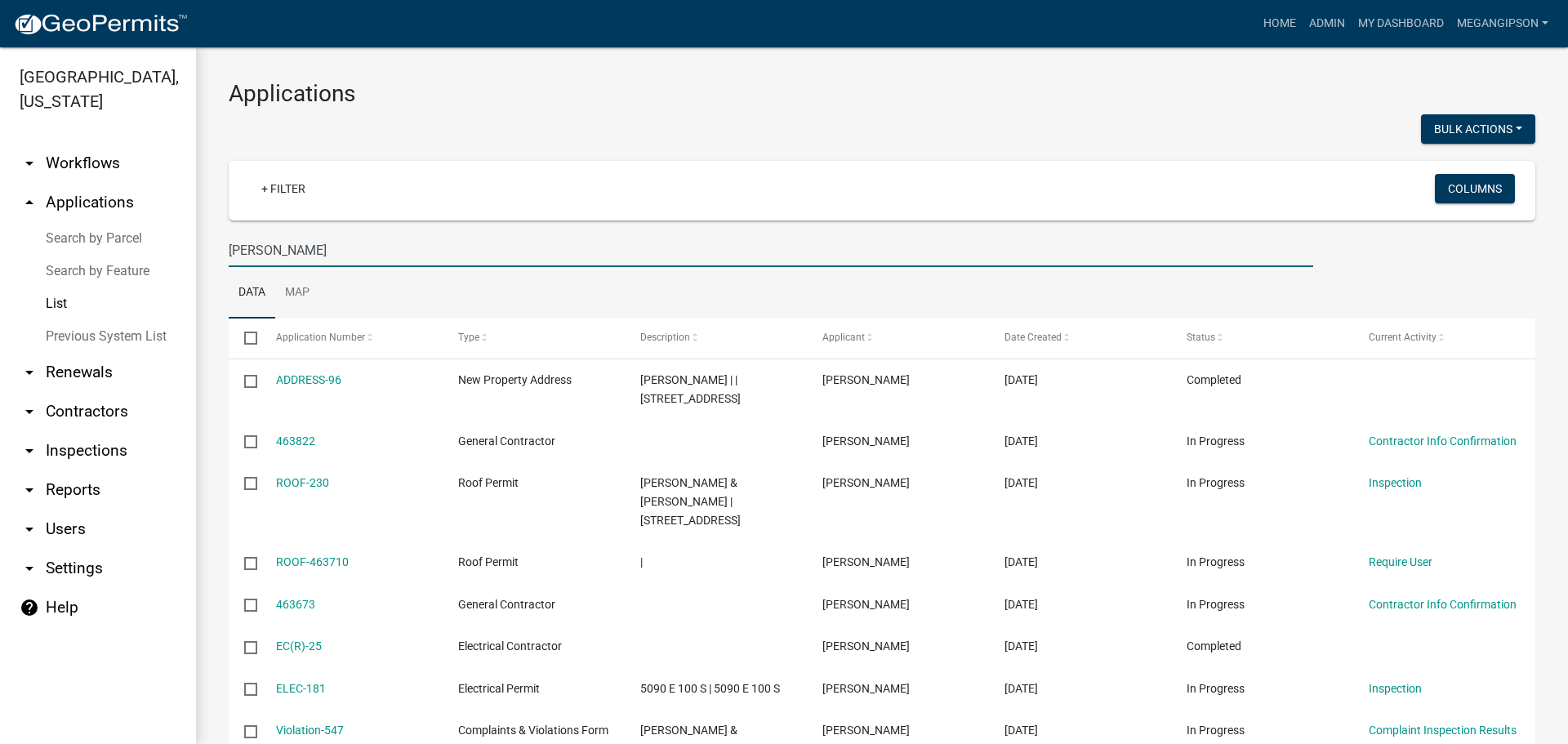
type input "keirn"
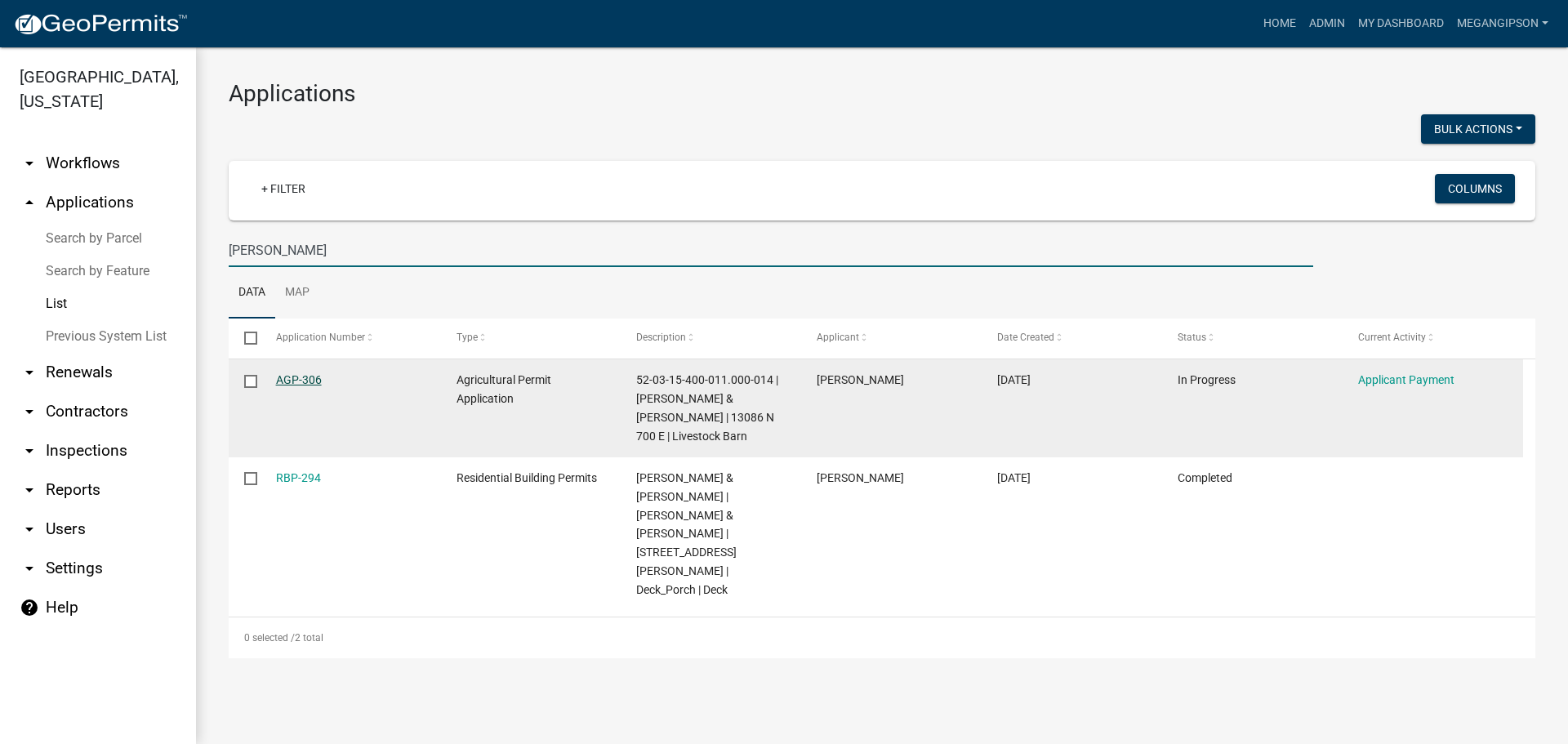
click at [303, 386] on link "AGP-306" at bounding box center [298, 380] width 46 height 13
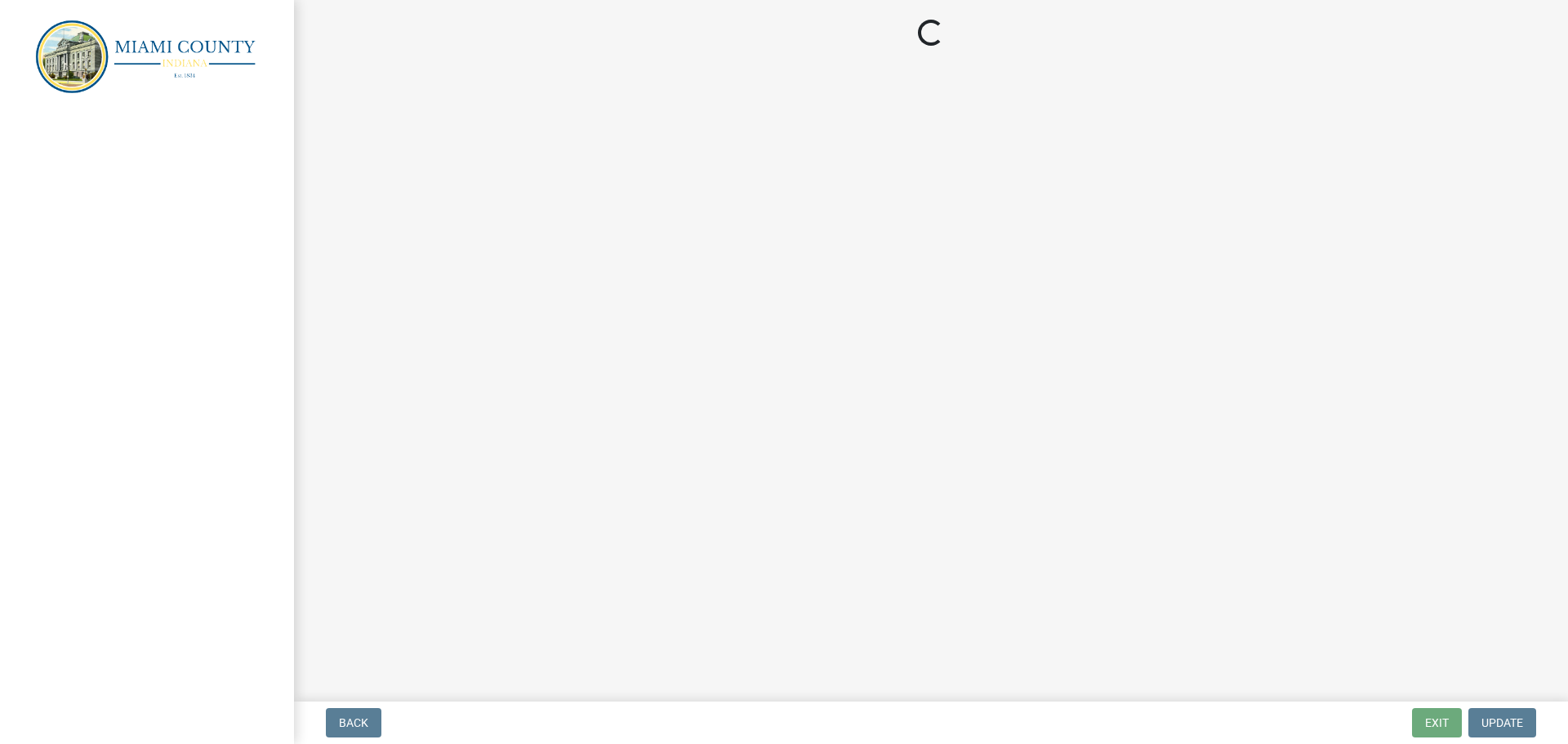
select select "3: 3"
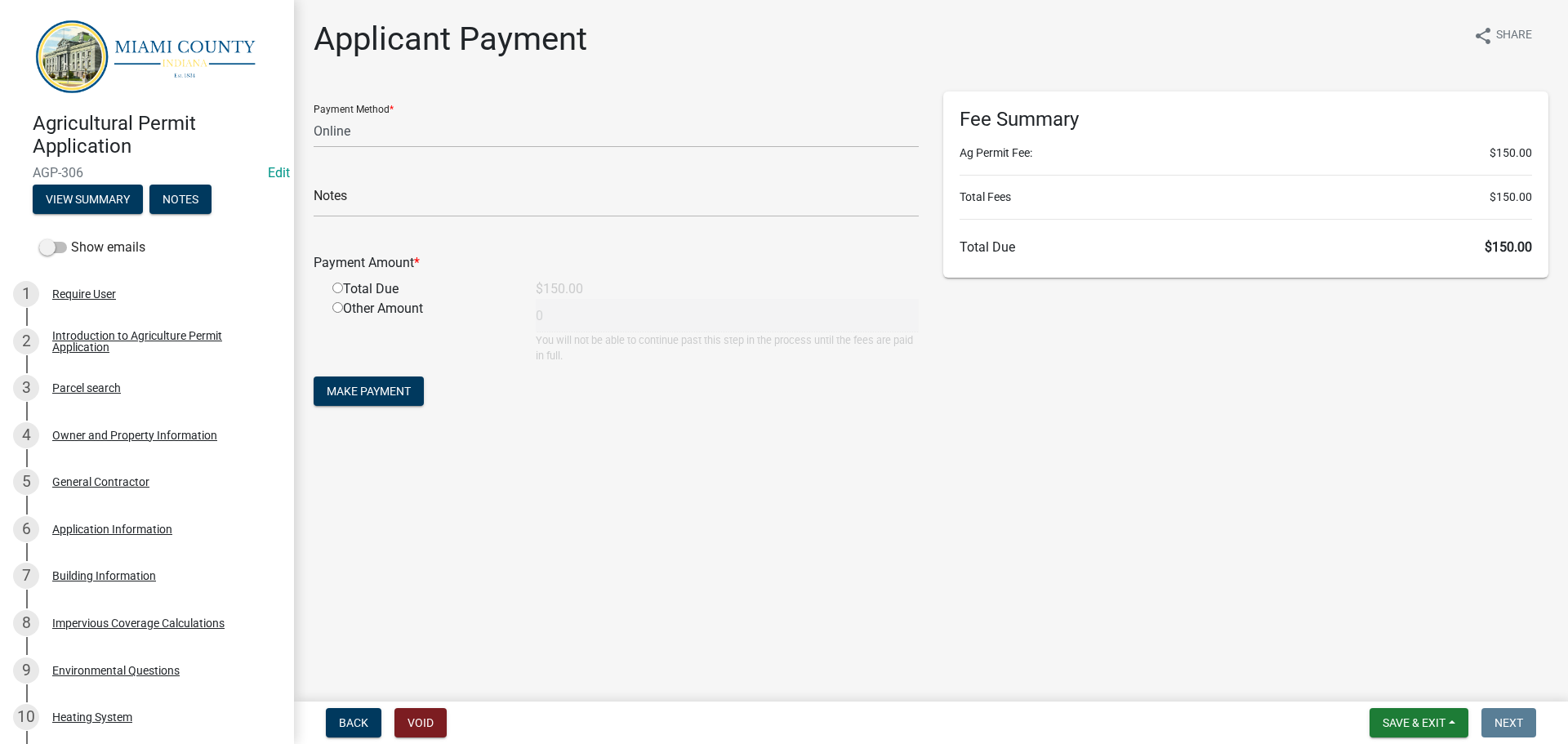
click at [338, 293] on input "radio" at bounding box center [338, 288] width 11 height 11
radio input "true"
type input "150"
click at [352, 398] on span "Make Payment" at bounding box center [369, 391] width 84 height 13
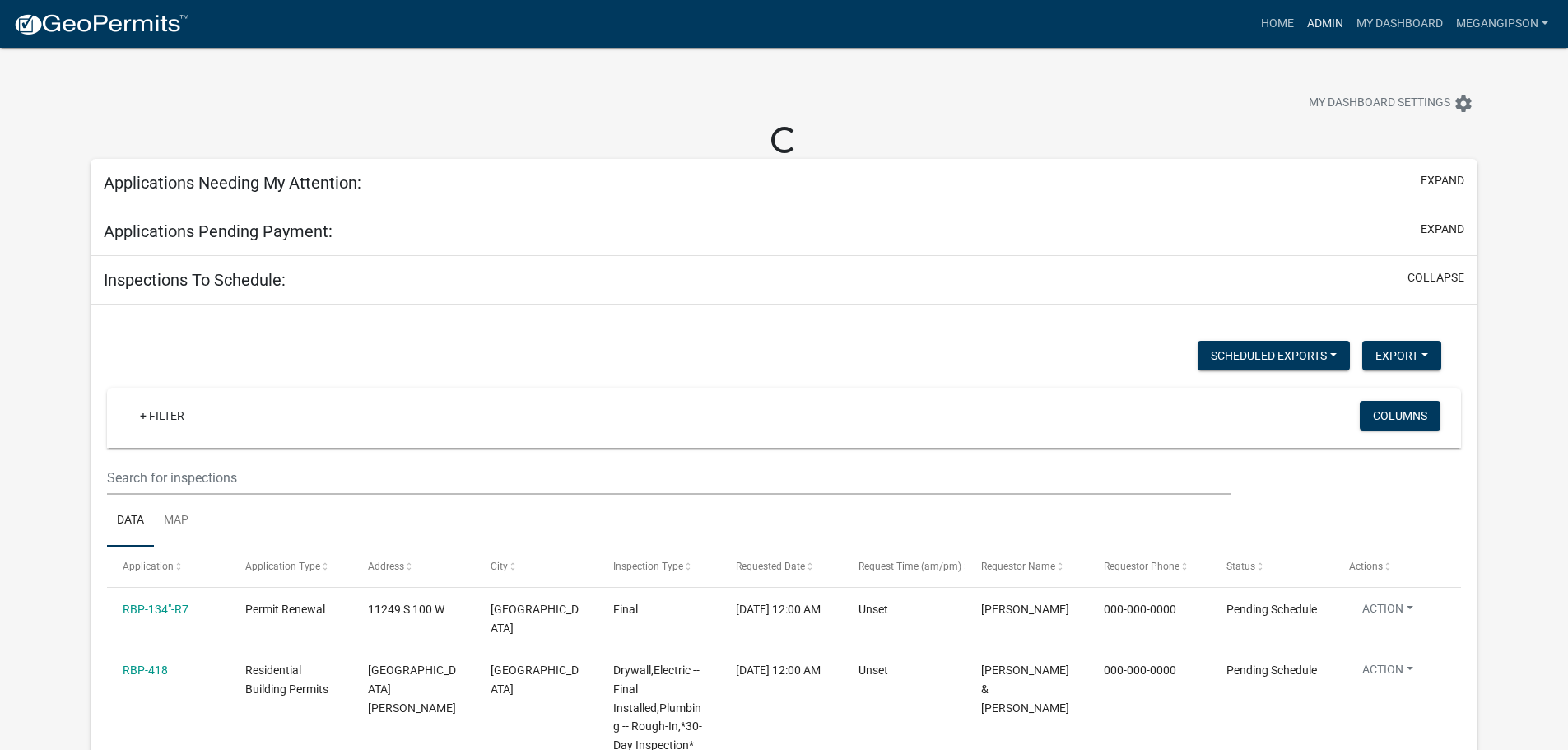
click at [1301, 23] on link "Admin" at bounding box center [1325, 24] width 50 height 31
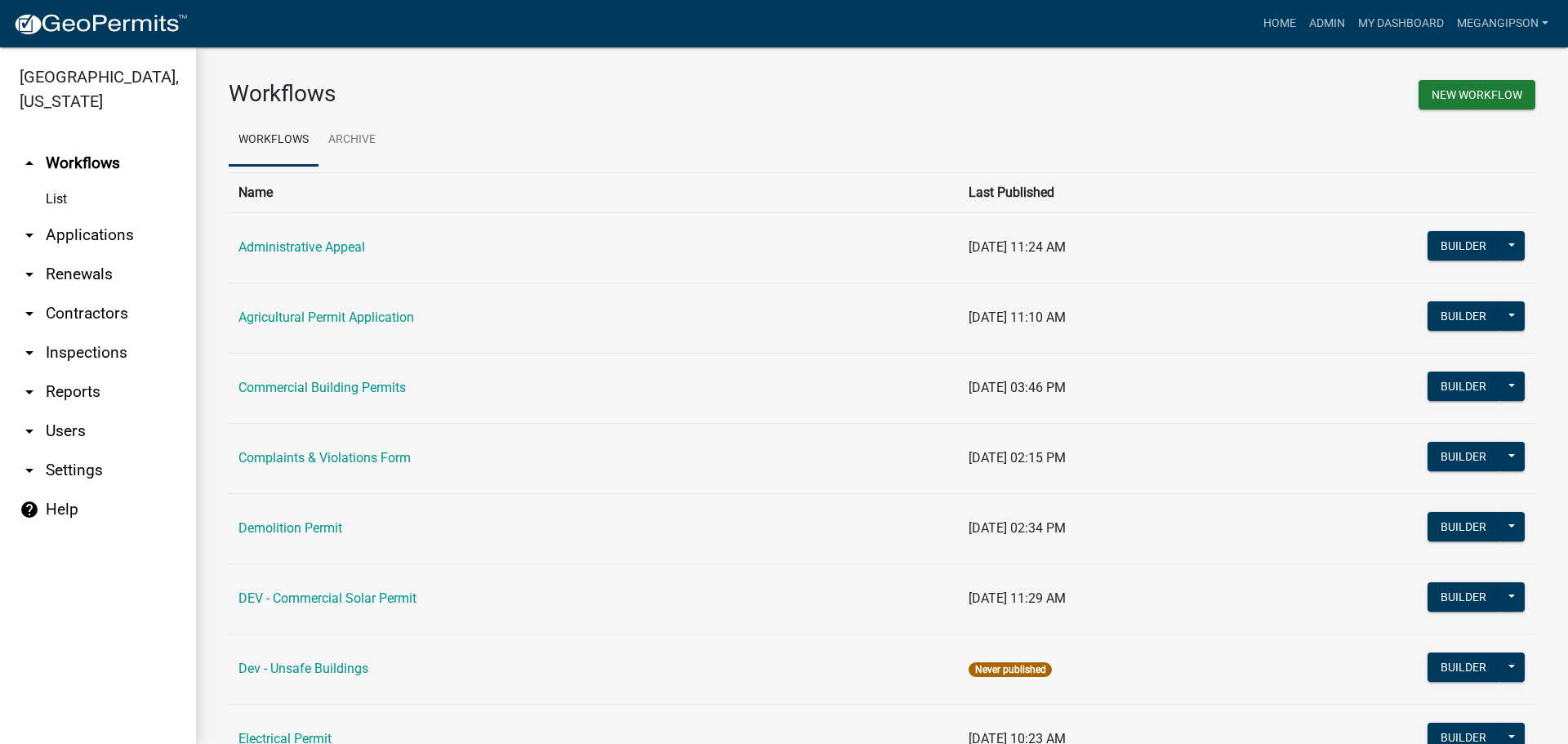
click at [106, 255] on link "arrow_drop_down Applications" at bounding box center [98, 235] width 196 height 39
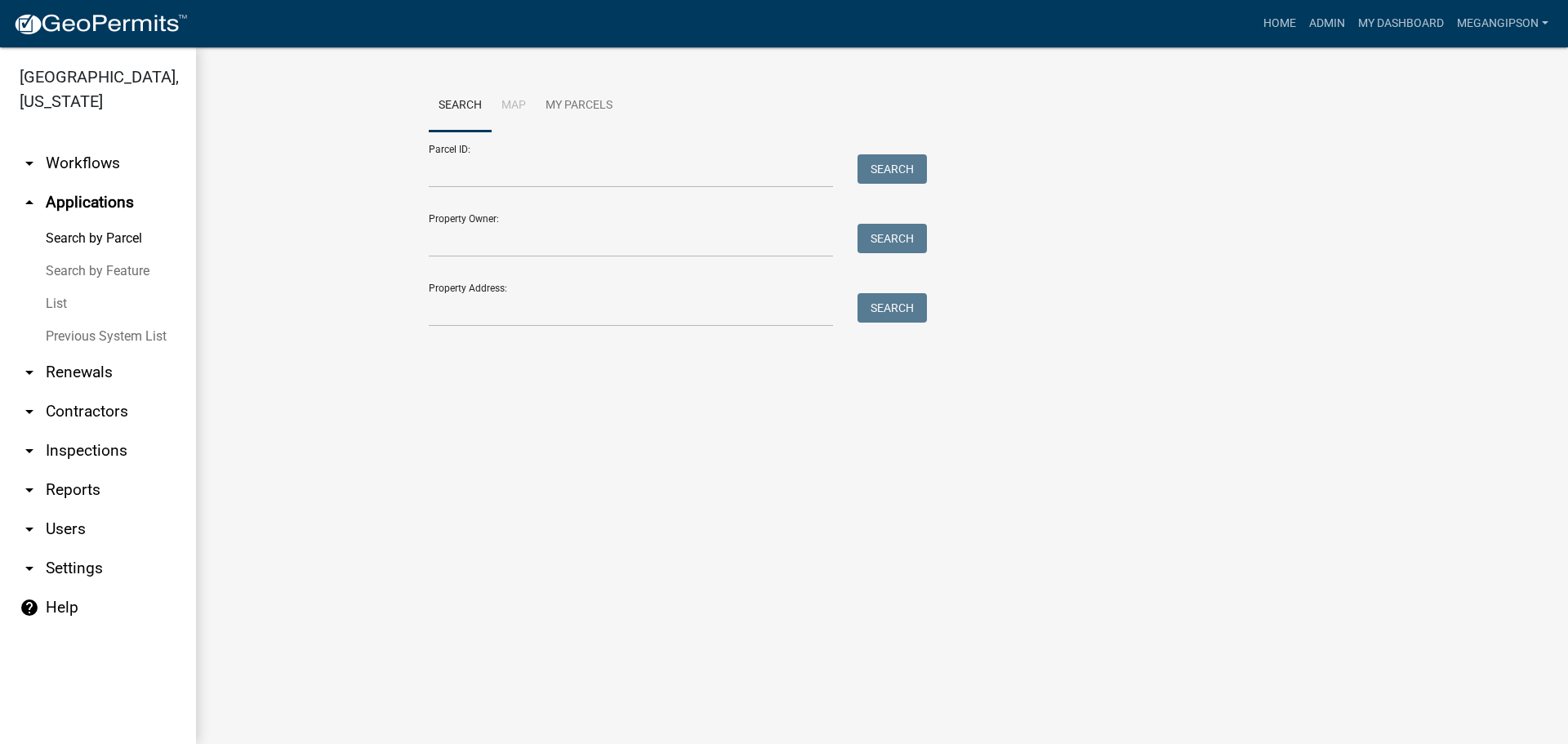
click at [94, 320] on link "List" at bounding box center [98, 303] width 196 height 33
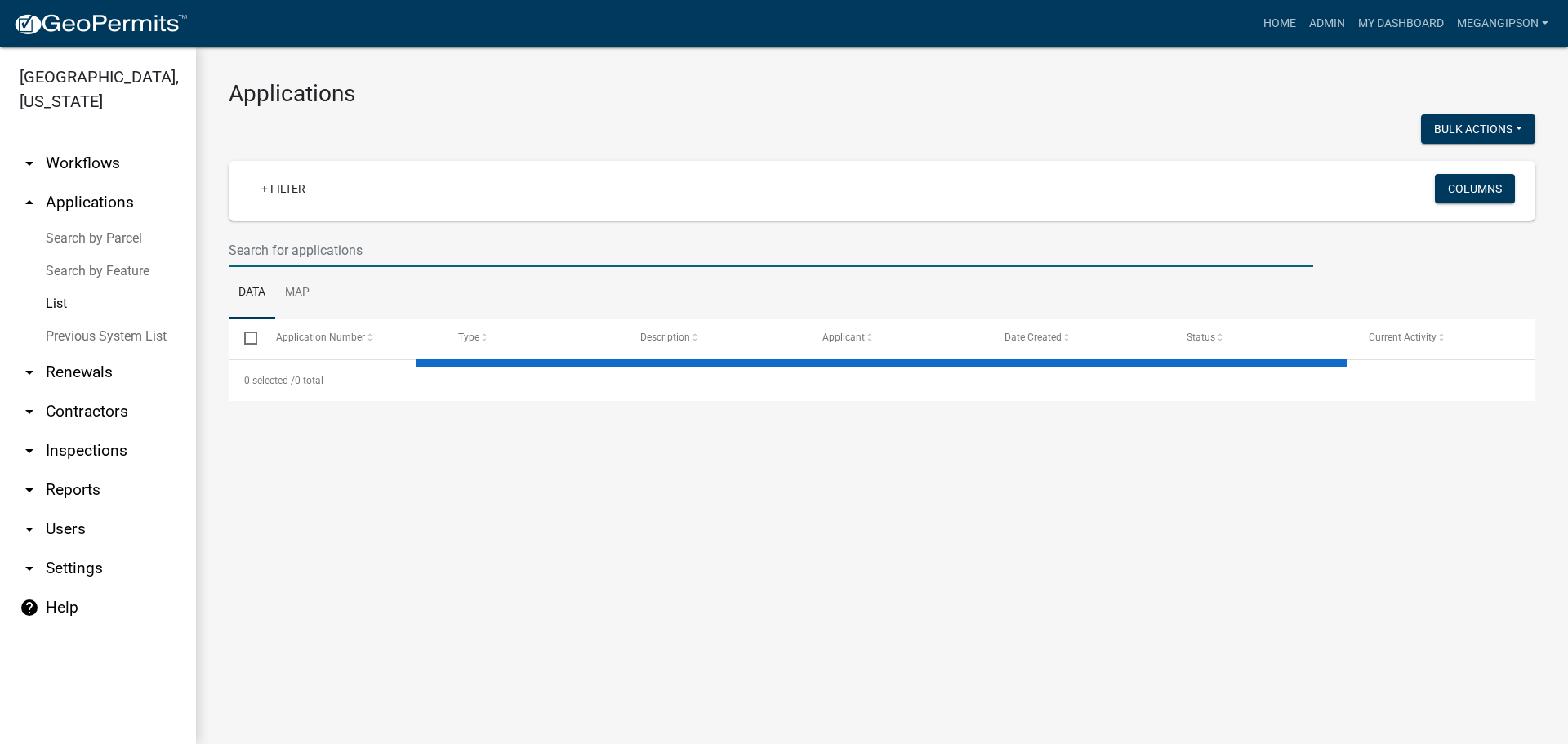
click at [366, 266] on input "text" at bounding box center [771, 250] width 1085 height 33
select select "3: 100"
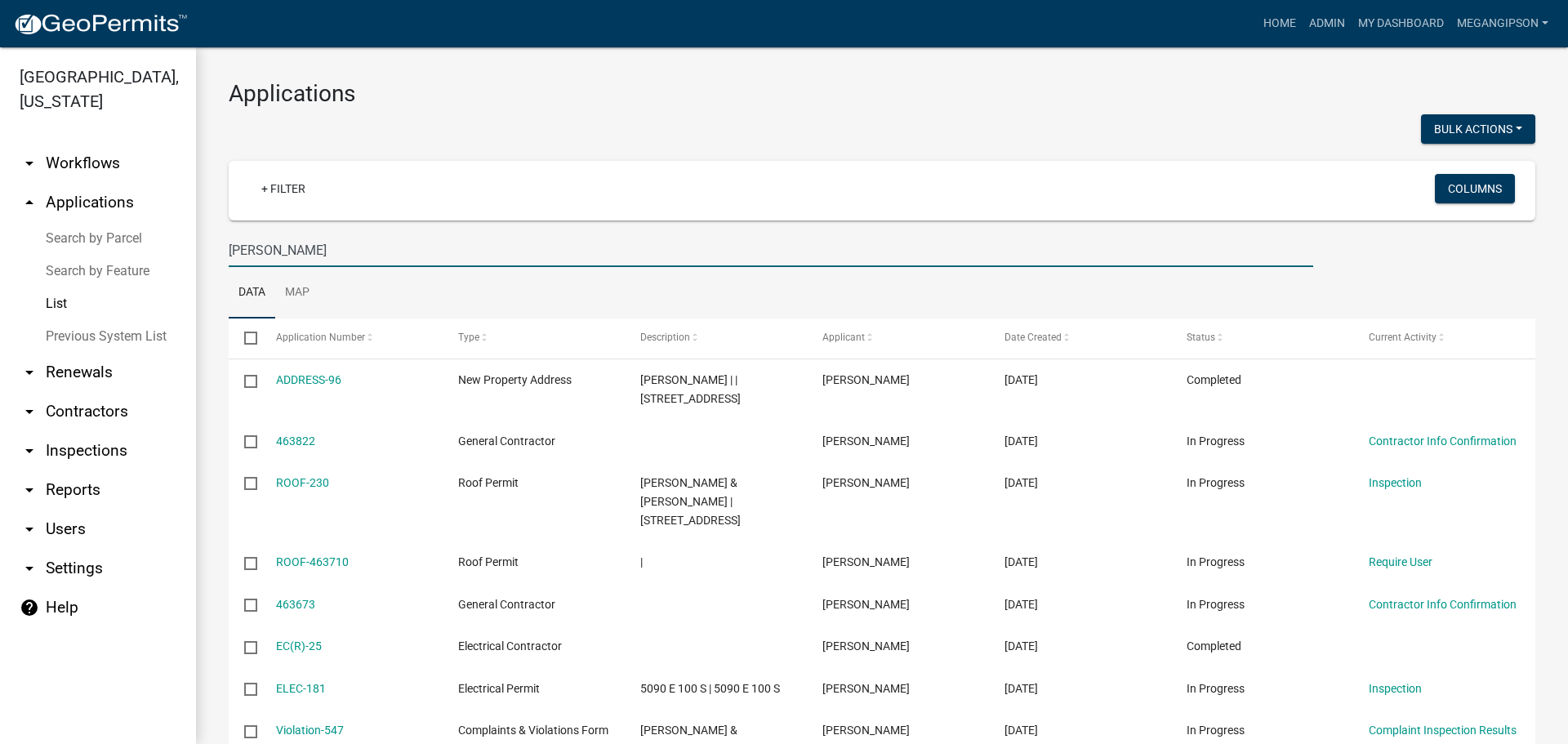
type input "[PERSON_NAME]"
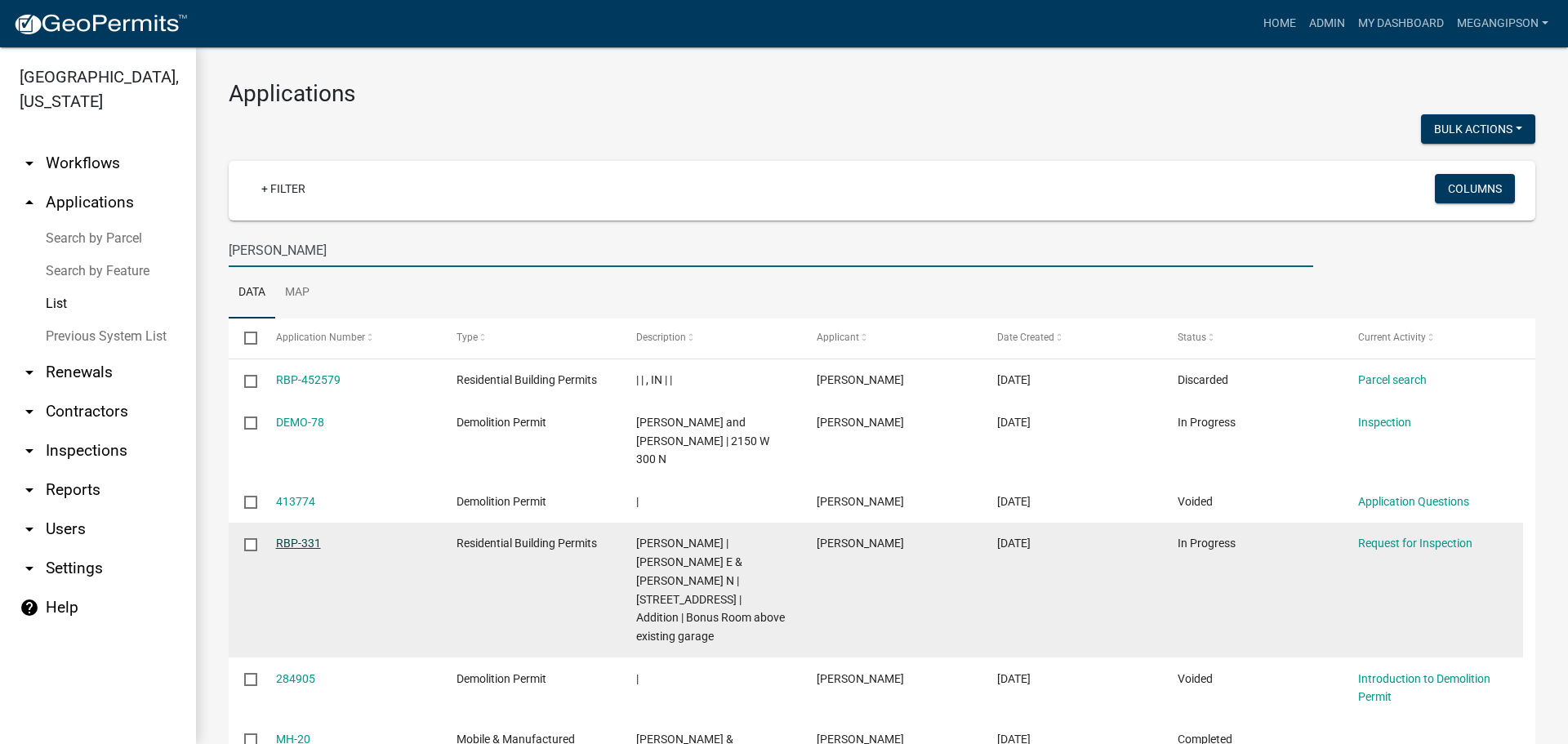
click at [307, 550] on link "RBP-331" at bounding box center [298, 543] width 45 height 13
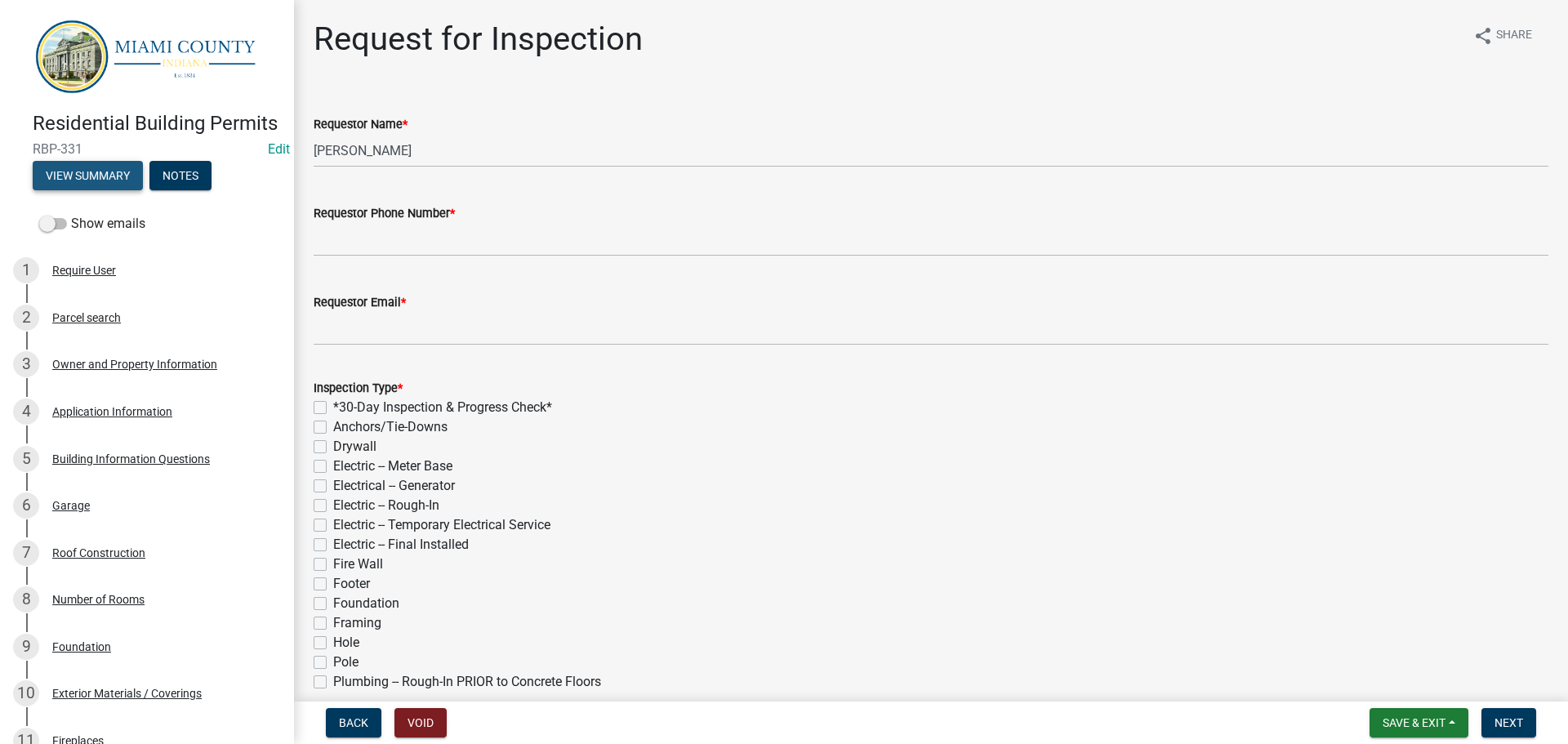
click at [84, 191] on button "View Summary" at bounding box center [88, 175] width 110 height 29
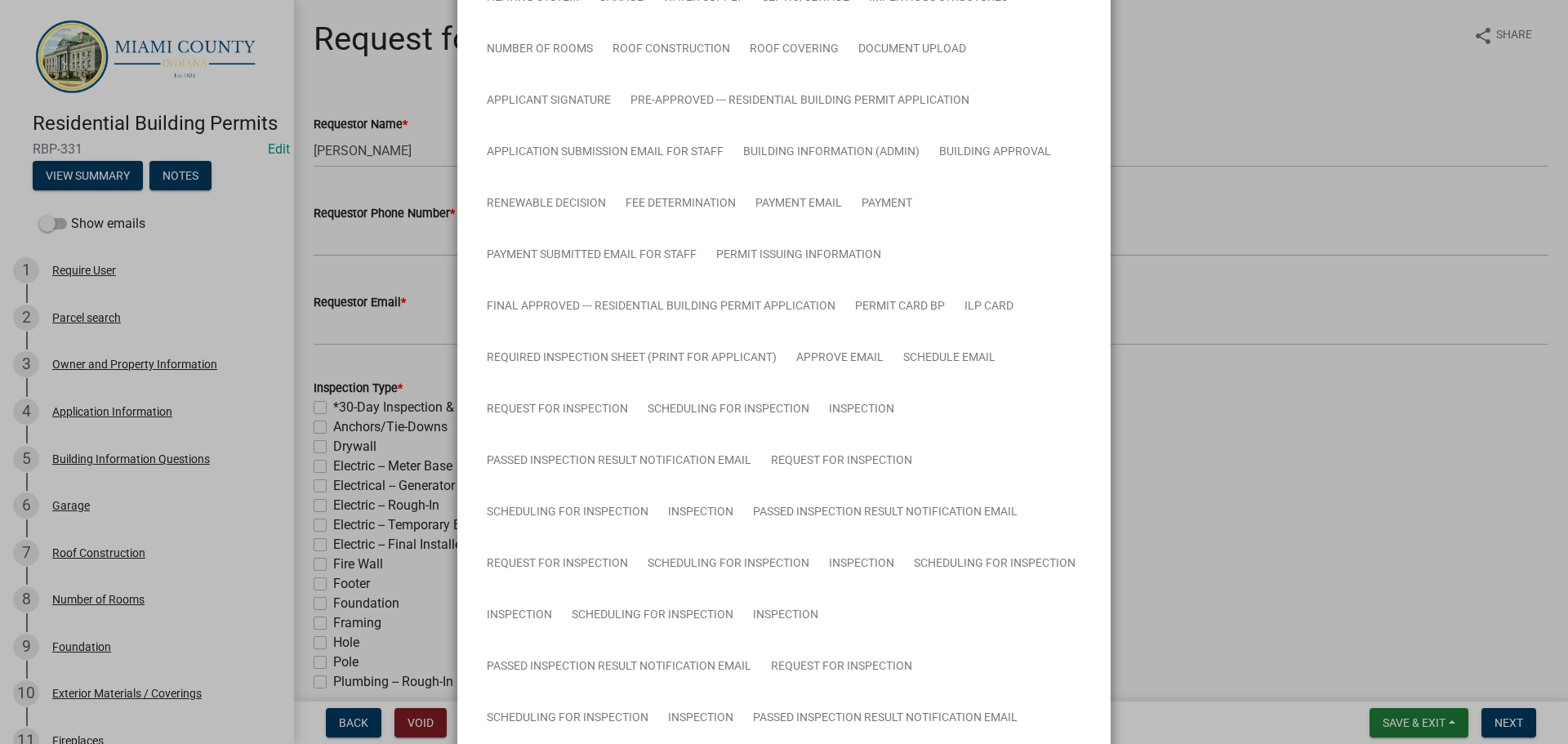
scroll to position [735, 0]
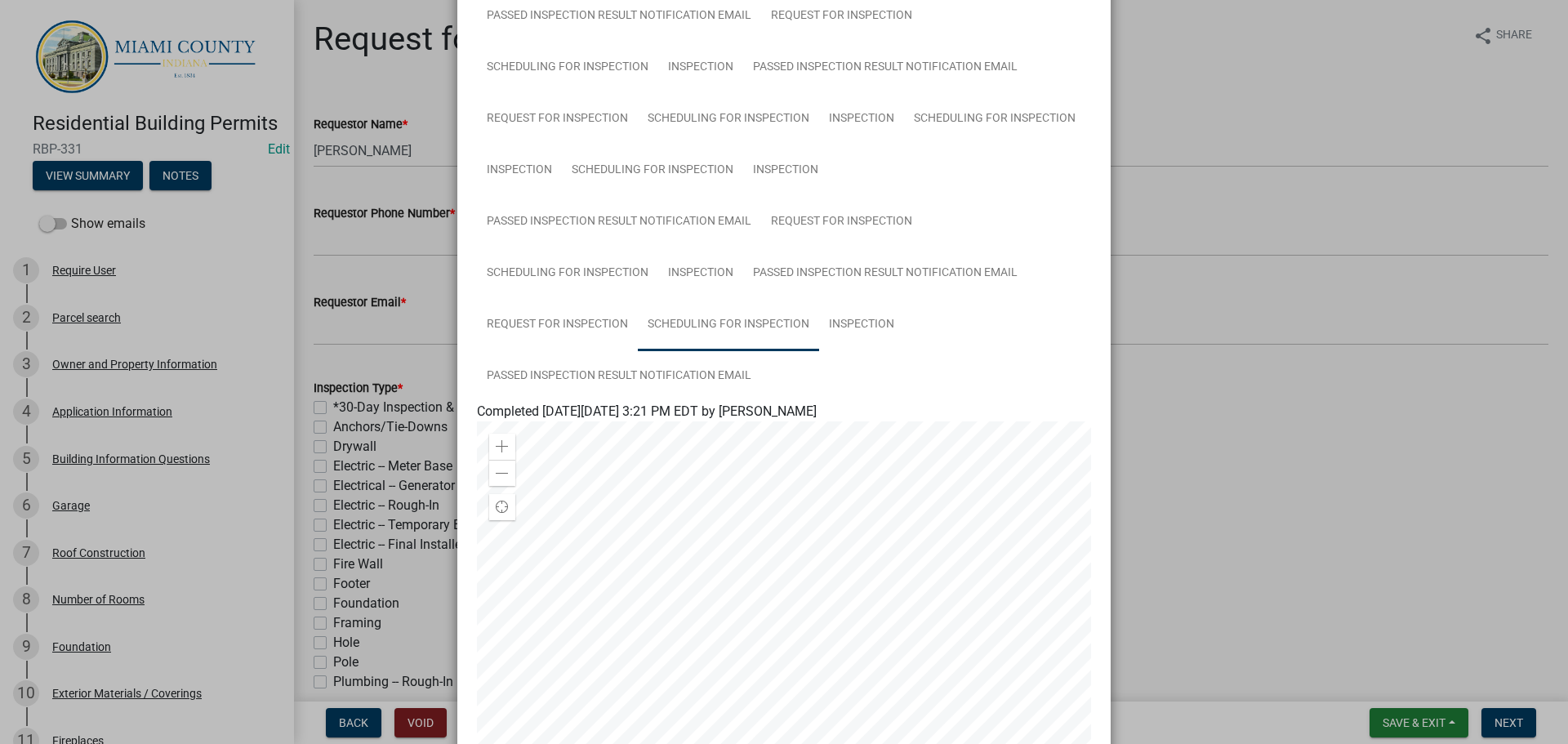
click at [638, 351] on link "Scheduling for Inspection" at bounding box center [728, 325] width 181 height 53
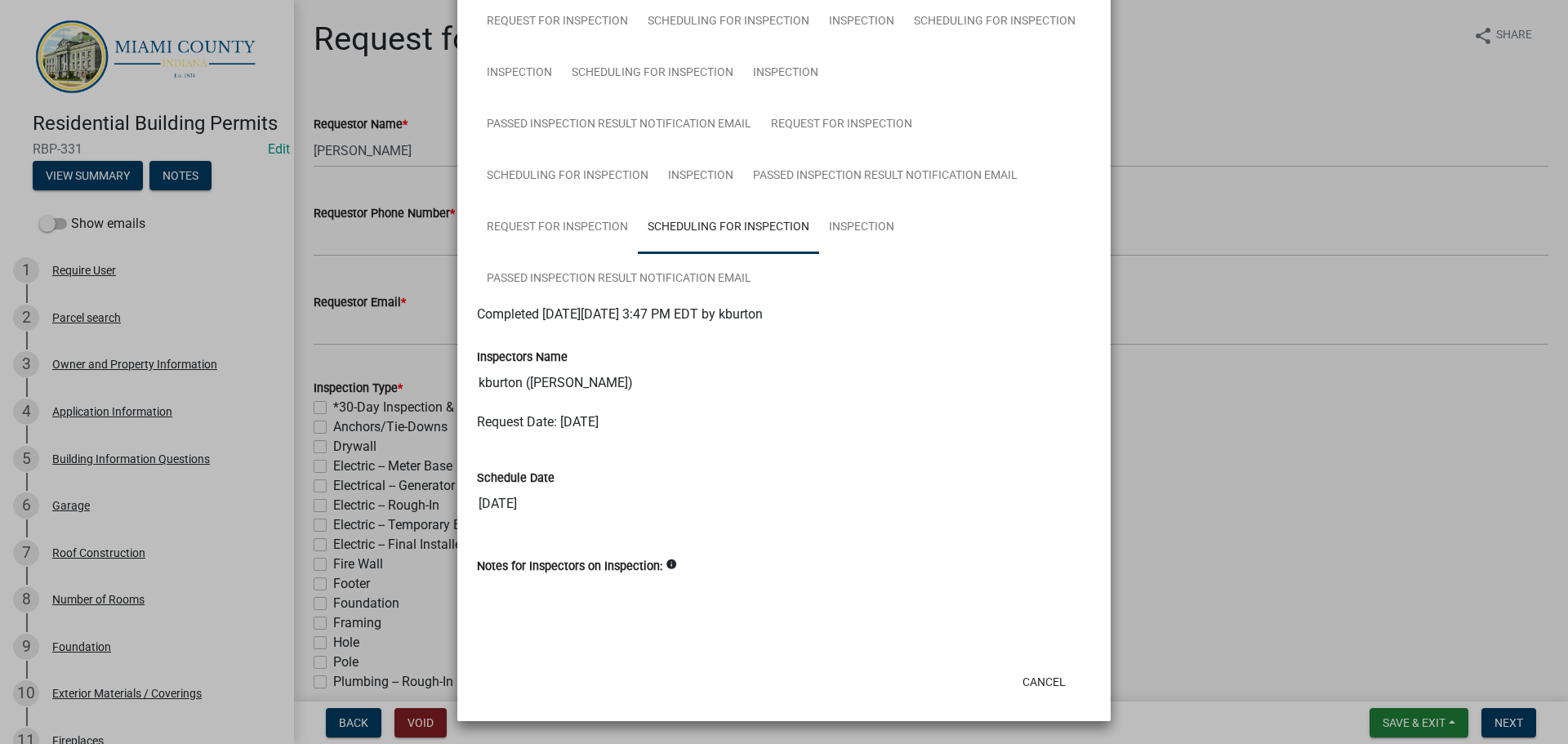
scroll to position [944, 0]
click at [638, 254] on link "Request for Inspection" at bounding box center [557, 227] width 160 height 53
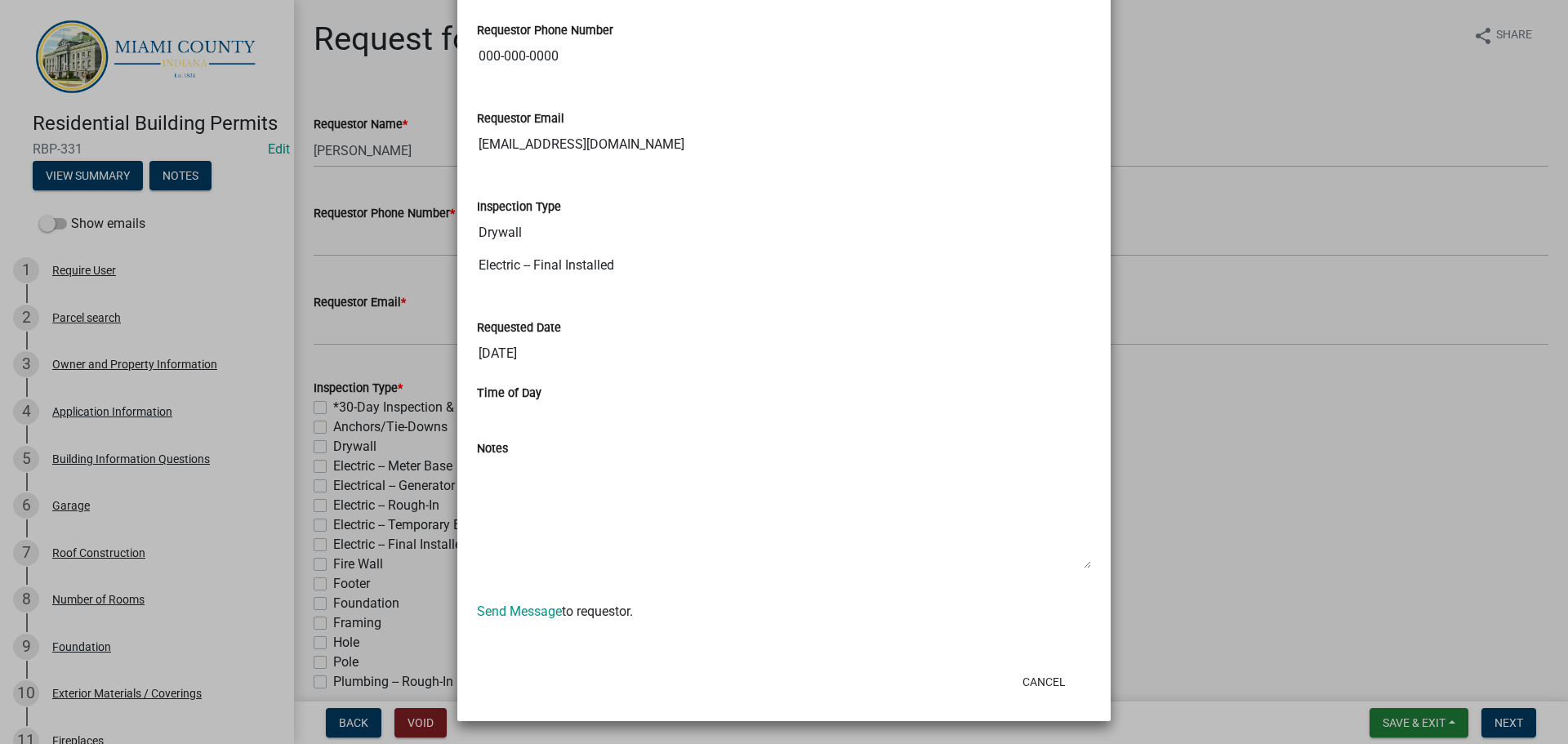
scroll to position [1353, 0]
click at [1191, 474] on ngb-modal-window "Summary × Printer Friendly Parcel search Owner and Property Information Applica…" at bounding box center [784, 372] width 1568 height 744
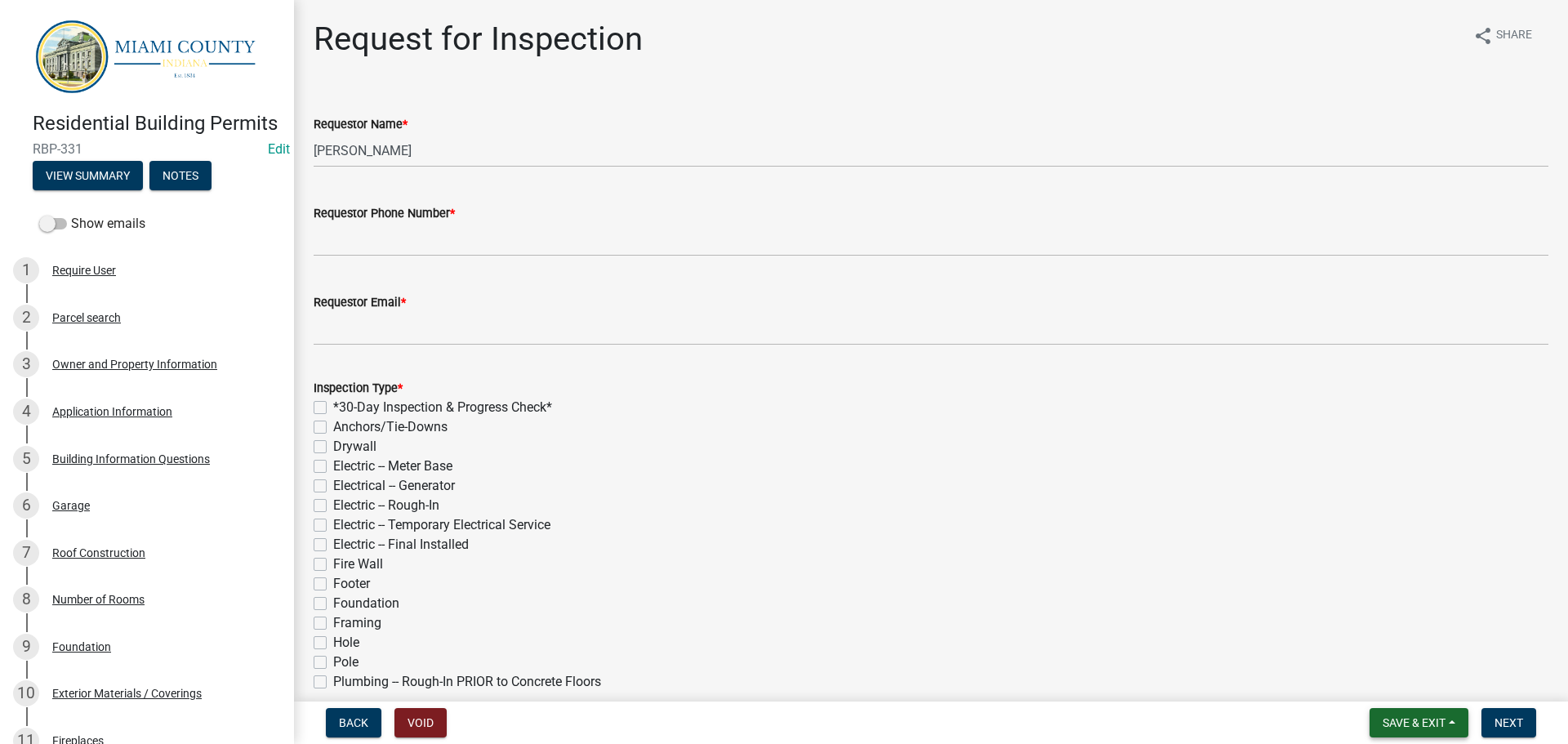
drag, startPoint x: 1397, startPoint y: 717, endPoint x: 1374, endPoint y: 700, distance: 28.6
click at [1397, 718] on span "Save & Exit" at bounding box center [1413, 723] width 63 height 13
click at [1352, 683] on button "Save & Exit" at bounding box center [1403, 676] width 130 height 39
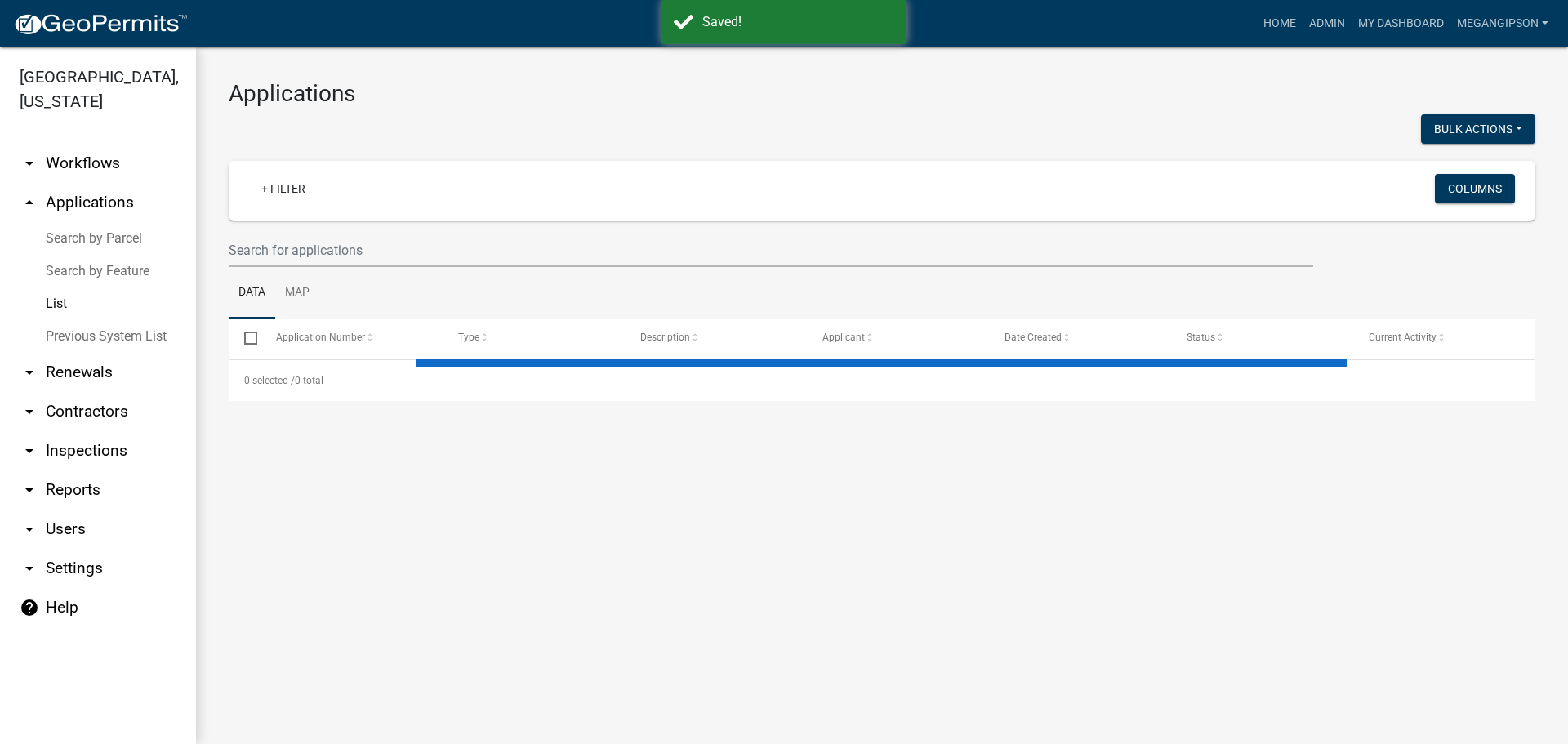
select select "3: 100"
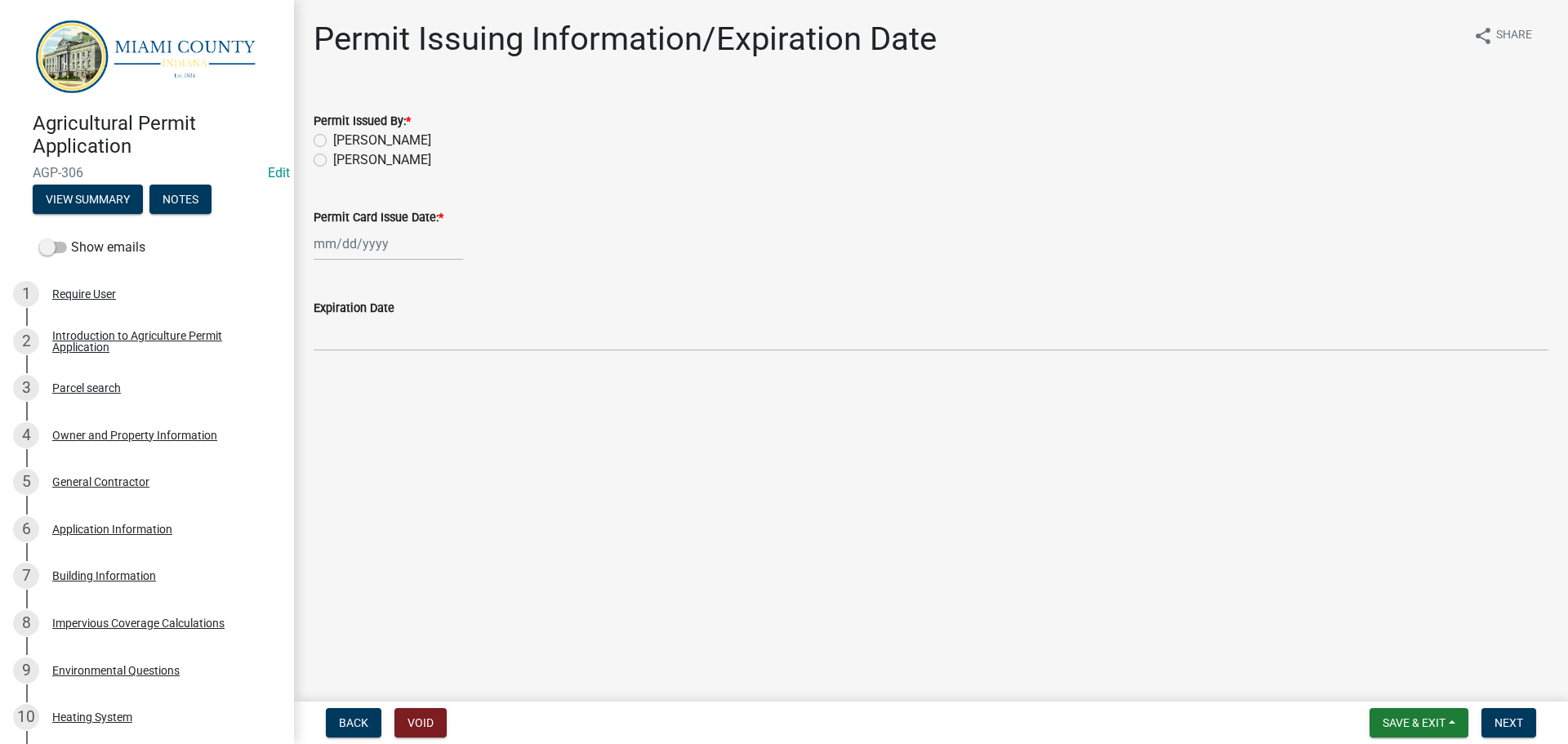
click at [401, 170] on label "[PERSON_NAME]" at bounding box center [382, 160] width 98 height 19
click at [344, 161] on input "[PERSON_NAME]" at bounding box center [339, 155] width 11 height 11
radio input "true"
click at [374, 261] on div at bounding box center [388, 244] width 150 height 33
select select "8"
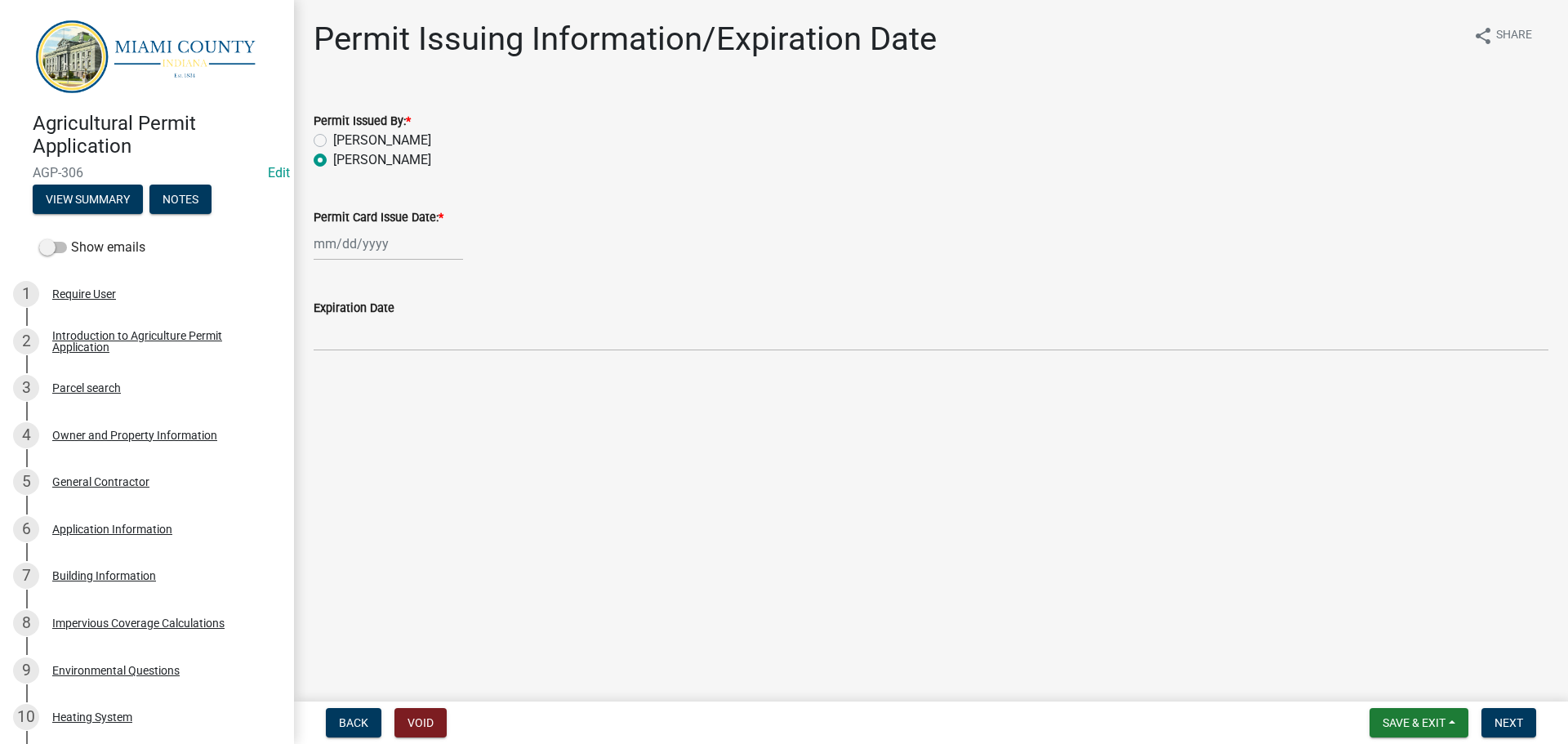
select select "2025"
click at [421, 405] on div "14" at bounding box center [408, 391] width 26 height 26
type input "[DATE]"
click at [1504, 718] on span "Next" at bounding box center [1509, 723] width 28 height 13
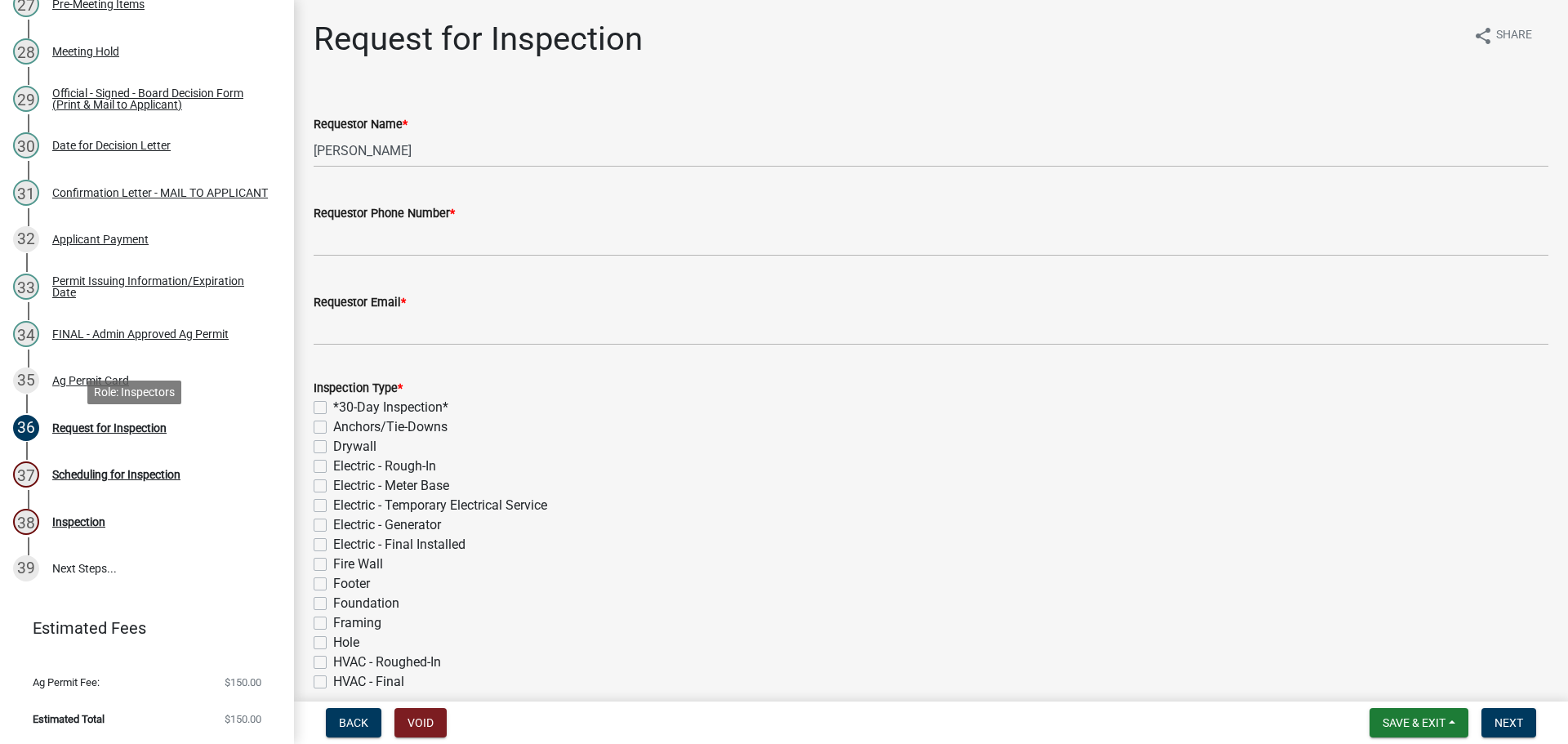
scroll to position [1779, 0]
click at [115, 227] on div "32 Applicant Payment" at bounding box center [140, 239] width 255 height 26
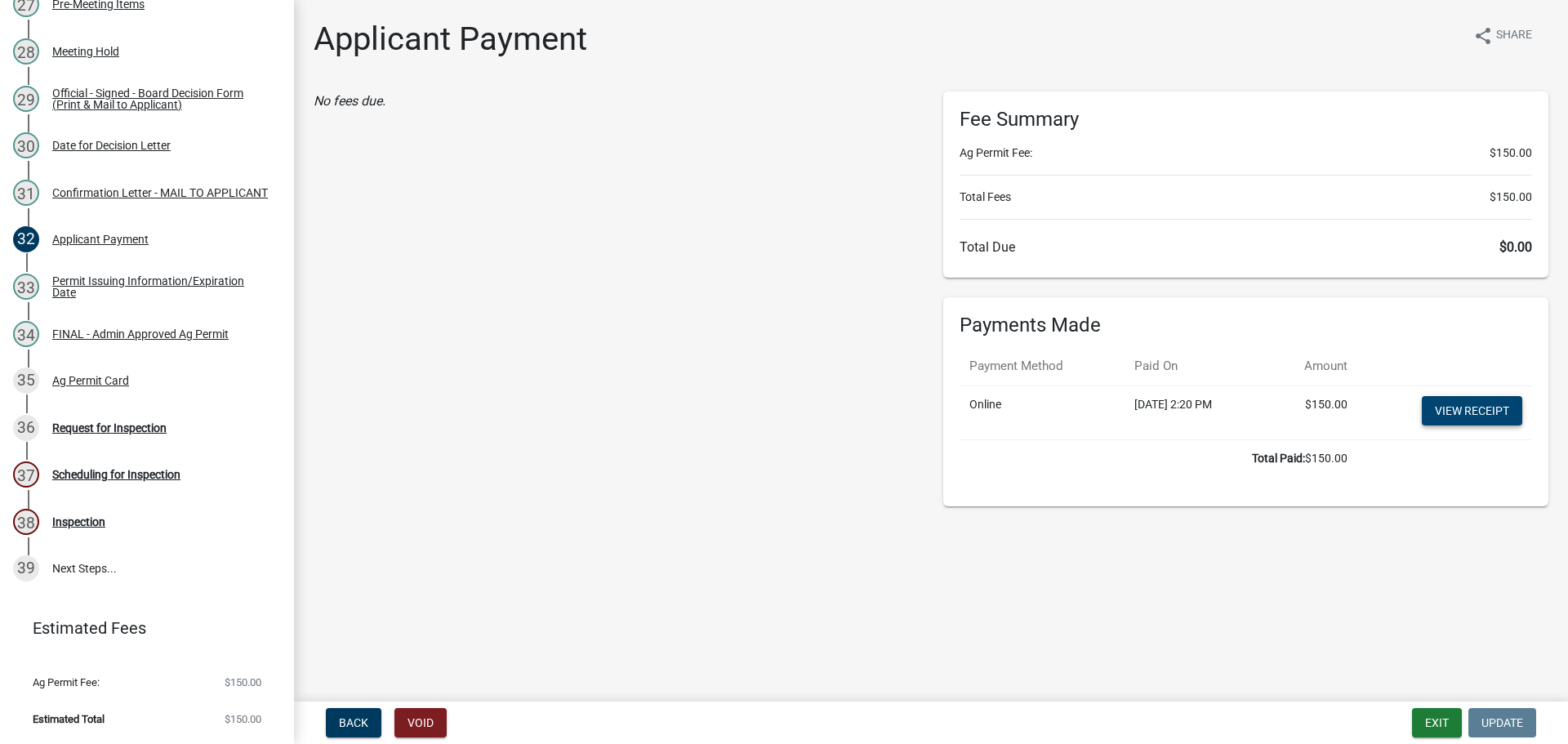
click at [1476, 426] on link "View receipt" at bounding box center [1472, 410] width 100 height 29
click at [158, 329] on div "FINAL - Admin Approved Ag Permit" at bounding box center [140, 334] width 176 height 12
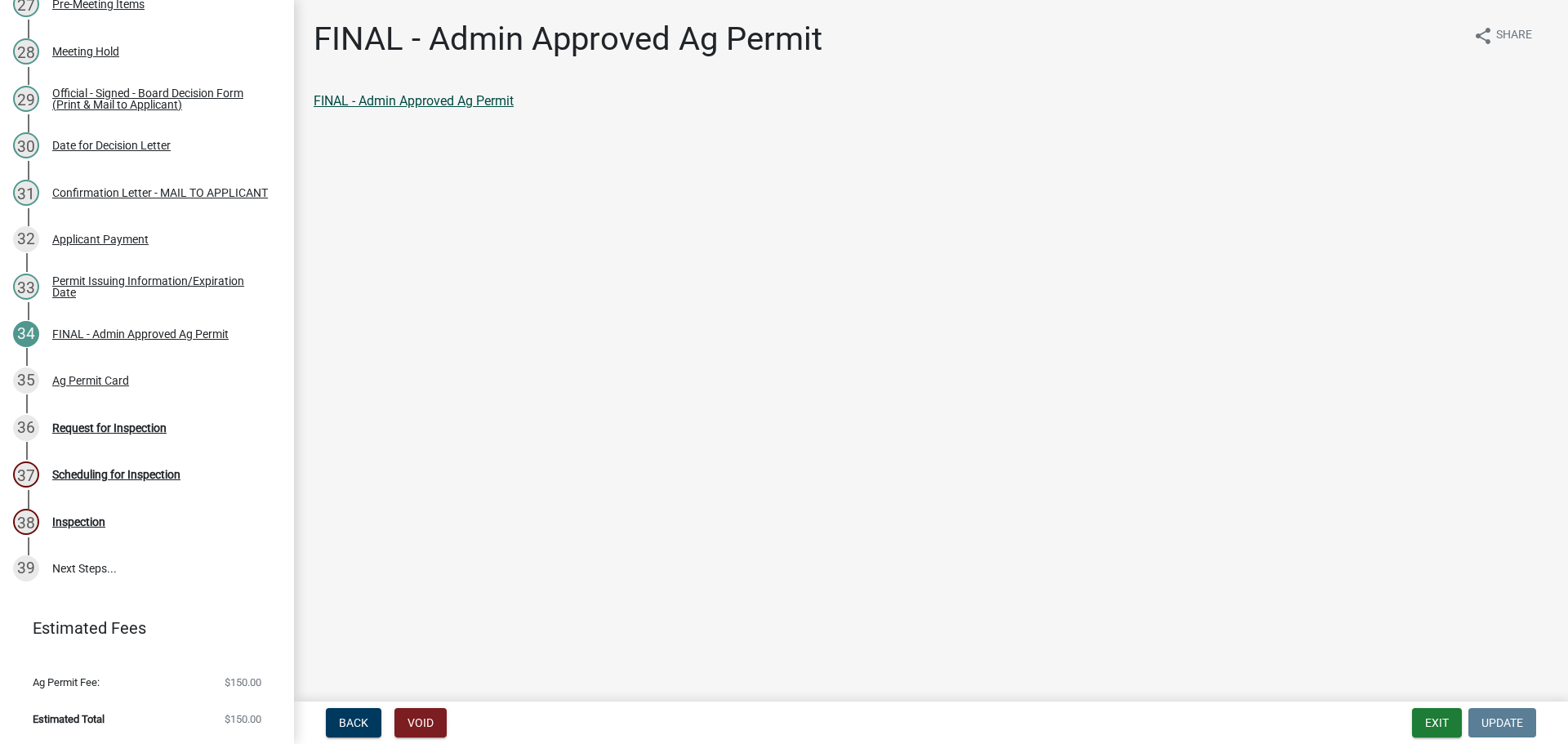
click at [492, 109] on link "FINAL - Admin Approved Ag Permit" at bounding box center [413, 100] width 200 height 16
click at [181, 368] on div "35 Ag Permit Card" at bounding box center [140, 380] width 255 height 26
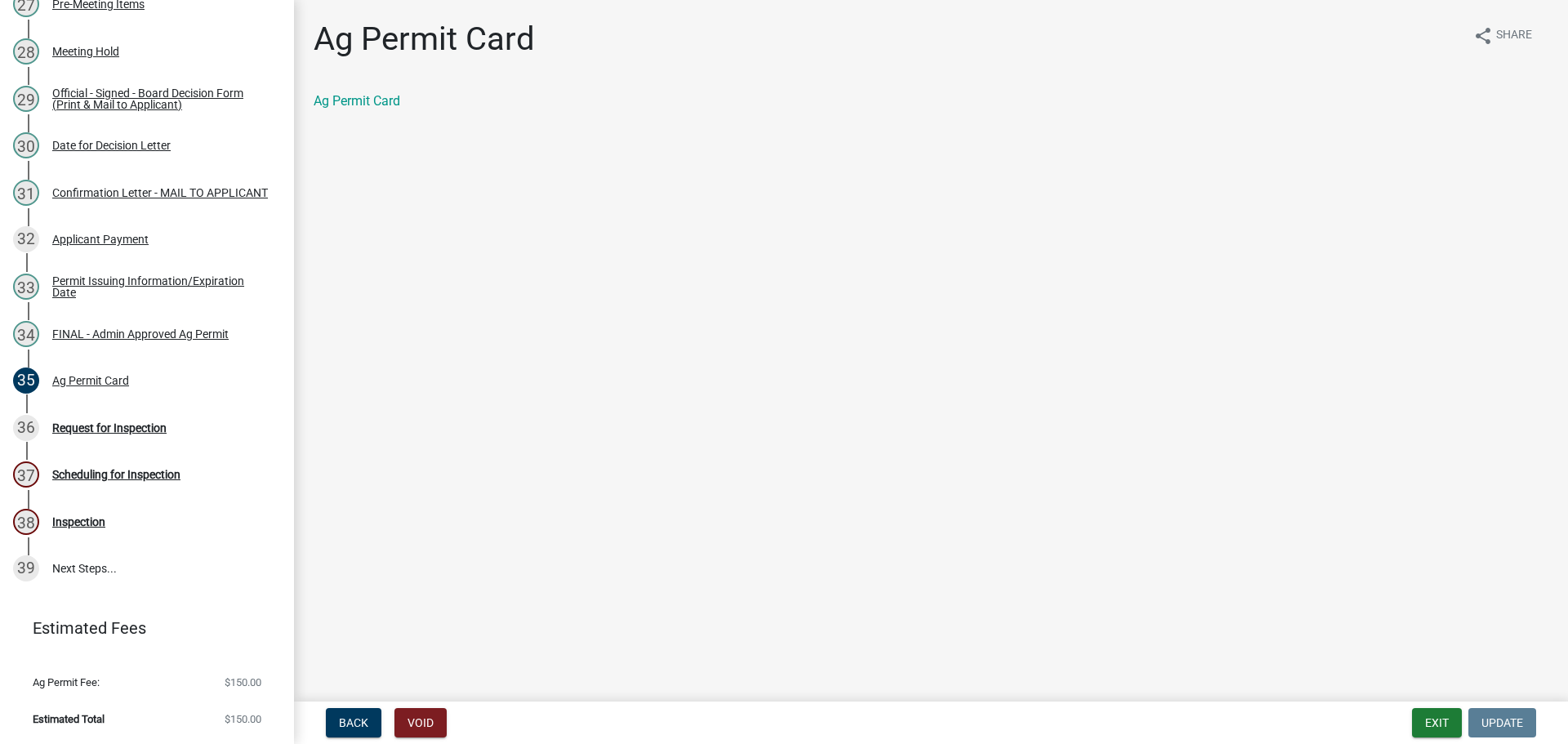
click at [389, 103] on div "Ag Permit Card" at bounding box center [930, 100] width 1235 height 19
click at [388, 109] on link "Ag Permit Card" at bounding box center [357, 100] width 87 height 16
click at [166, 422] on div "Request for Inspection" at bounding box center [109, 428] width 115 height 12
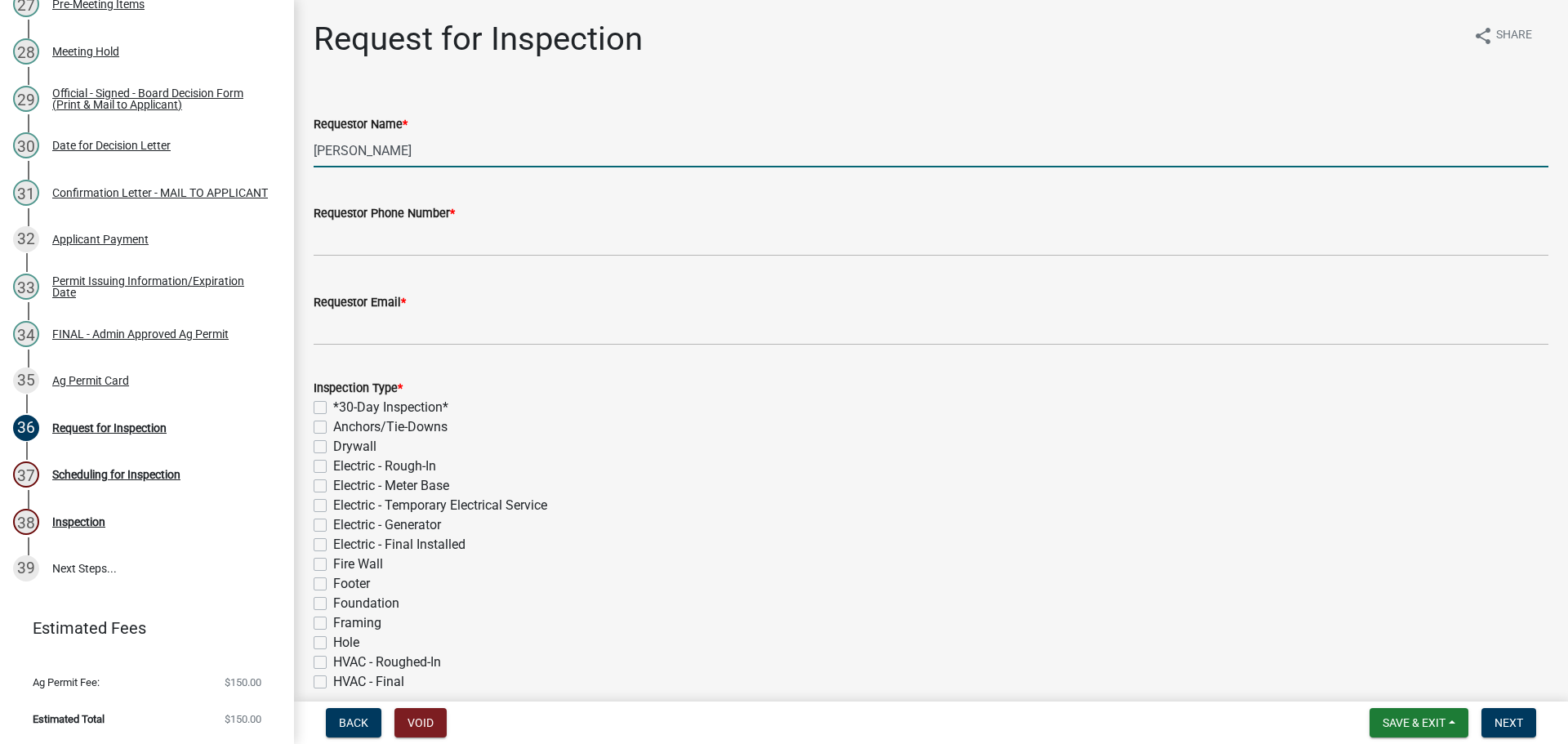
click at [471, 167] on input "[PERSON_NAME]" at bounding box center [930, 150] width 1235 height 33
type input "Brian & Lisa Keirn"
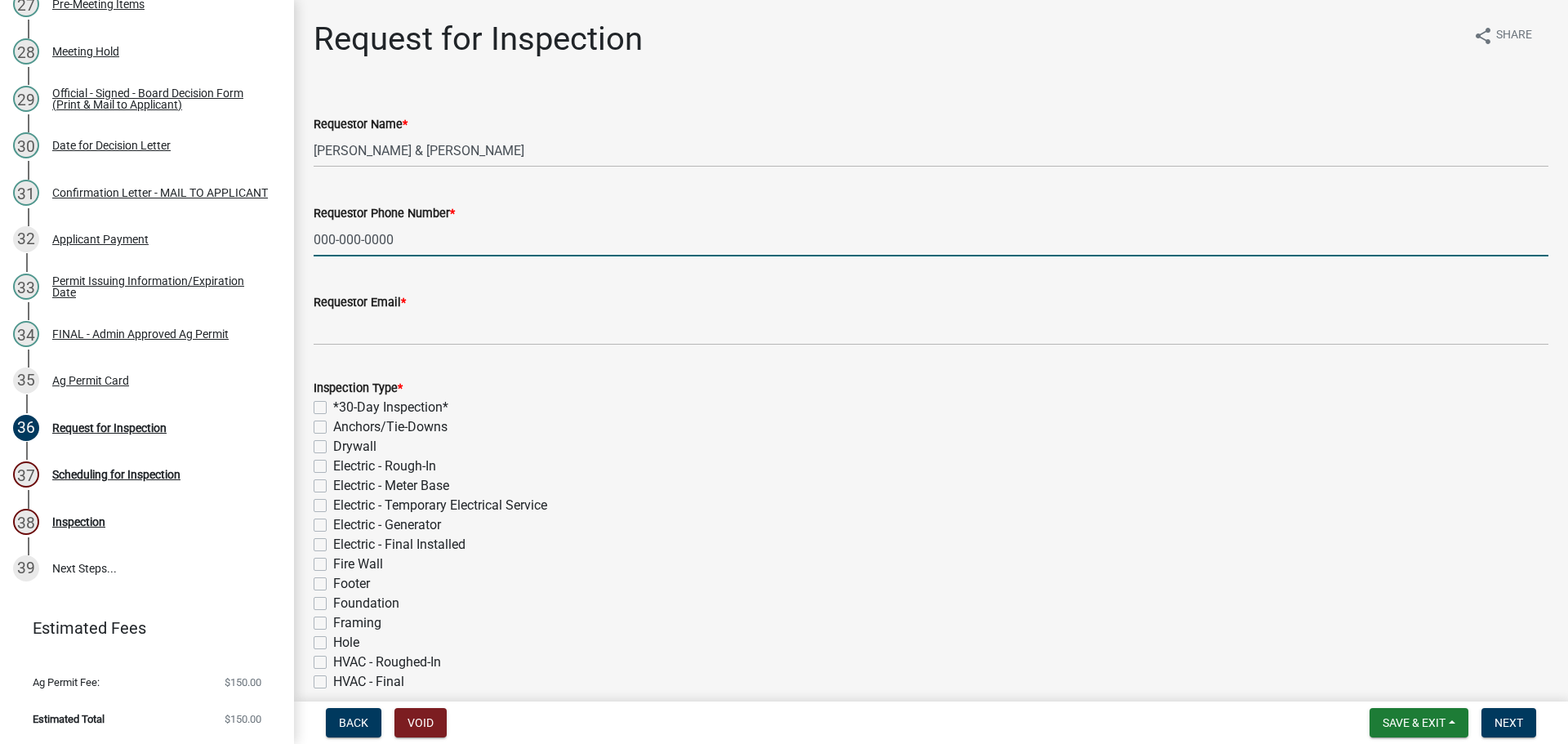
type input "000-000-0000"
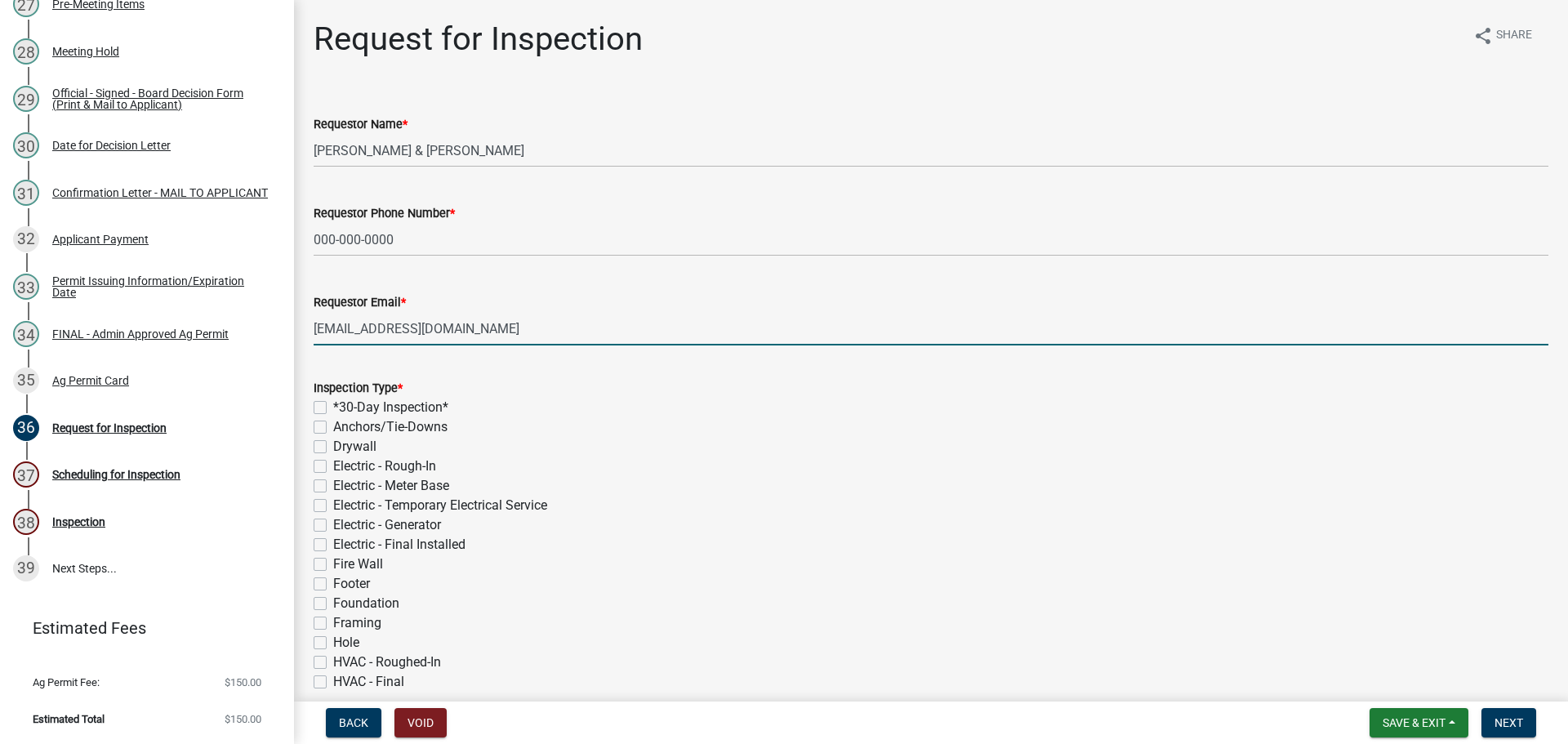
type input "[EMAIL_ADDRESS][DOMAIN_NAME]"
click at [448, 417] on label "*30-Day Inspection*" at bounding box center [391, 407] width 115 height 19
click at [344, 409] on input "*30-Day Inspection*" at bounding box center [339, 403] width 11 height 11
checkbox input "true"
checkbox input "false"
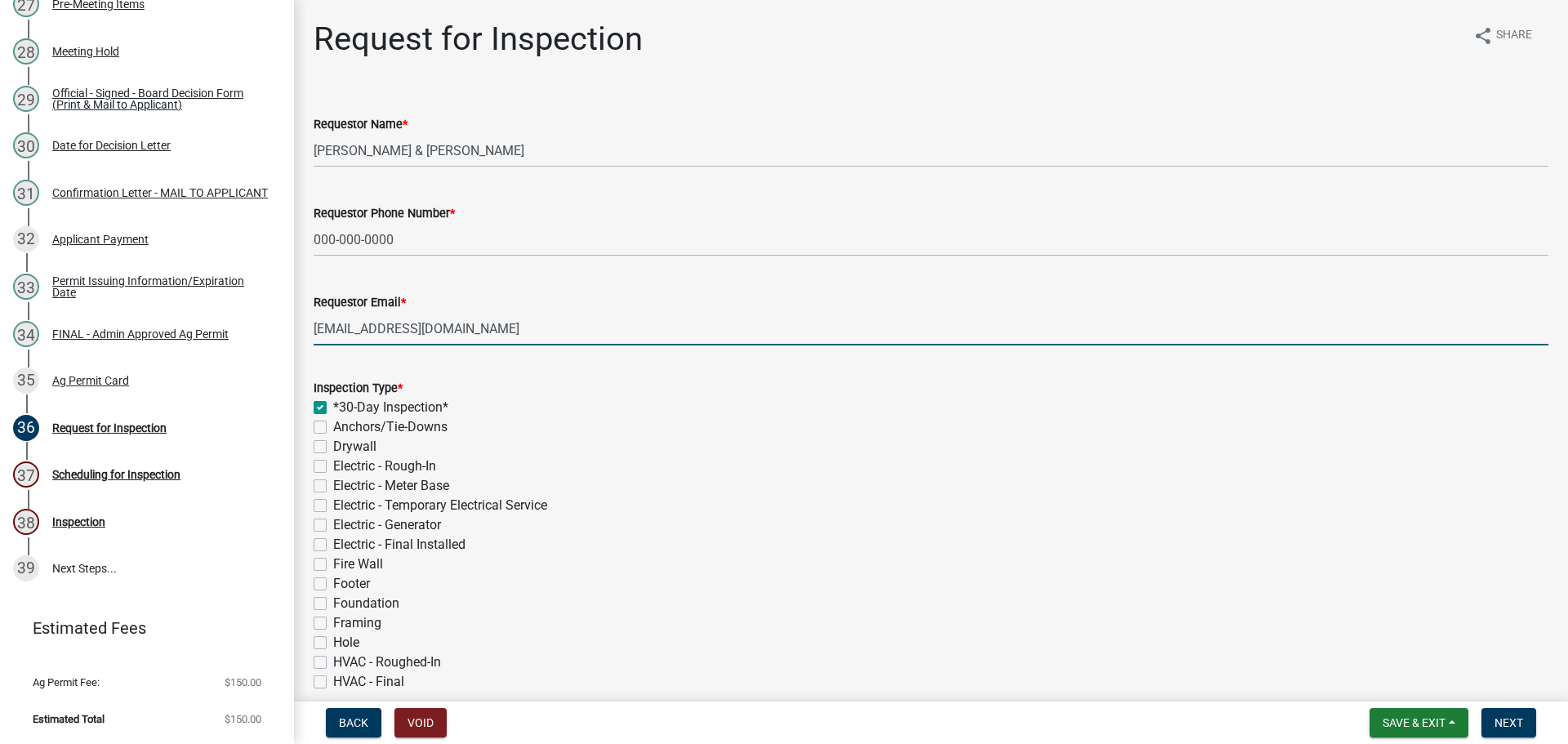
checkbox input "false"
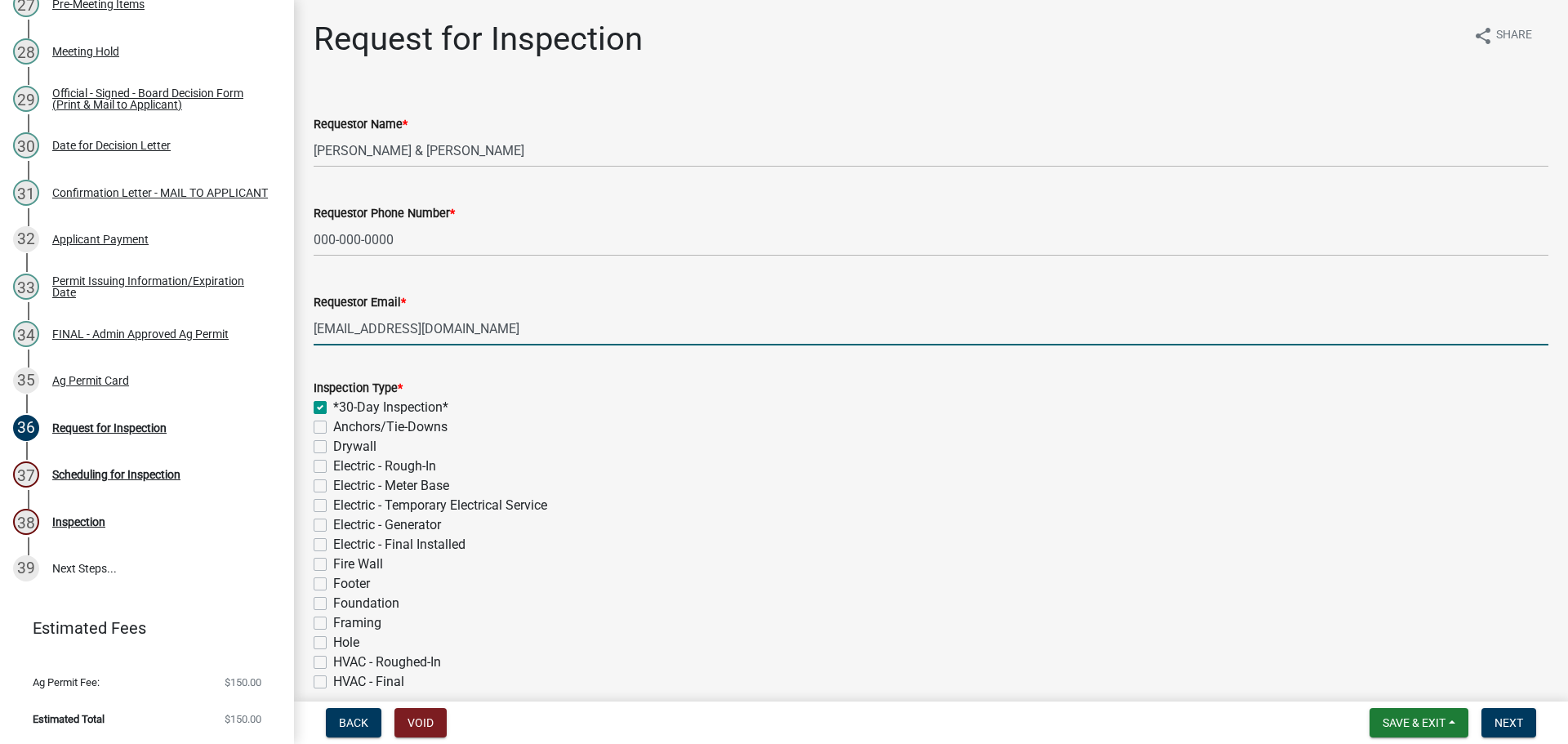
checkbox input "false"
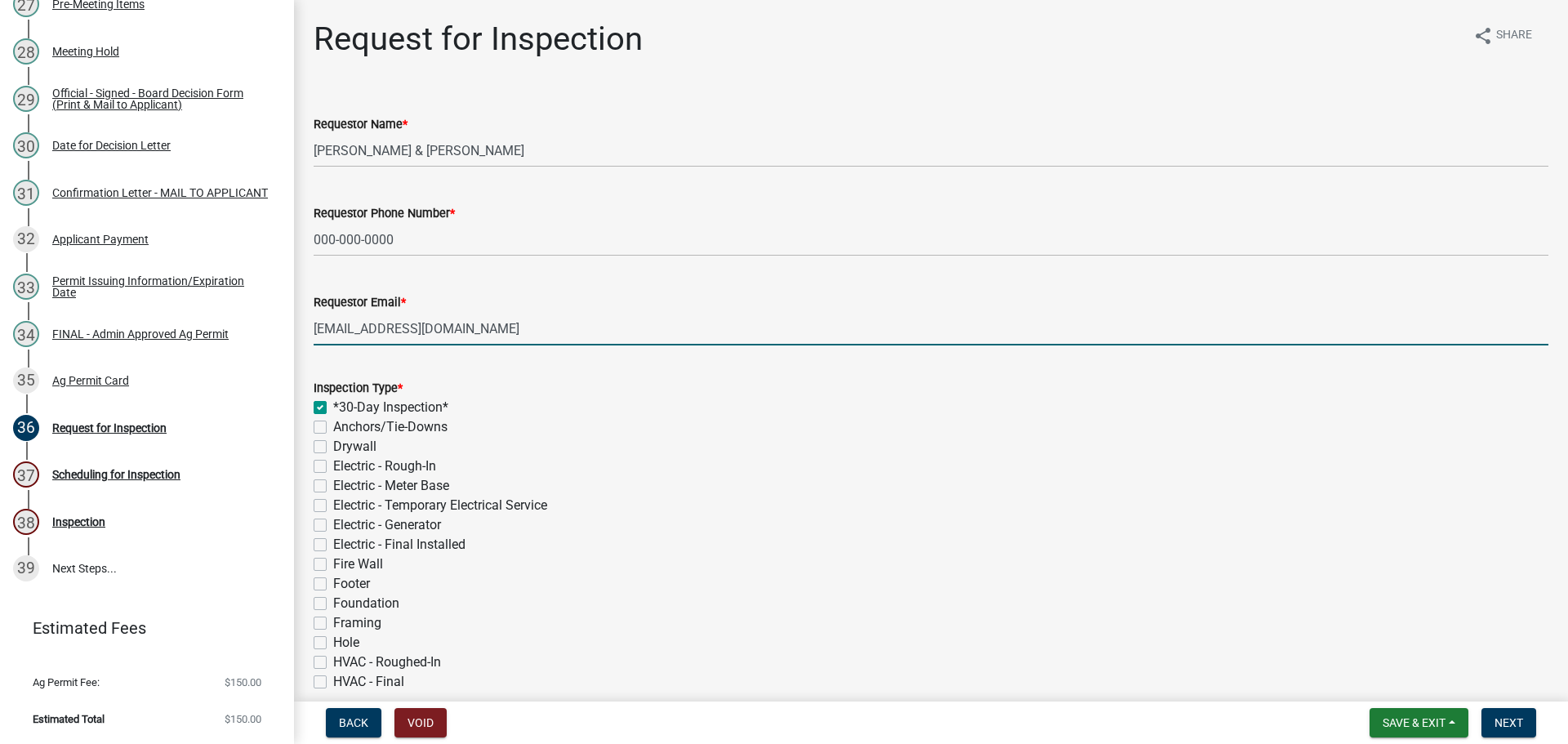
checkbox input "false"
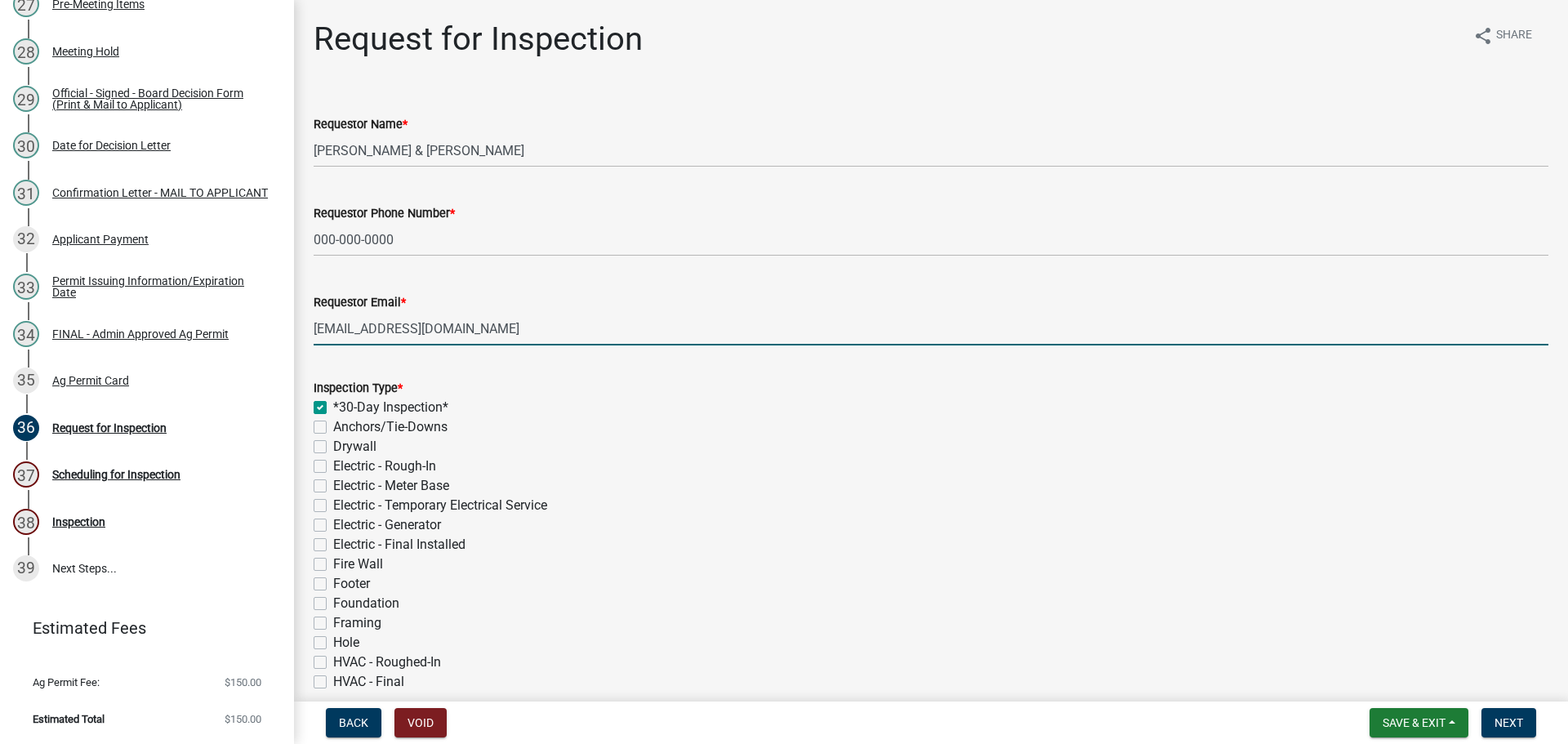
checkbox input "false"
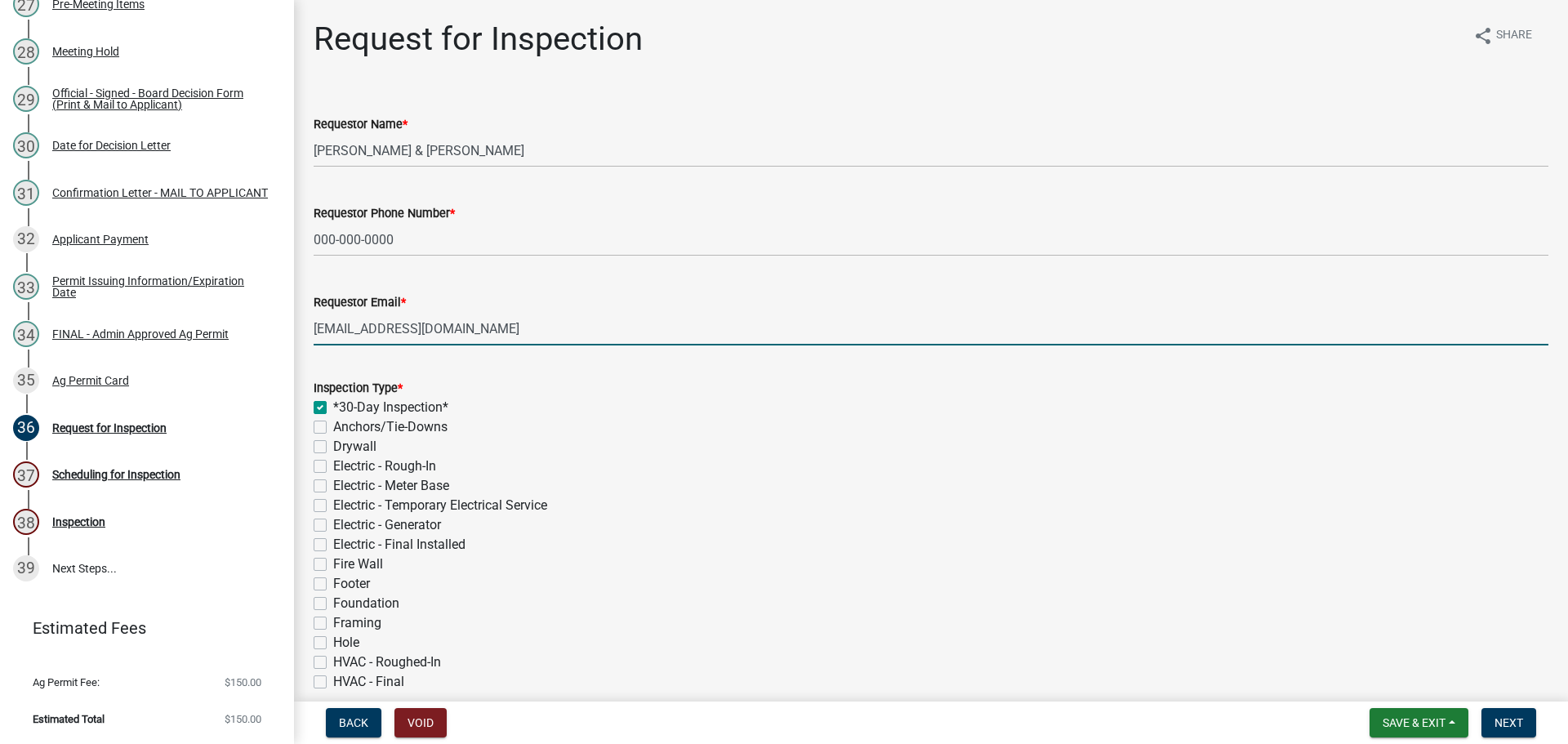
checkbox input "false"
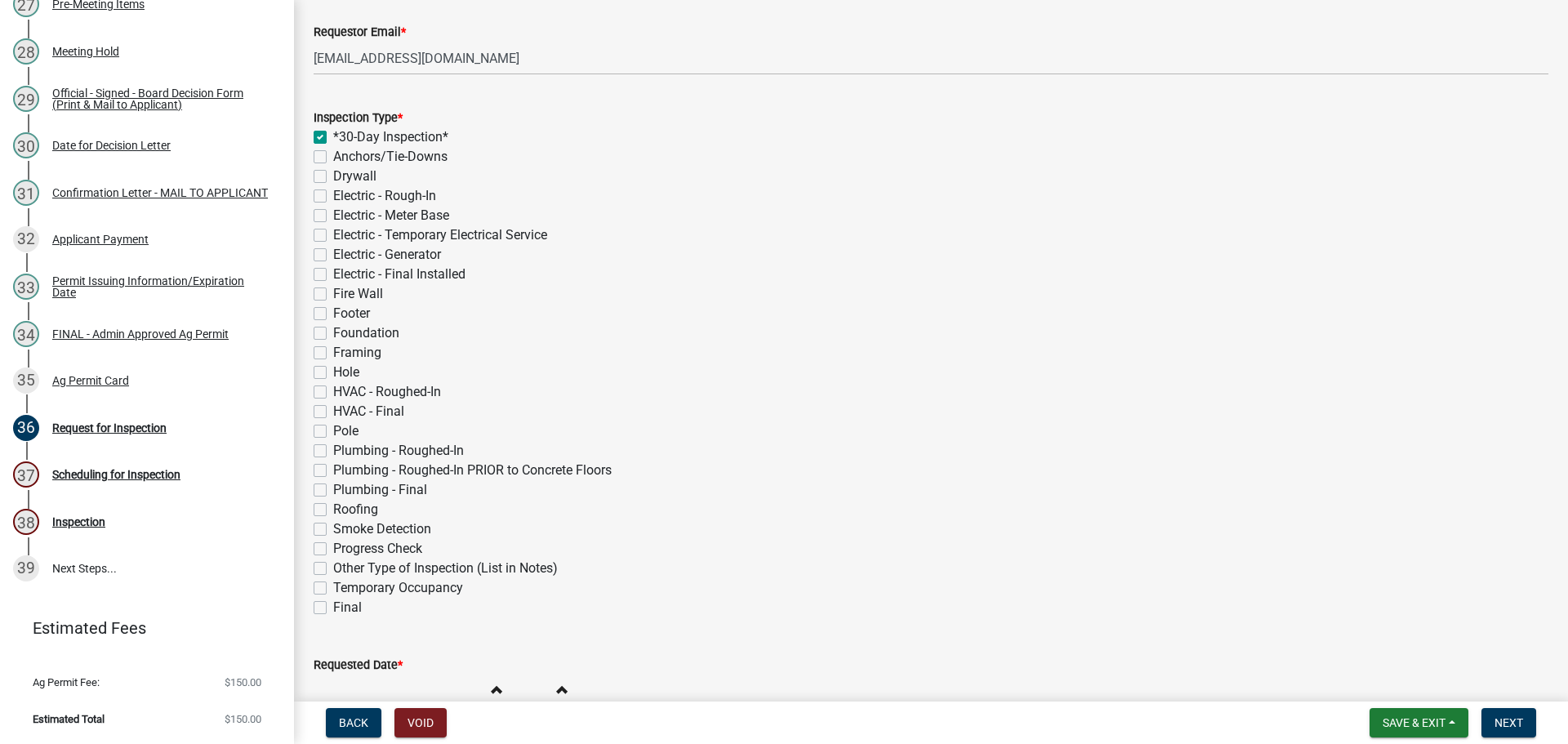
scroll to position [490, 0]
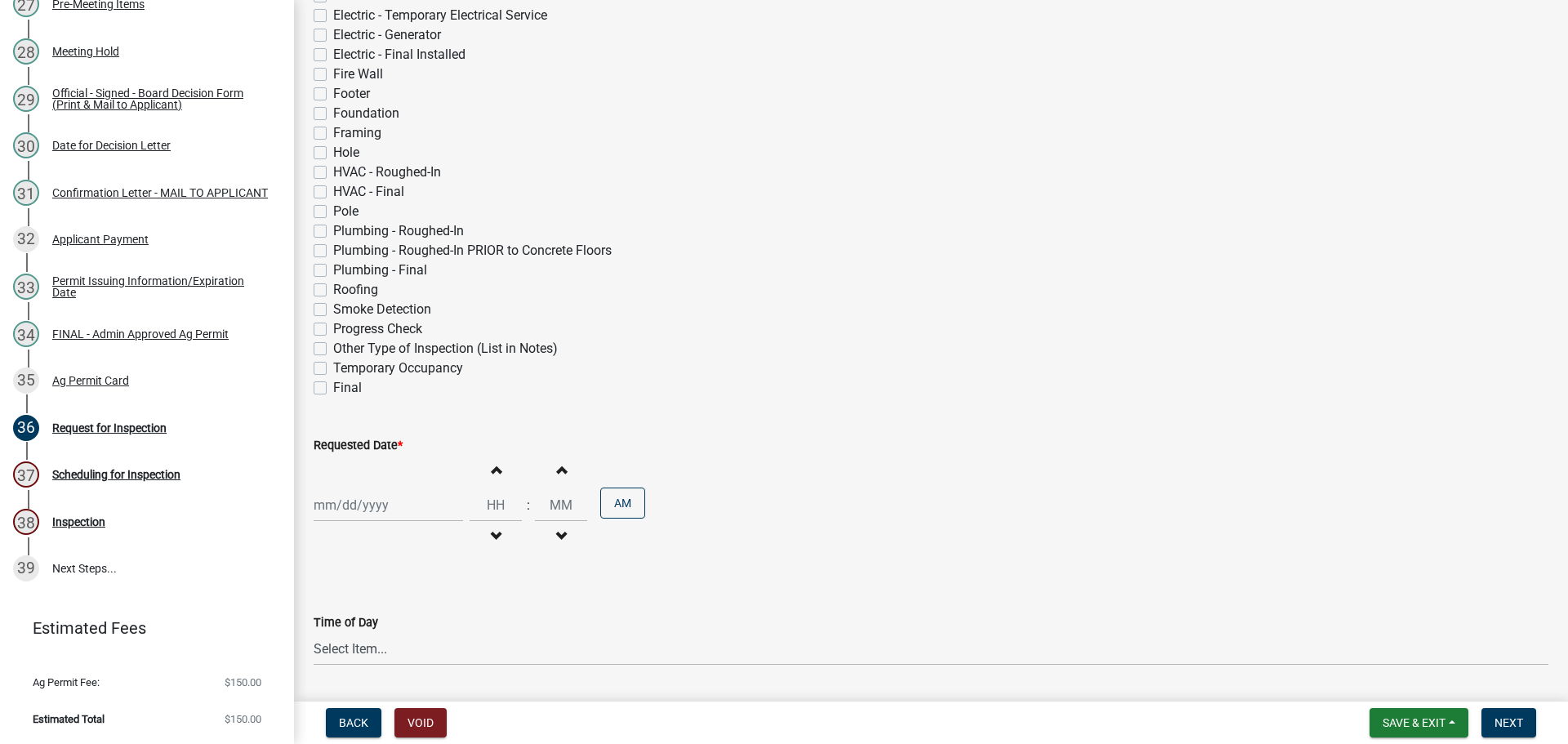
select select "8"
select select "2025"
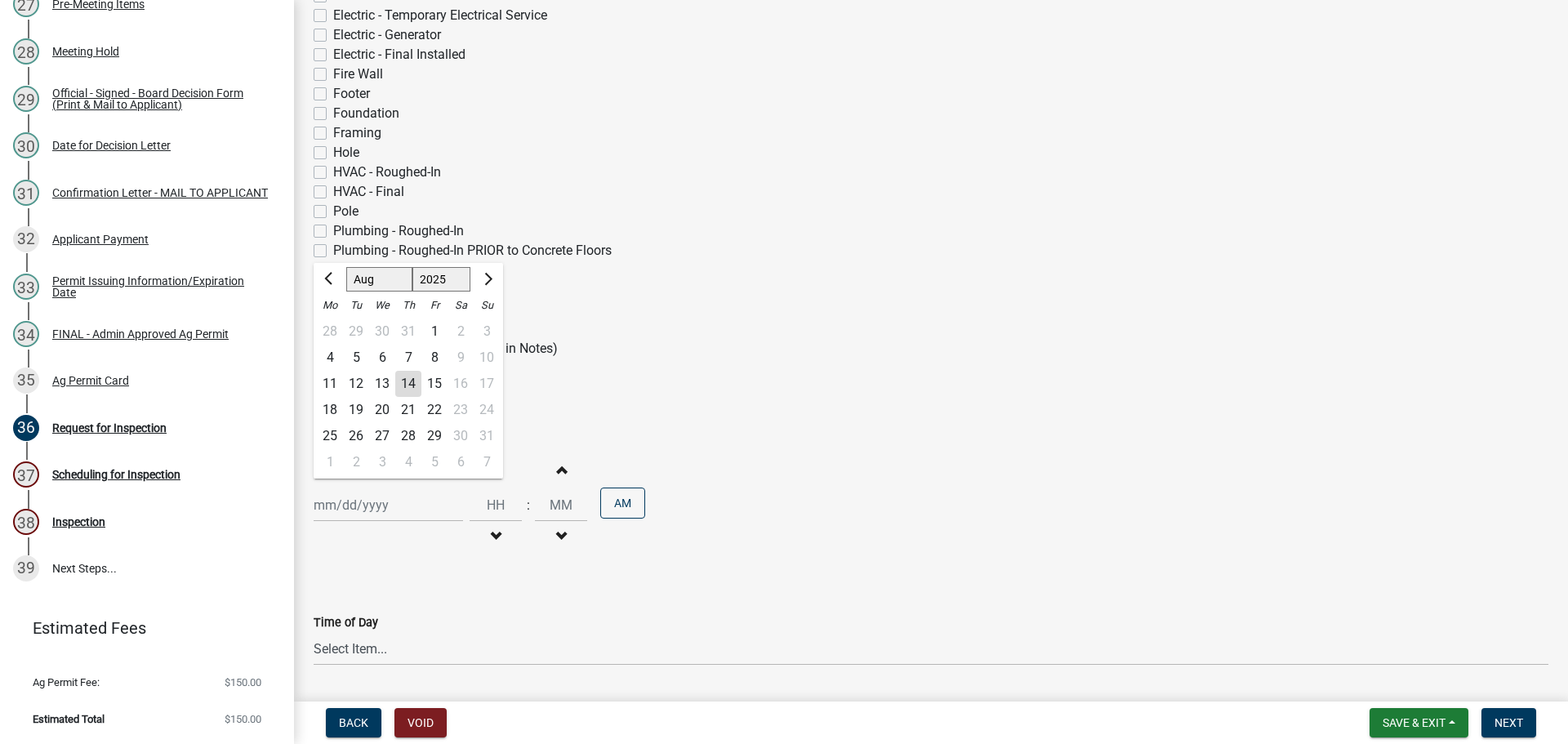
click at [349, 522] on div "Jan Feb Mar Apr May Jun Jul Aug Sep Oct Nov Dec 1525 1526 1527 1528 1529 1530 1…" at bounding box center [388, 505] width 150 height 33
click at [496, 293] on button "Next month" at bounding box center [486, 279] width 19 height 26
select select "9"
click at [338, 397] on div "15" at bounding box center [329, 384] width 26 height 26
type input "09/15/2025"
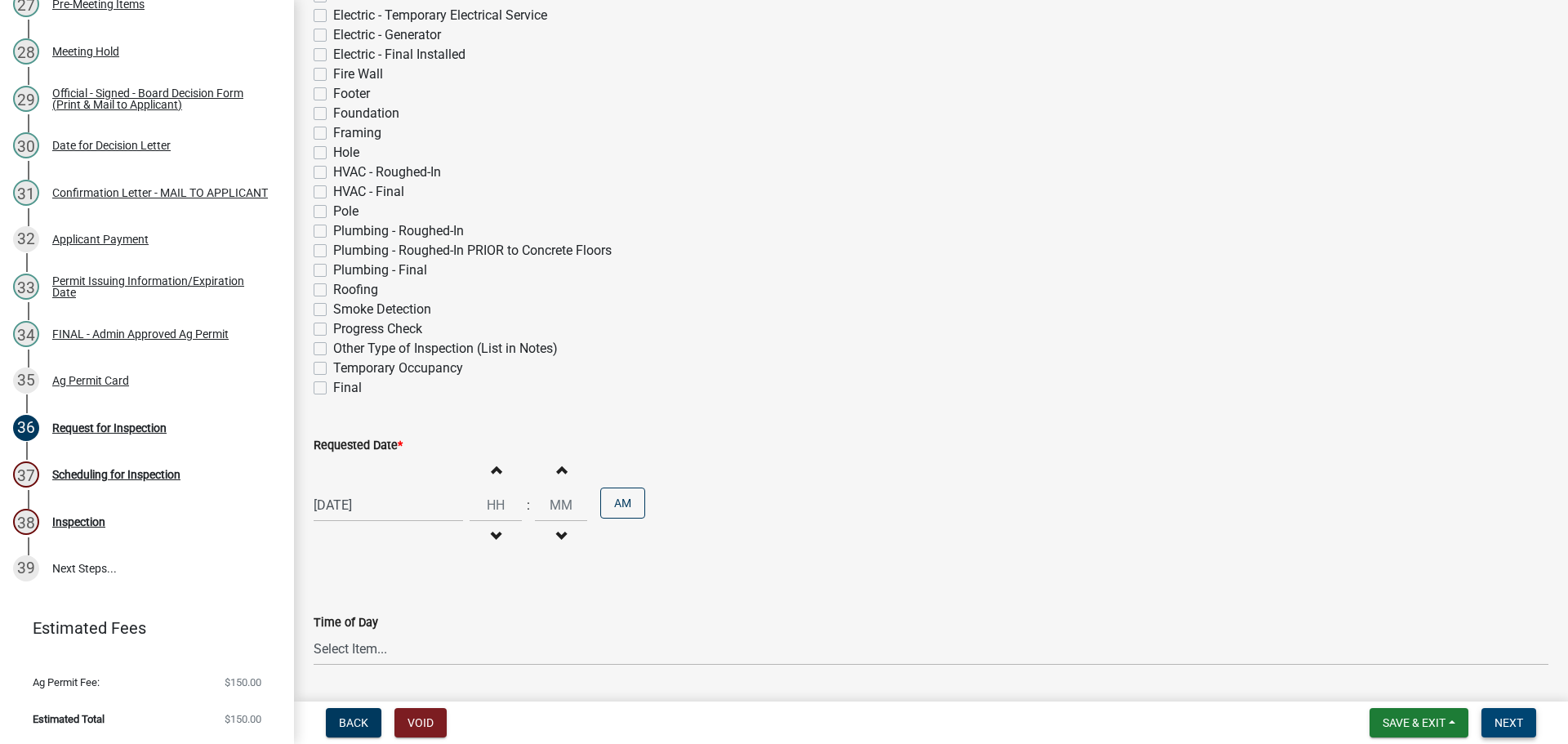
click at [1494, 716] on span "Next" at bounding box center [1509, 723] width 28 height 13
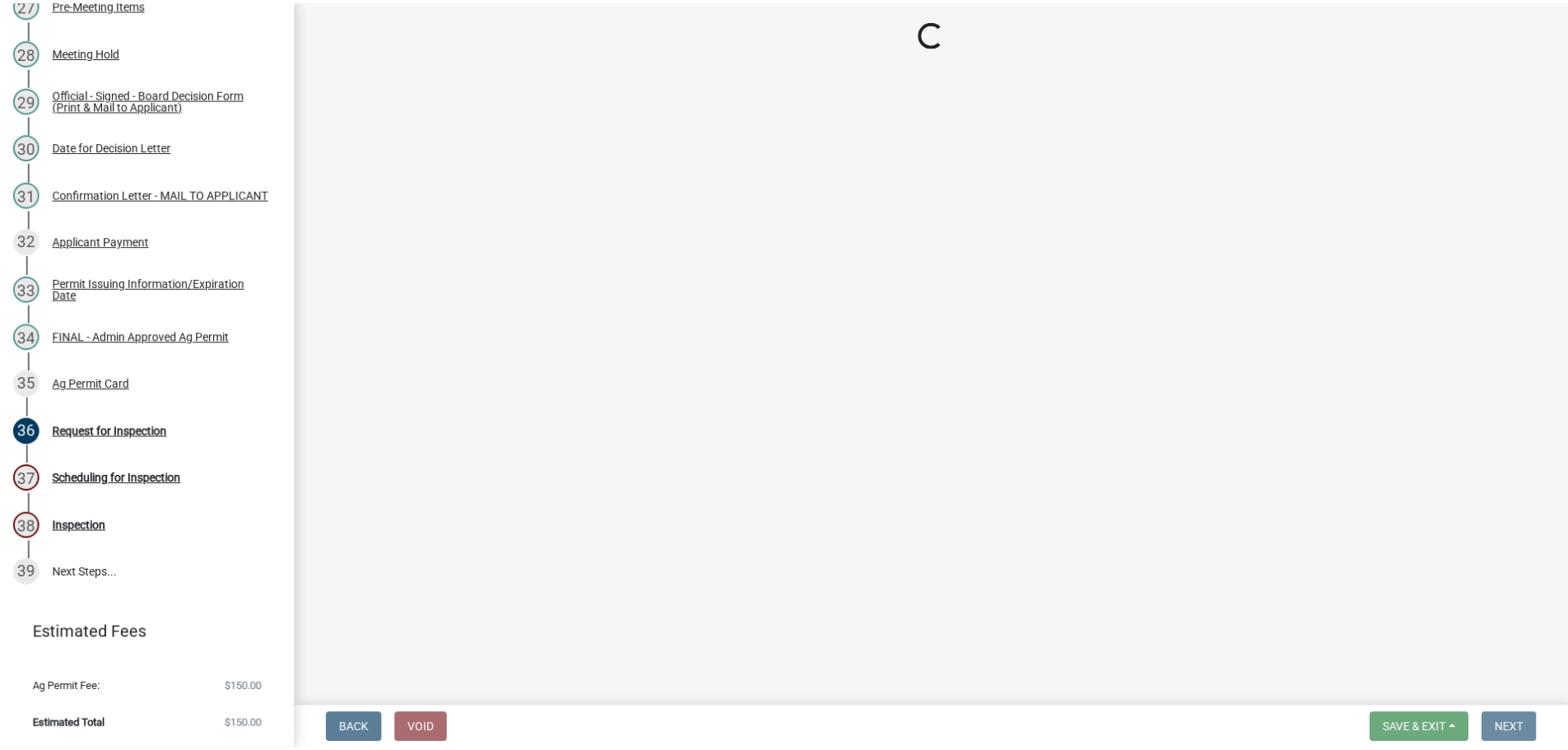
scroll to position [0, 0]
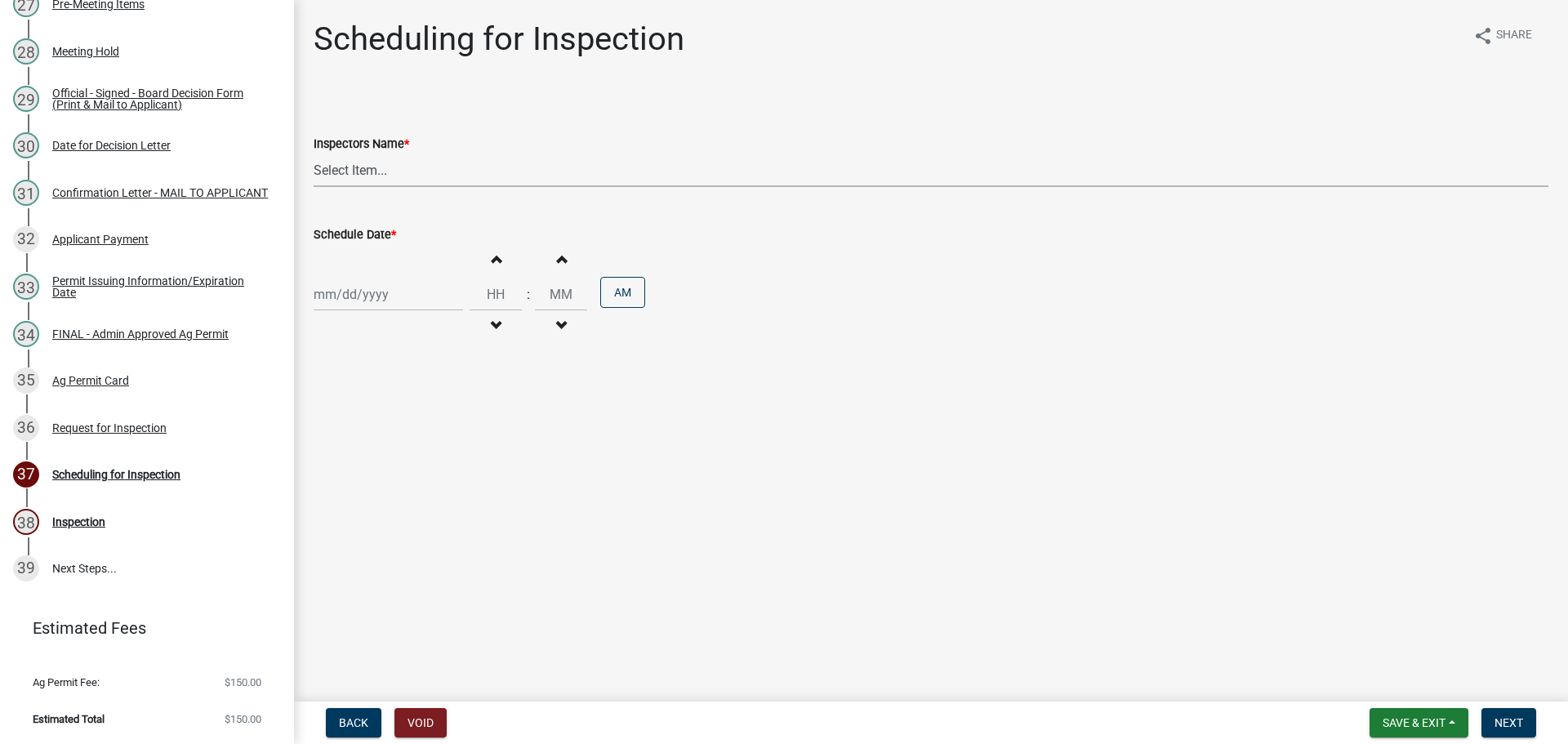
click at [383, 187] on select "Select Item... bmthomas (Brooklyn Thomas) croser (Corey) megangipson (Megan Gip…" at bounding box center [930, 171] width 1235 height 33
select select "25b75ae6-03c7-4280-9b34-fcf63005d5e5"
click at [316, 172] on select "Select Item... bmthomas (Brooklyn Thomas) croser (Corey) megangipson (Megan Gip…" at bounding box center [930, 171] width 1235 height 33
click at [370, 311] on div at bounding box center [388, 294] width 150 height 33
select select "8"
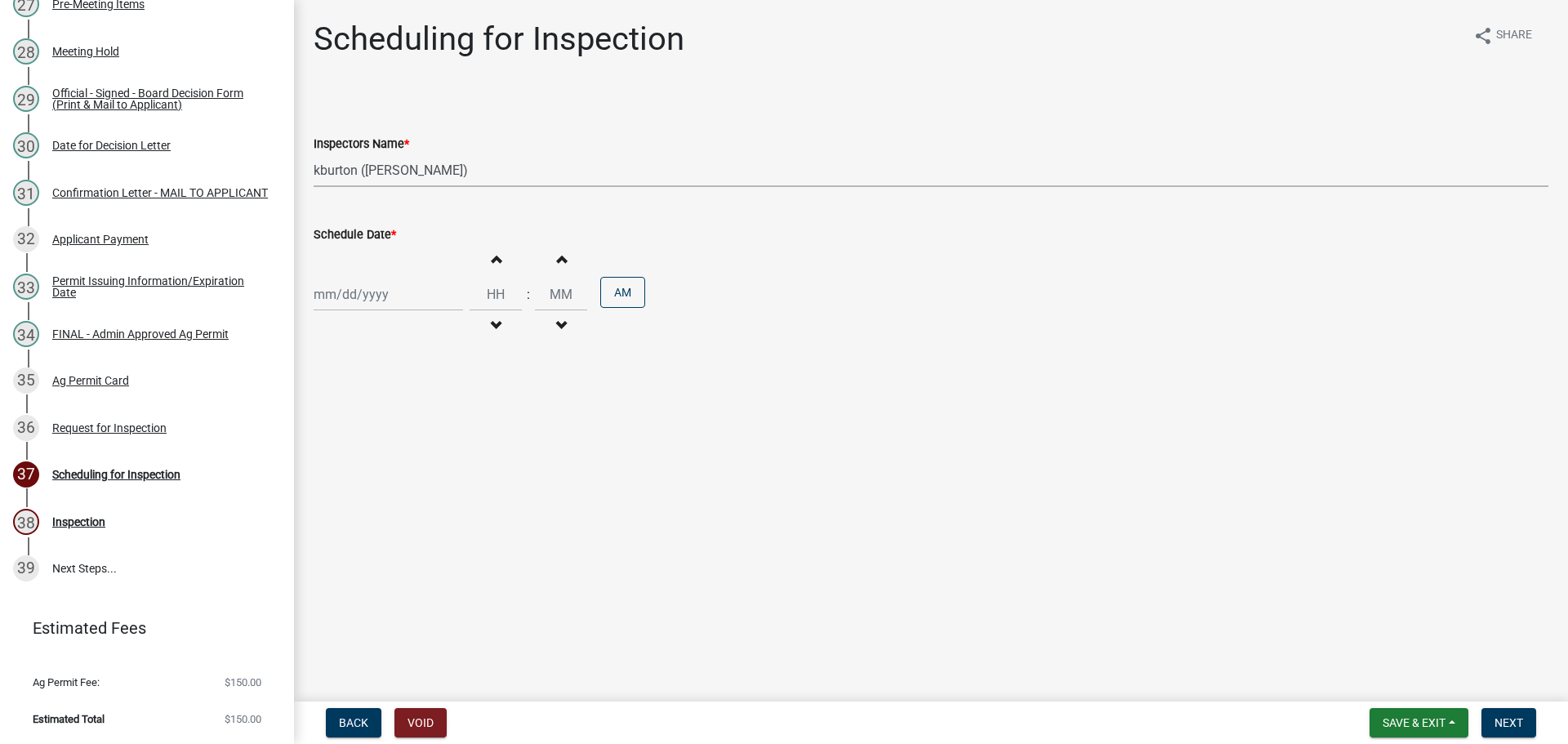
select select "2025"
click at [492, 349] on span "Next month" at bounding box center [486, 343] width 13 height 13
select select "9"
click at [338, 461] on div "15" at bounding box center [329, 447] width 26 height 26
type input "09/15/2025"
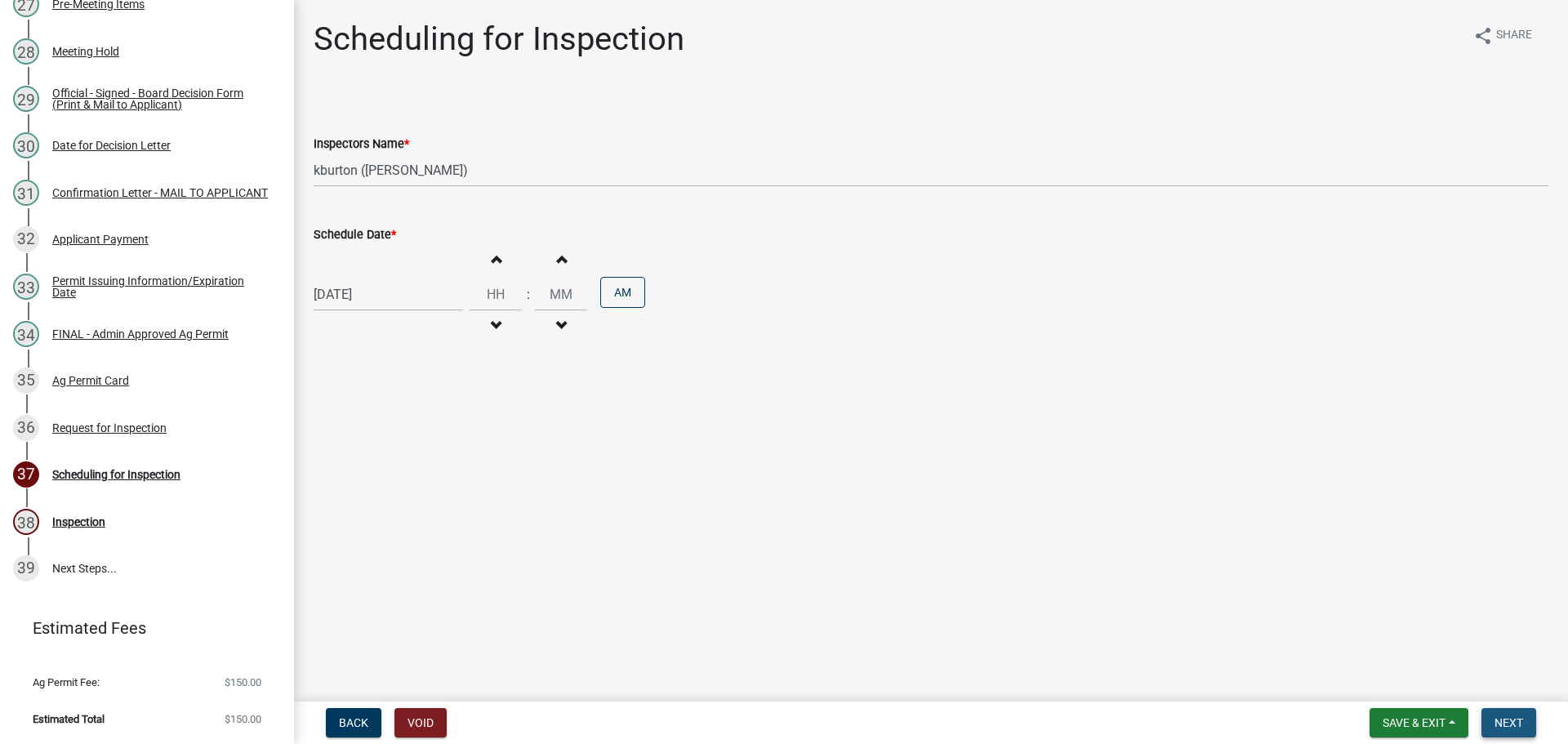
click at [1484, 721] on button "Next" at bounding box center [1508, 722] width 54 height 29
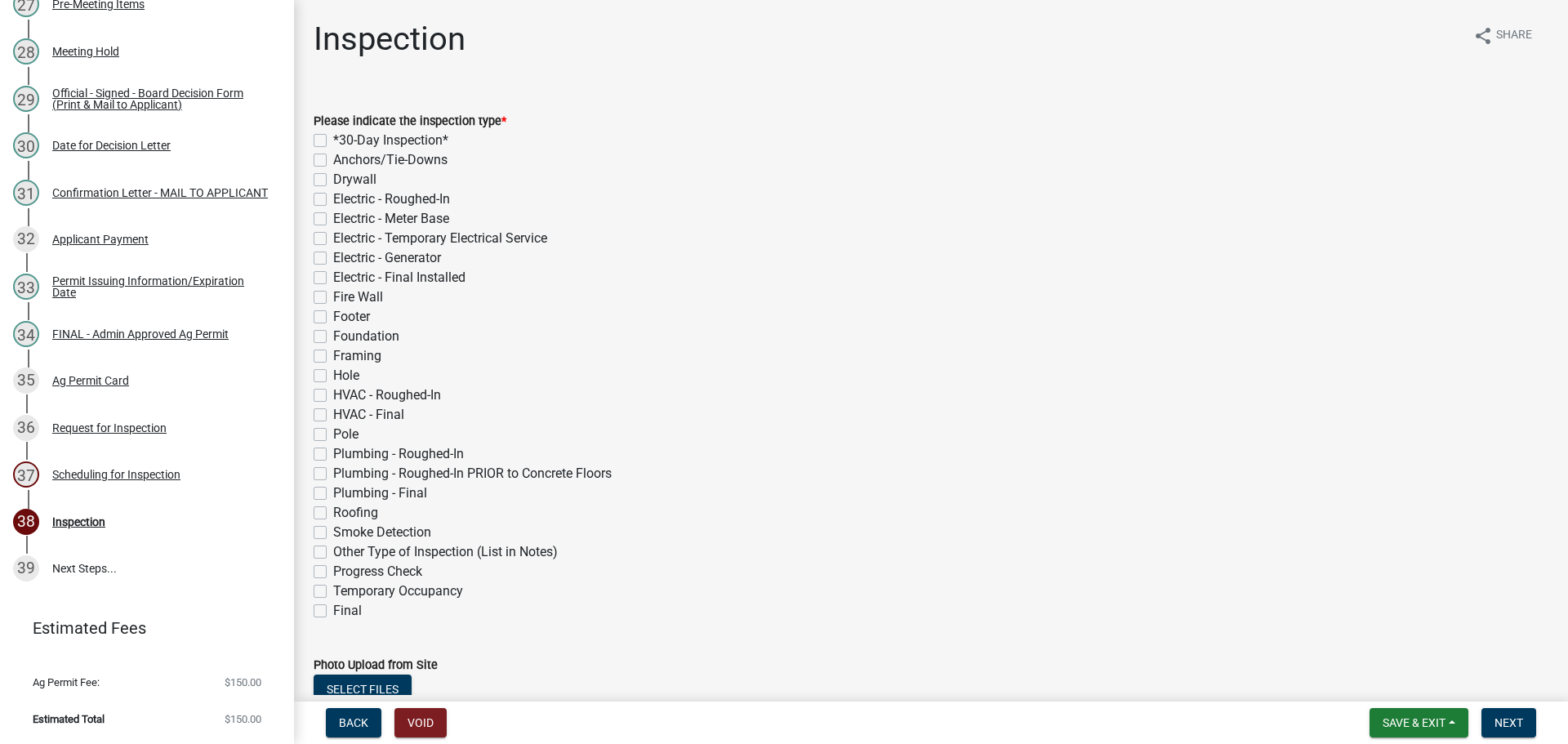
click at [908, 229] on div "Electric - Meter Base" at bounding box center [930, 218] width 1235 height 19
click at [1437, 722] on button "Save & Exit" at bounding box center [1419, 722] width 99 height 29
click at [1357, 681] on button "Save & Exit" at bounding box center [1403, 676] width 130 height 39
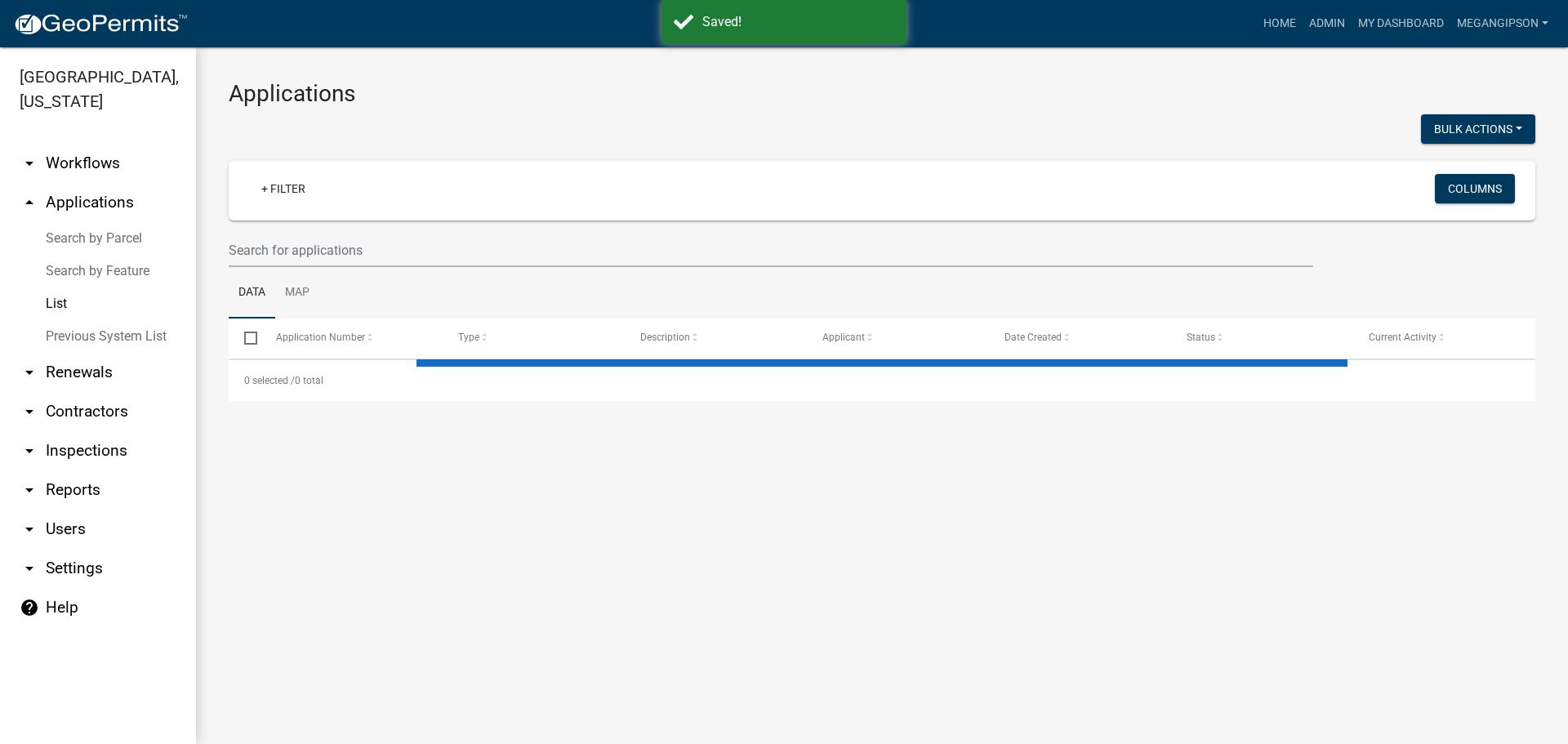
select select "3: 100"
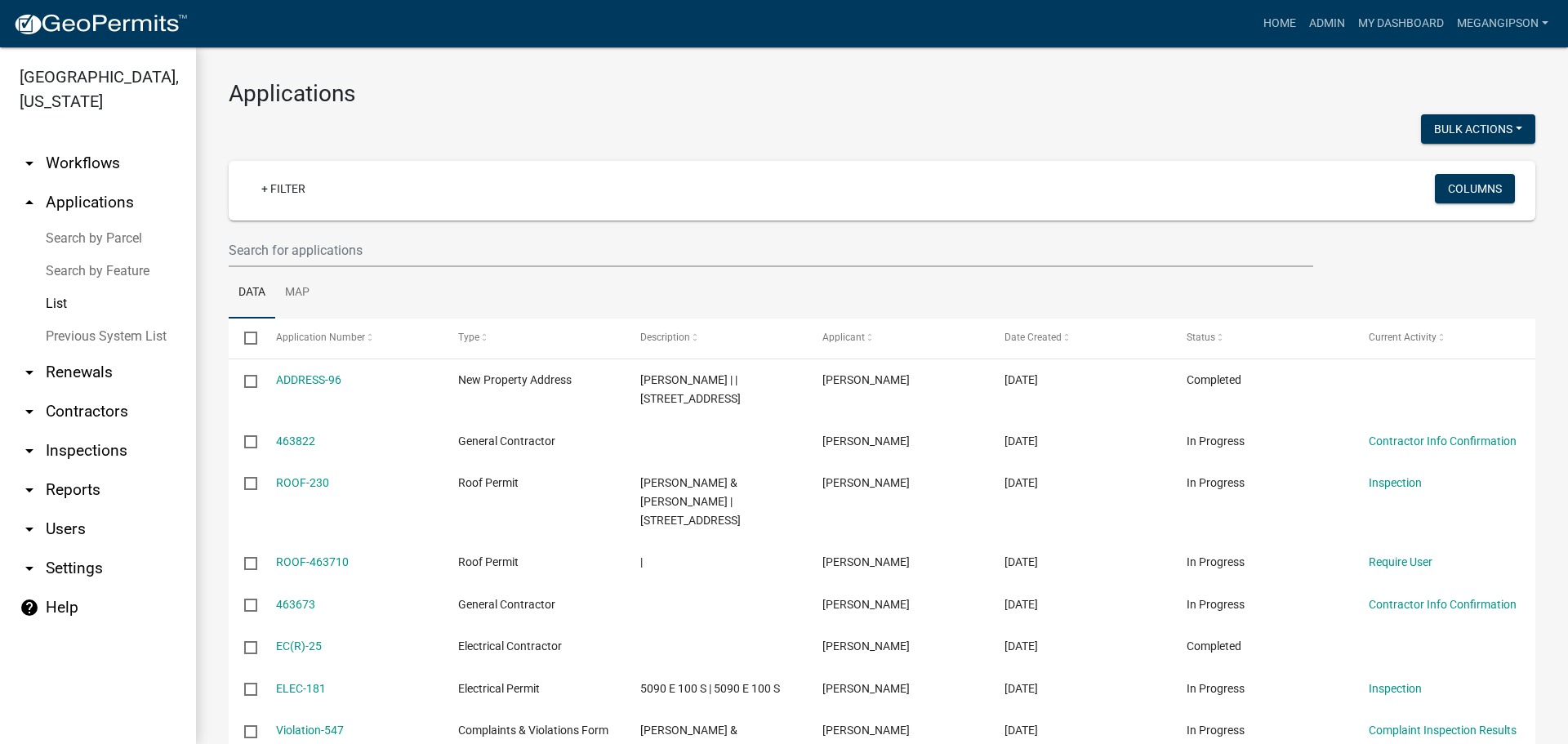
click at [361, 264] on input "text" at bounding box center [771, 250] width 1085 height 33
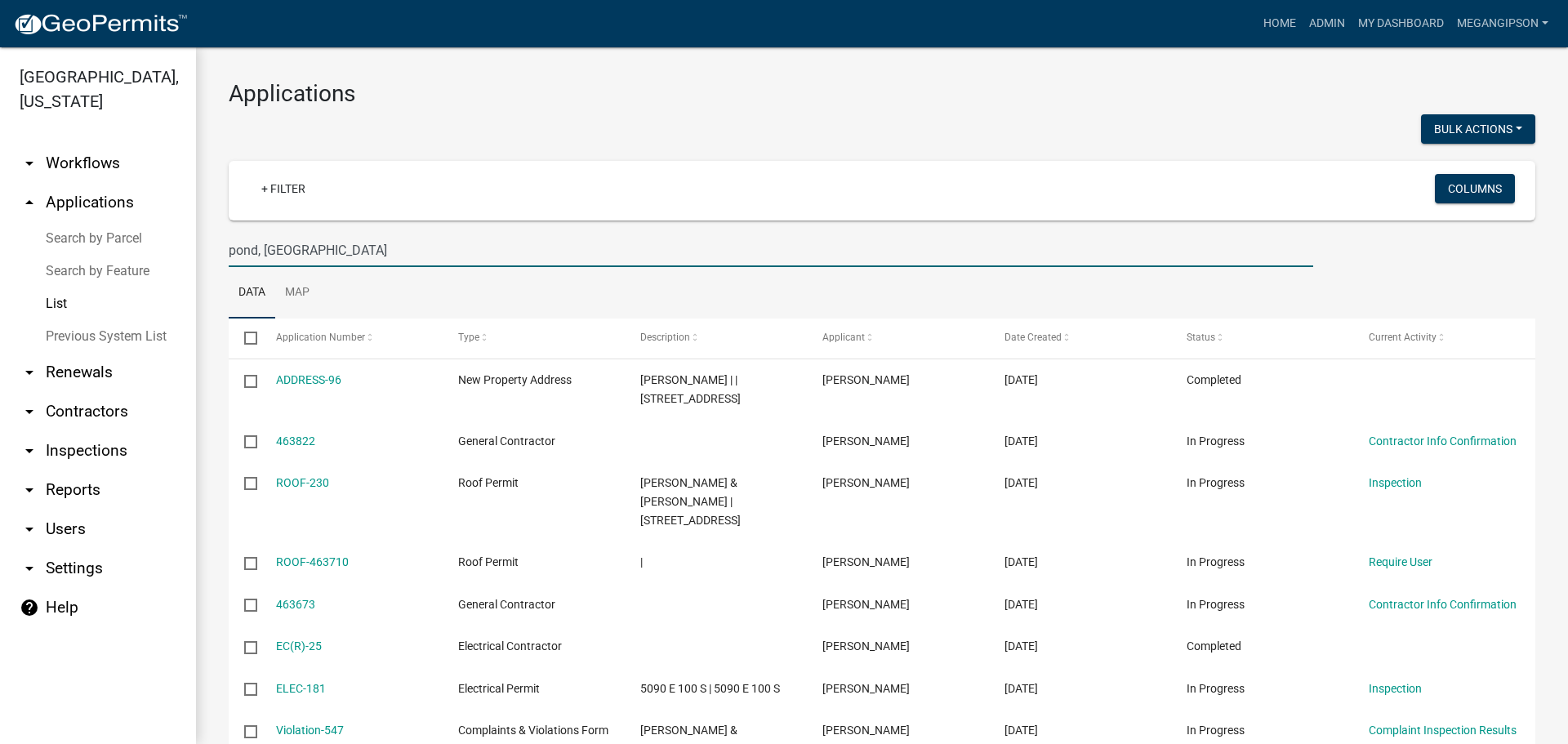
type input "pond, deaton"
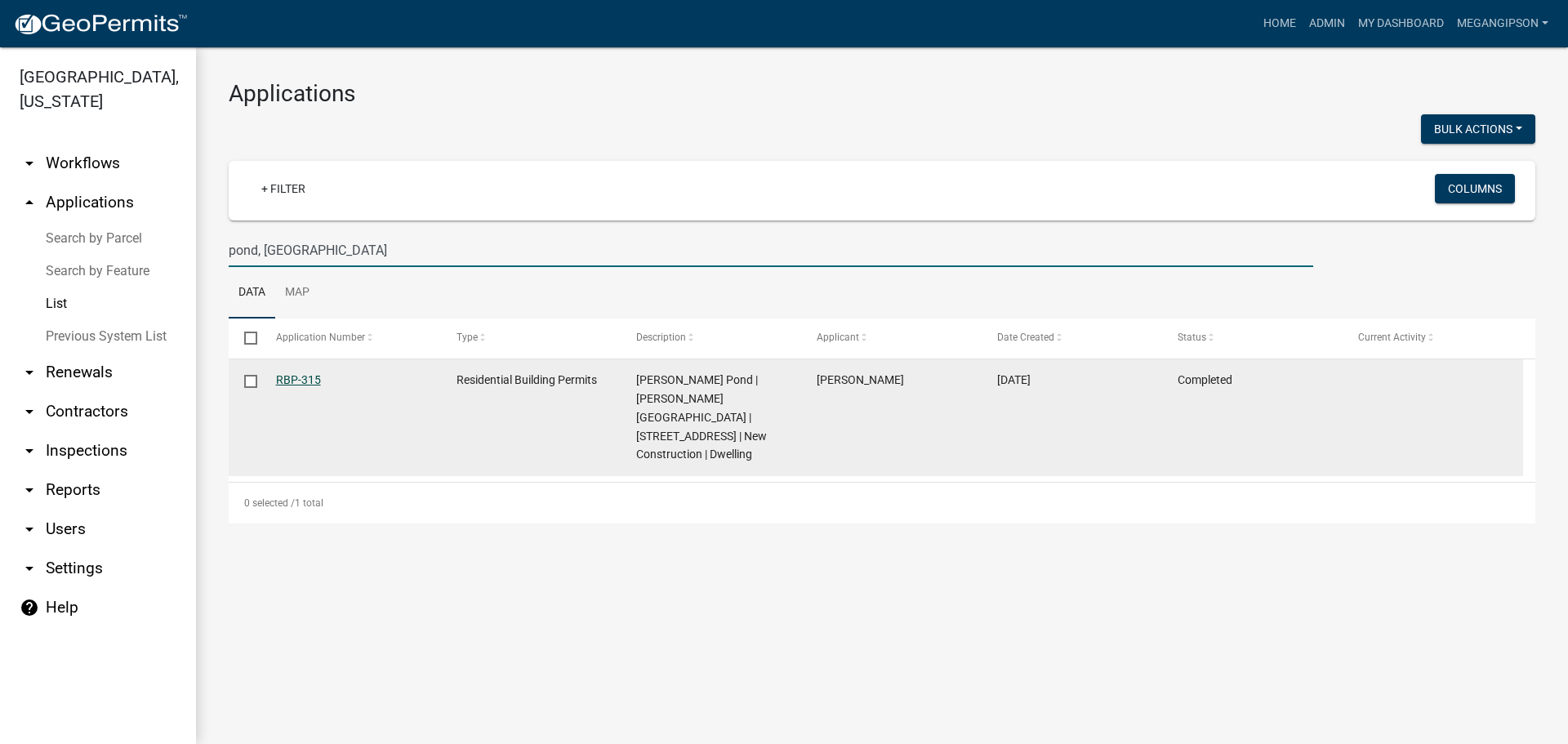
click at [283, 386] on link "RBP-315" at bounding box center [298, 380] width 45 height 13
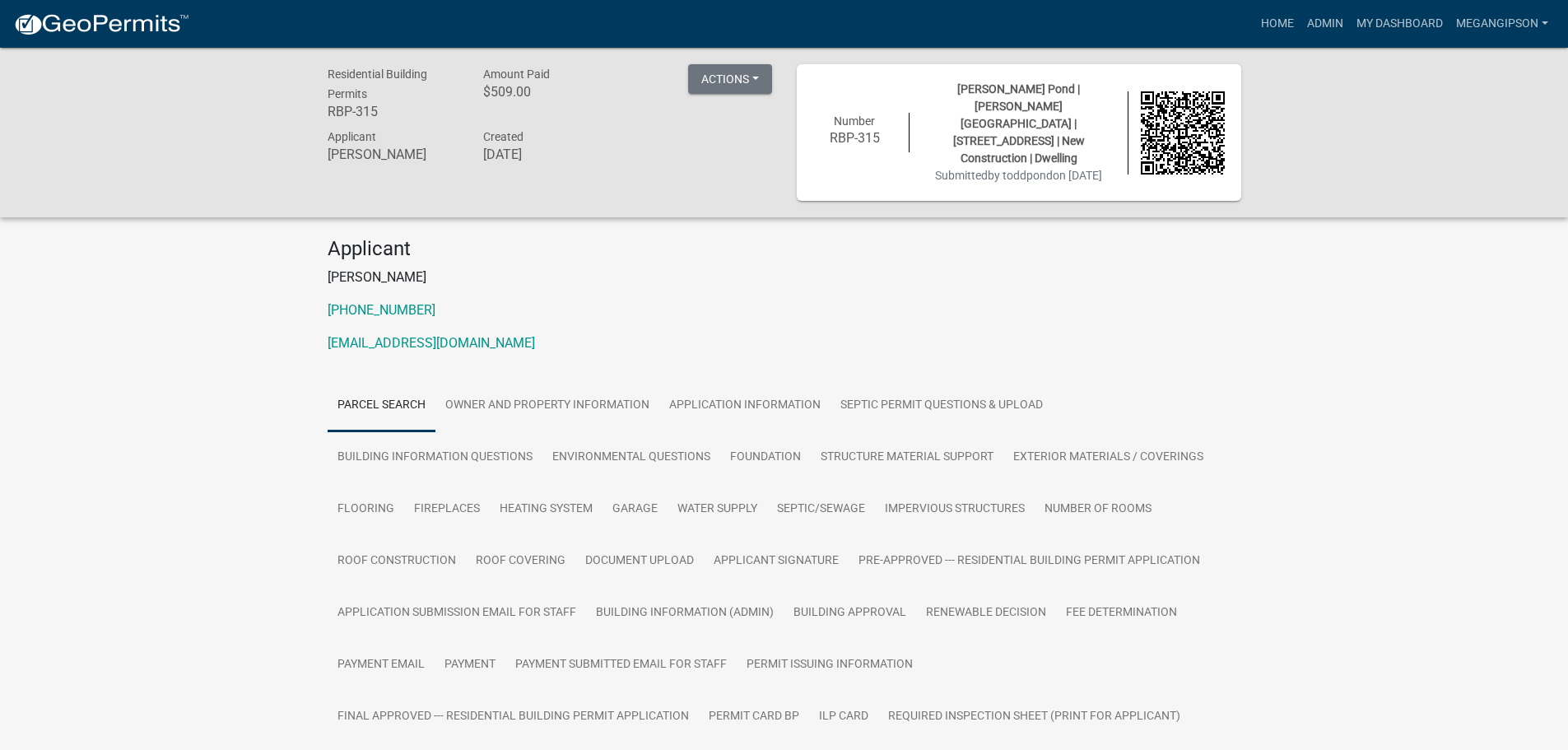
scroll to position [741, 0]
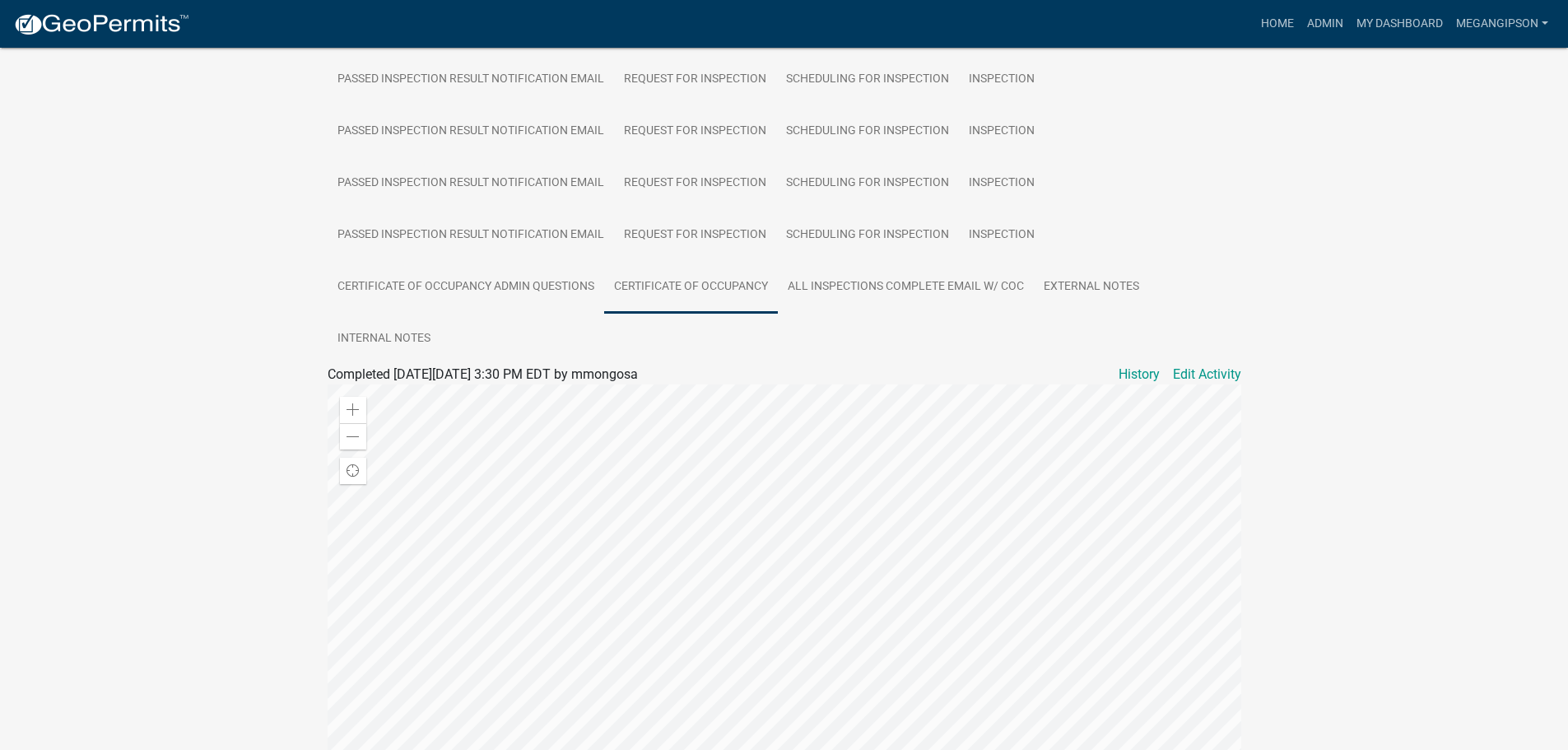
click at [604, 313] on link "Certificate of Occupancy" at bounding box center [691, 287] width 174 height 53
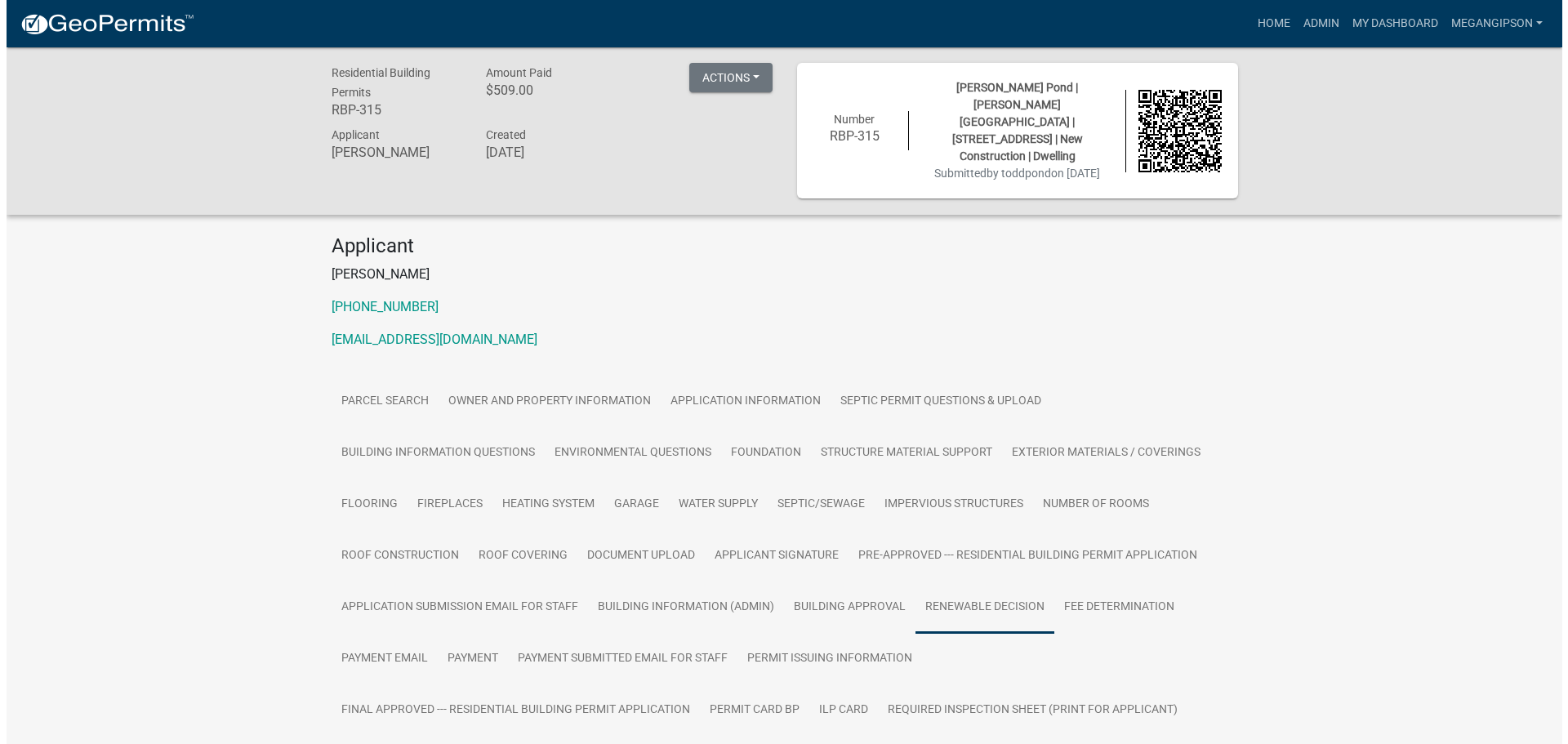
scroll to position [0, 0]
click at [1292, 13] on link "Admin" at bounding box center [1315, 23] width 49 height 31
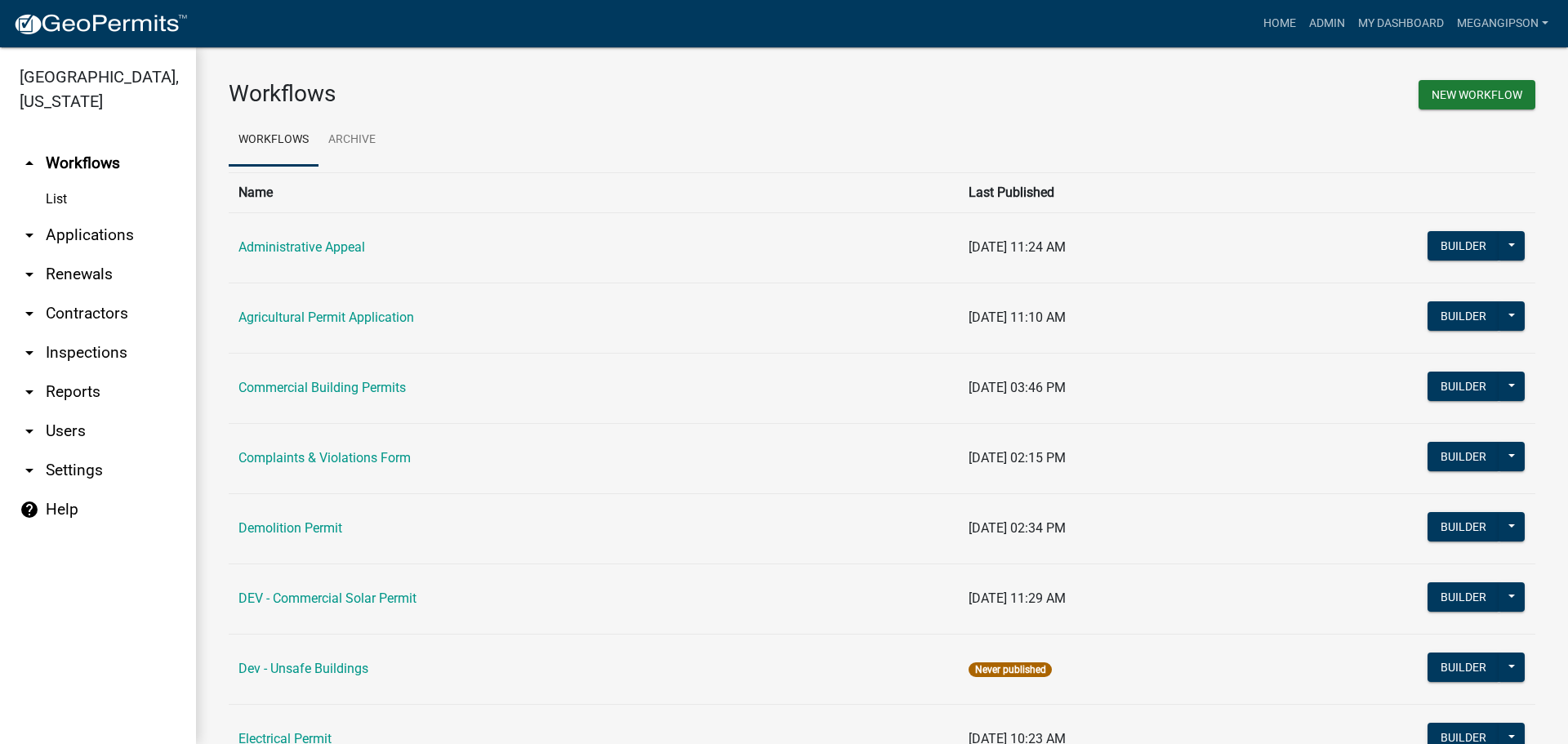
click at [98, 239] on link "arrow_drop_down Applications" at bounding box center [98, 235] width 196 height 39
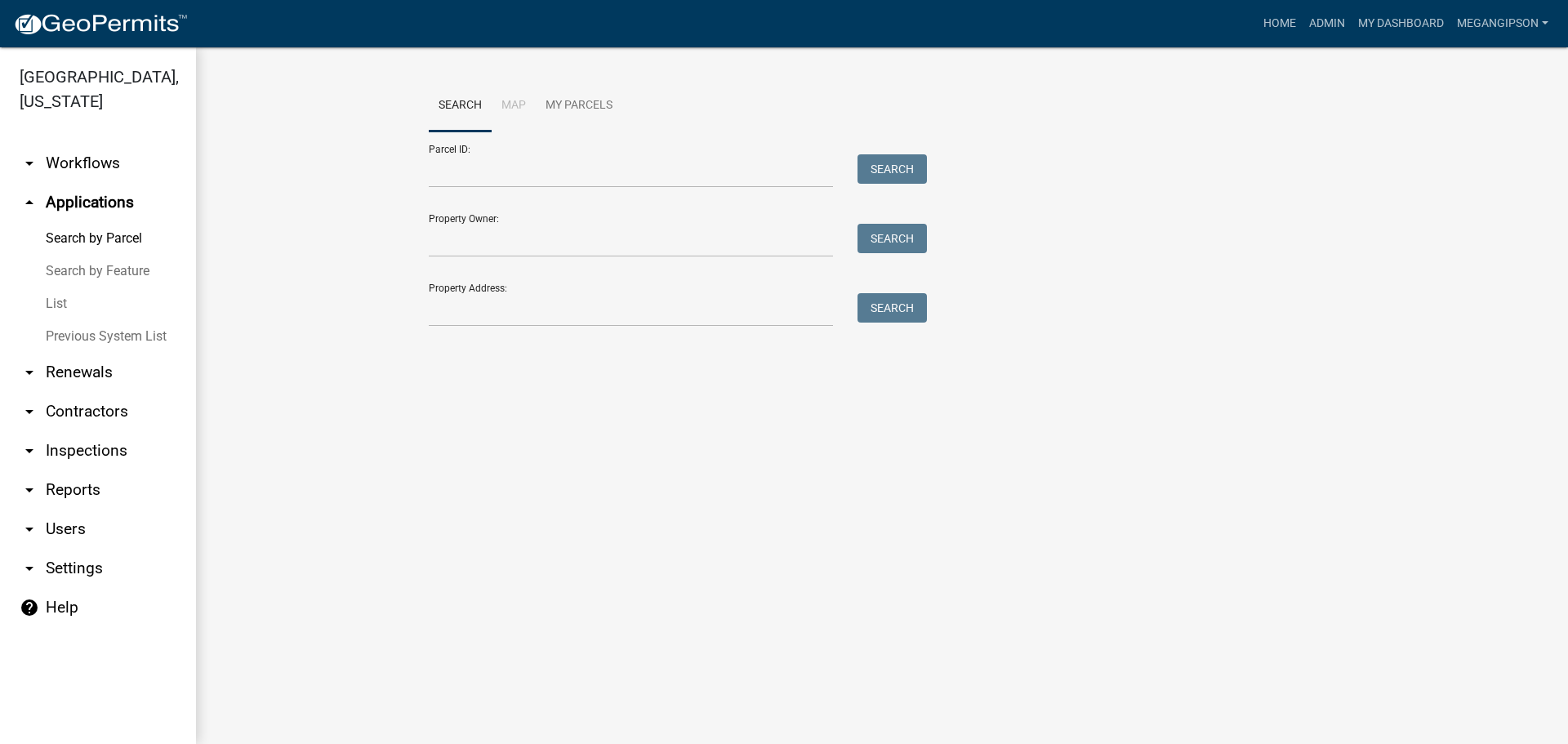
click at [99, 288] on link "Search by Feature" at bounding box center [98, 271] width 196 height 33
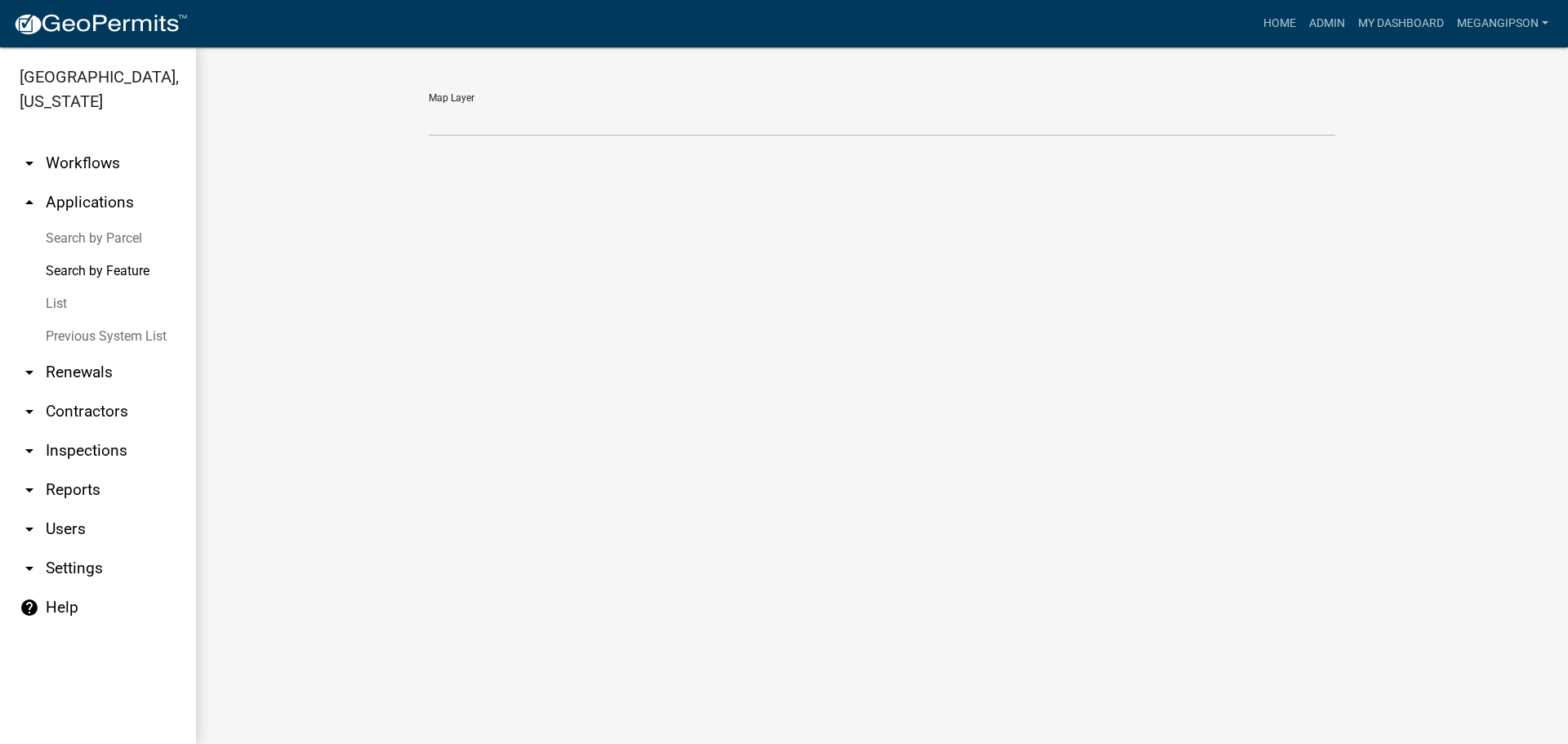
click at [100, 320] on link "List" at bounding box center [98, 303] width 196 height 33
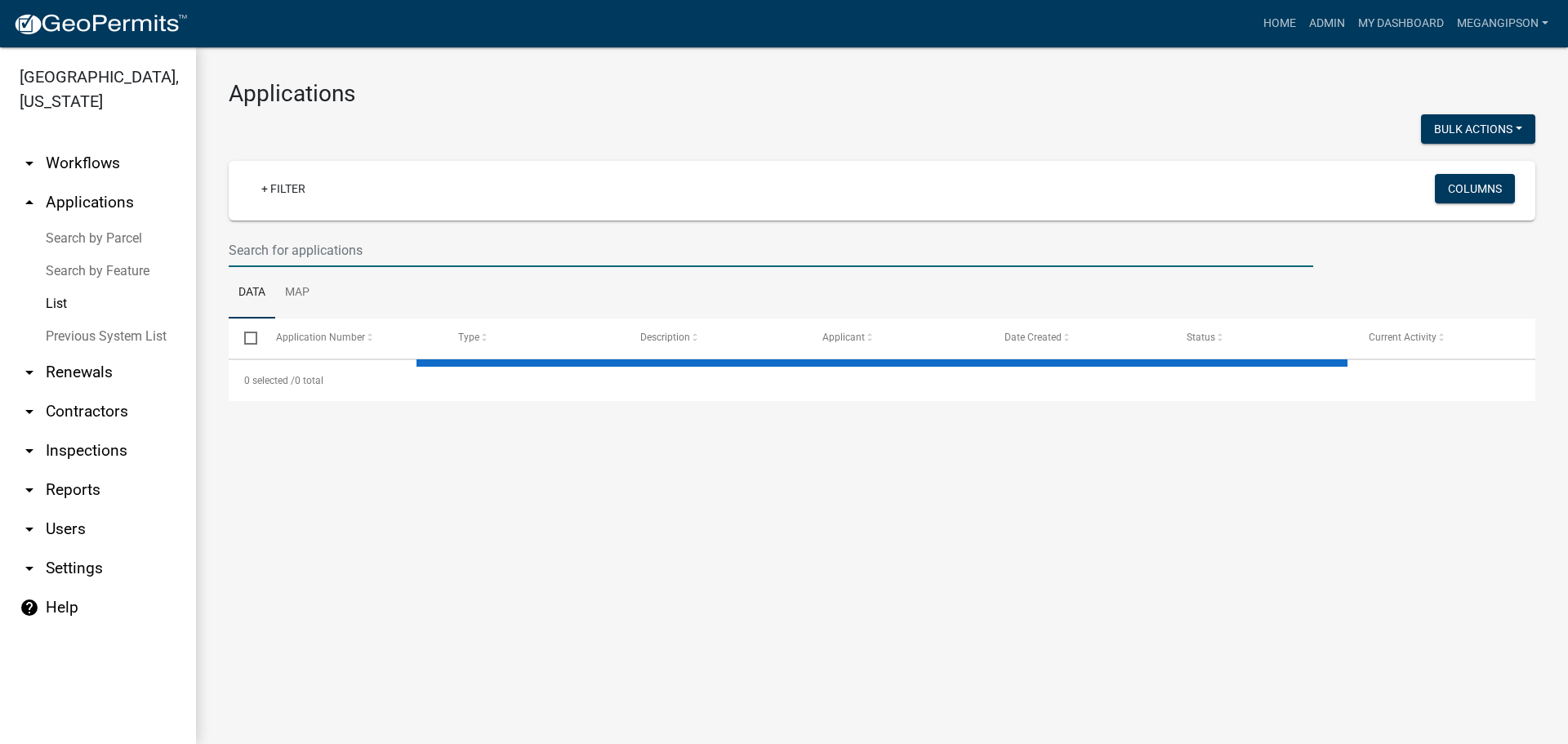
click at [355, 265] on input "text" at bounding box center [771, 250] width 1085 height 33
select select "3: 100"
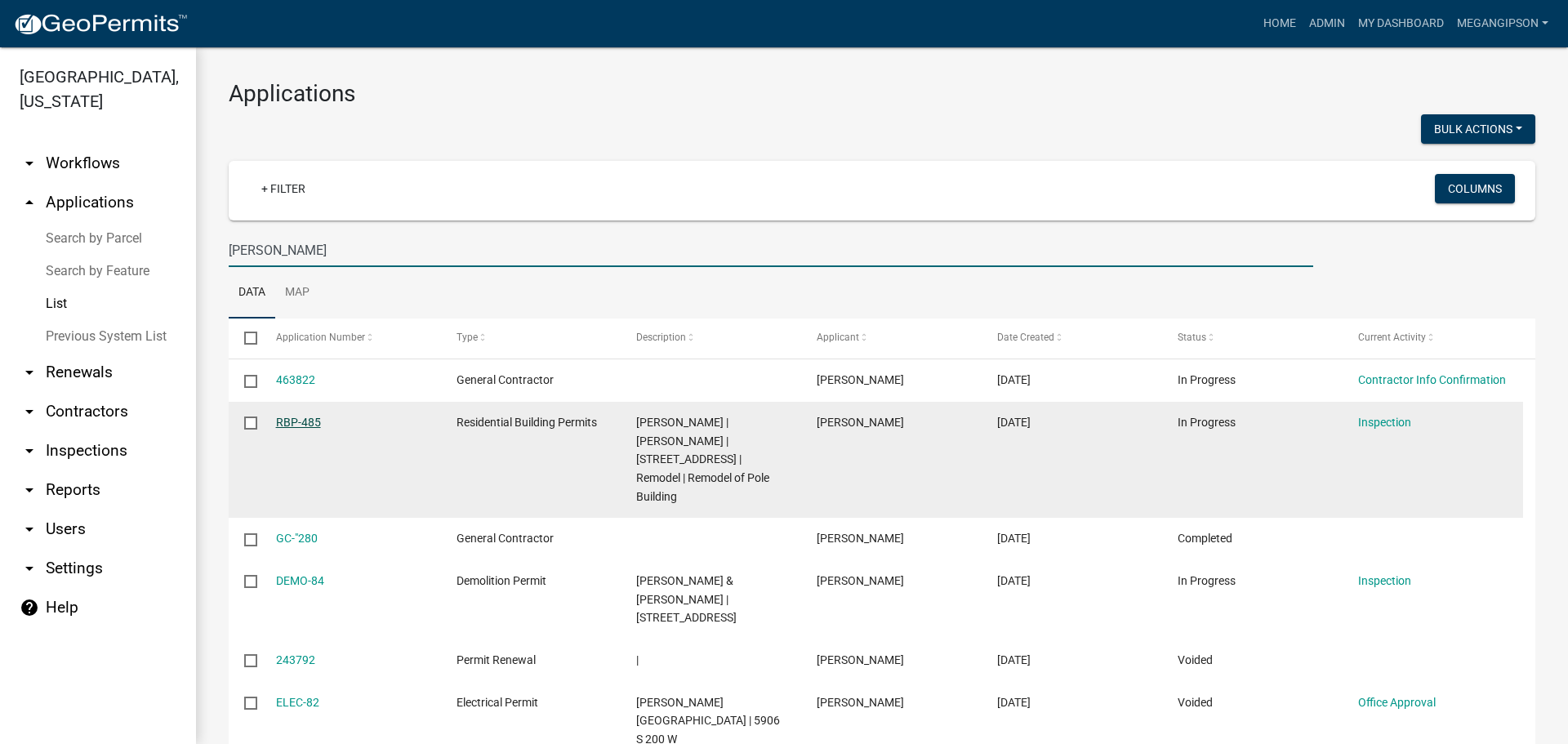
type input "merritt"
click at [313, 429] on link "RBP-485" at bounding box center [298, 422] width 45 height 13
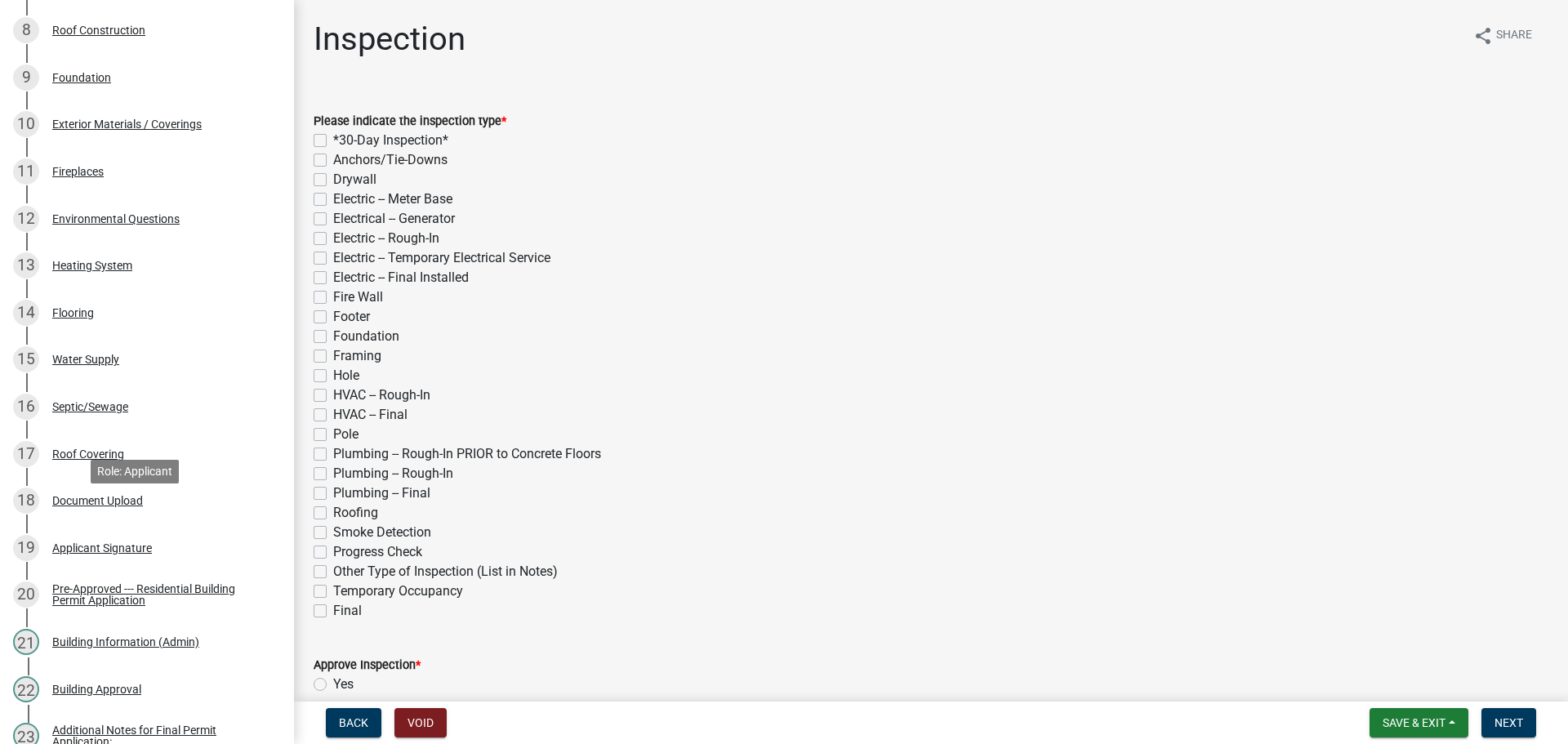
scroll to position [1555, 0]
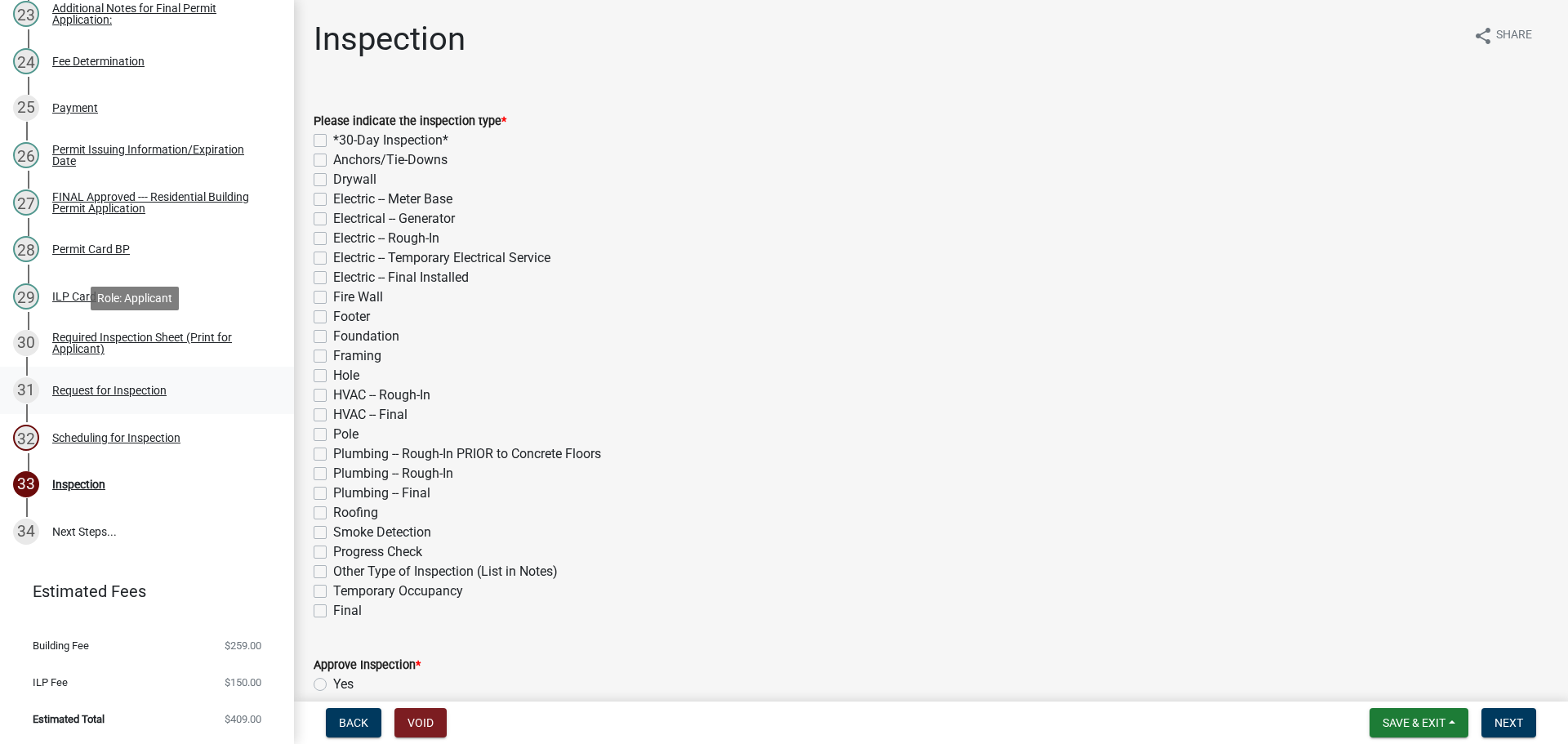
click at [115, 367] on link "31 Request for Inspection" at bounding box center [147, 390] width 294 height 48
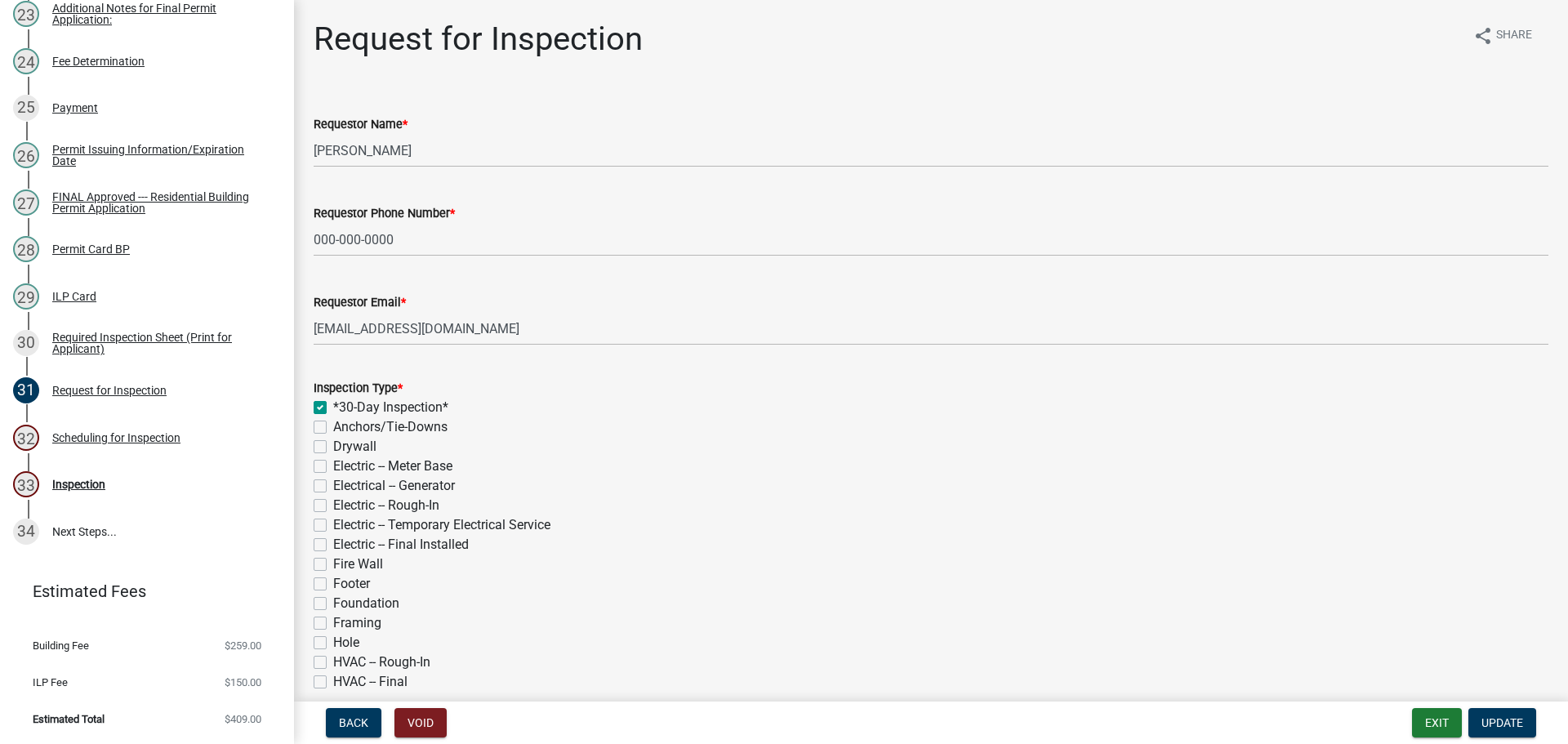
click at [333, 417] on label "*30-Day Inspection*" at bounding box center [391, 407] width 115 height 19
click at [333, 409] on input "*30-Day Inspection*" at bounding box center [339, 403] width 11 height 11
checkbox input "false"
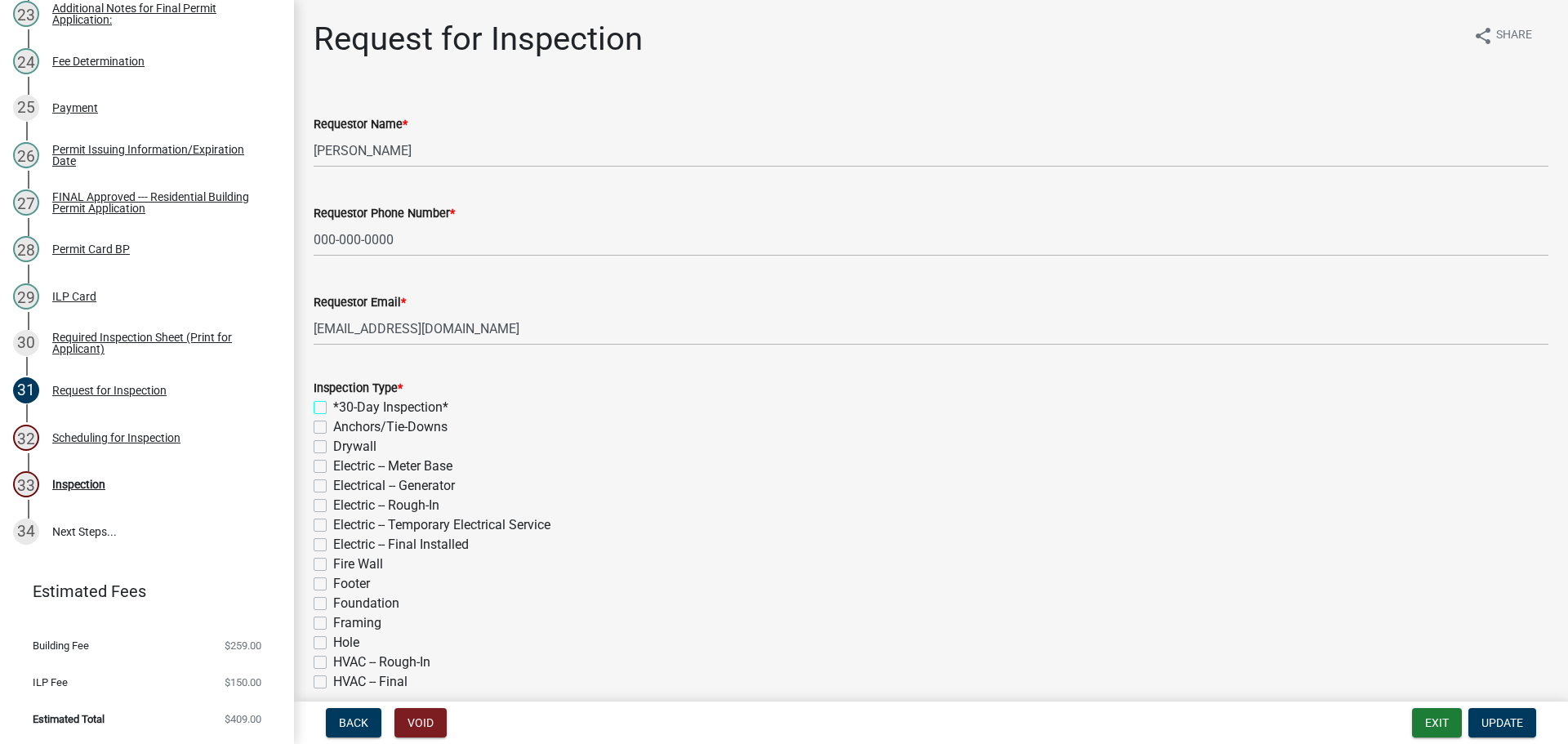
checkbox input "false"
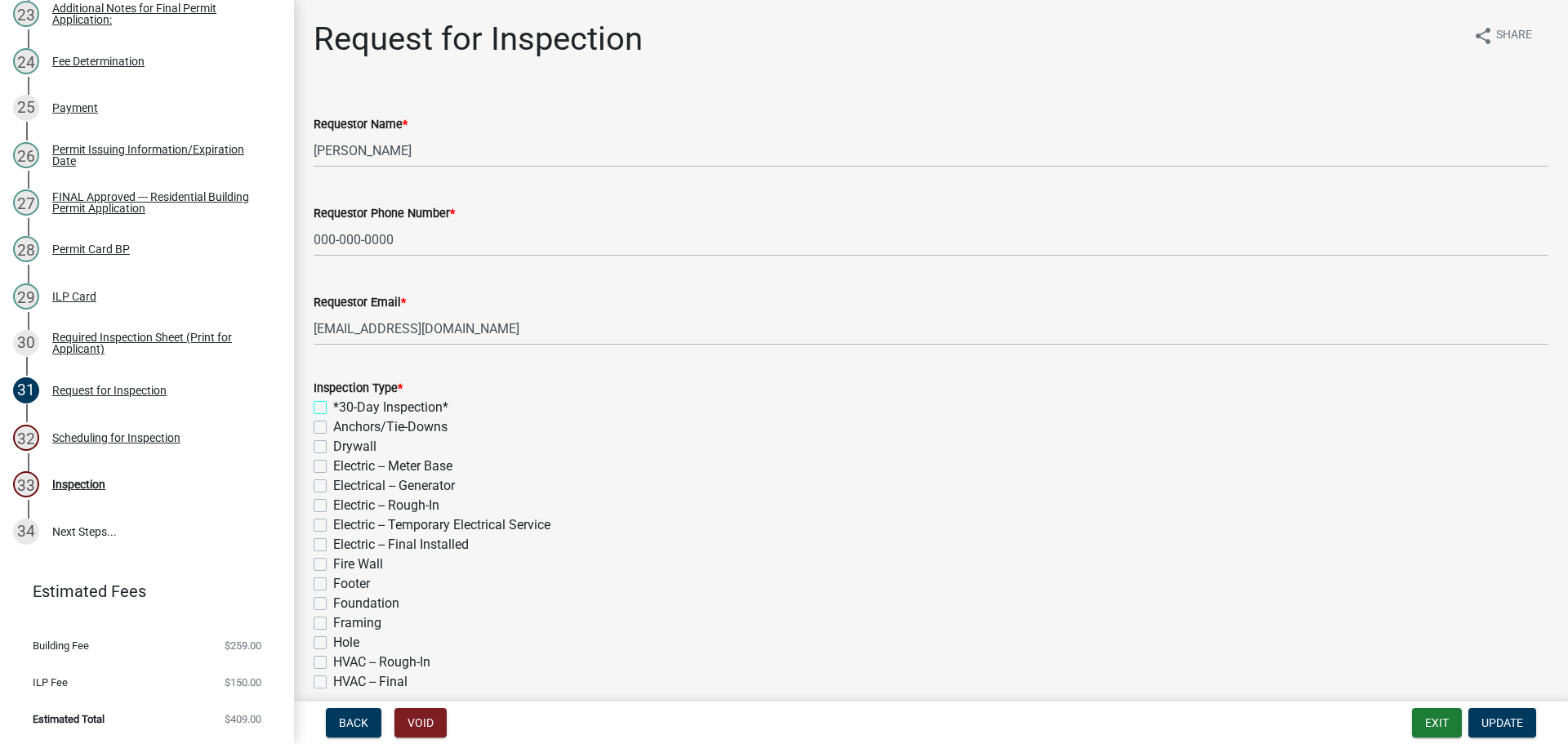
checkbox input "false"
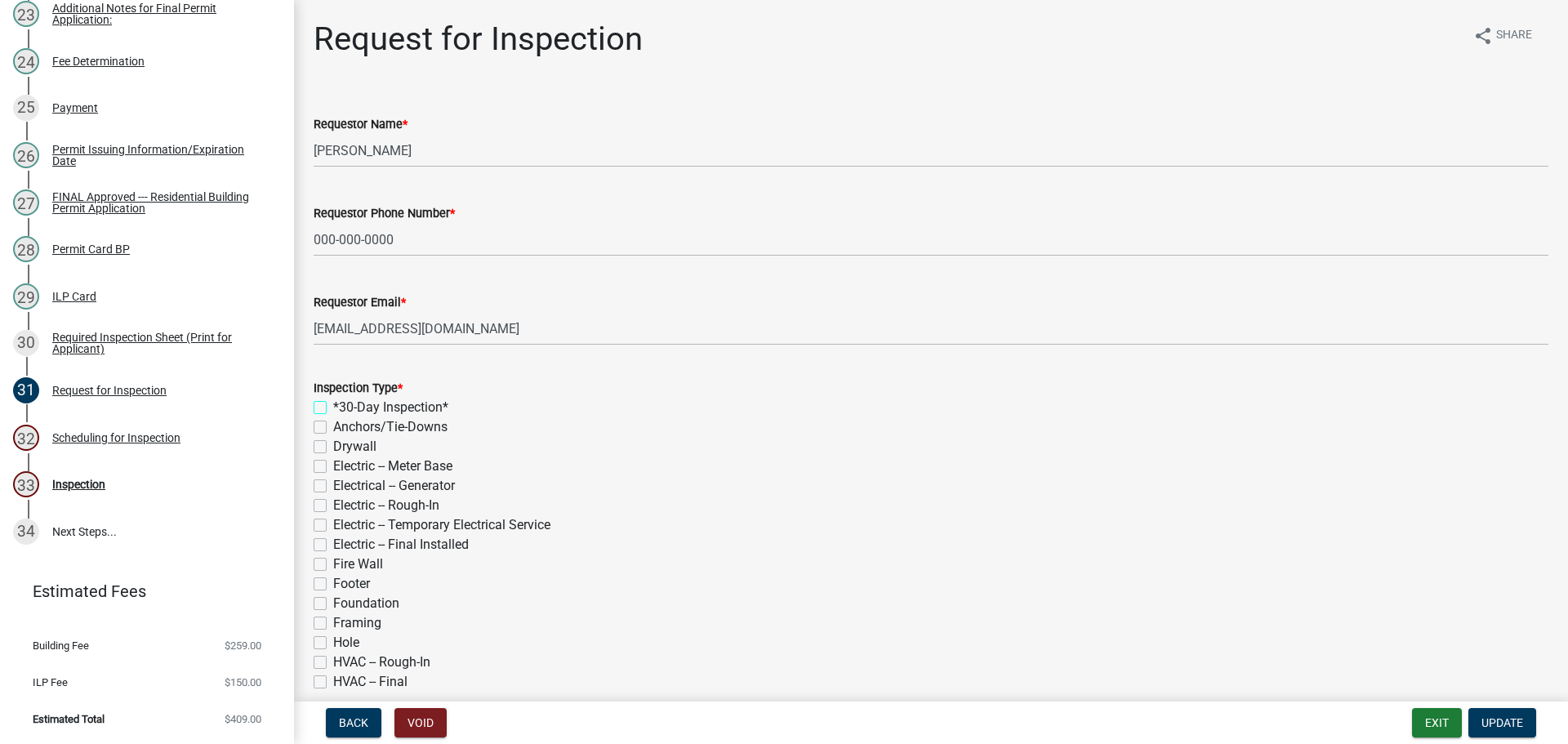
checkbox input "false"
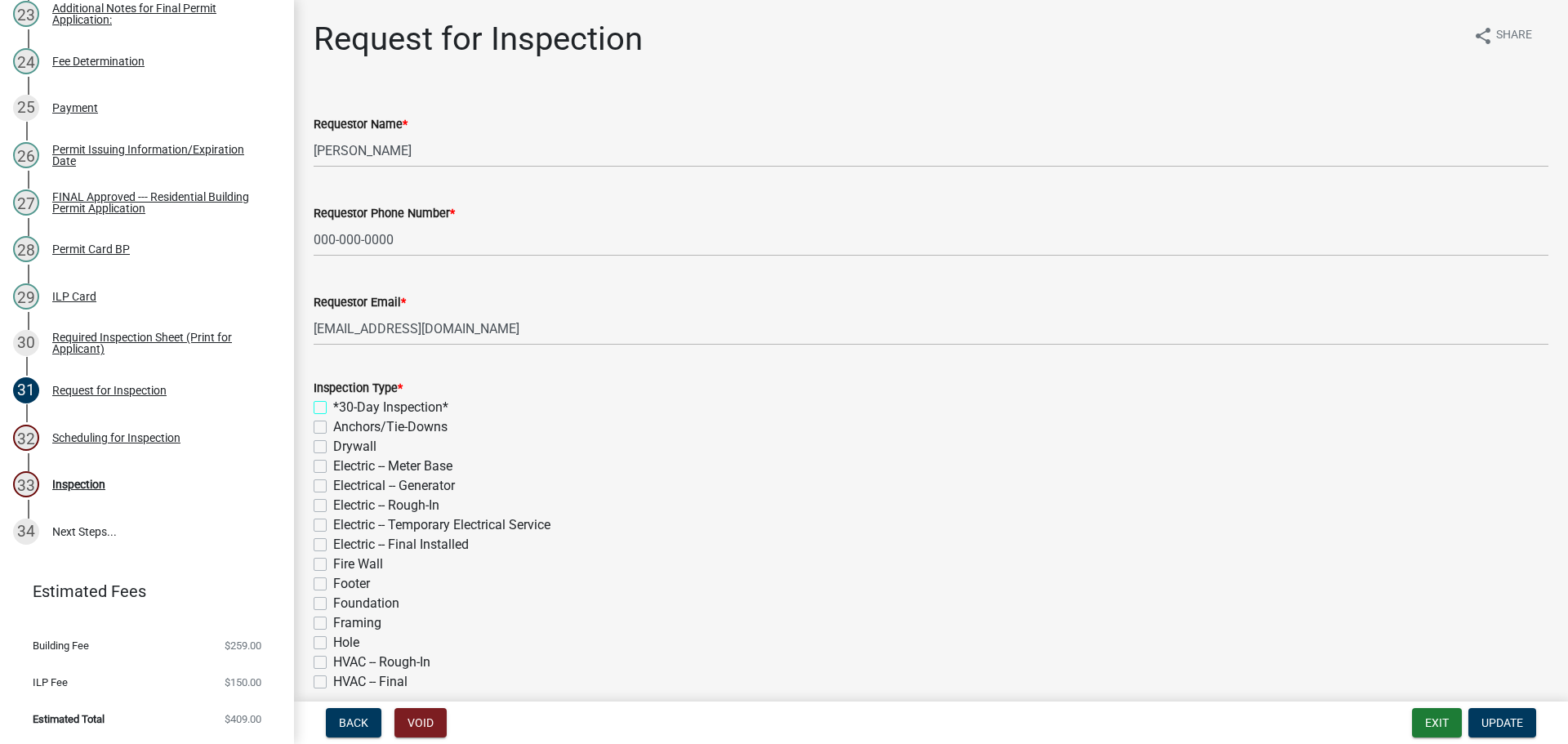
checkbox input "false"
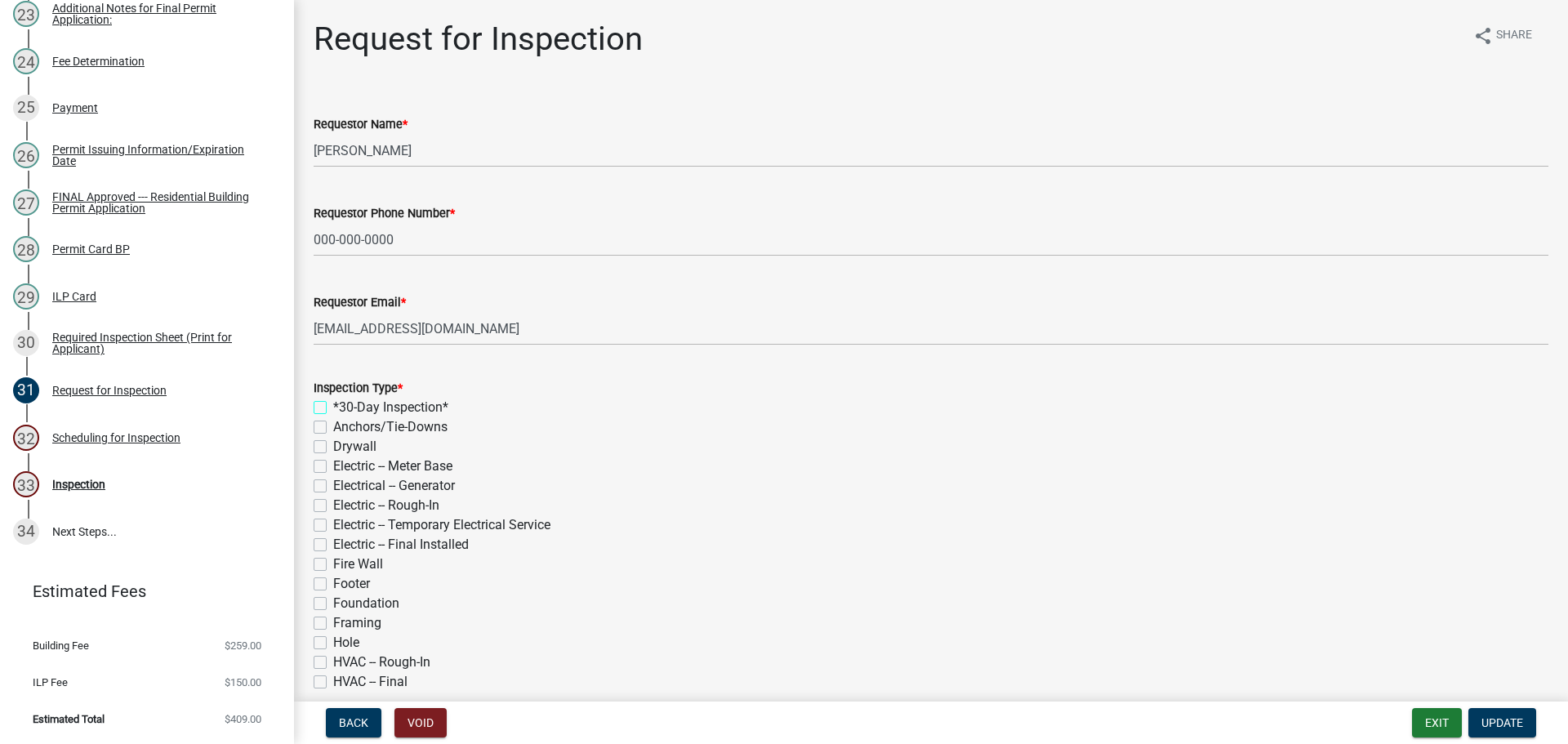
checkbox input "false"
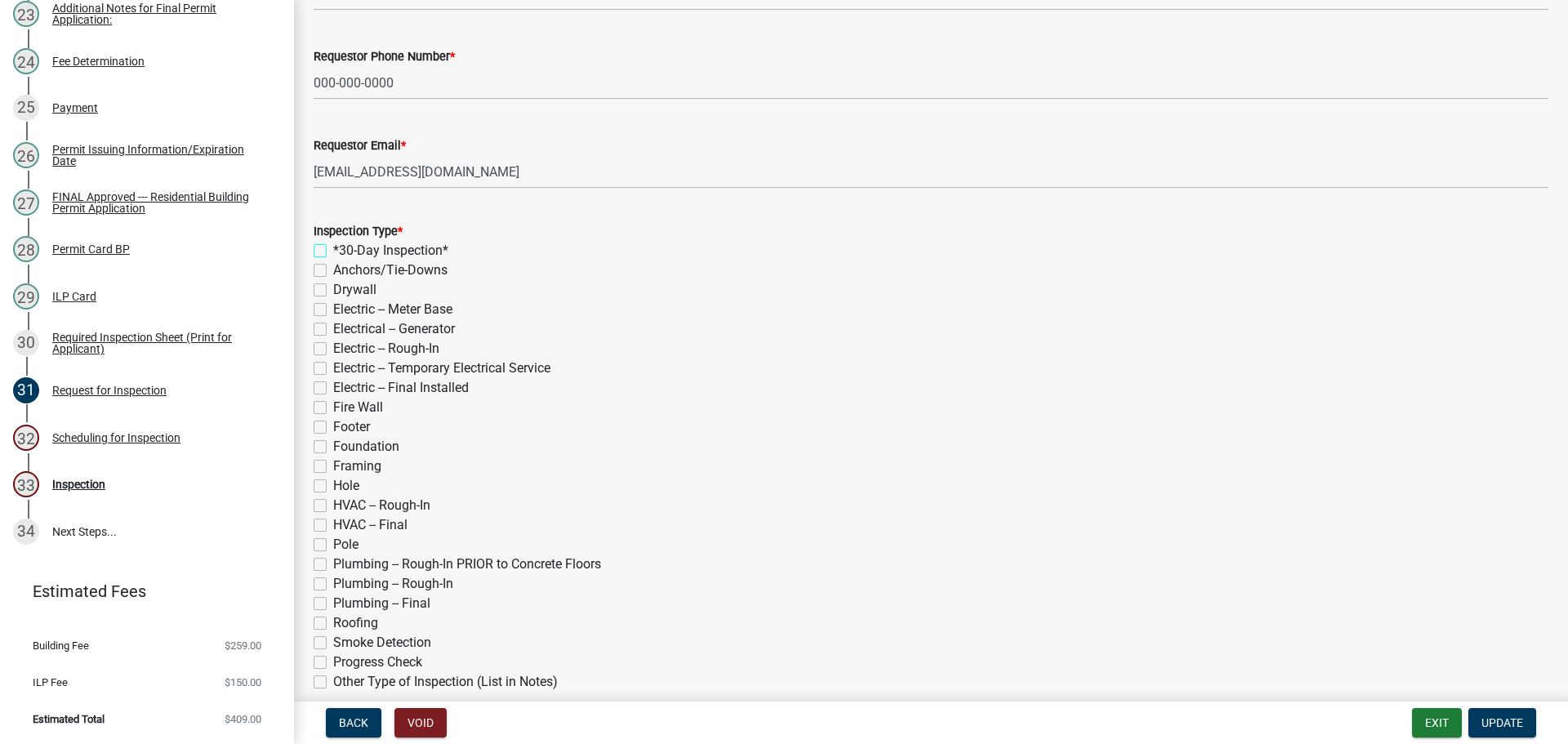
scroll to position [163, 0]
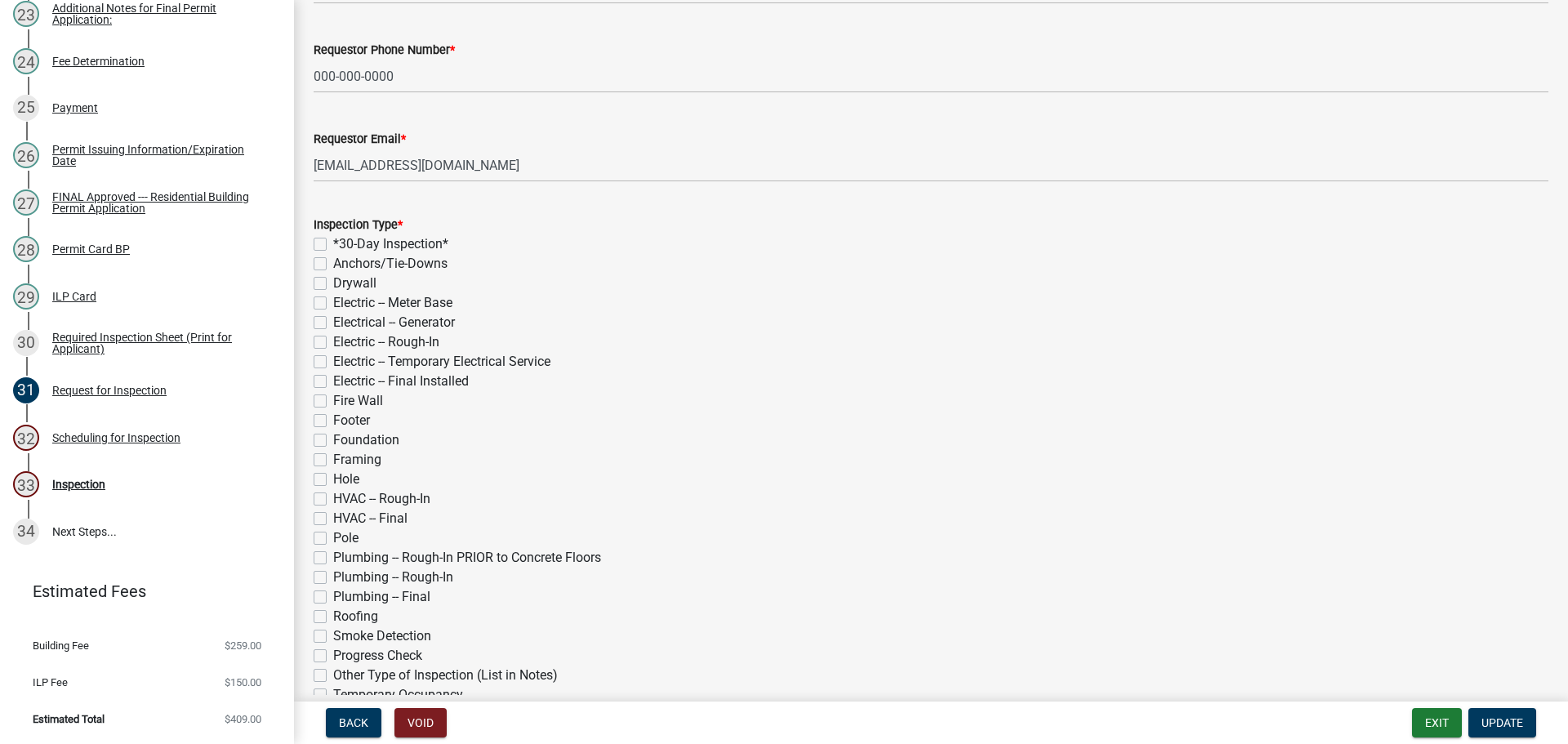
click at [333, 313] on label "Electric -- Meter Base" at bounding box center [393, 303] width 120 height 19
click at [333, 303] on input "Electric -- Meter Base" at bounding box center [339, 298] width 11 height 11
checkbox input "true"
checkbox input "false"
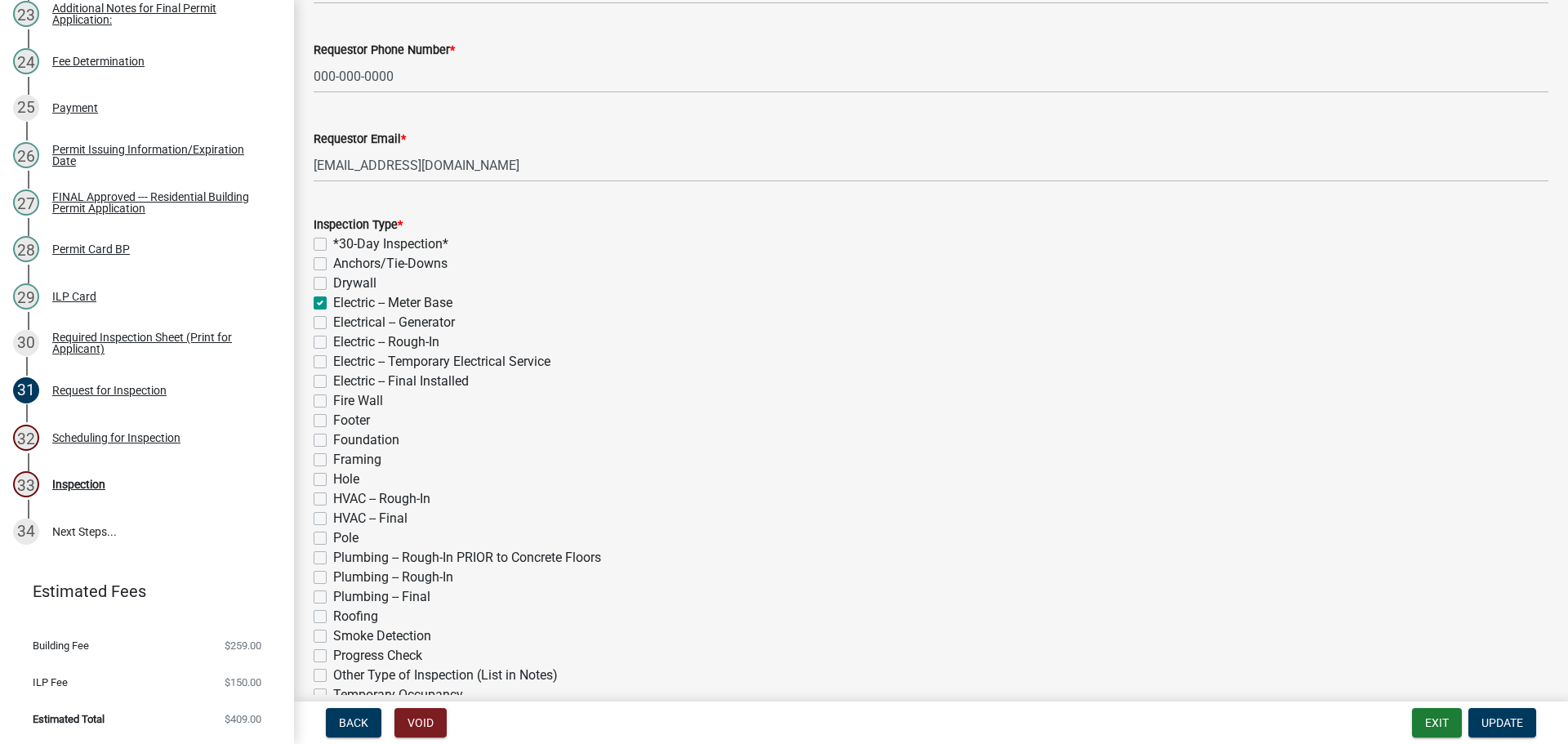
checkbox input "false"
checkbox input "true"
checkbox input "false"
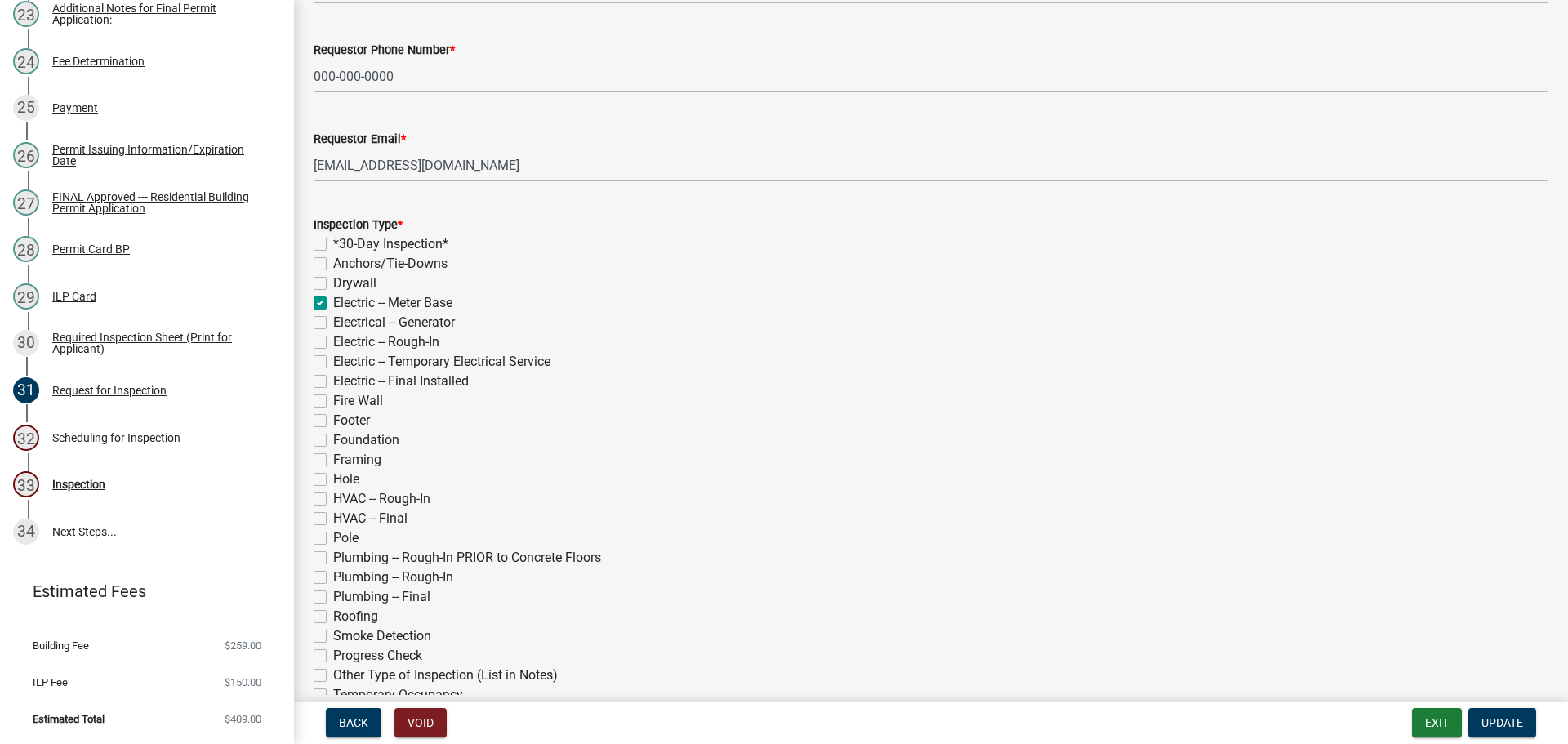
checkbox input "false"
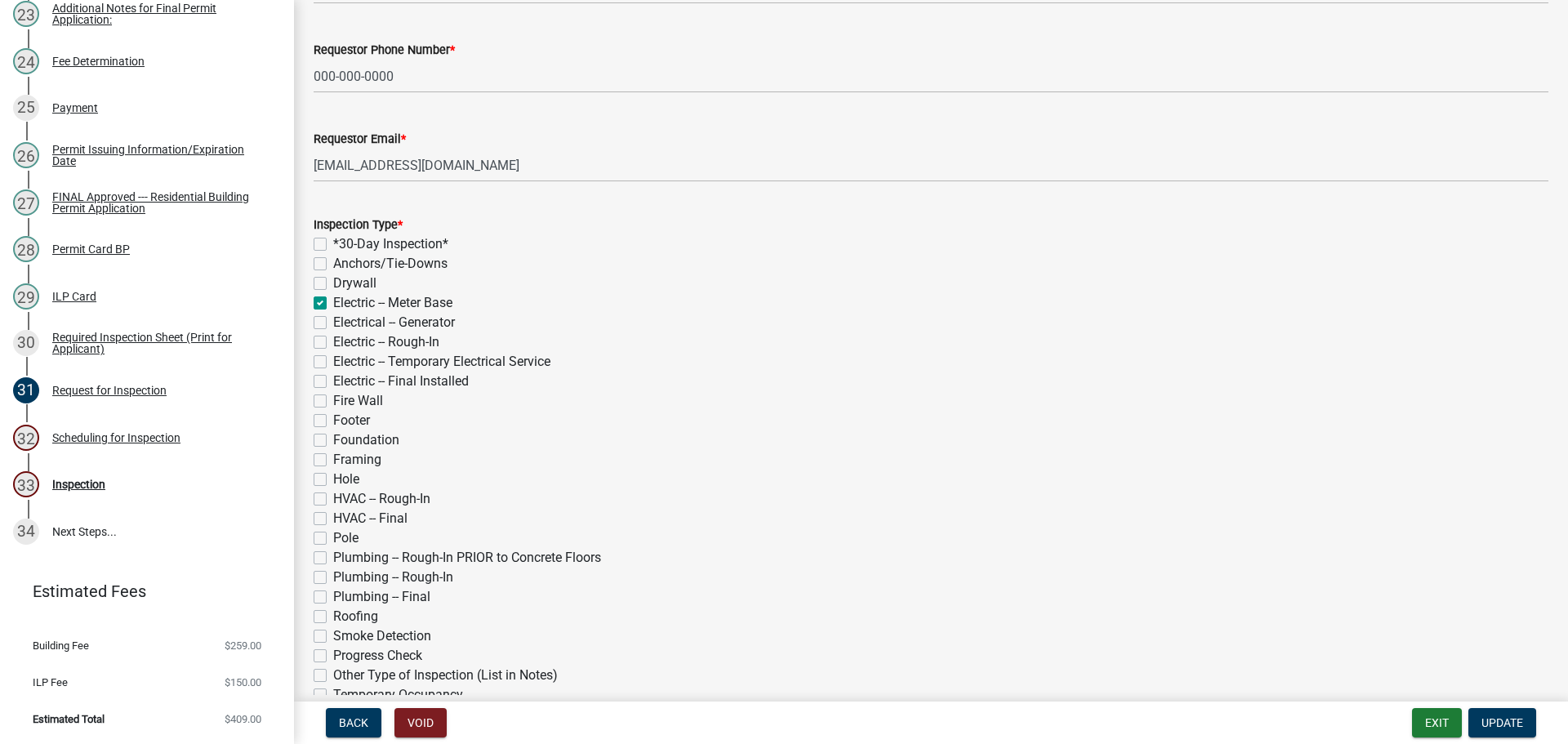
checkbox input "false"
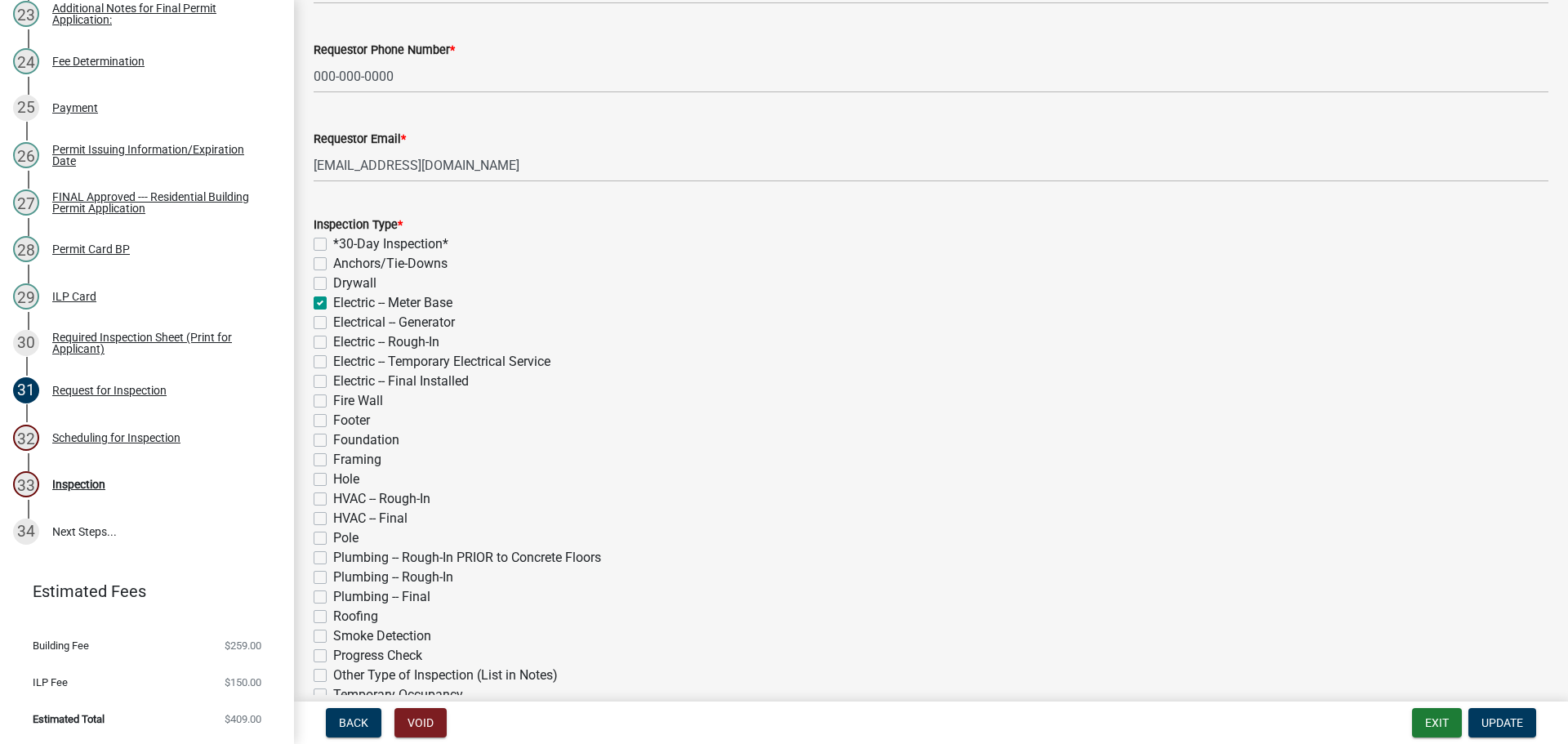
checkbox input "false"
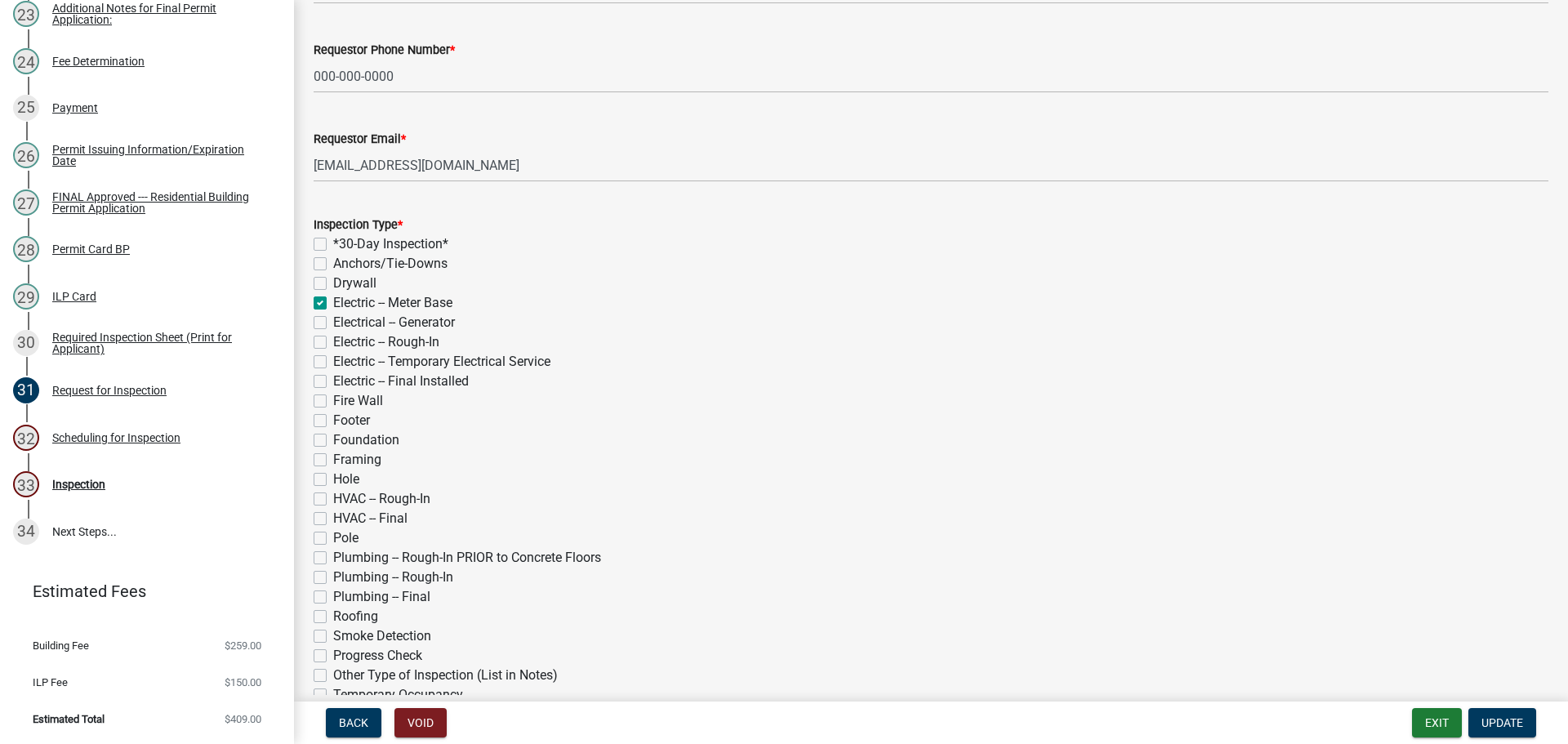
checkbox input "false"
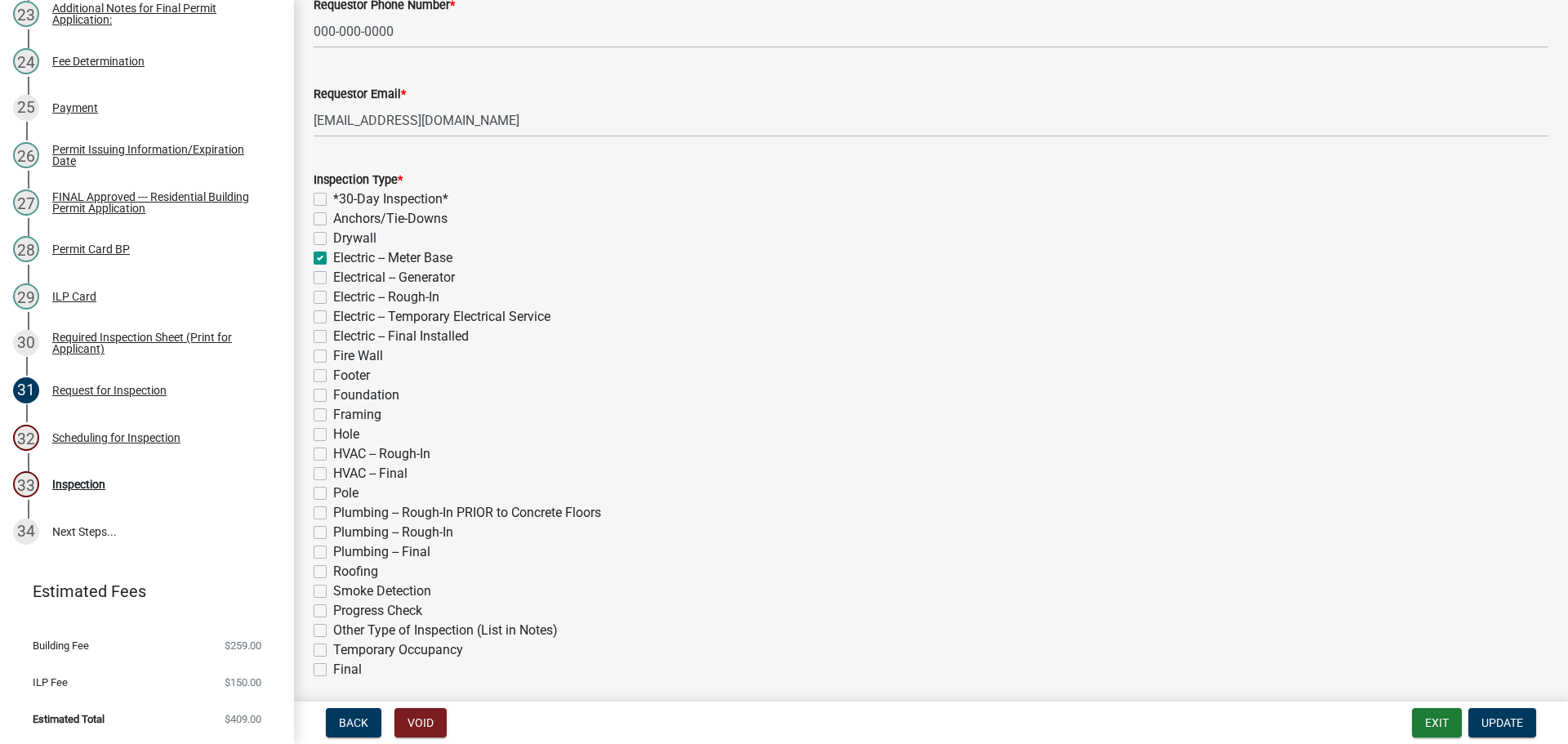
scroll to position [245, 0]
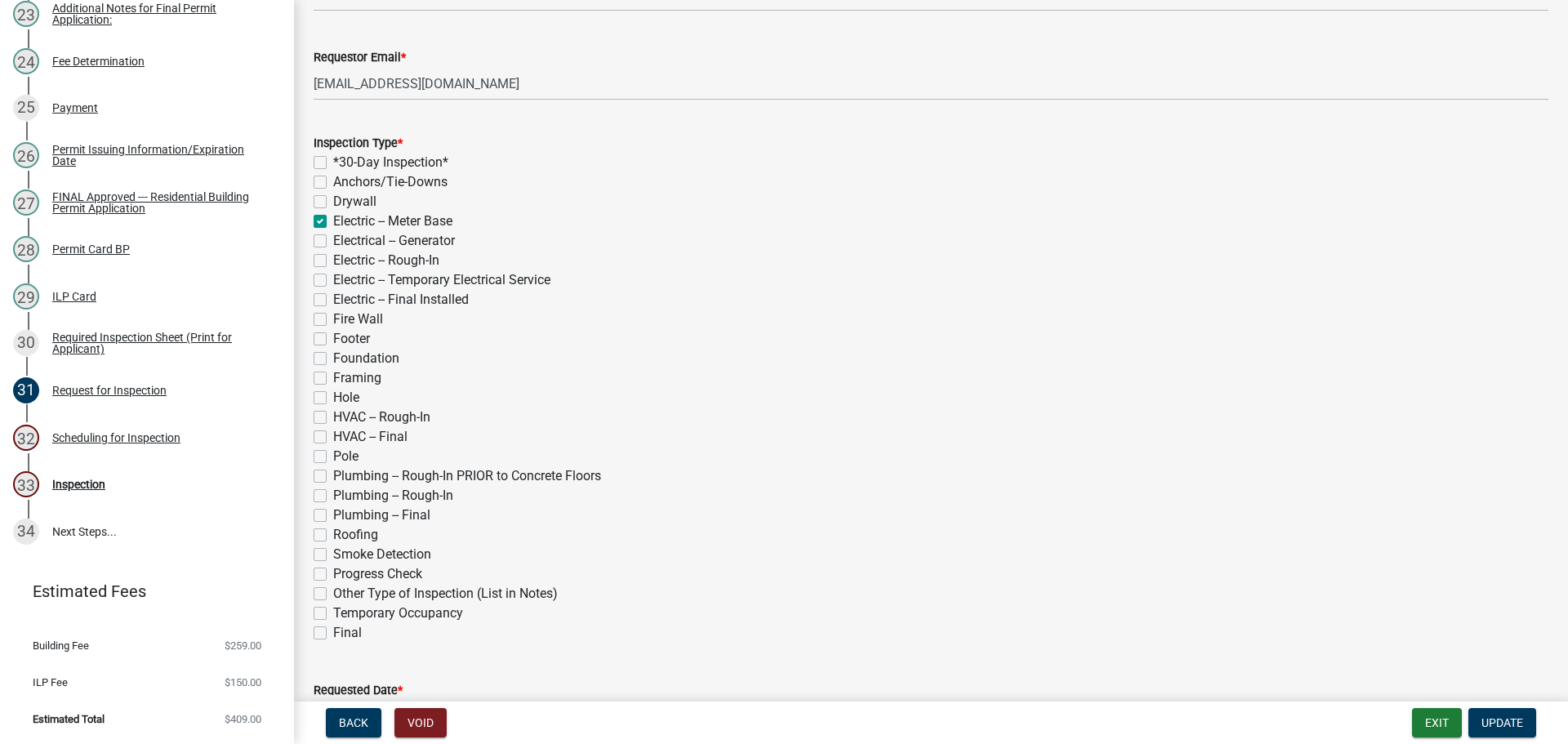
click at [333, 486] on label "Plumbing -- Rough-In PRIOR to Concrete Floors" at bounding box center [467, 476] width 267 height 19
click at [333, 477] on input "Plumbing -- Rough-In PRIOR to Concrete Floors" at bounding box center [339, 471] width 11 height 11
checkbox input "true"
checkbox input "false"
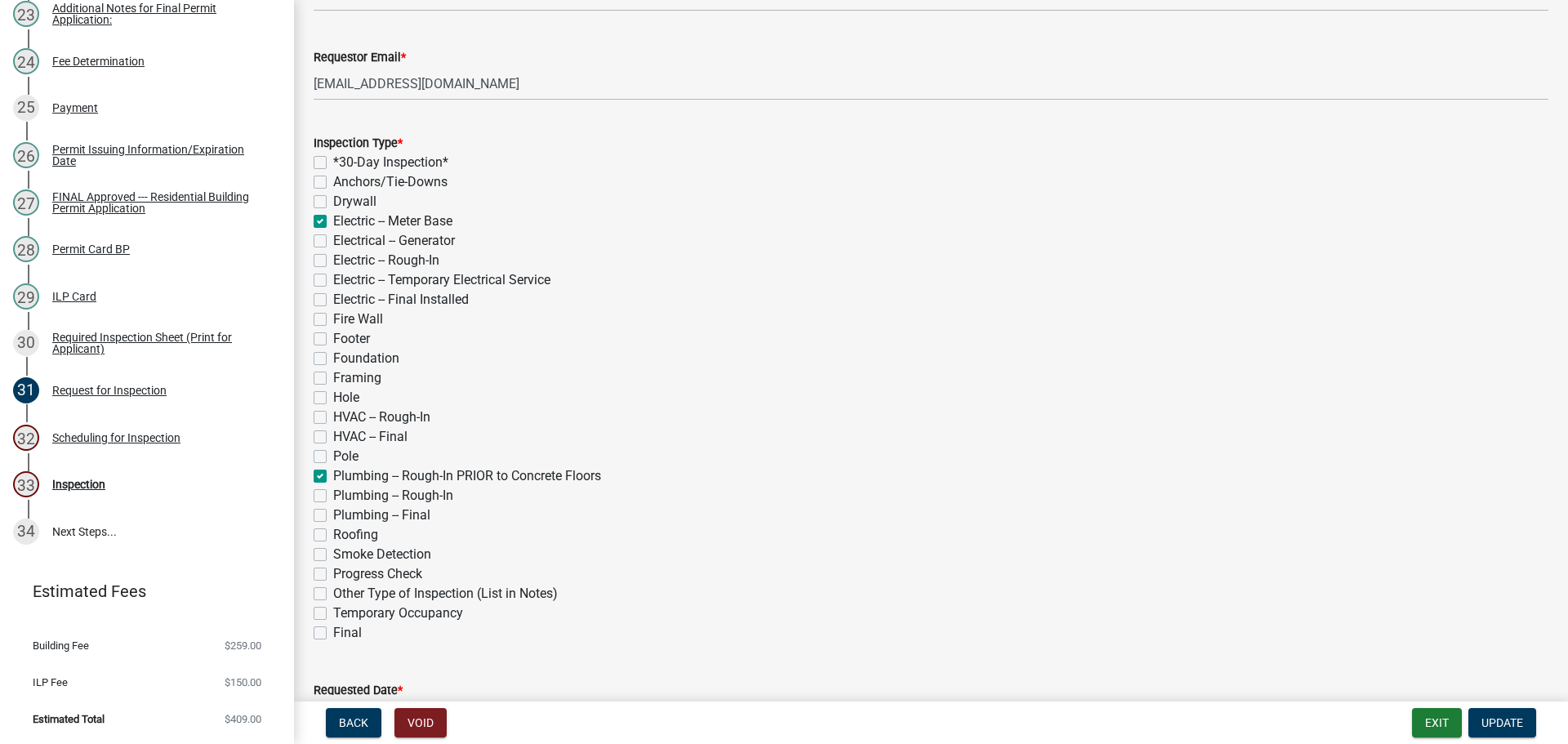
checkbox input "false"
checkbox input "true"
checkbox input "false"
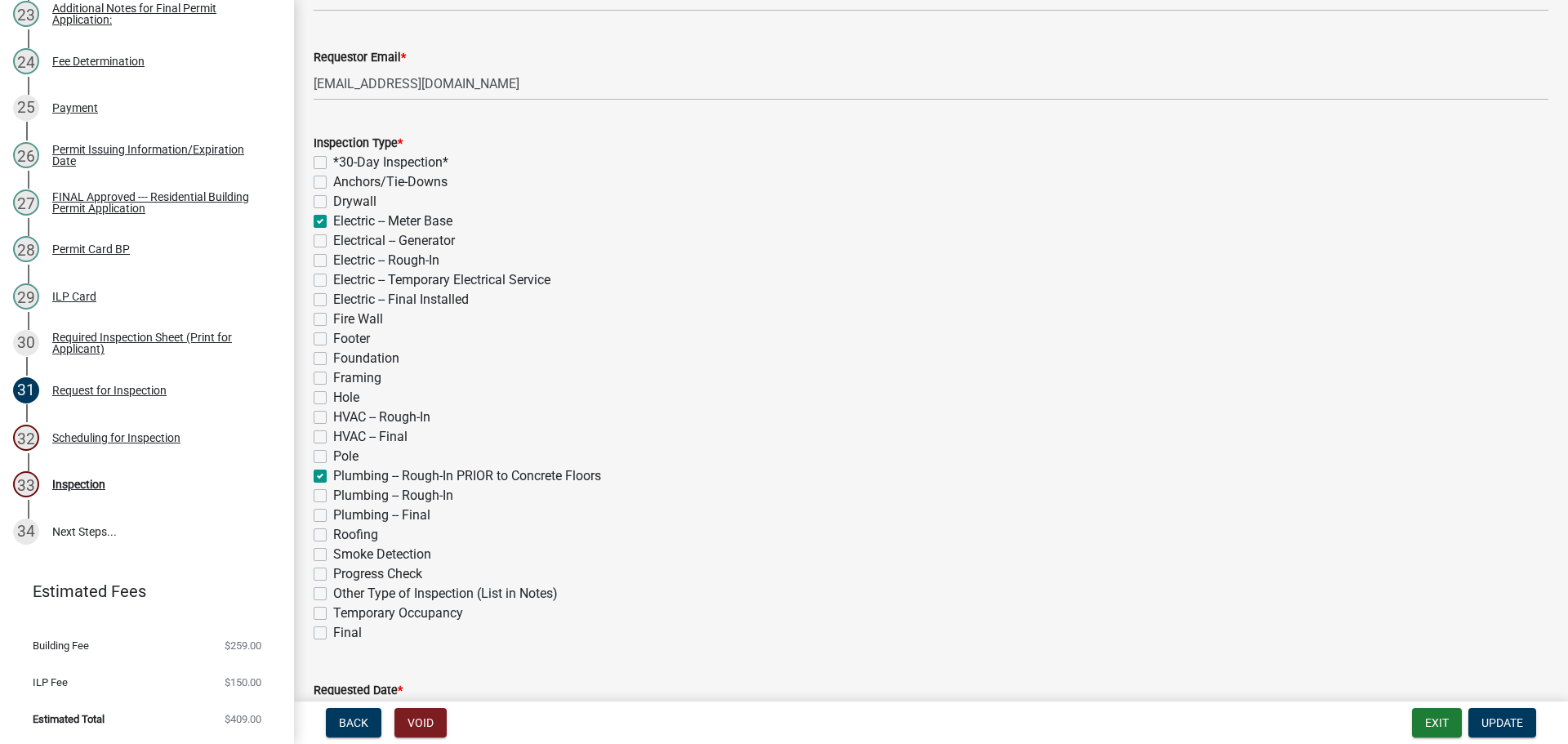
checkbox input "false"
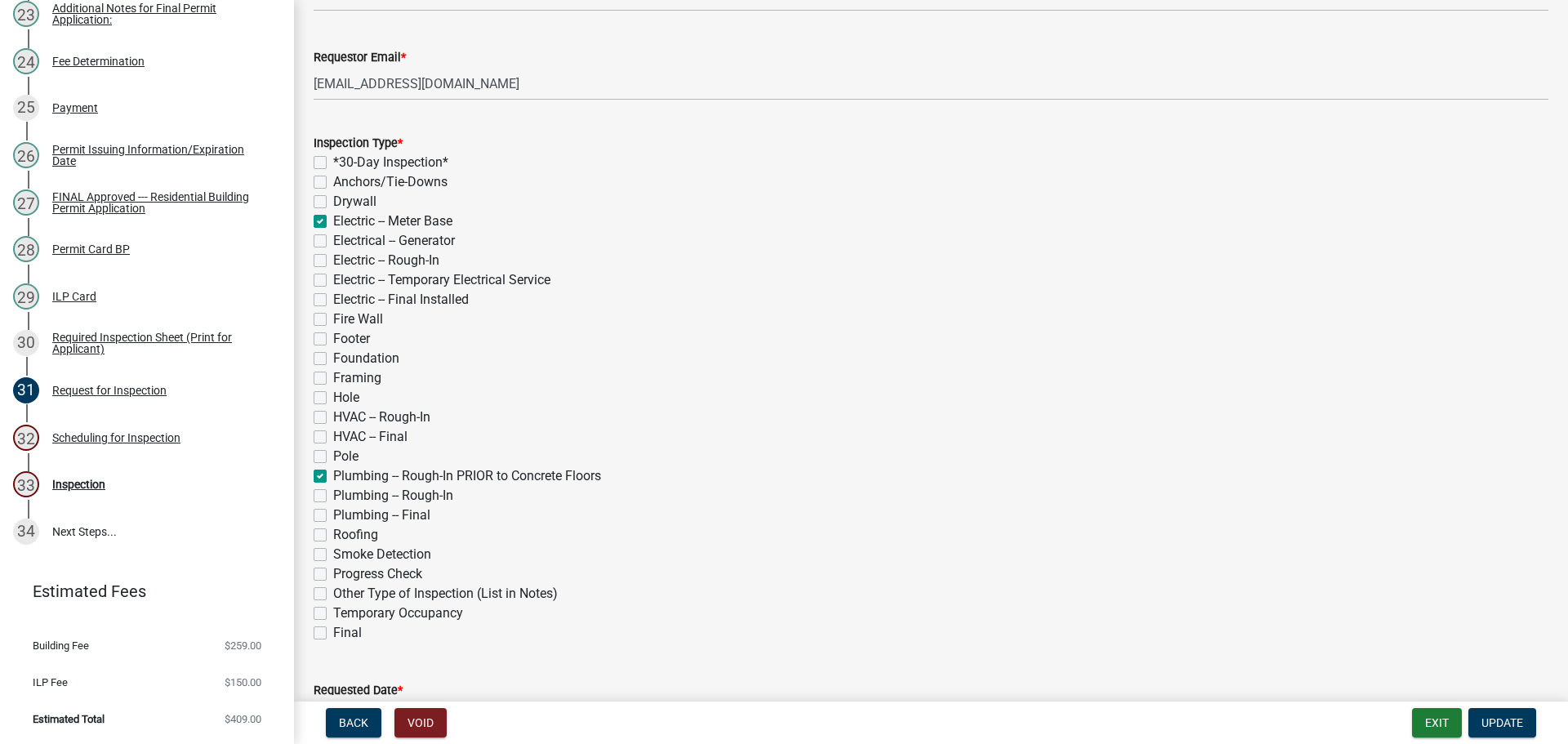
checkbox input "false"
checkbox input "true"
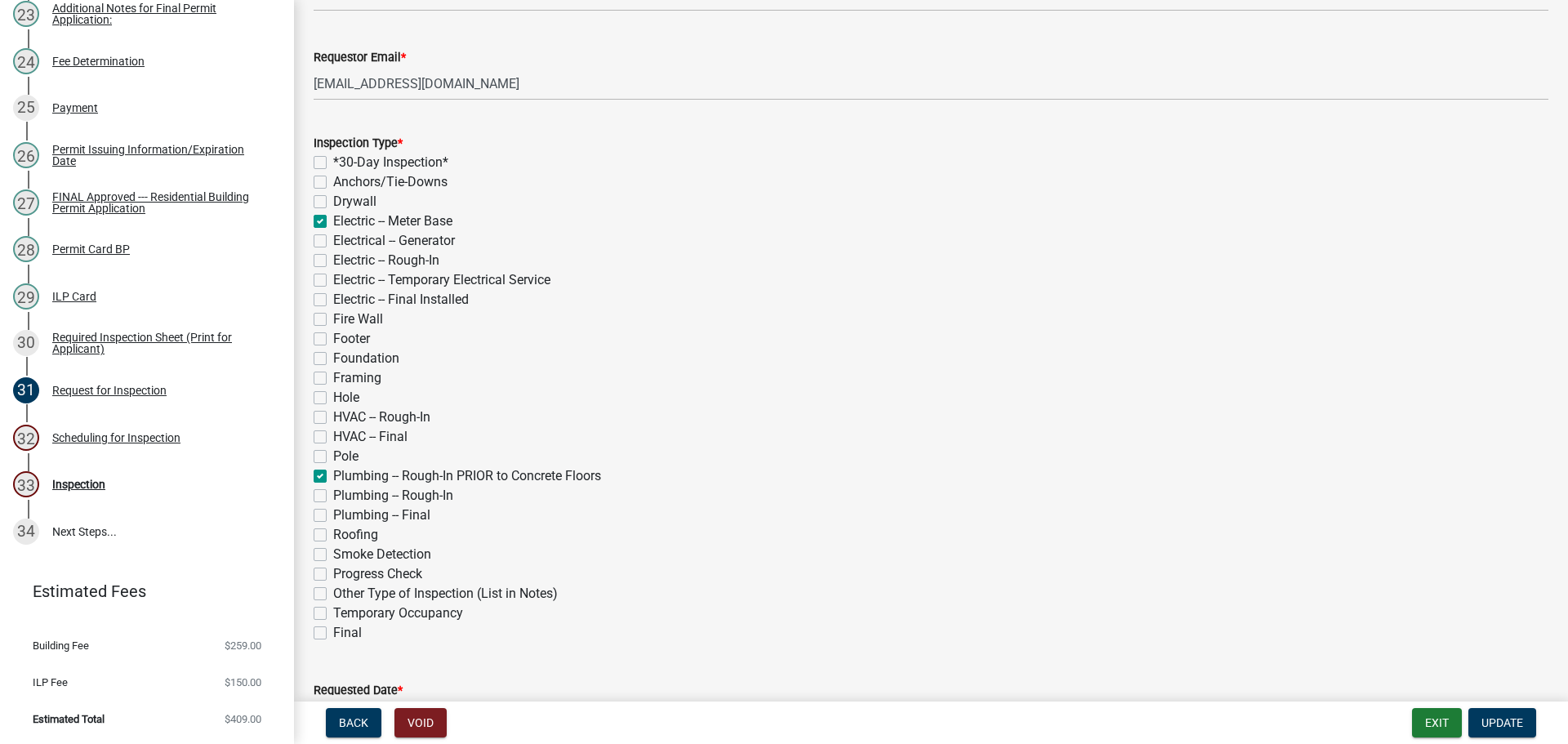
checkbox input "false"
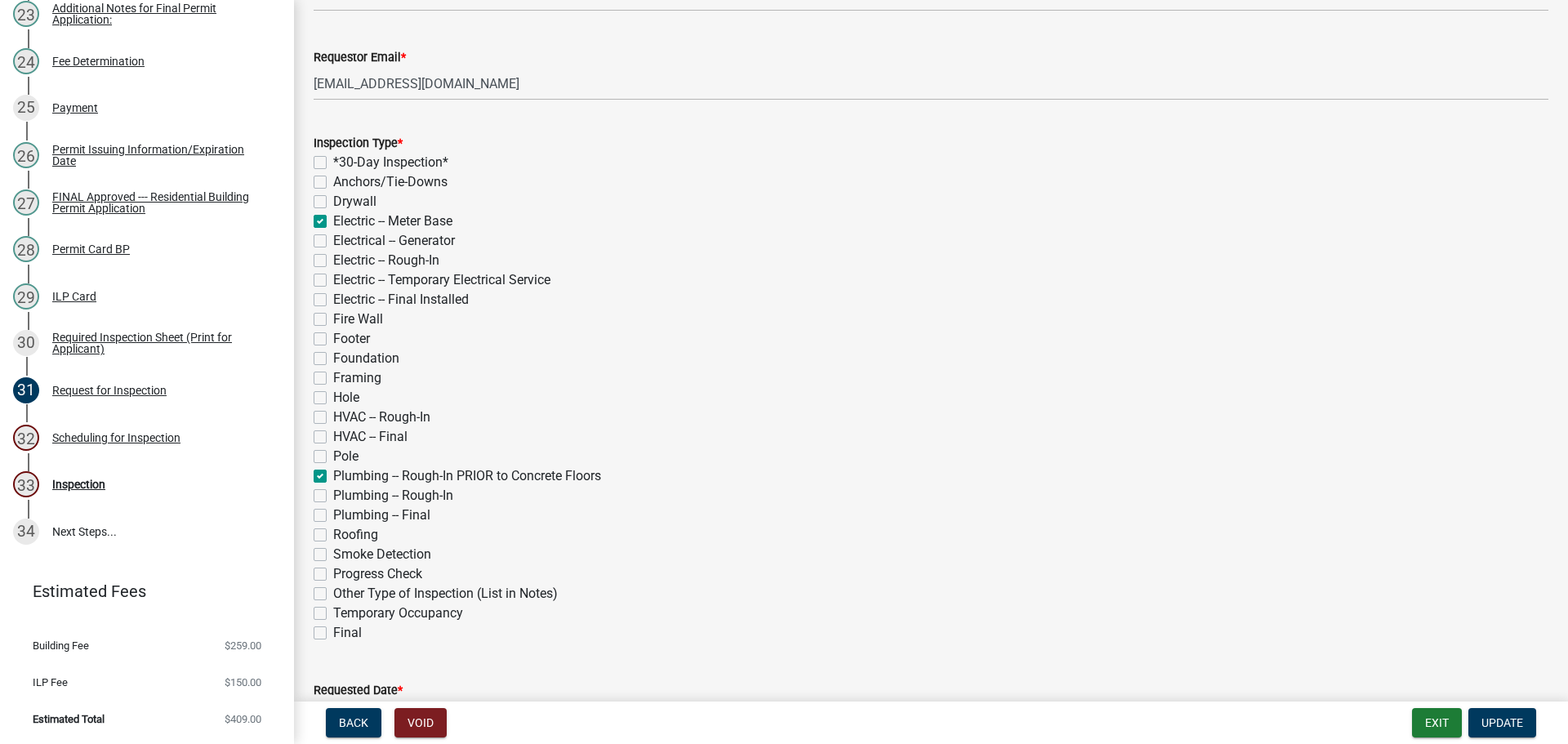
checkbox input "false"
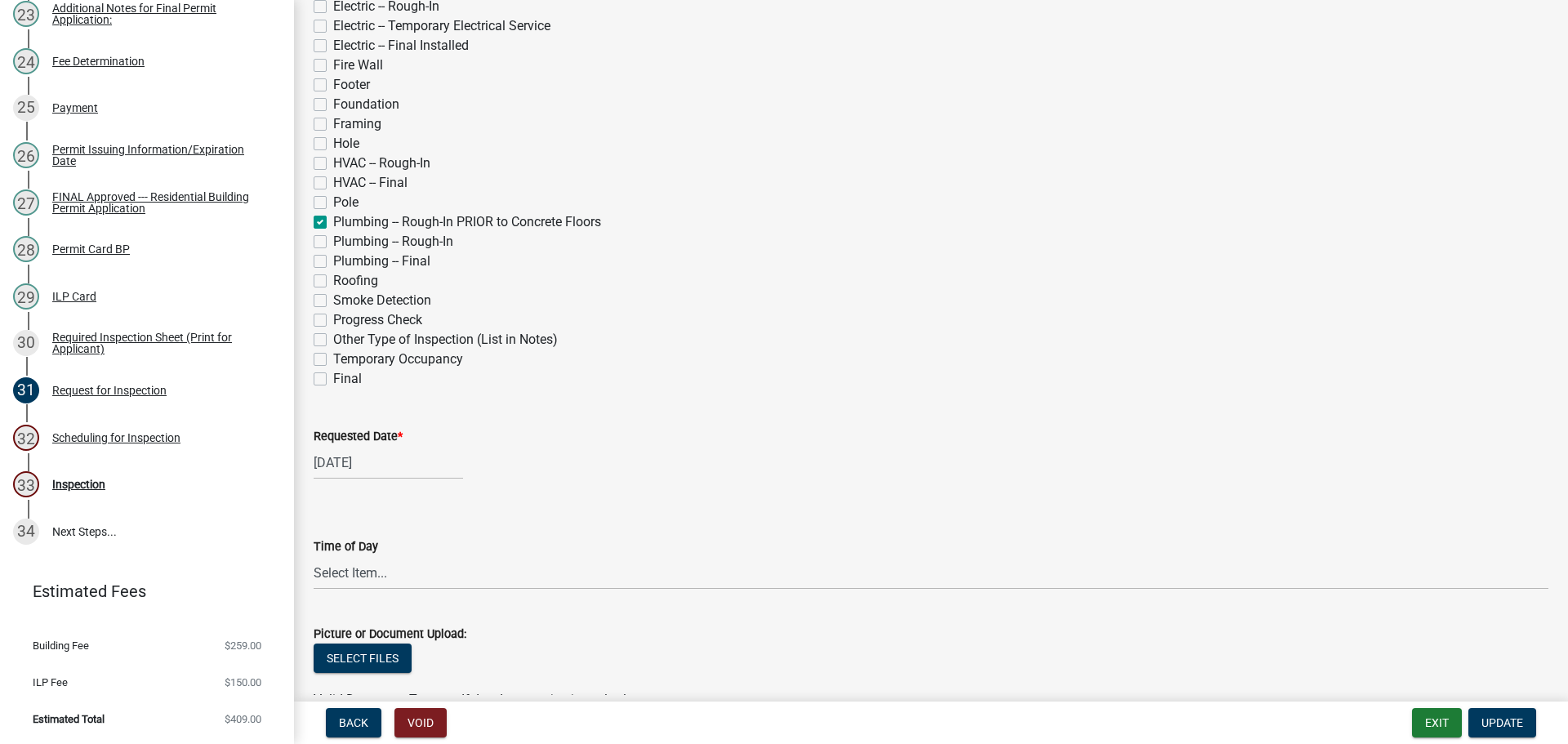
scroll to position [572, 0]
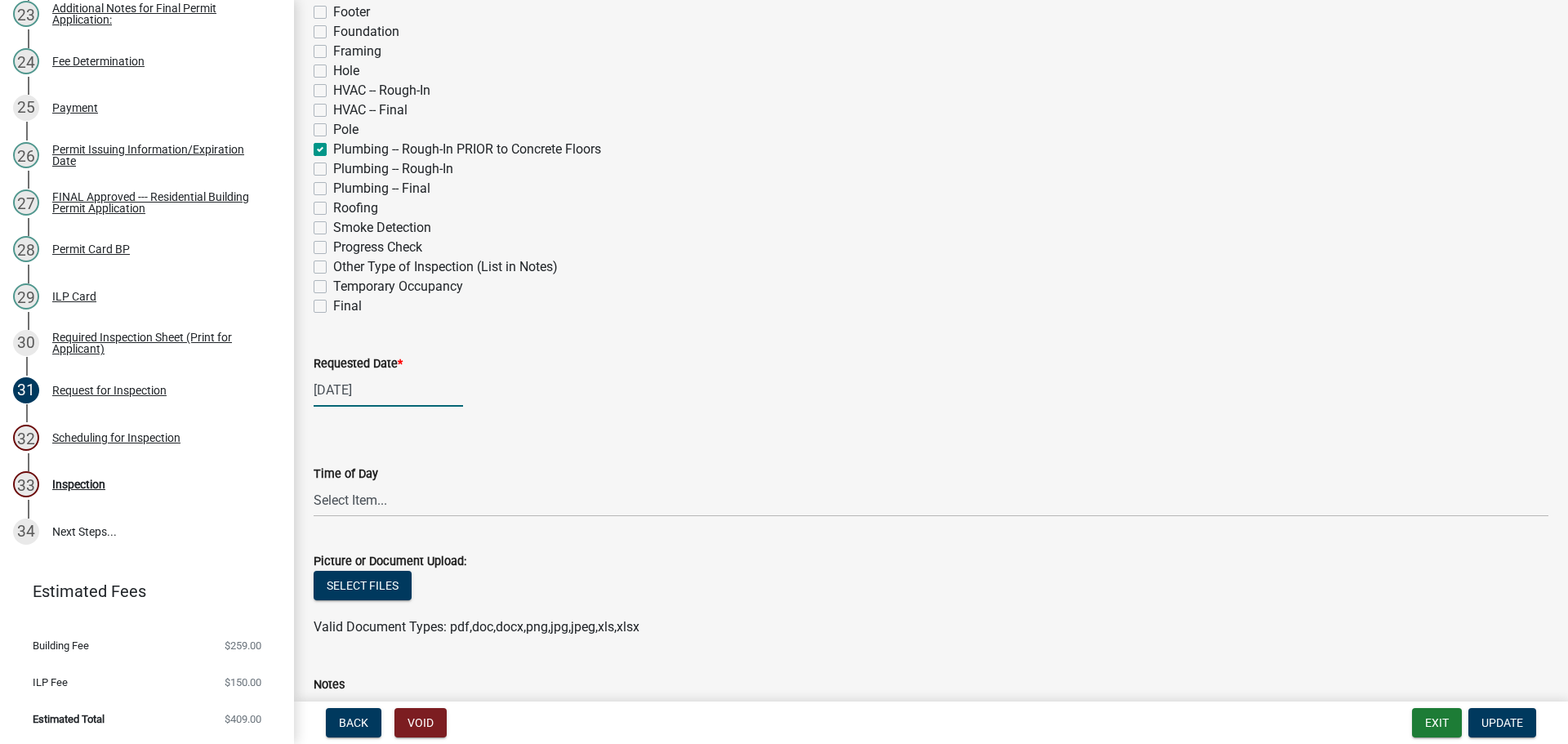
click at [361, 407] on div "09/08/2025" at bounding box center [388, 390] width 150 height 33
select select "9"
select select "2025"
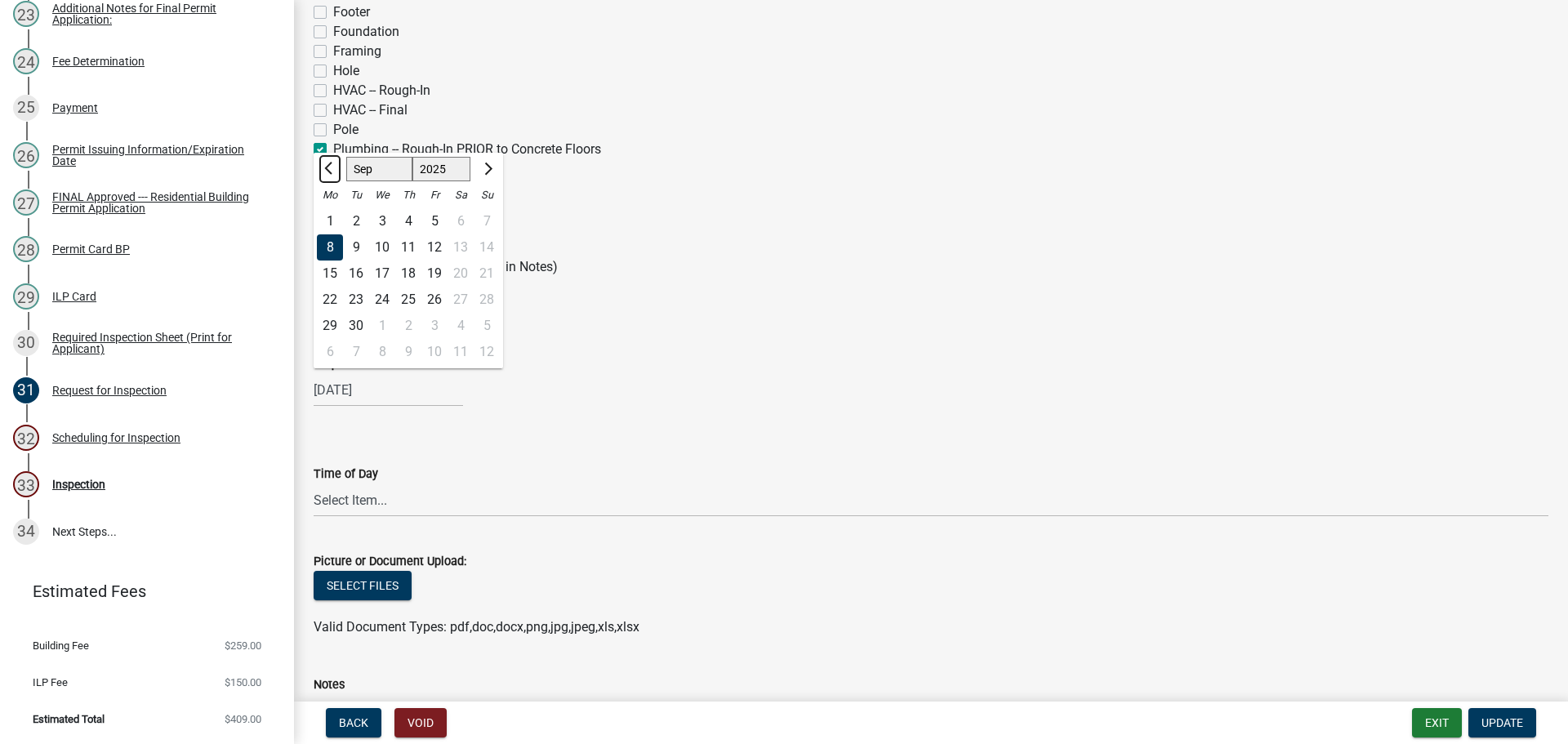
click at [331, 175] on span "Previous month" at bounding box center [330, 168] width 13 height 13
select select "8"
click at [421, 287] on div "14" at bounding box center [408, 273] width 26 height 26
type input "[DATE]"
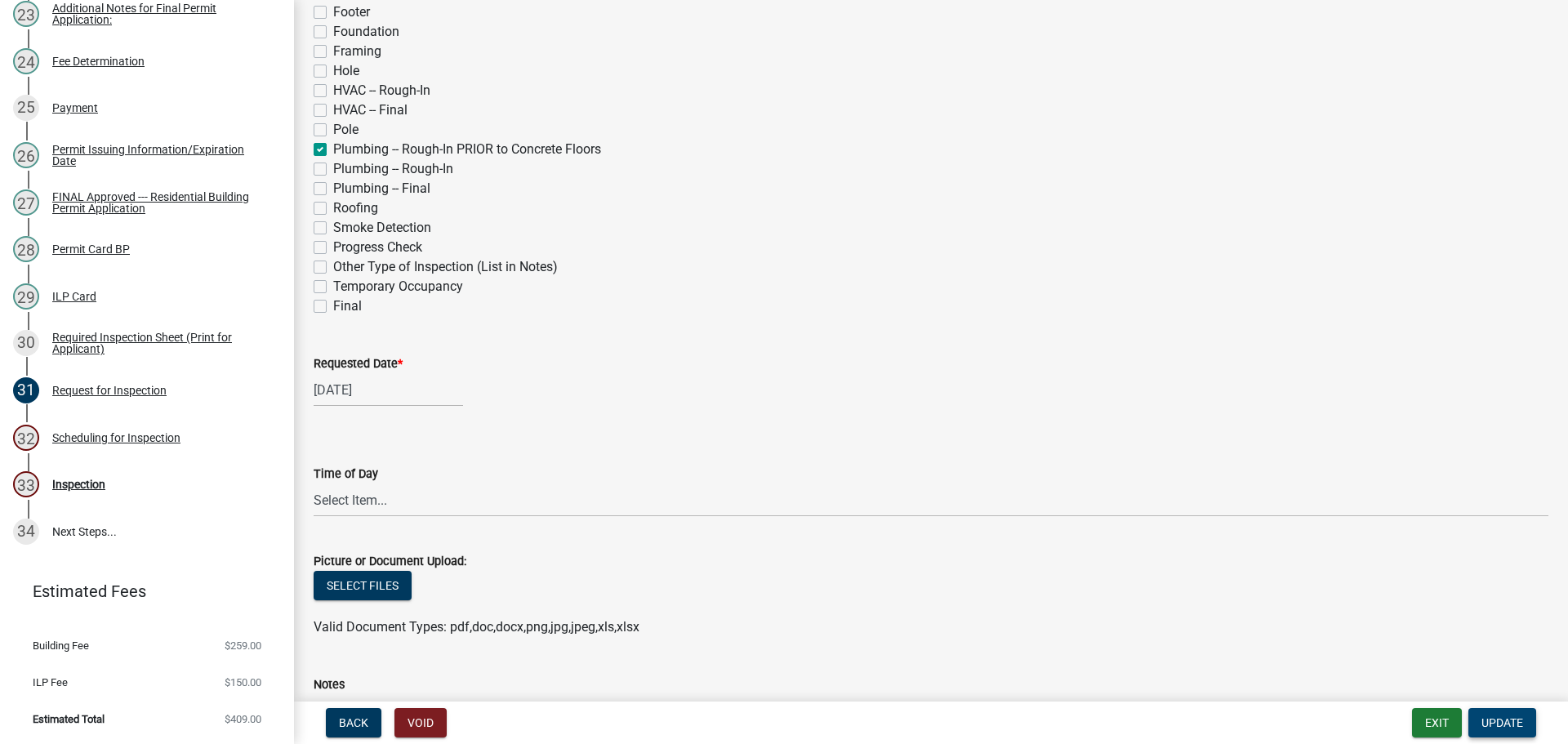
click at [1511, 716] on span "Update" at bounding box center [1502, 723] width 42 height 13
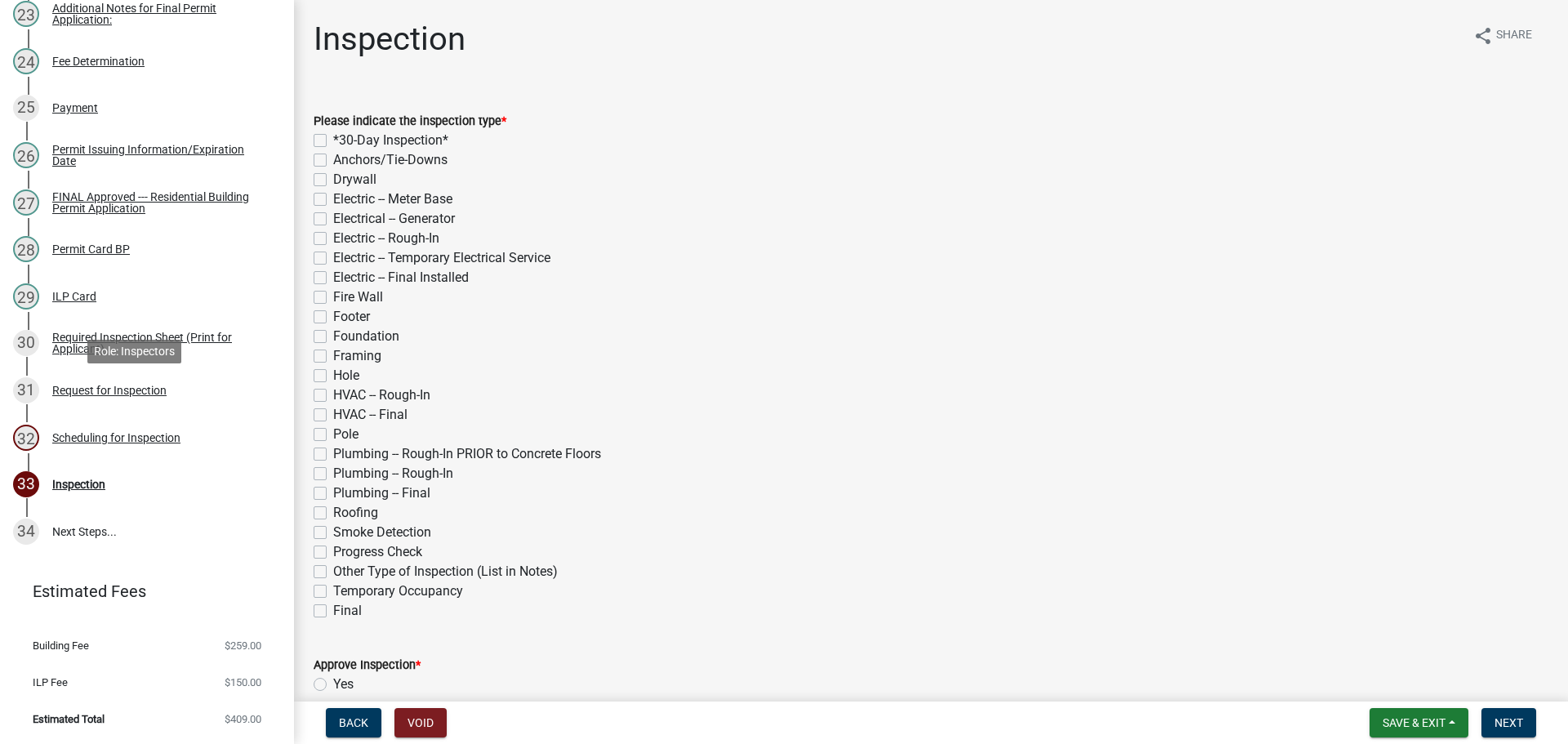
click at [128, 432] on div "Scheduling for Inspection" at bounding box center [116, 438] width 128 height 12
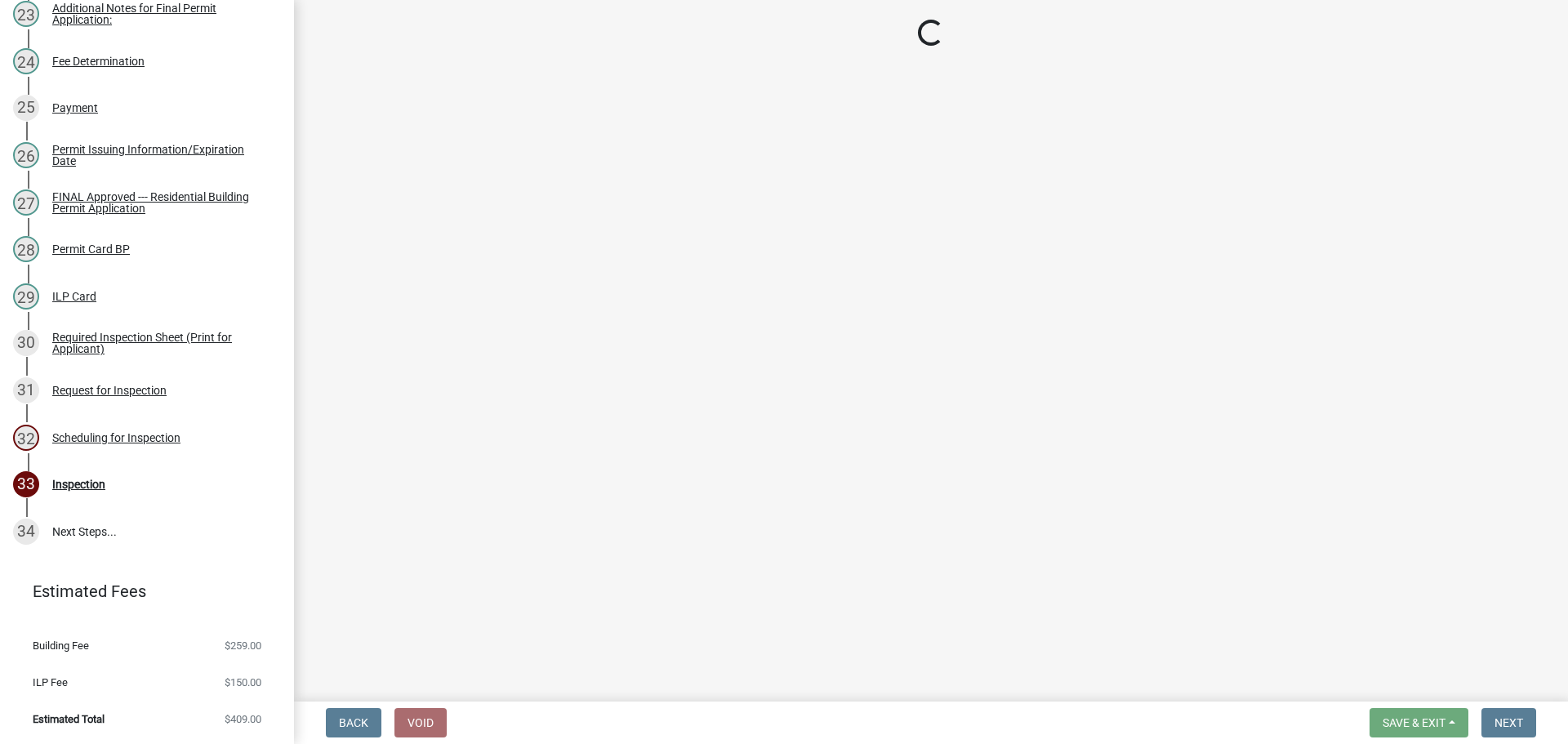
select select "25b75ae6-03c7-4280-9b34-fcf63005d5e5"
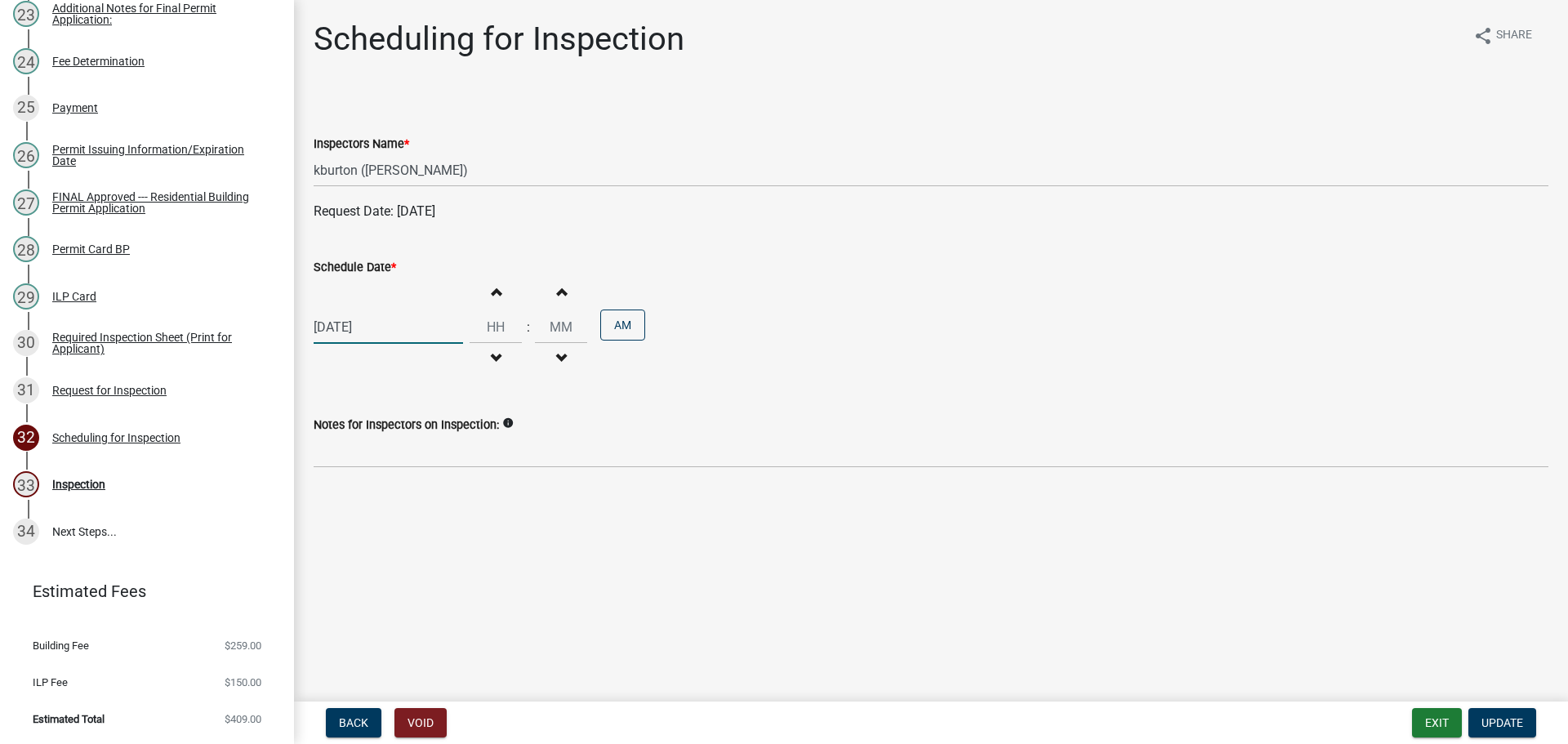
click at [362, 344] on div "09/08/2025" at bounding box center [388, 327] width 150 height 33
select select "9"
select select "2025"
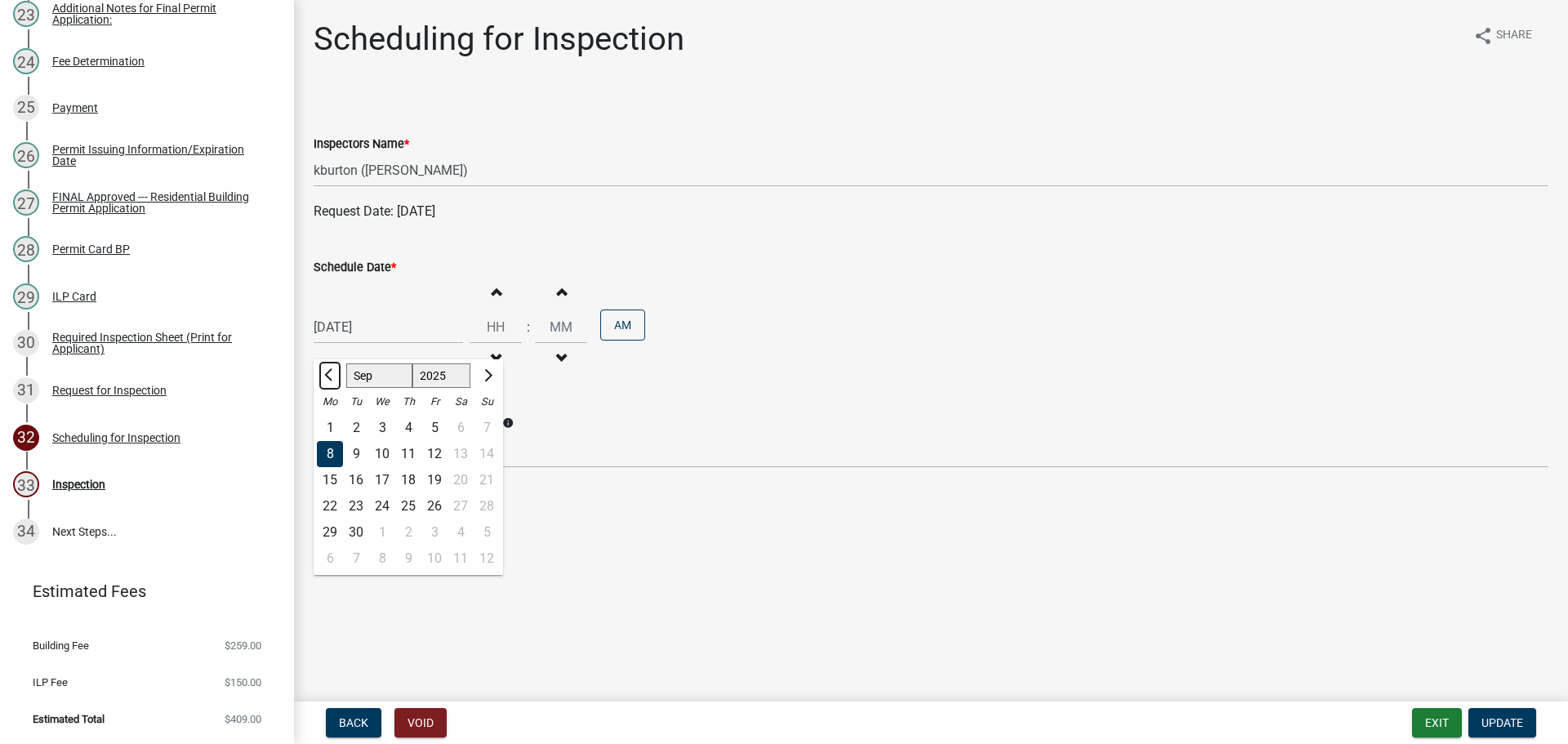
click at [339, 389] on button "Previous month" at bounding box center [329, 375] width 19 height 26
select select "8"
click at [421, 493] on div "14" at bounding box center [408, 480] width 26 height 26
type input "[DATE]"
click at [1500, 716] on span "Update" at bounding box center [1502, 723] width 42 height 13
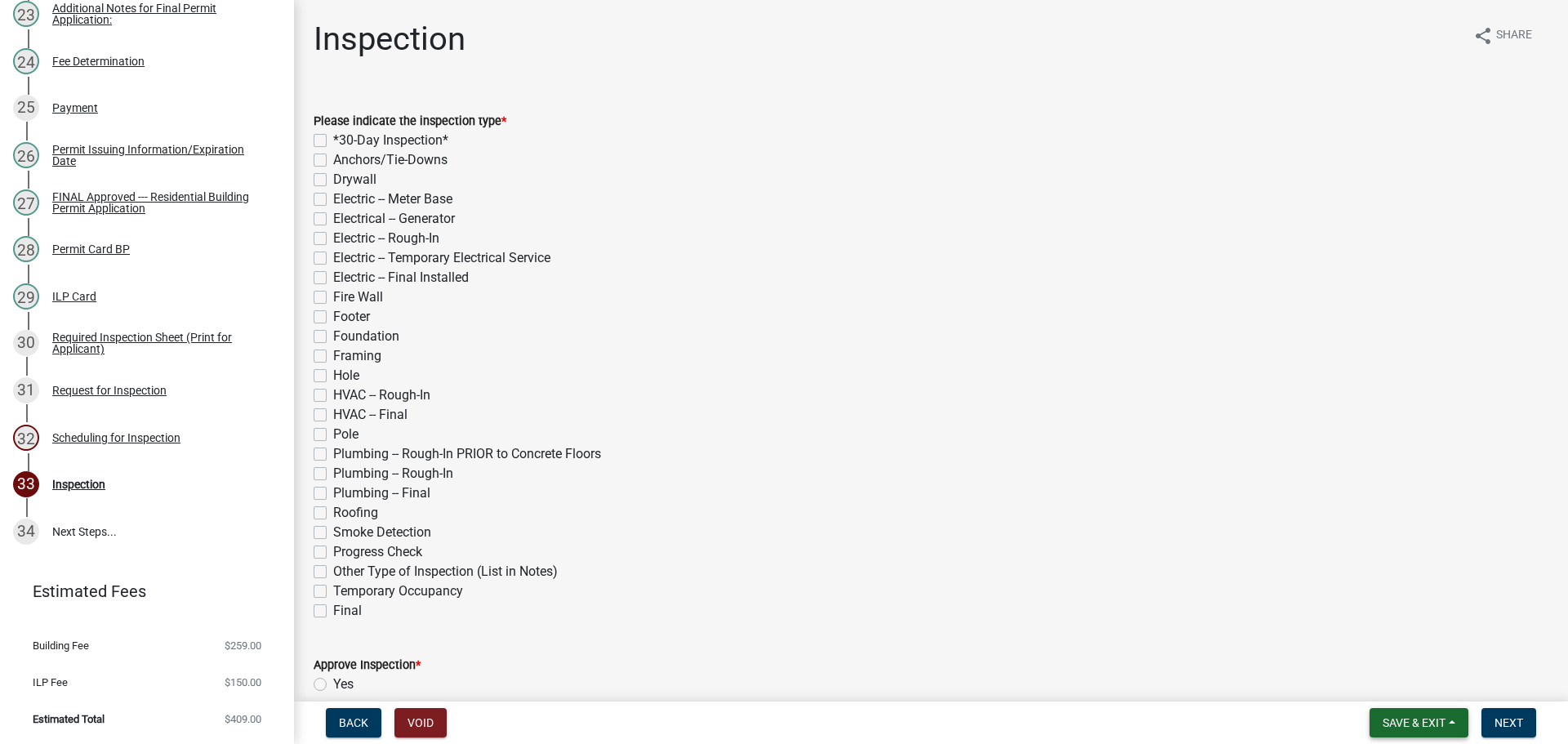
click at [1423, 708] on button "Save & Exit" at bounding box center [1419, 722] width 99 height 29
click at [1356, 680] on button "Save & Exit" at bounding box center [1403, 676] width 130 height 39
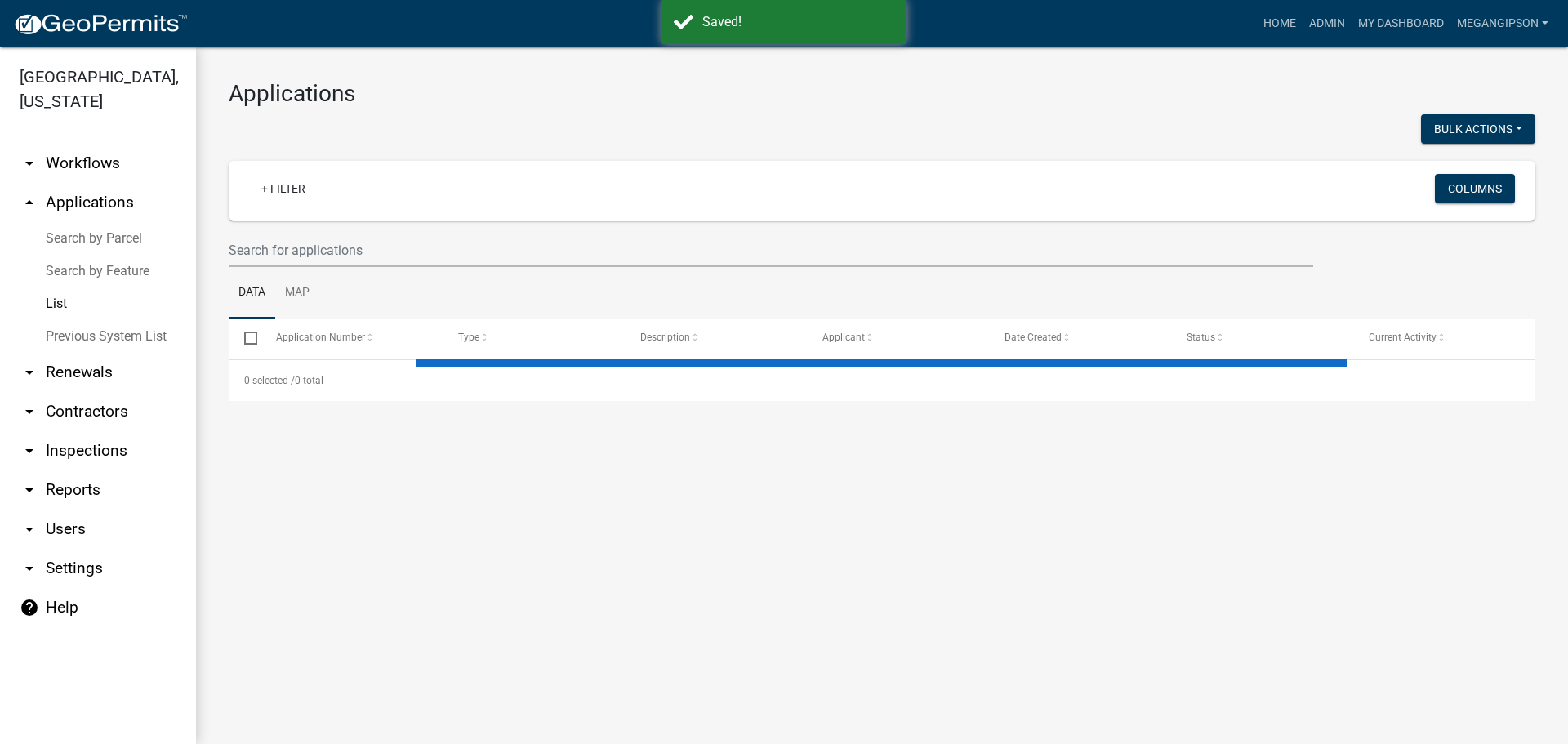
select select "3: 100"
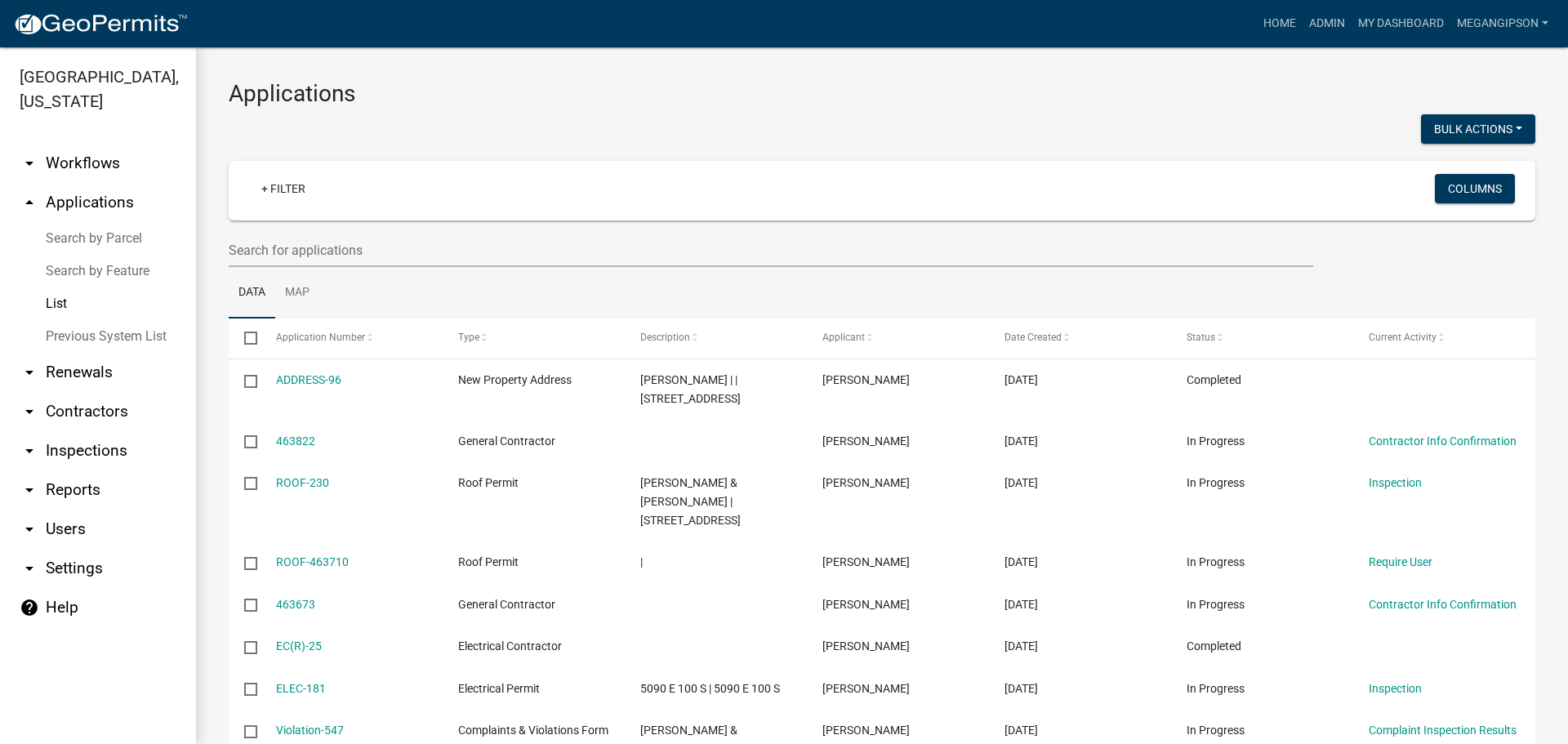
click at [588, 104] on h3 "Applications" at bounding box center [882, 94] width 1306 height 28
